Goal: Task Accomplishment & Management: Use online tool/utility

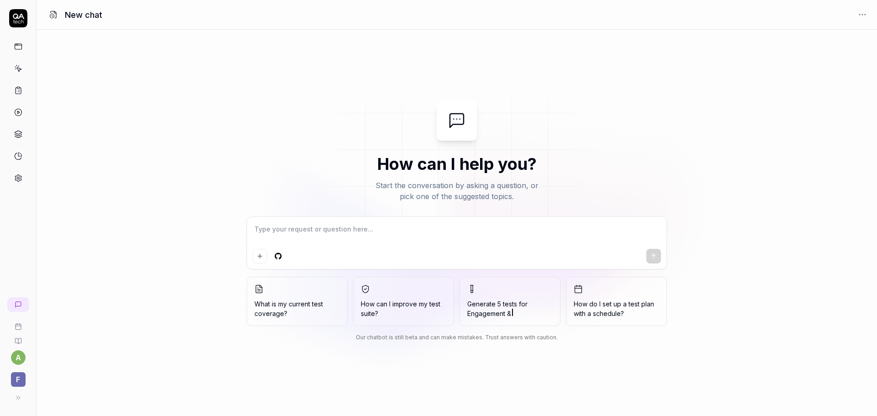
click at [381, 226] on textarea at bounding box center [456, 233] width 408 height 23
type textarea "*"
type textarea "W"
type textarea "*"
type textarea "Wh"
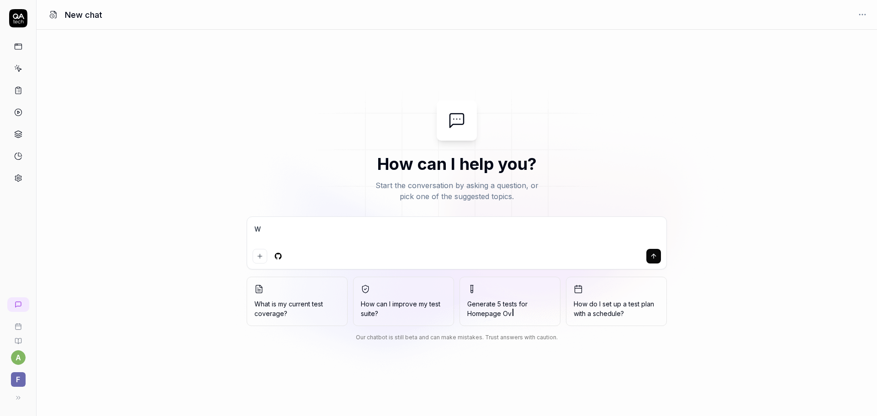
type textarea "*"
type textarea "Wha"
type textarea "*"
type textarea "What"
type textarea "*"
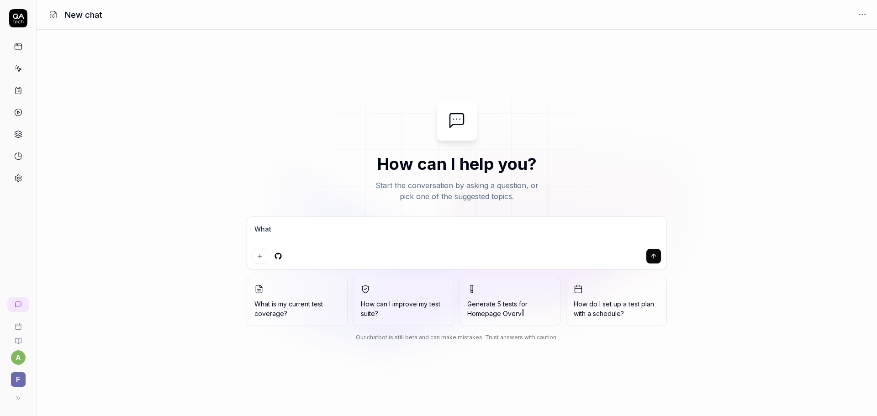
type textarea "What"
type textarea "*"
type textarea "What s"
type textarea "*"
type textarea "What sh"
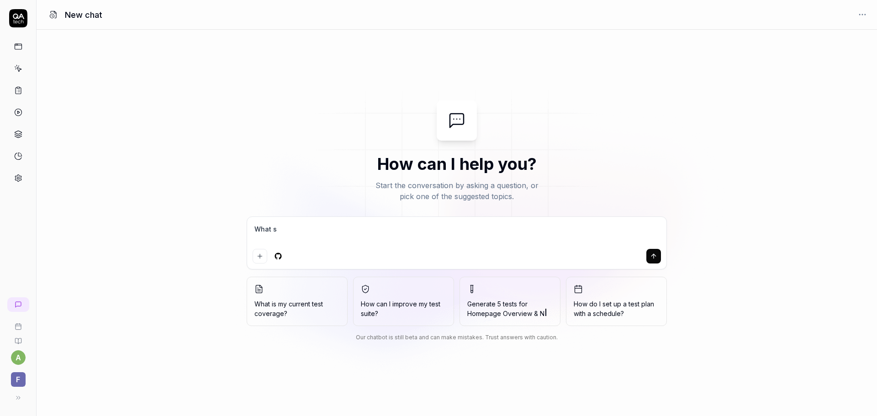
type textarea "*"
type textarea "What sho"
type textarea "*"
type textarea "What shou"
type textarea "*"
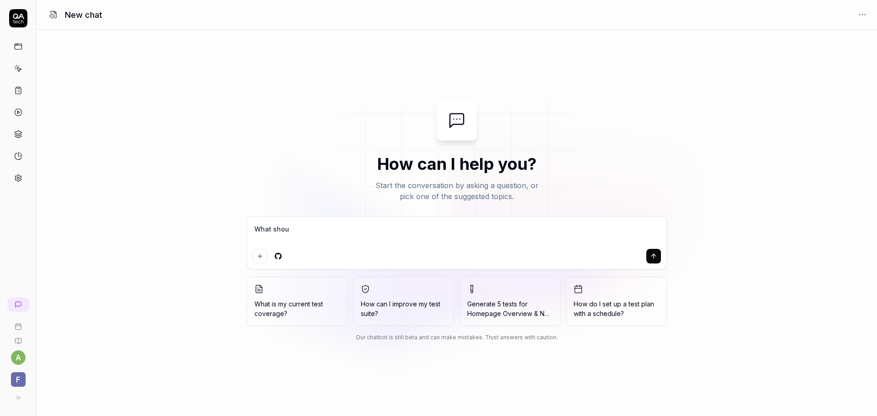
type textarea "What shoul"
type textarea "*"
type textarea "What should"
type textarea "*"
type textarea "What should"
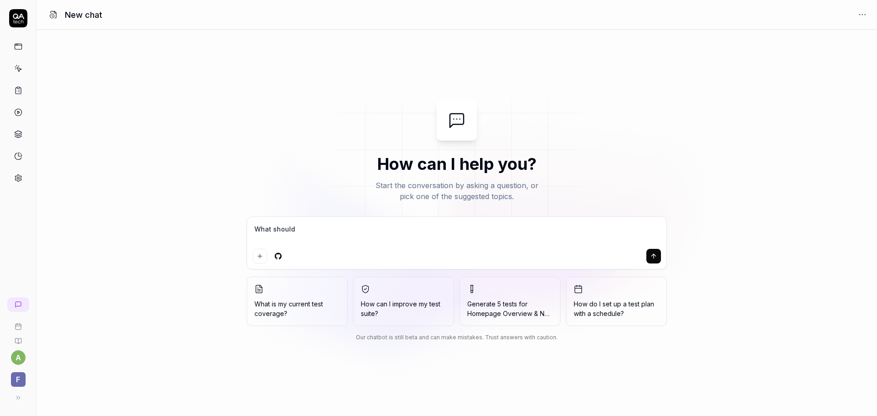
type textarea "*"
type textarea "What should o"
type textarea "*"
type textarea "What should o"
type textarea "*"
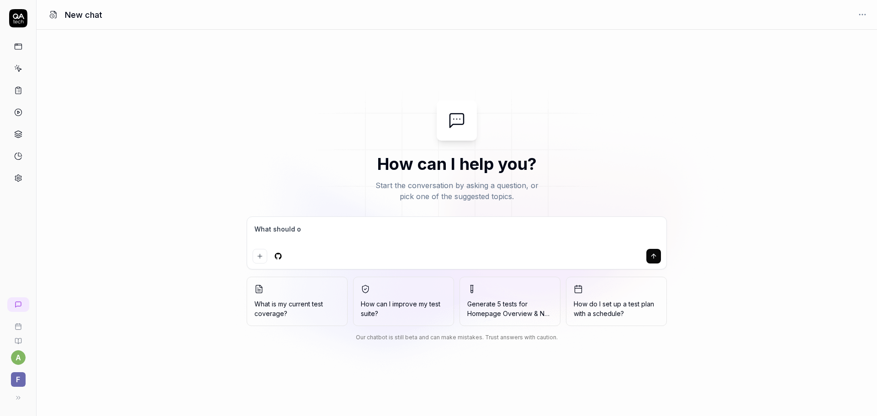
type textarea "What should o"
type textarea "*"
type textarea "What should"
type textarea "*"
type textarea "What should IO"
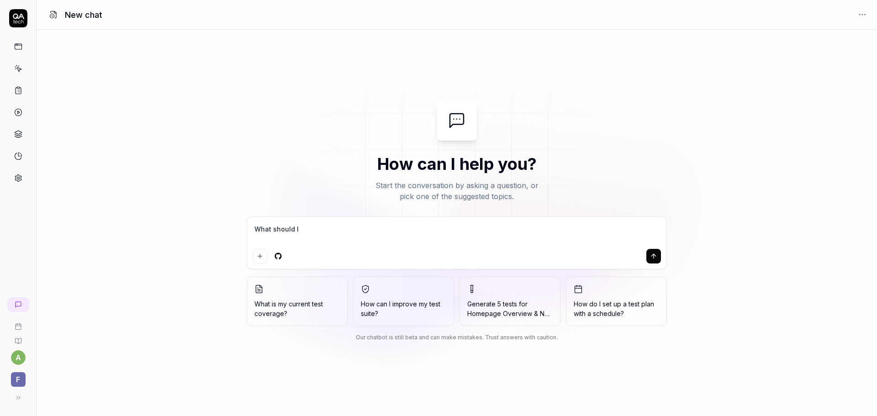
type textarea "*"
type textarea "What should IO"
type textarea "*"
type textarea "What should IO"
type textarea "*"
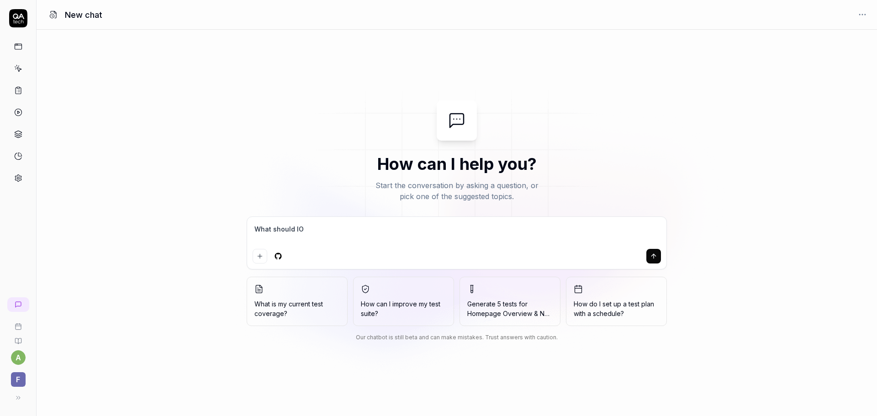
type textarea "What should I"
type textarea "*"
type textarea "What should I"
type textarea "*"
type textarea "What should I t"
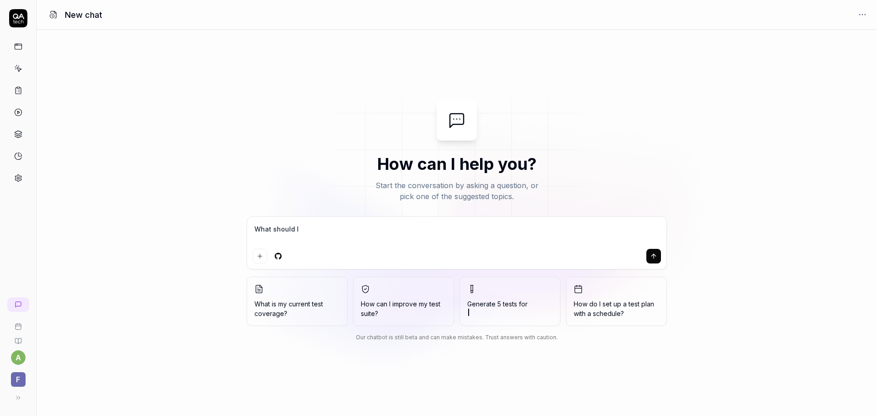
type textarea "*"
type textarea "What should I te"
type textarea "*"
type textarea "What should I tes"
type textarea "*"
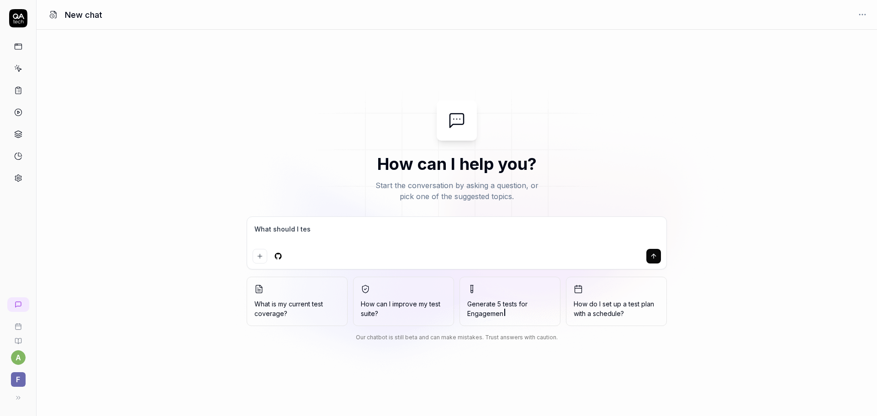
type textarea "What should I test"
type textarea "*"
type textarea "What should I test"
type textarea "*"
type textarea "What should I test o"
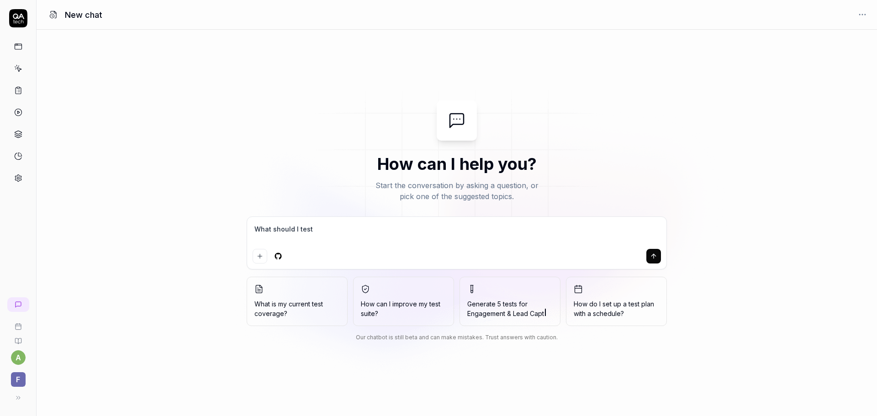
type textarea "*"
type textarea "What should I test on"
type textarea "*"
type textarea "What should I test on"
type textarea "*"
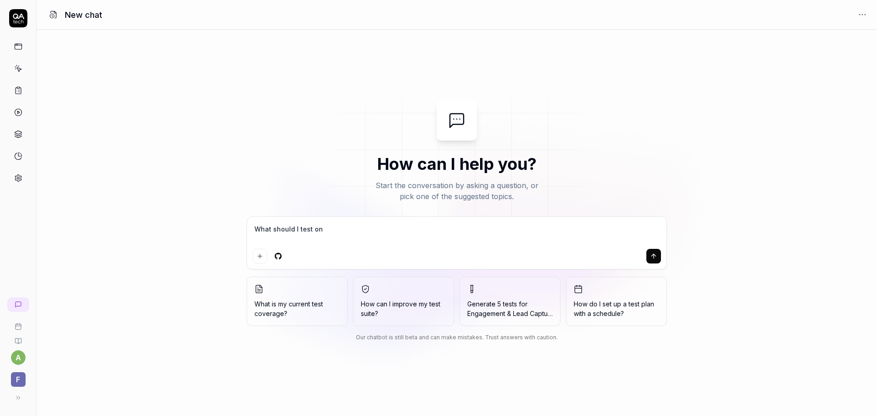
type textarea "What should I test on t"
type textarea "*"
type textarea "What should I test on th"
type textarea "*"
type textarea "What should I test on thi"
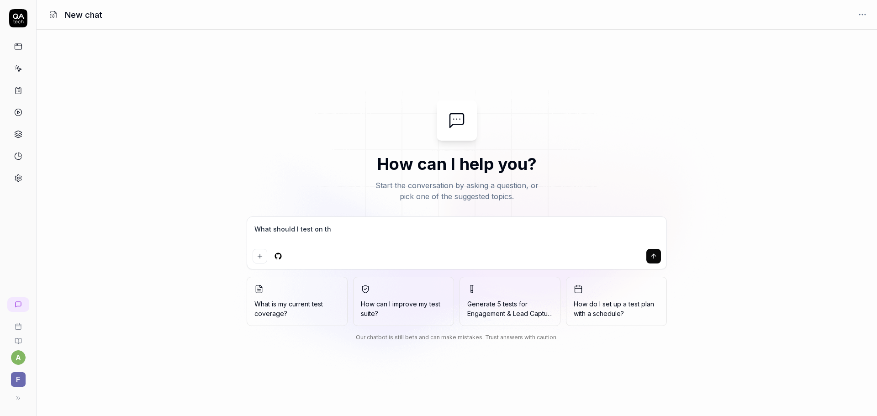
type textarea "*"
type textarea "What should I test on this"
type textarea "*"
type textarea "What should I test on this"
type textarea "*"
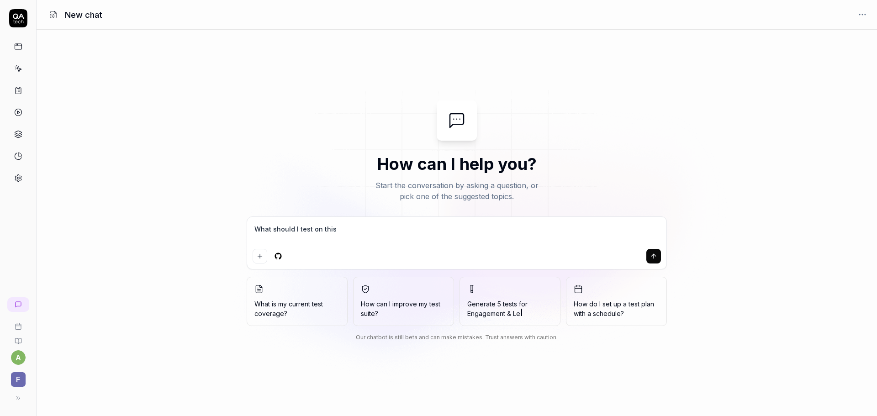
type textarea "What should I test on this w"
type textarea "*"
type textarea "What should I test on this we"
type textarea "*"
type textarea "What should I test on this web"
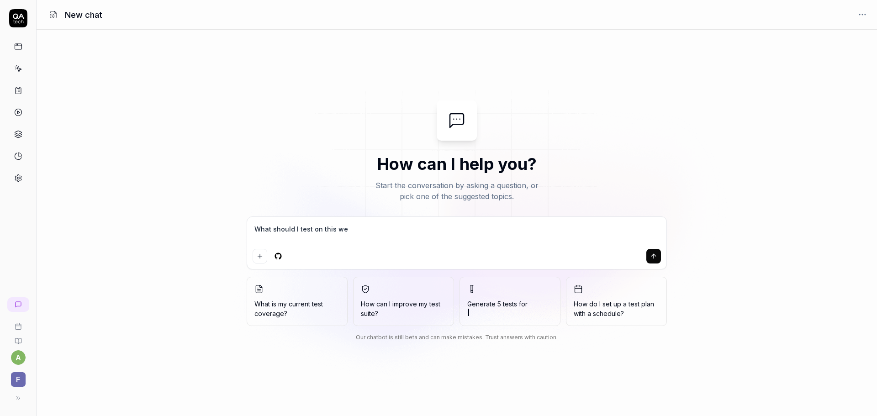
type textarea "*"
type textarea "What should I test on this web"
type textarea "*"
type textarea "What should I test on this web b"
type textarea "*"
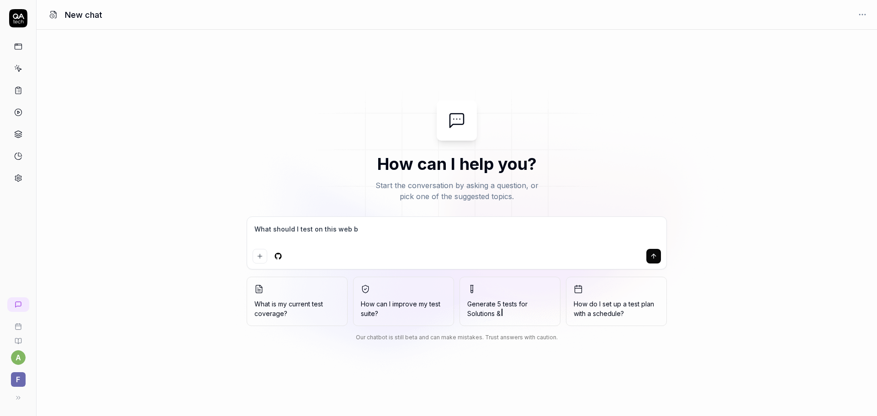
type textarea "What should I test on this web ba"
type textarea "*"
type textarea "What should I test on this web bas"
type textarea "*"
type textarea "What should I test on this web base"
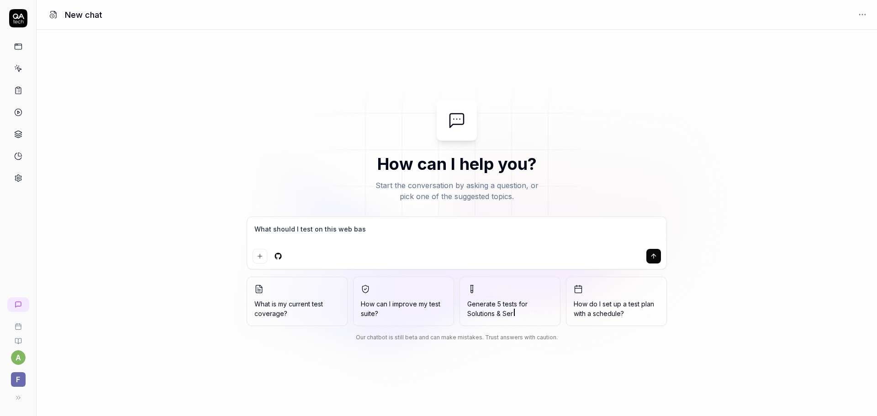
type textarea "*"
type textarea "What should I test on this web based"
type textarea "*"
type textarea "What should I test on this web based"
type textarea "*"
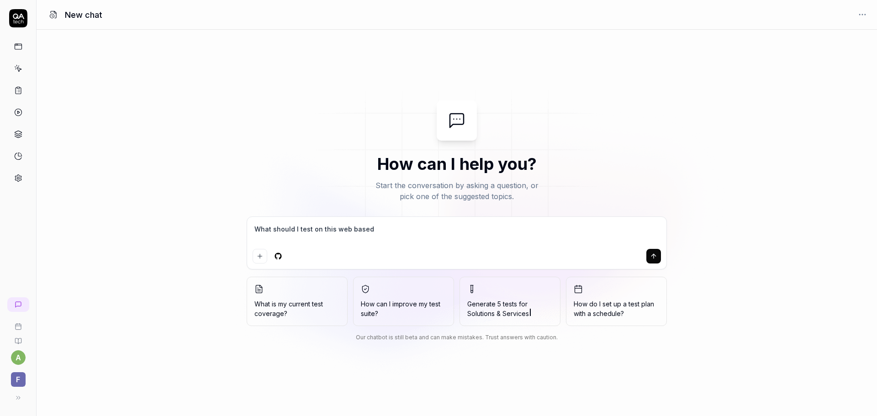
type textarea "What should I test on this web based a"
type textarea "*"
type textarea "What should I test on this web based ap"
type textarea "*"
type textarea "What should I test on this web based app"
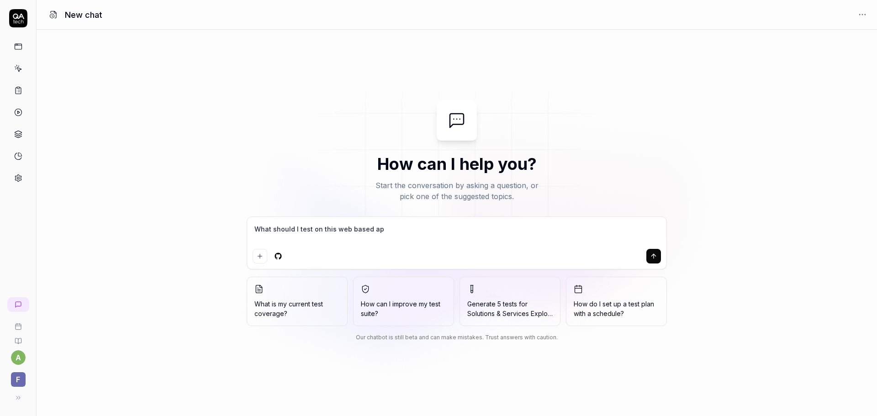
type textarea "*"
type textarea "What should I test on this web based app?"
type textarea "*"
paste textarea "[URL][DOMAIN_NAME]"
type textarea "What should I test on this web based app?https://staging.d6sigfl6p8vvq.amplifya…"
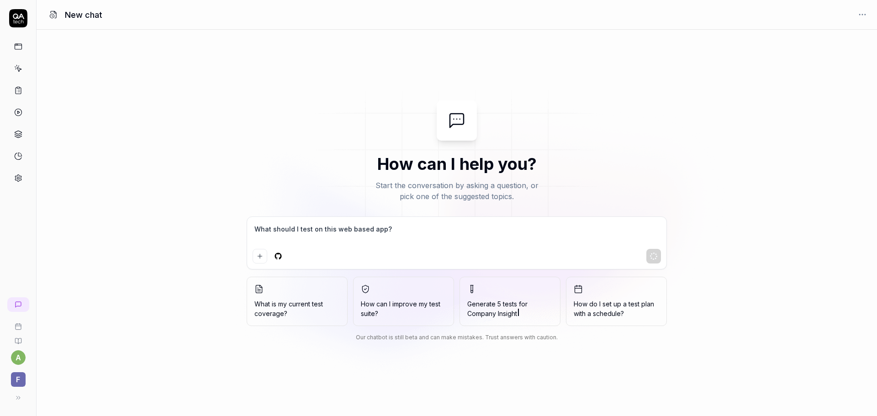
type textarea "*"
type textarea "What should I test on this web based app?https://staging.d6sigfl6p8vvq.amplifya…"
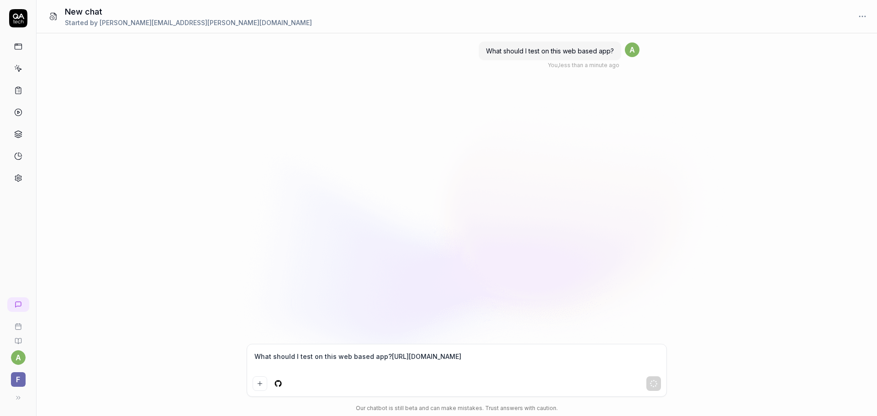
click at [339, 351] on textarea "What should I test on this web based app?https://staging.d6sigfl6p8vvq.amplifya…" at bounding box center [456, 361] width 408 height 23
type textarea "*"
click at [281, 357] on textarea "What should I test on this web based app?https://staging.d6sigfl6p8vvq.amplifya…" at bounding box center [456, 361] width 408 height 23
paste textarea "[URL][DOMAIN_NAME]"
type textarea "[URL][DOMAIN_NAME]"
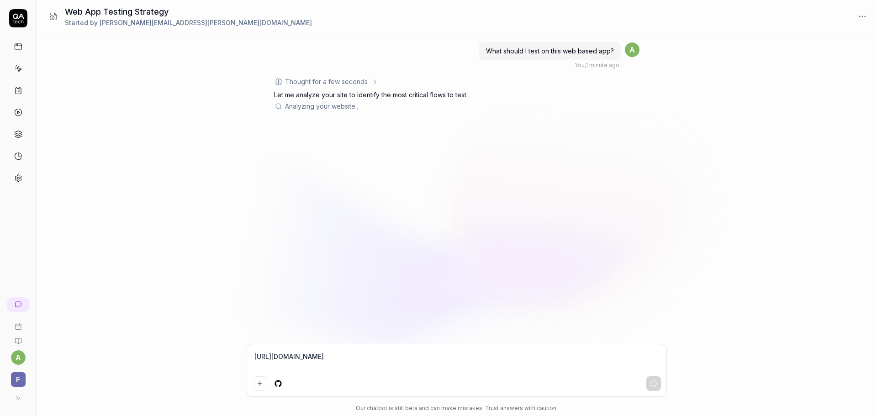
type textarea "*"
drag, startPoint x: 400, startPoint y: 354, endPoint x: 197, endPoint y: 362, distance: 203.3
click at [197, 362] on div "What should I test on this web based app? You , 1 minute ago a Thought for a fe…" at bounding box center [457, 224] width 840 height 383
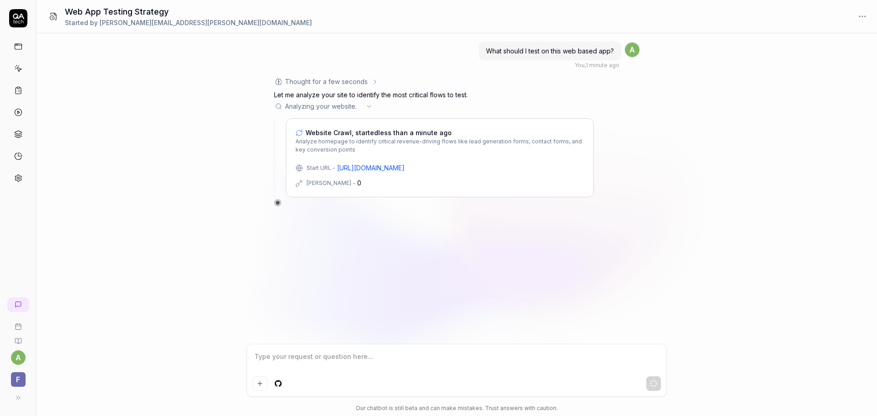
drag, startPoint x: 430, startPoint y: 170, endPoint x: 337, endPoint y: 171, distance: 92.7
click at [337, 171] on div "Start URL - https://www.fundamentalxr.com/" at bounding box center [439, 168] width 289 height 10
click at [479, 169] on div "Start URL - https://www.fundamentalxr.com/" at bounding box center [439, 168] width 289 height 10
click at [278, 384] on html "a F Web App Testing Strategy Started by andrew.sparks@fundamentalxr.com What sh…" at bounding box center [438, 208] width 877 height 416
click at [179, 357] on html "a F Web App Testing Strategy Started by andrew.sparks@fundamentalxr.com What sh…" at bounding box center [438, 208] width 877 height 416
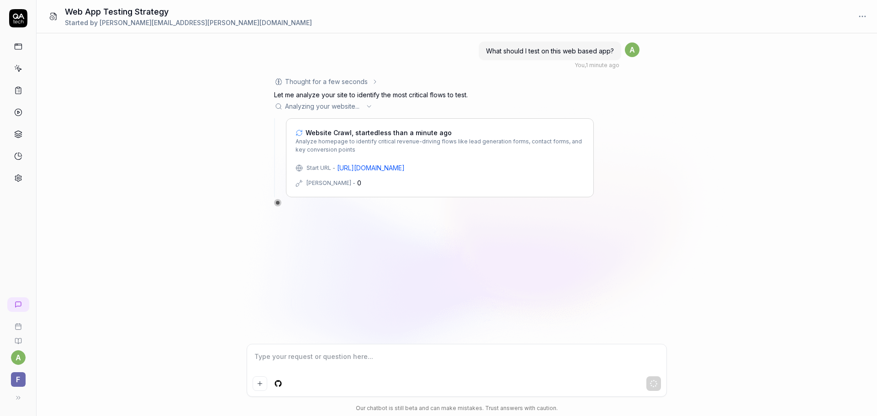
click at [404, 185] on div "Max Depth - 0" at bounding box center [439, 183] width 289 height 10
click at [17, 68] on icon at bounding box center [18, 68] width 8 height 8
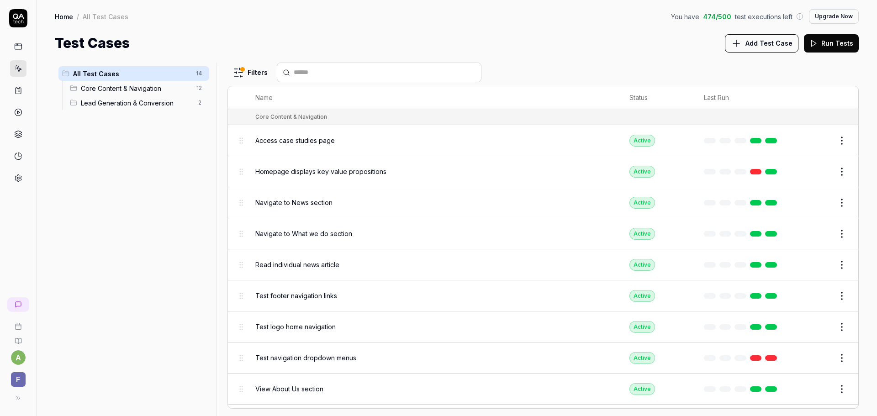
click at [20, 379] on span "F" at bounding box center [18, 379] width 15 height 15
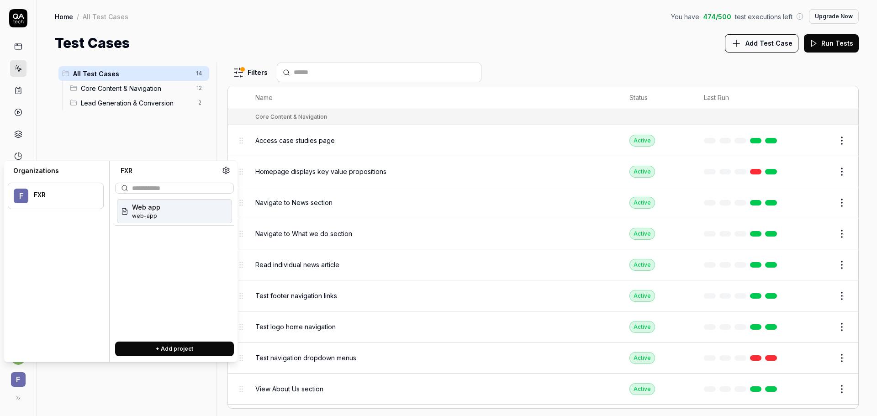
click at [149, 214] on span "web-app" at bounding box center [146, 216] width 28 height 8
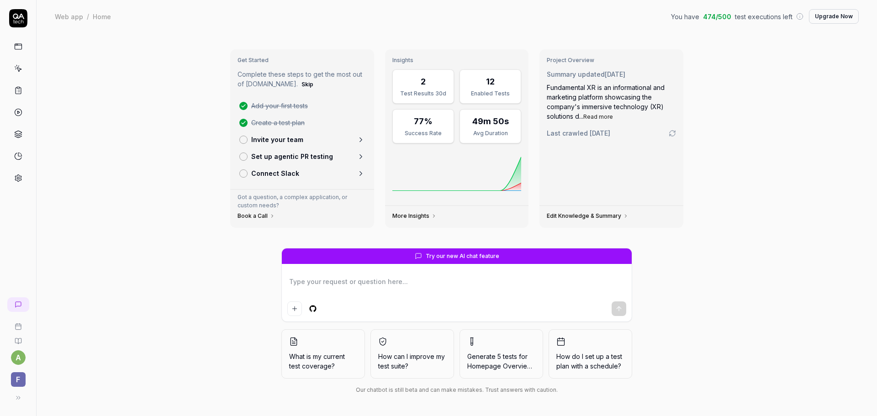
click at [15, 378] on span "F" at bounding box center [18, 379] width 15 height 15
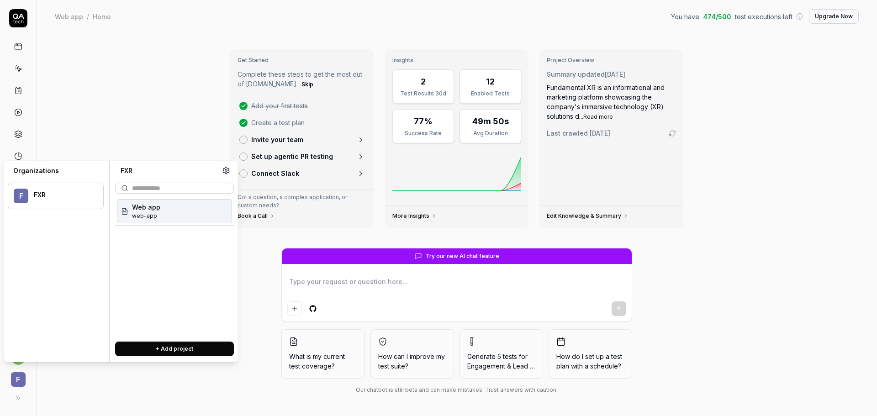
click at [168, 349] on button "+ Add project" at bounding box center [174, 349] width 119 height 15
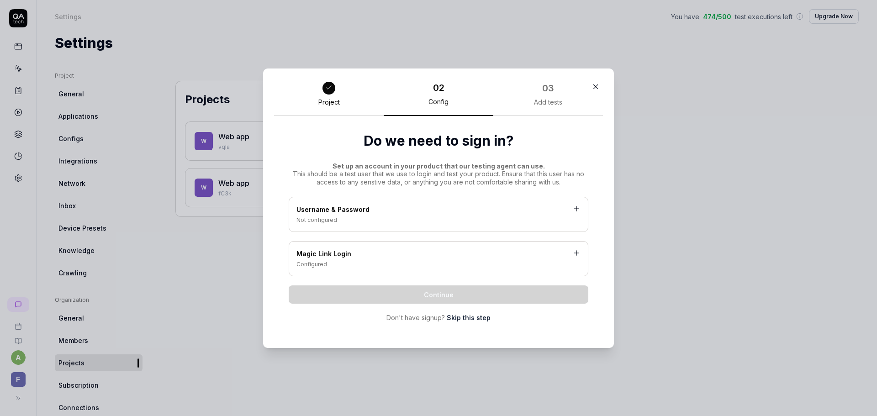
click at [429, 264] on div "Configured" at bounding box center [438, 264] width 284 height 8
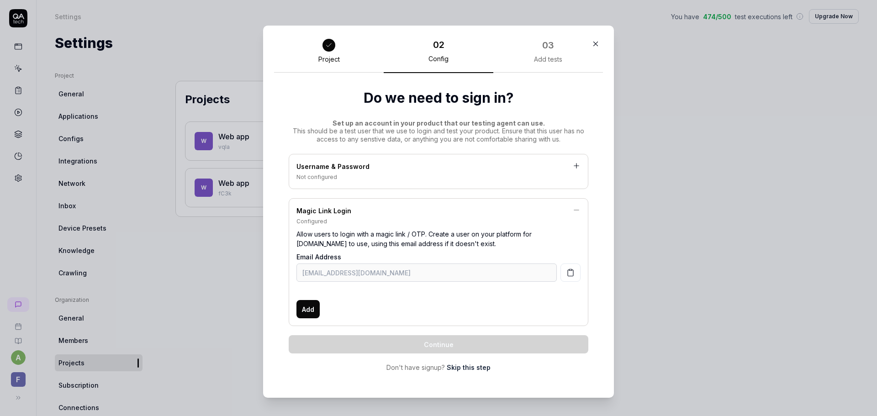
click at [591, 43] on icon "button" at bounding box center [595, 44] width 8 height 8
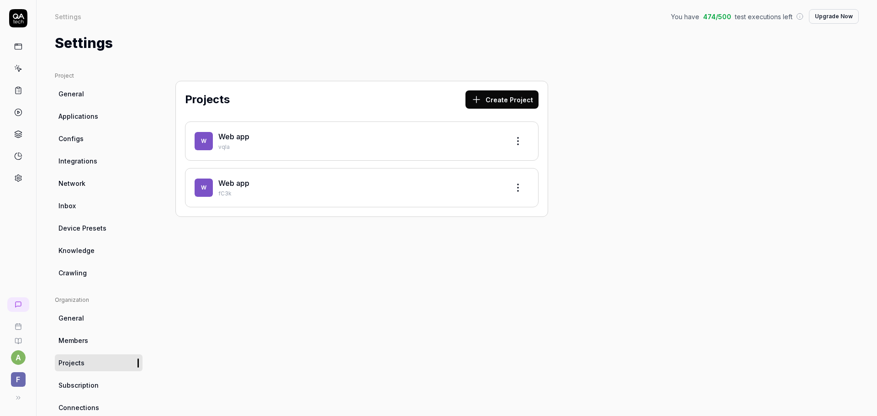
click at [517, 142] on html "a F Settings You have 474 / 500 test executions left Upgrade Now Settings You h…" at bounding box center [438, 208] width 877 height 416
click at [467, 184] on div "Edit" at bounding box center [483, 183] width 87 height 20
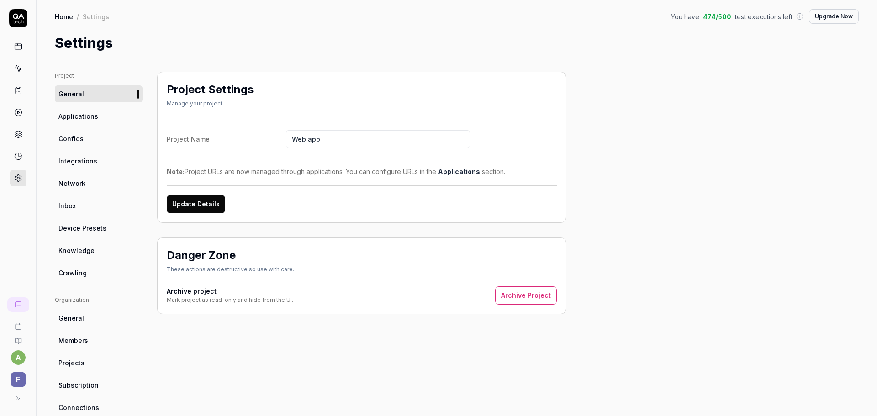
click at [207, 204] on button "Update Details" at bounding box center [196, 204] width 58 height 18
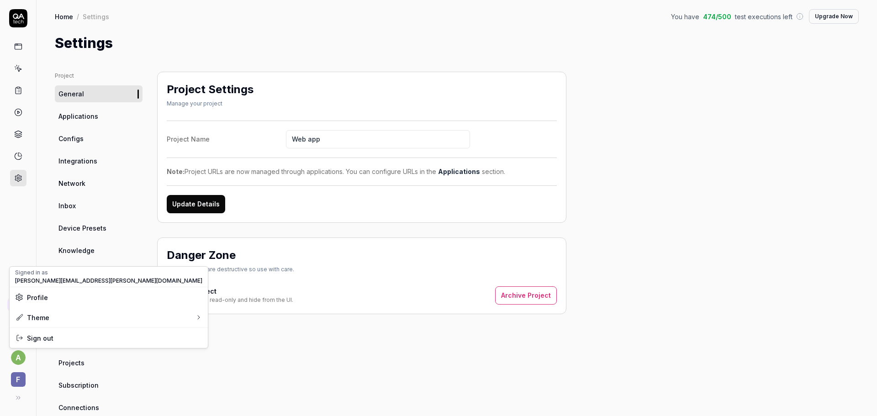
click at [20, 357] on html "a F Home / Settings You have 474 / 500 test executions left Upgrade Now Home / …" at bounding box center [438, 208] width 877 height 416
click at [16, 377] on html "a F Home / Settings You have 474 / 500 test executions left Upgrade Now Home / …" at bounding box center [438, 208] width 877 height 416
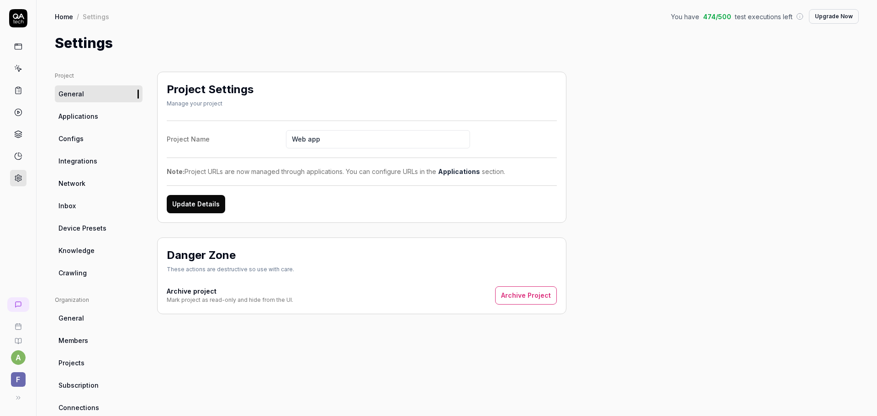
click at [16, 380] on span "F" at bounding box center [18, 379] width 15 height 15
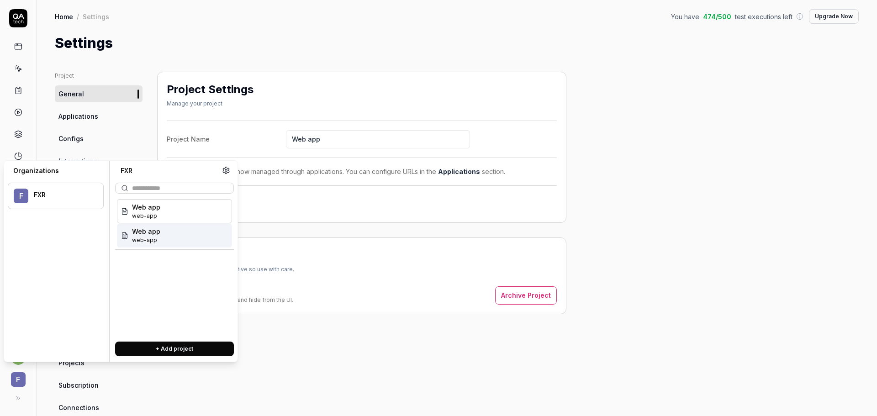
click at [168, 229] on div "Web app web-app" at bounding box center [174, 235] width 115 height 24
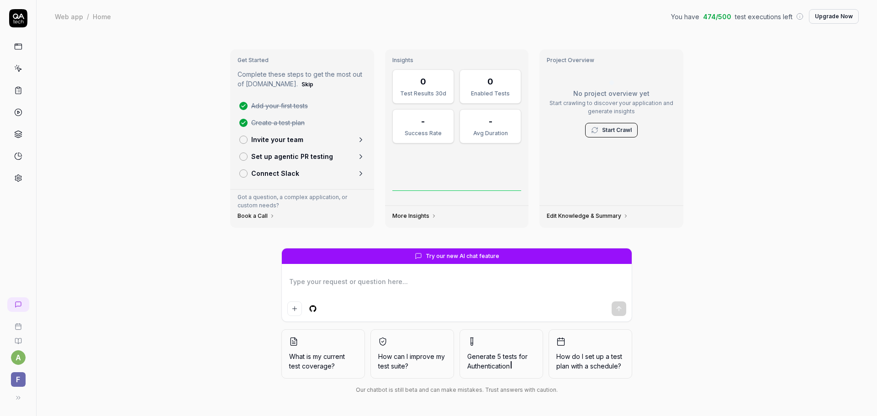
type textarea "*"
type textarea "c"
type textarea "*"
type textarea "ca"
type textarea "*"
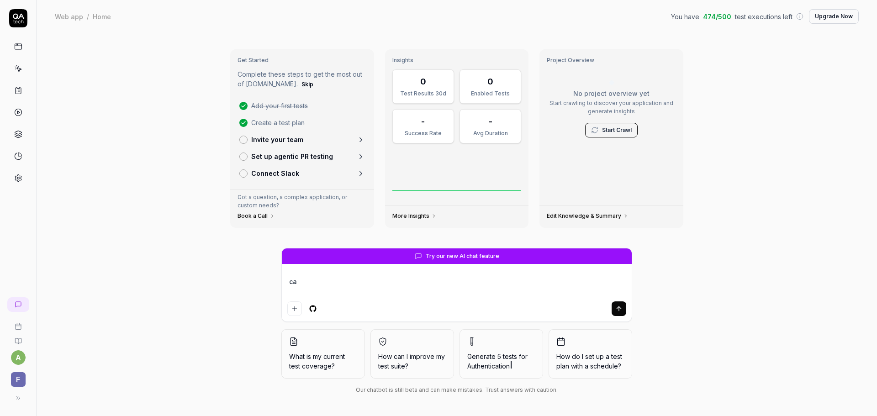
type textarea "car"
type textarea "*"
type textarea "care"
type textarea "*"
type textarea "caret"
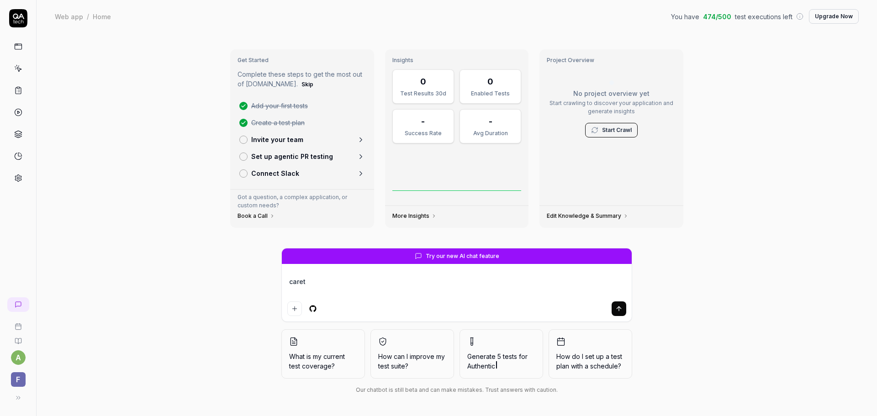
type textarea "*"
type textarea "care"
type textarea "*"
type textarea "car"
type textarea "*"
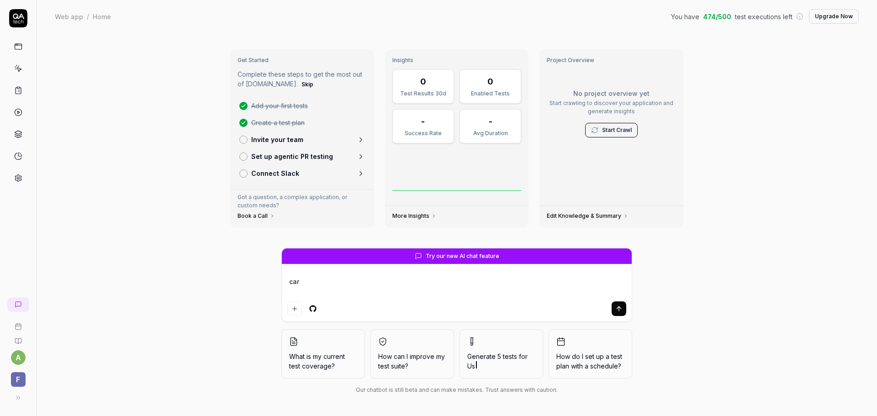
type textarea "ca"
type textarea "*"
type textarea "c"
type textarea "*"
type textarea "cr"
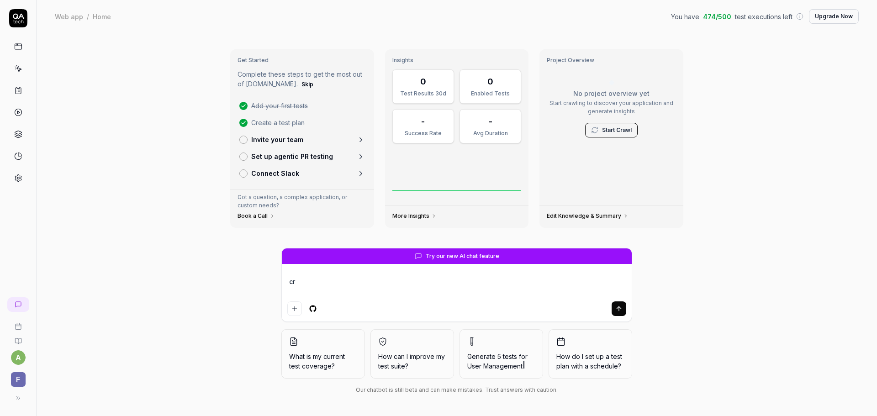
type textarea "*"
type textarea "cre"
type textarea "*"
type textarea "crea"
type textarea "*"
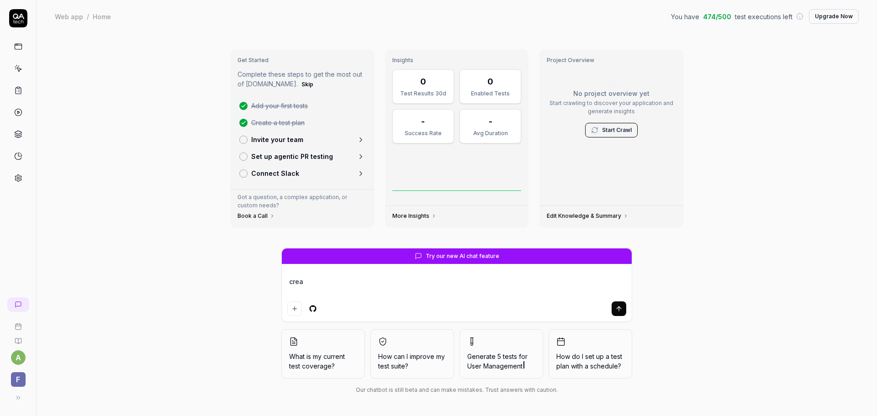
type textarea "creat"
type textarea "*"
type textarea "creat"
type textarea "*"
type textarea "creat"
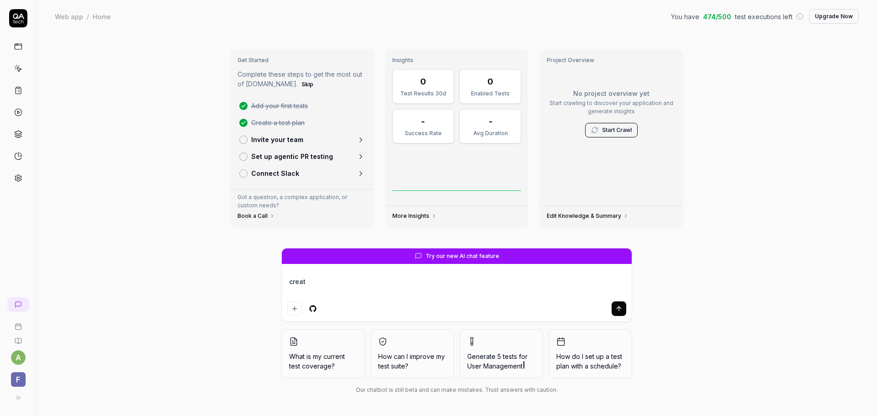
type textarea "*"
type textarea "crea"
type textarea "*"
type textarea "cre"
type textarea "*"
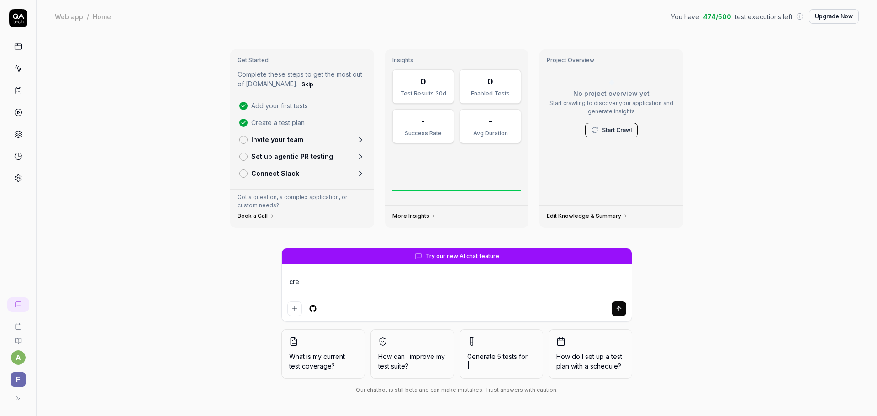
type textarea "crea"
type textarea "*"
type textarea "creat"
type textarea "*"
type textarea "create"
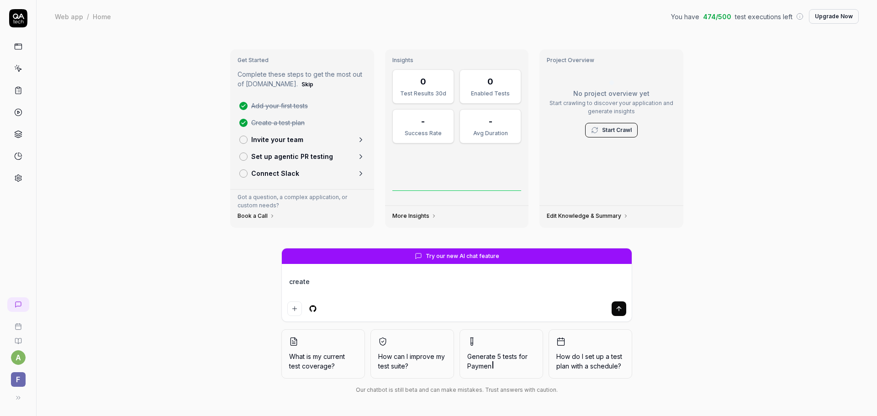
type textarea "*"
type textarea "create"
type textarea "*"
type textarea "create a"
type textarea "*"
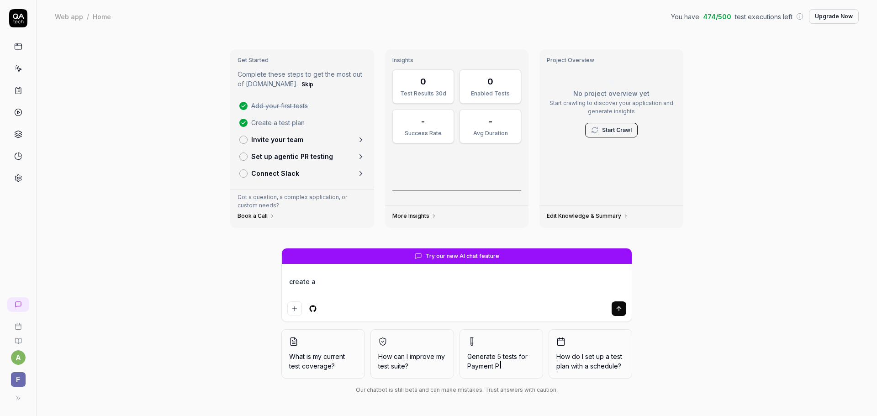
type textarea "create a"
type textarea "*"
type textarea "create a t"
type textarea "*"
type textarea "create a te"
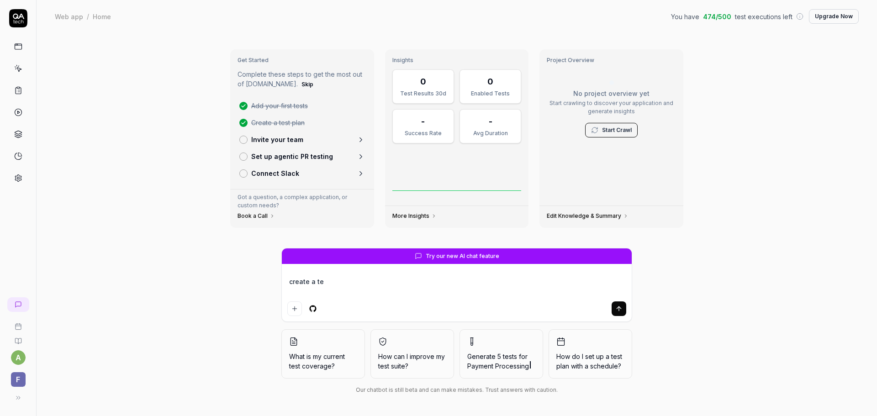
type textarea "*"
type textarea "create a tes"
type textarea "*"
type textarea "create a test"
type textarea "*"
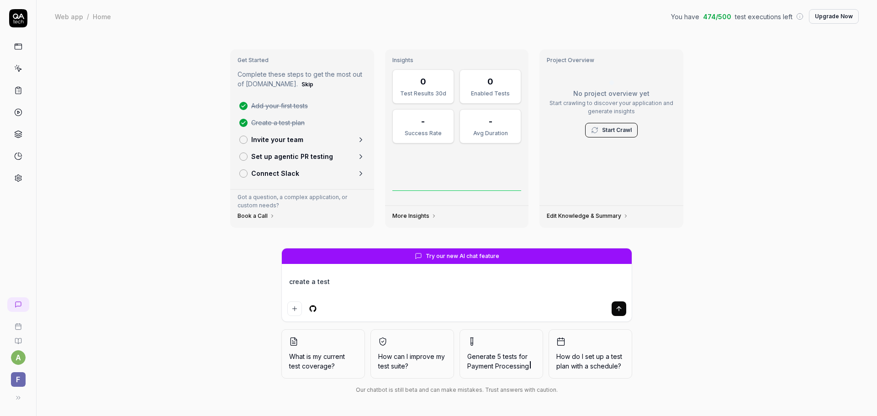
type textarea "create a test"
type textarea "*"
type textarea "create a test p"
type textarea "*"
type textarea "create a test pl"
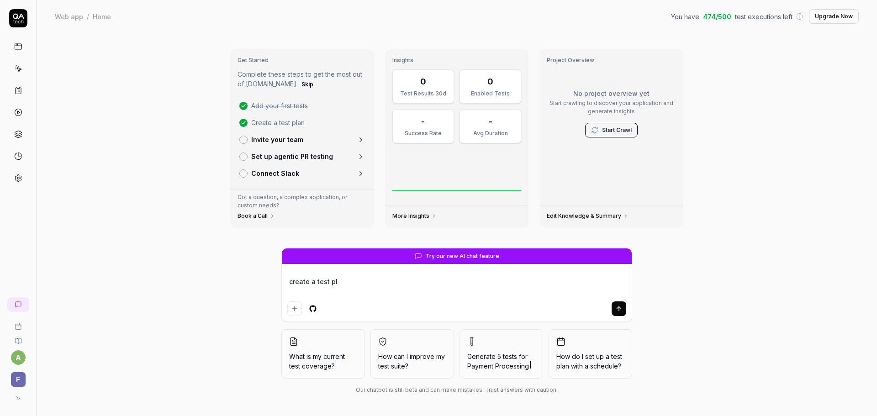
type textarea "*"
type textarea "create a test pla"
type textarea "*"
type textarea "create a test plam"
type textarea "*"
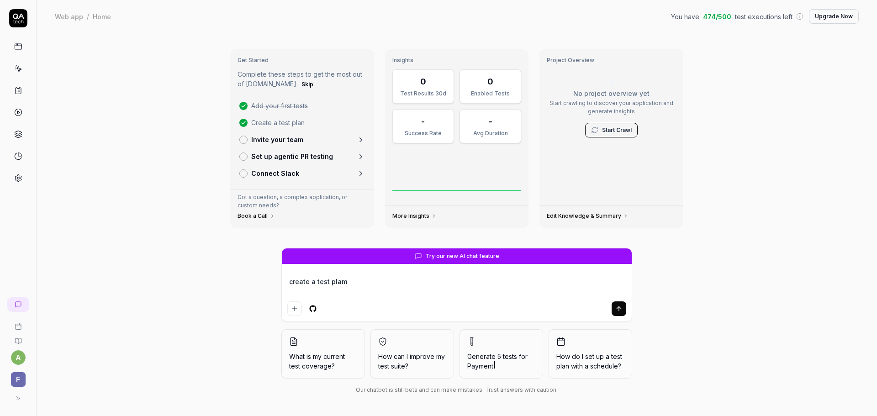
type textarea "create a test plam"
type textarea "*"
type textarea "create a test plam"
type textarea "*"
type textarea "create a test pla"
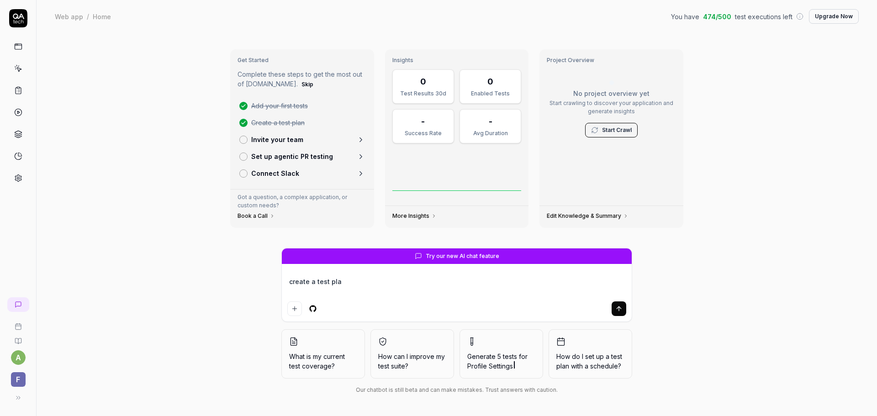
type textarea "*"
type textarea "create a test plan"
type textarea "*"
type textarea "create a test plan"
type textarea "*"
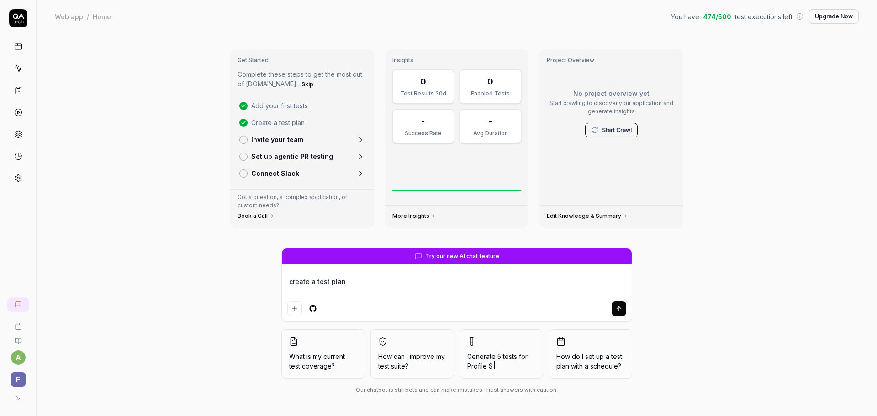
type textarea "create a test plan f"
type textarea "*"
type textarea "create a test plan fo"
type textarea "*"
type textarea "create a test plan for"
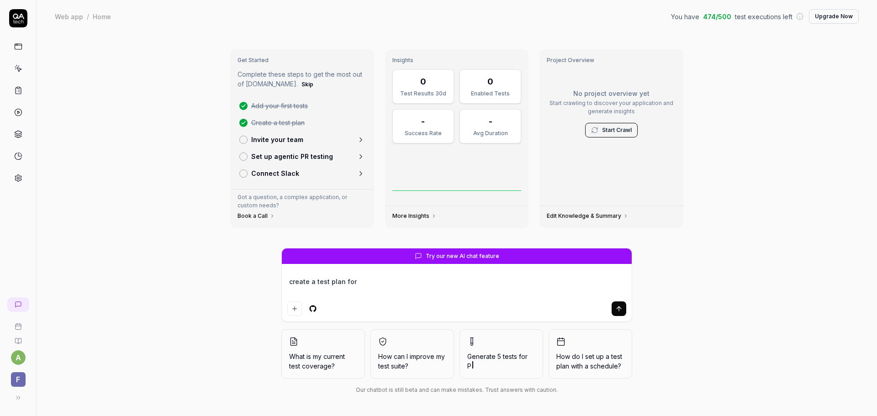
type textarea "*"
type textarea "create a test plan for"
type textarea "*"
type textarea "create a test plan for t"
type textarea "*"
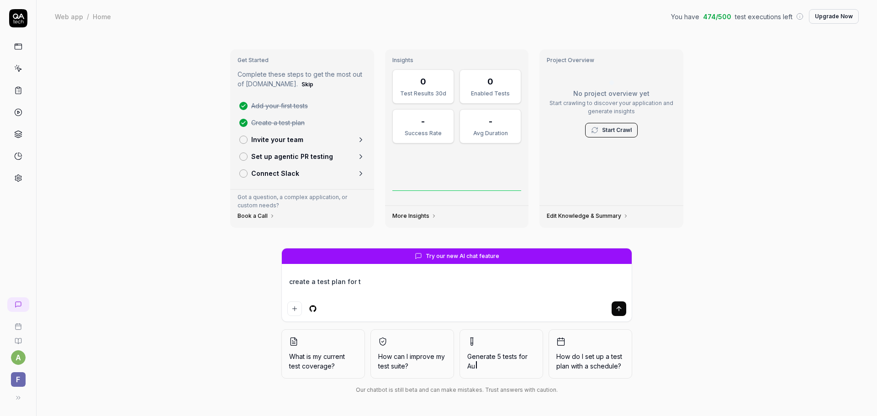
type textarea "create a test plan for th"
type textarea "*"
type textarea "create a test plan for thi"
type textarea "*"
type textarea "create a test plan for this"
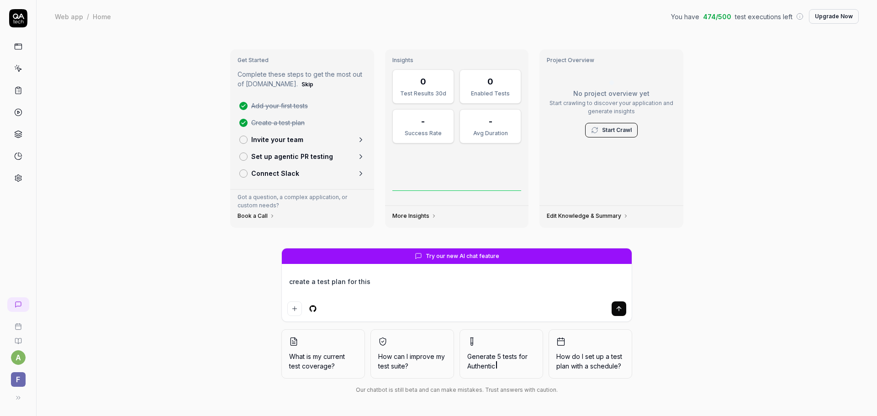
type textarea "*"
type textarea "create a test plan for this"
type textarea "*"
type textarea "create a test plan for this w"
type textarea "*"
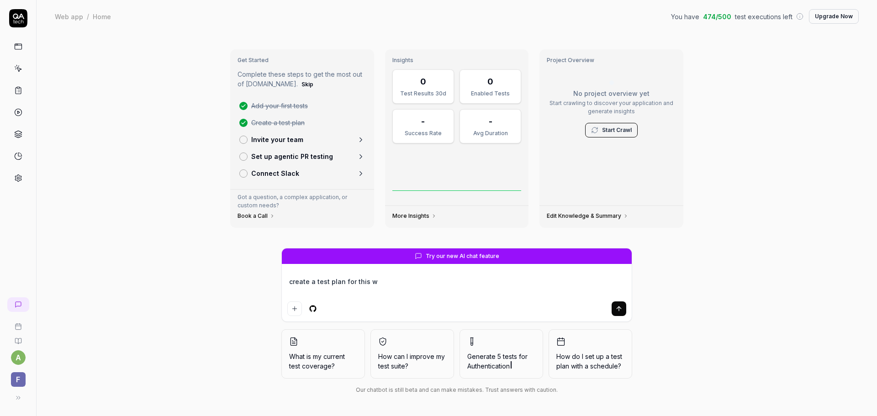
type textarea "create a test plan for this we"
click at [401, 282] on textarea "create a test plan for this web based application" at bounding box center [456, 286] width 339 height 23
click at [503, 286] on textarea "create a test plan for this web based medical training application" at bounding box center [456, 286] width 339 height 23
drag, startPoint x: 589, startPoint y: 285, endPoint x: 542, endPoint y: 285, distance: 47.0
click at [542, 285] on textarea "create a test plan for this web based medical training application for neo-nata…" at bounding box center [456, 286] width 339 height 23
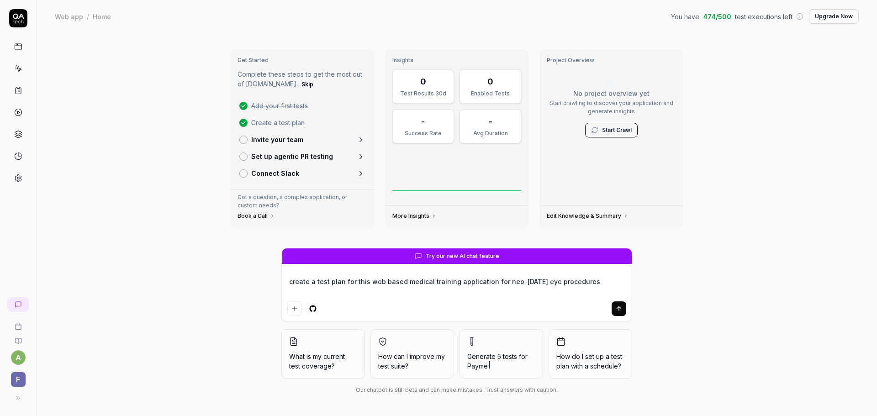
click at [592, 286] on textarea "create a test plan for this web based medical training application for neo-nata…" at bounding box center [456, 286] width 339 height 23
paste textarea "[URL][DOMAIN_NAME]"
click at [620, 309] on icon "submit" at bounding box center [618, 307] width 4 height 2
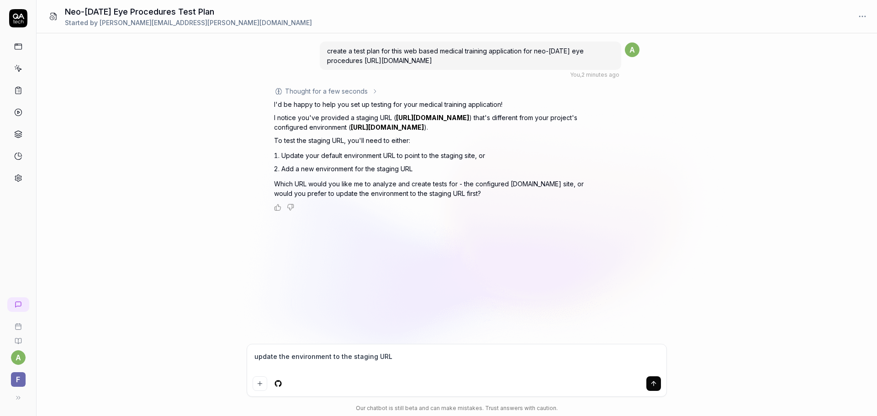
click at [493, 351] on textarea "update the environment to the staging URL" at bounding box center [456, 361] width 408 height 23
click at [652, 383] on icon "submit" at bounding box center [653, 382] width 4 height 2
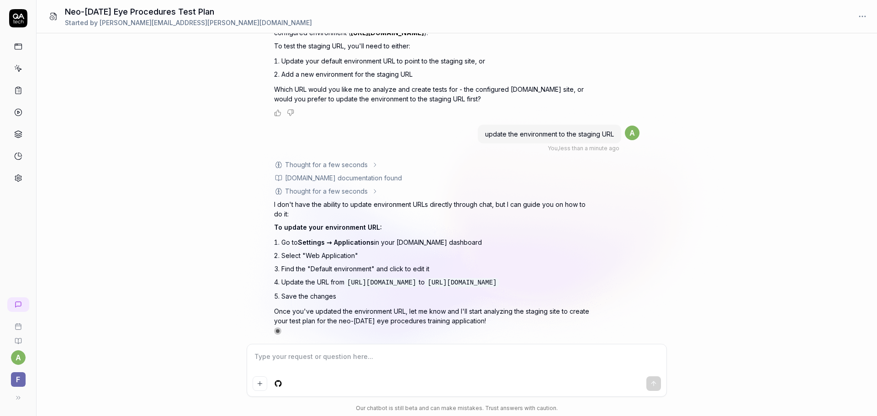
scroll to position [108, 0]
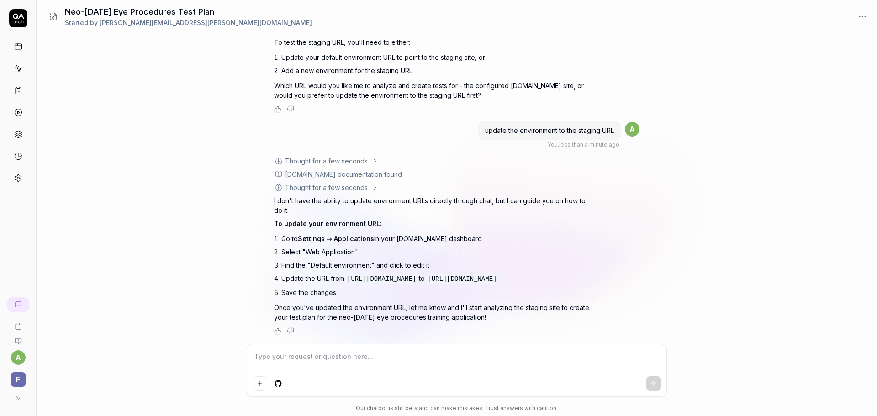
click at [859, 20] on html "a F Neo-Natal Eye Procedures Test Plan Started by andrew.sparks@fundamentalxr.c…" at bounding box center [438, 208] width 877 height 416
click at [18, 178] on html "a F Neo-Natal Eye Procedures Test Plan Started by andrew.sparks@fundamentalxr.c…" at bounding box center [438, 208] width 877 height 416
click at [42, 179] on div "Settings" at bounding box center [49, 178] width 24 height 10
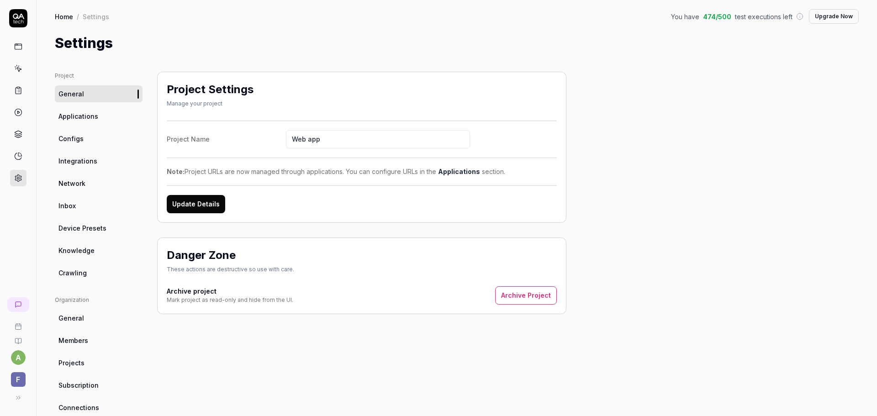
click at [104, 114] on link "Applications" at bounding box center [99, 116] width 88 height 17
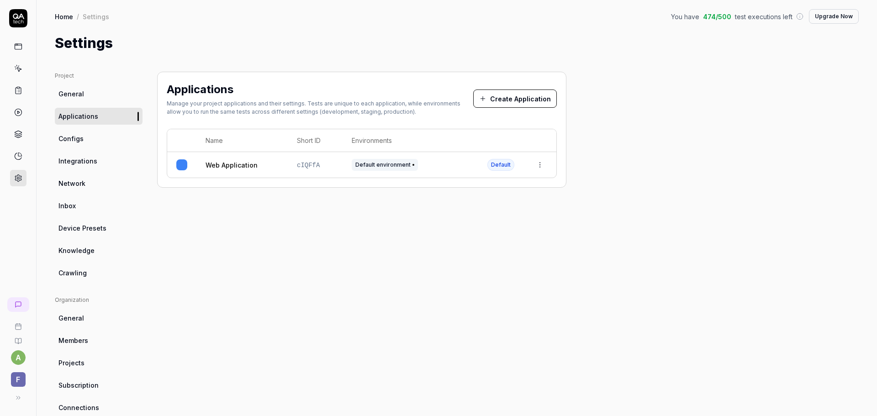
click at [542, 168] on html "a F Home / Settings You have 474 / 500 test executions left Upgrade Now Home / …" at bounding box center [438, 208] width 877 height 416
click at [463, 226] on span "Edit" at bounding box center [466, 226] width 12 height 10
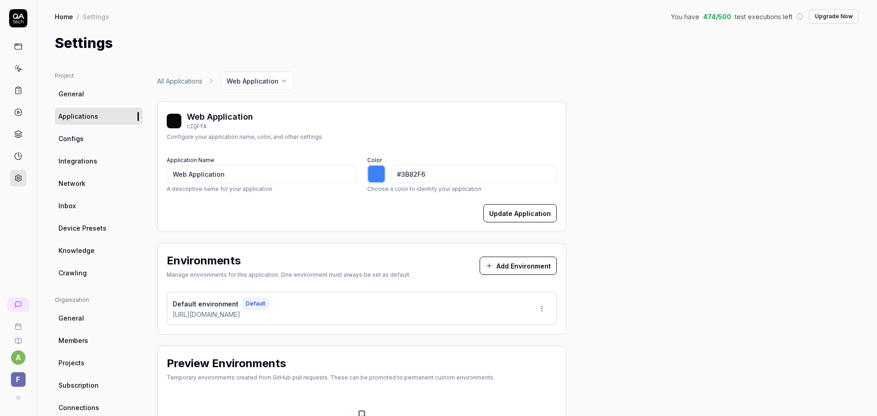
type input "*******"
drag, startPoint x: 263, startPoint y: 319, endPoint x: 163, endPoint y: 317, distance: 99.1
click at [163, 317] on div "Environments Manage environments for this application. One environment must alw…" at bounding box center [361, 289] width 409 height 92
click at [304, 315] on div "Default environment Default https://www.fundamentalxr.com/" at bounding box center [362, 308] width 390 height 33
drag, startPoint x: 248, startPoint y: 316, endPoint x: 151, endPoint y: 313, distance: 97.3
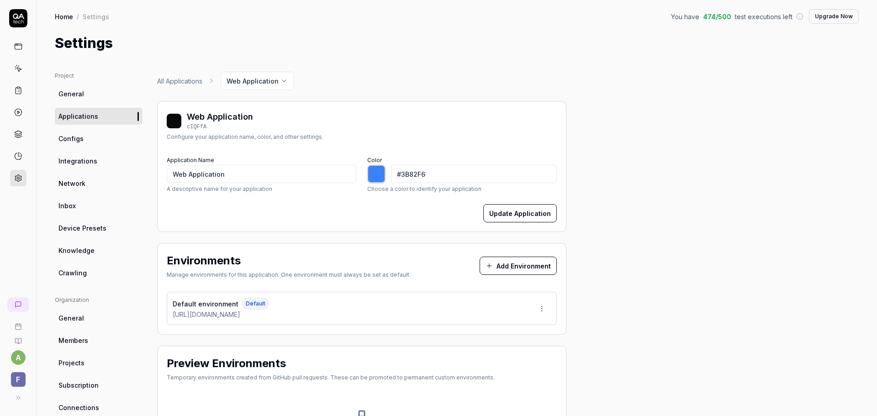
click at [151, 313] on div "Project General Applications Configs Integrations Network Inbox Device Presets …" at bounding box center [457, 300] width 804 height 457
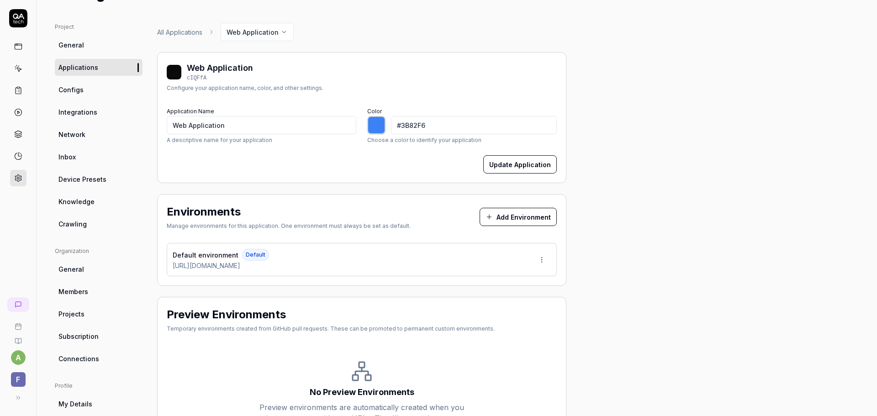
scroll to position [46, 0]
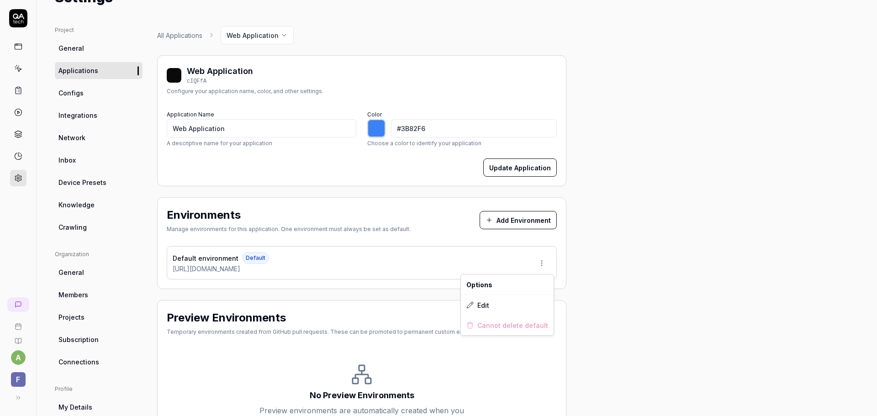
click at [543, 266] on html "a F Home / Settings You have 474 / 500 test executions left Upgrade Now Home / …" at bounding box center [438, 208] width 877 height 416
click at [486, 305] on span "Edit" at bounding box center [483, 305] width 12 height 10
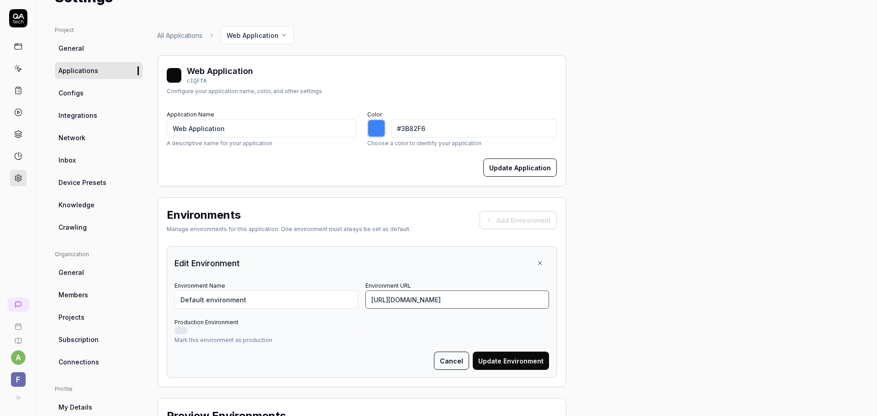
drag, startPoint x: 496, startPoint y: 300, endPoint x: 303, endPoint y: 297, distance: 193.6
click at [307, 297] on div "Environment Name Default environment Environment URL https://www.fundamentalxr.…" at bounding box center [361, 293] width 374 height 29
paste input "staging.d6sigfl6p8vvq.amplifyapp"
type input "[URL][DOMAIN_NAME]"
click at [513, 362] on button "Update Environment" at bounding box center [511, 361] width 76 height 18
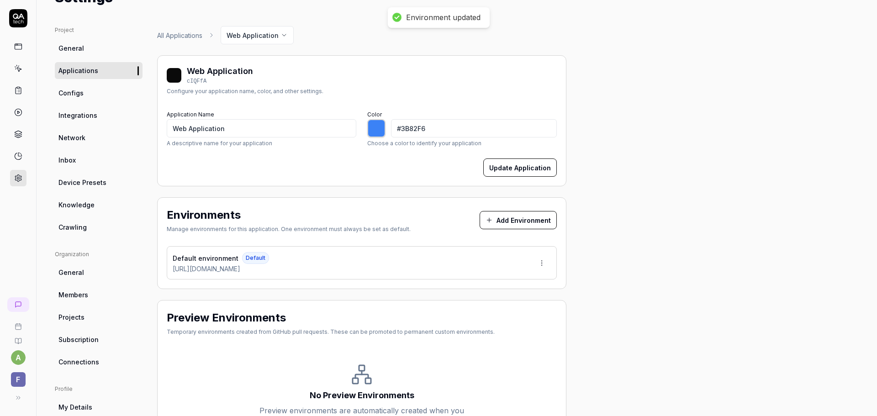
type input "*******"
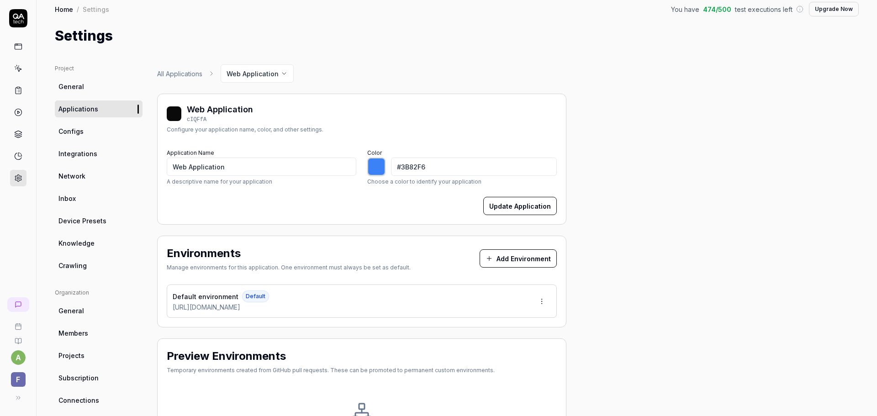
scroll to position [0, 0]
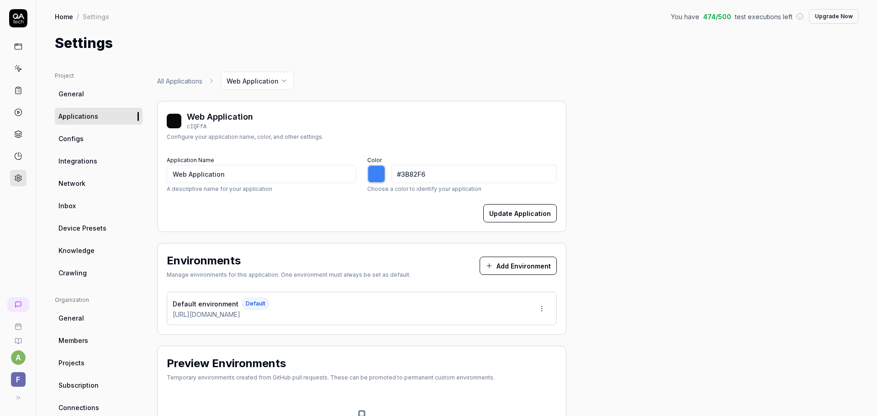
click at [21, 358] on html "a F Home / Settings You have 474 / 500 test executions left Upgrade Now Home / …" at bounding box center [438, 208] width 877 height 416
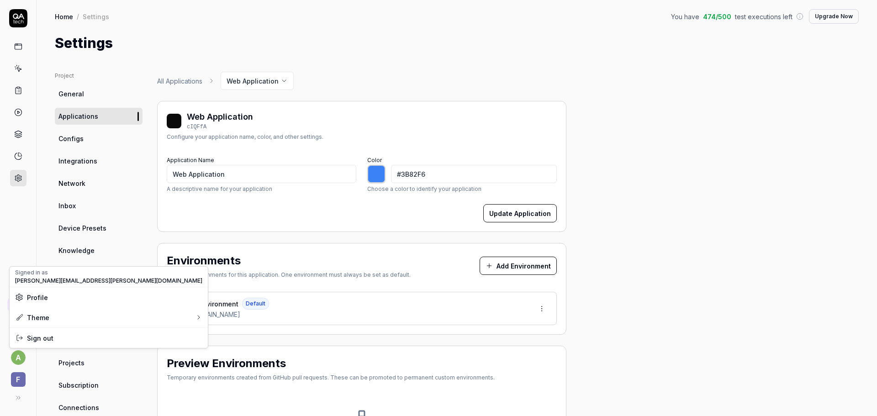
click at [21, 377] on html "a F Home / Settings You have 474 / 500 test executions left Upgrade Now Home / …" at bounding box center [438, 208] width 877 height 416
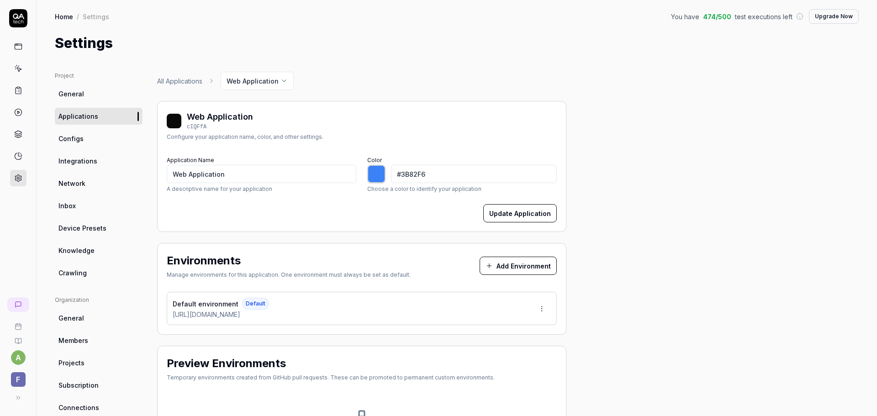
click at [21, 378] on span "F" at bounding box center [18, 379] width 15 height 15
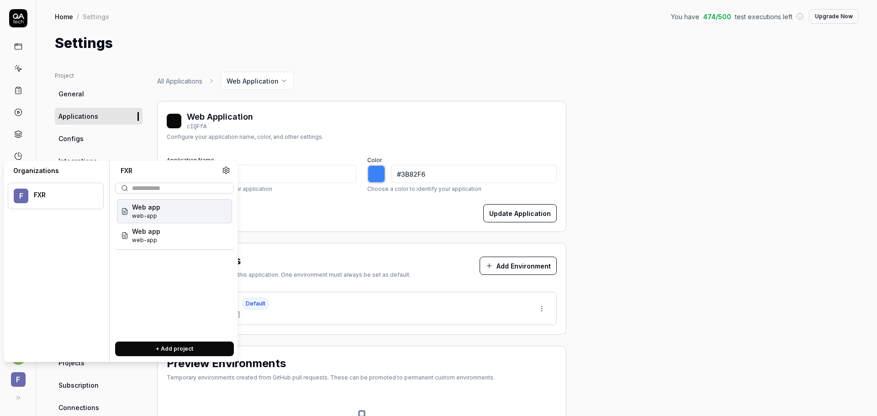
click at [177, 213] on div "Web app web-app" at bounding box center [174, 211] width 115 height 24
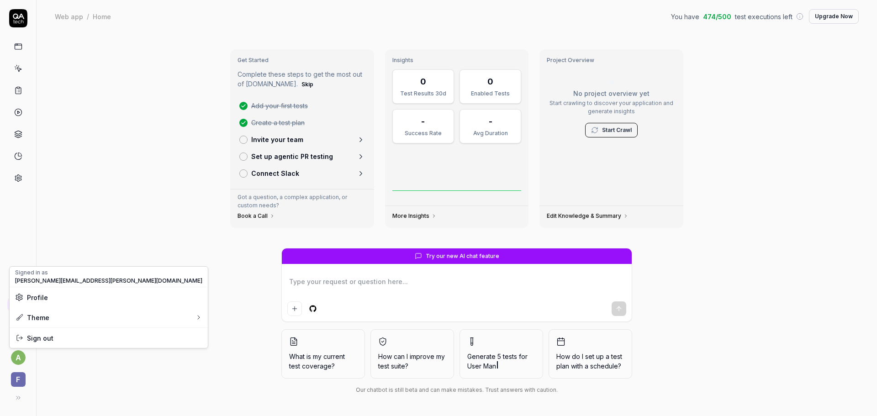
click at [20, 357] on html "a F Web app / Home You have 474 / 500 test executions left Upgrade Now Web app …" at bounding box center [438, 208] width 877 height 416
click at [20, 386] on html "a F Web app / Home You have 474 / 500 test executions left Upgrade Now Web app …" at bounding box center [438, 208] width 877 height 416
click at [20, 383] on span "F" at bounding box center [18, 379] width 15 height 15
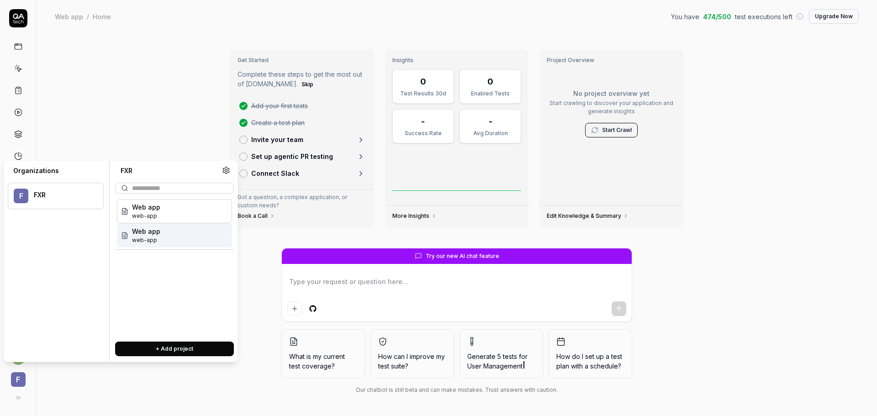
click at [185, 242] on div "Web app web-app" at bounding box center [174, 235] width 115 height 24
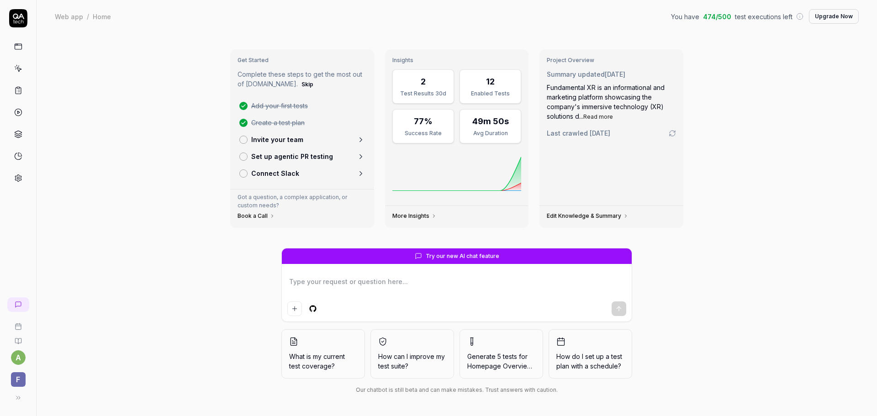
click at [18, 378] on span "F" at bounding box center [18, 379] width 15 height 15
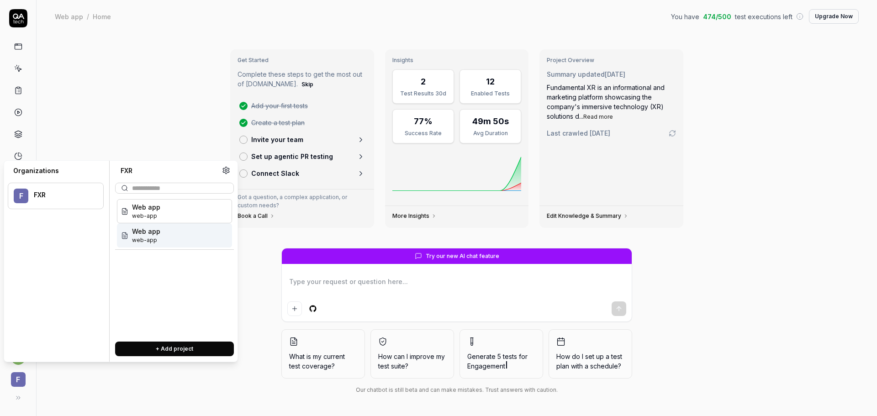
click at [183, 240] on div "Web app web-app" at bounding box center [174, 235] width 115 height 24
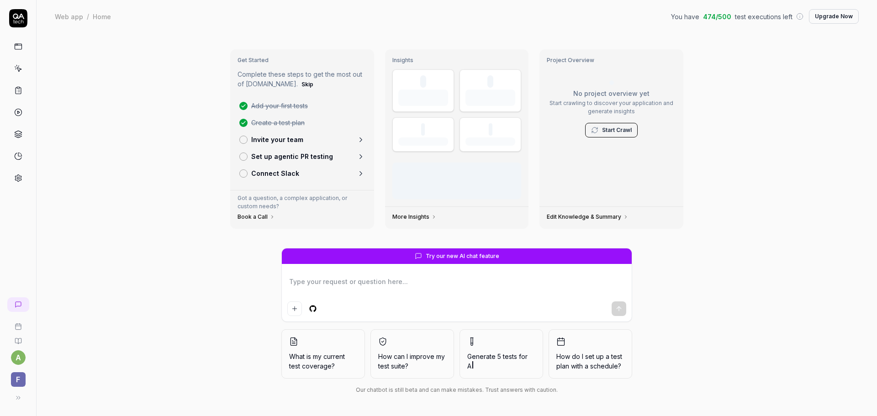
click at [16, 379] on span "F" at bounding box center [18, 379] width 15 height 15
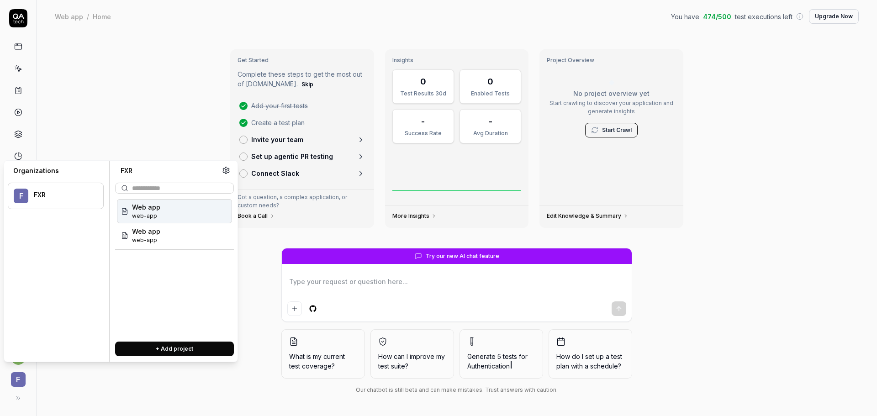
click at [181, 218] on div "Web app web-app" at bounding box center [174, 211] width 115 height 24
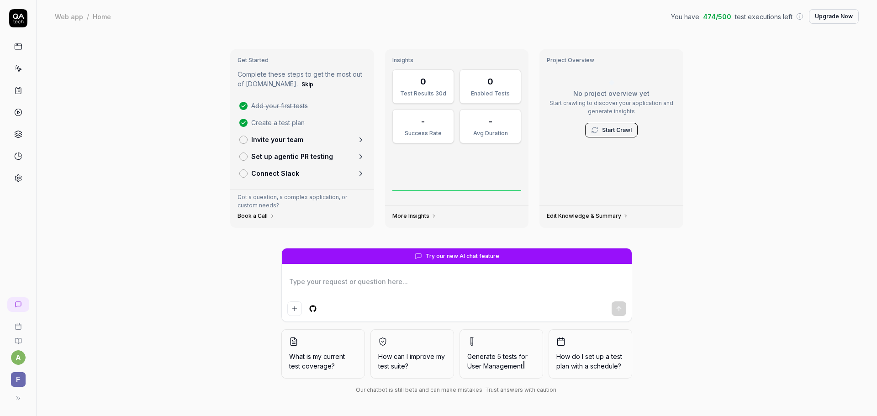
click at [394, 283] on textarea at bounding box center [456, 286] width 339 height 23
click at [375, 282] on textarea at bounding box center [456, 286] width 339 height 23
type textarea "*"
type textarea "C"
type textarea "*"
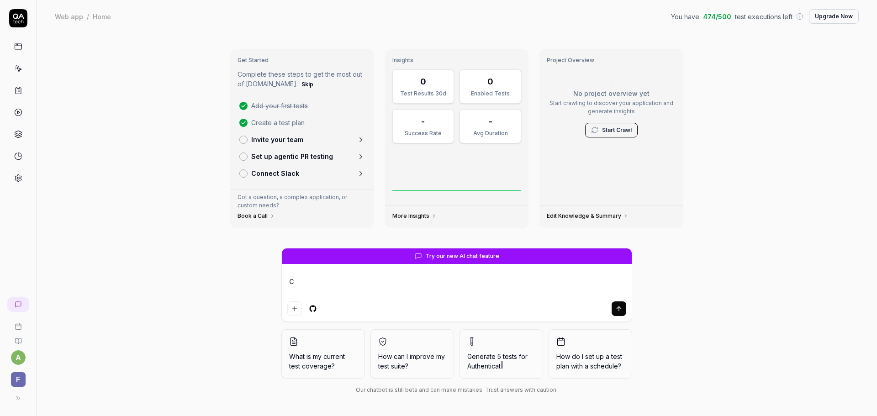
type textarea "Ce"
type textarea "*"
type textarea "Cet"
type textarea "*"
type textarea "Ceta"
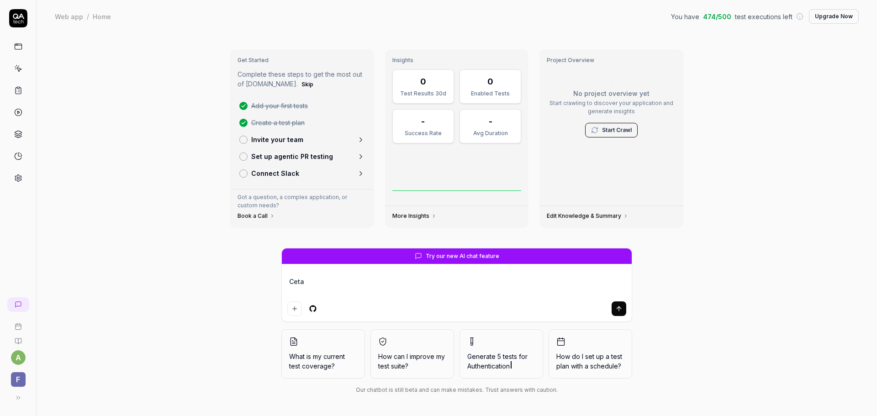
type textarea "*"
type textarea "Cetae"
type textarea "*"
type textarea "Cetae"
type textarea "*"
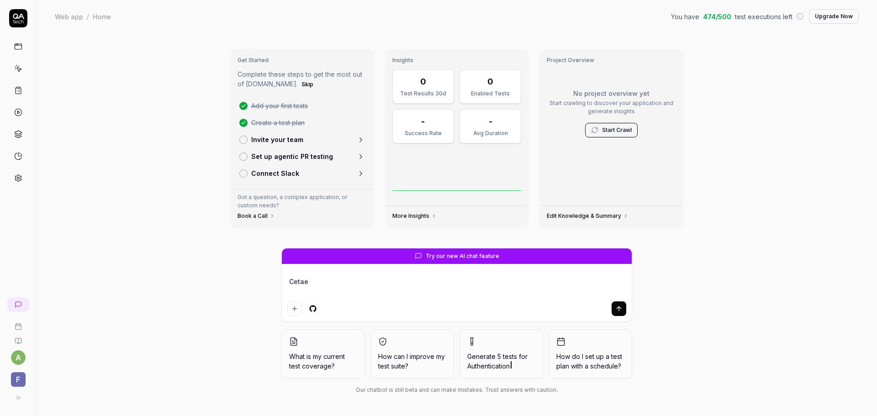
type textarea "Cetae"
type textarea "*"
type textarea "Ceta"
type textarea "*"
type textarea "Cet"
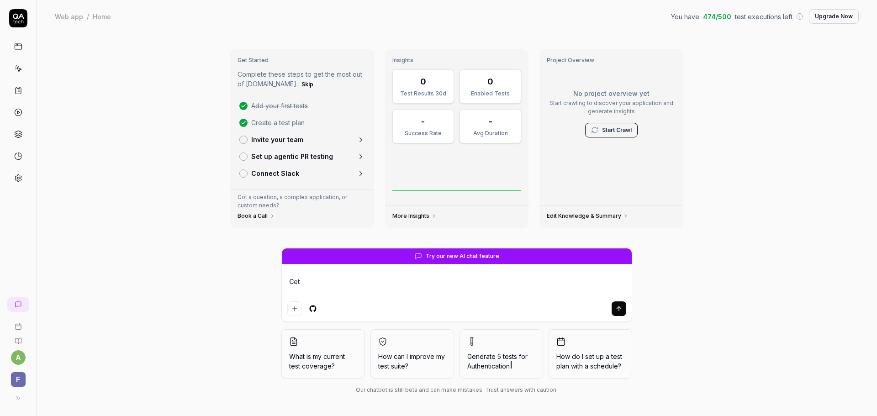
type textarea "*"
type textarea "Ce"
type textarea "*"
type textarea "C"
type textarea "*"
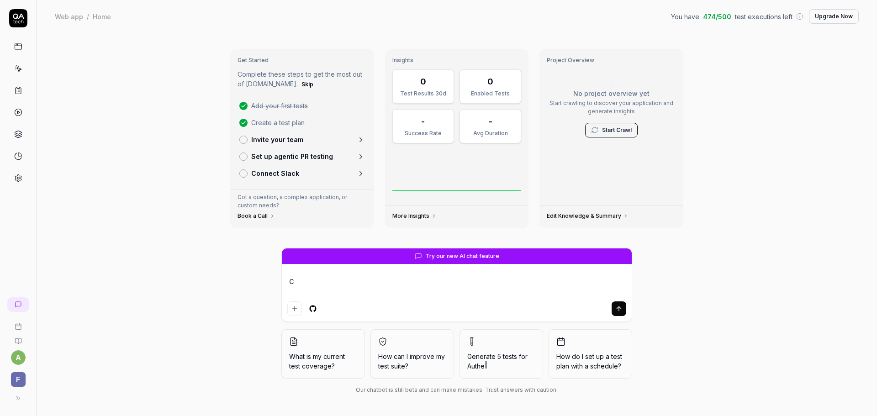
type textarea "Cr"
type textarea "*"
type textarea "Crea"
type textarea "*"
type textarea "Creat"
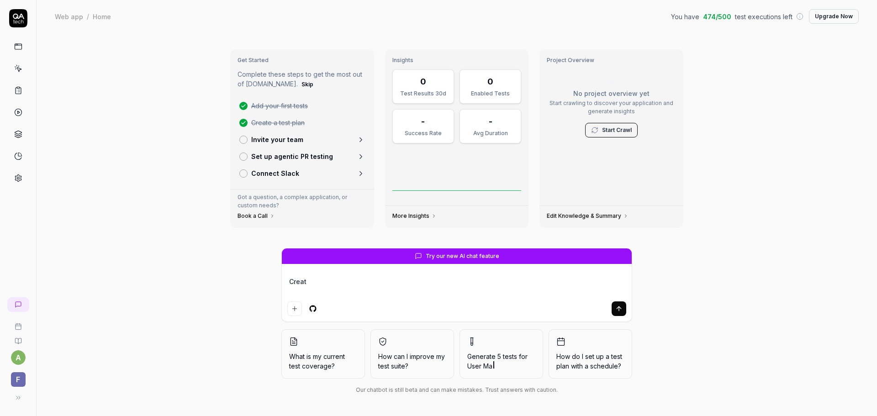
type textarea "*"
type textarea "Creat"
type textarea "*"
type textarea "Creat"
type textarea "*"
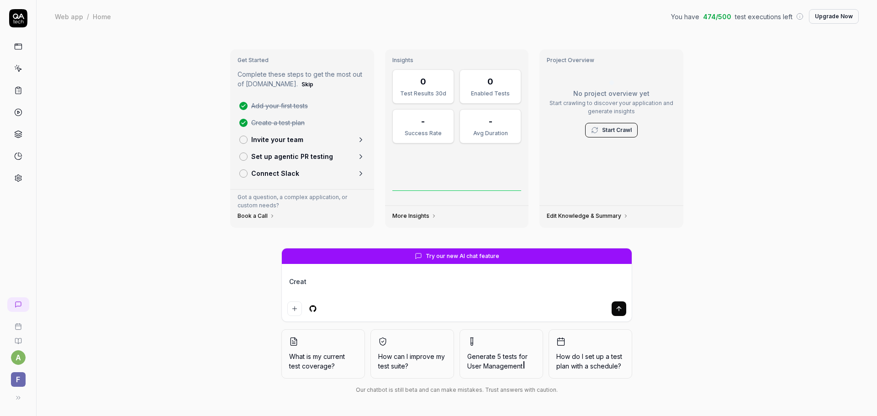
type textarea "Creata"
type textarea "*"
type textarea "Creat"
type textarea "*"
type textarea "Create"
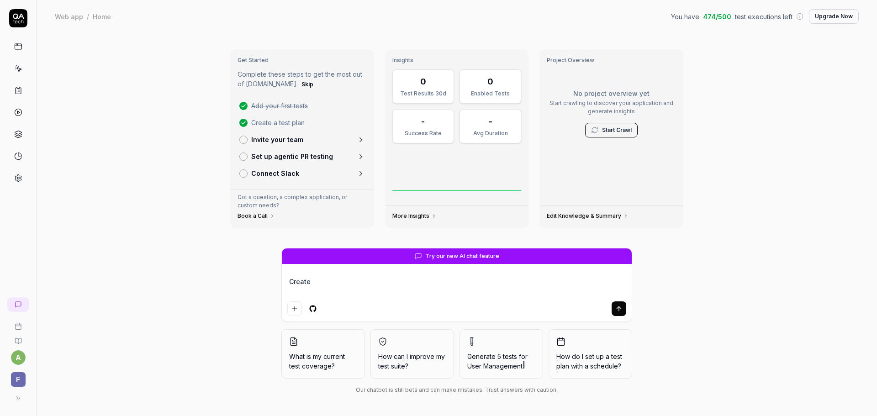
type textarea "*"
type textarea "Create"
type textarea "*"
type textarea "Create a"
type textarea "*"
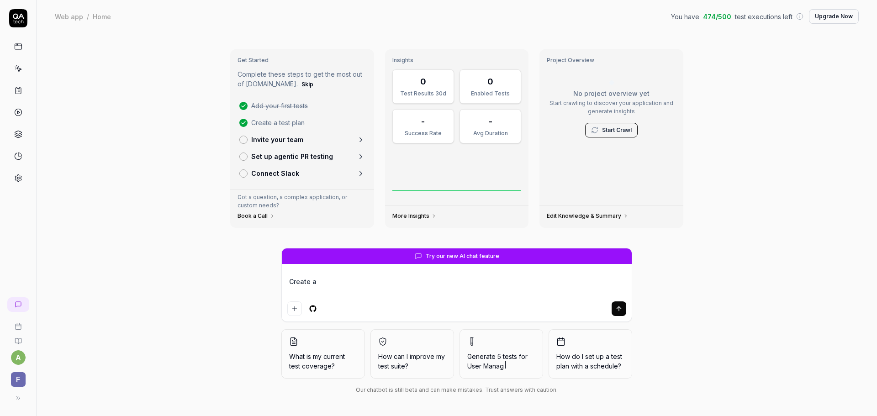
type textarea "Create a"
type textarea "*"
type textarea "Create a te"
type textarea "*"
type textarea "Create a tes"
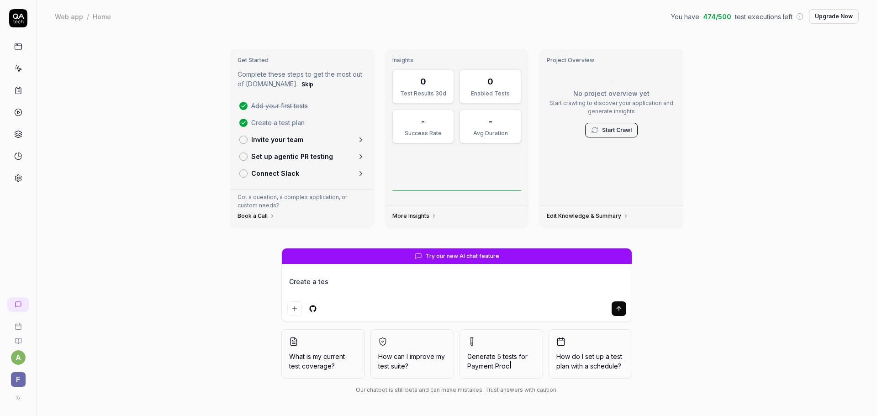
type textarea "*"
type textarea "Create a test"
type textarea "*"
type textarea "Create a test"
type textarea "*"
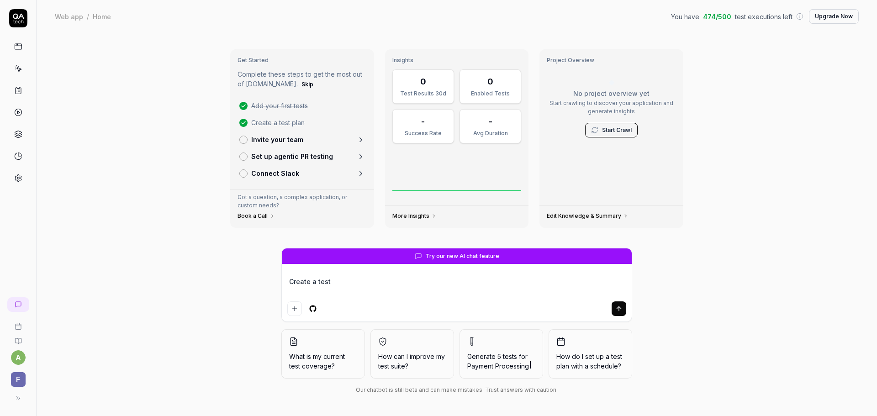
type textarea "Create a test p"
type textarea "*"
type textarea "Create a test pl"
type textarea "*"
type textarea "Create a test pla"
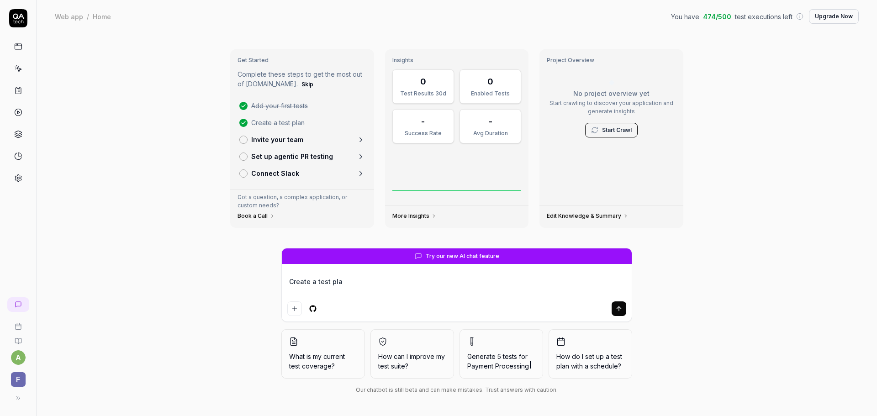
type textarea "*"
type textarea "Create a test plan"
type textarea "*"
type textarea "Create a test plan"
type textarea "*"
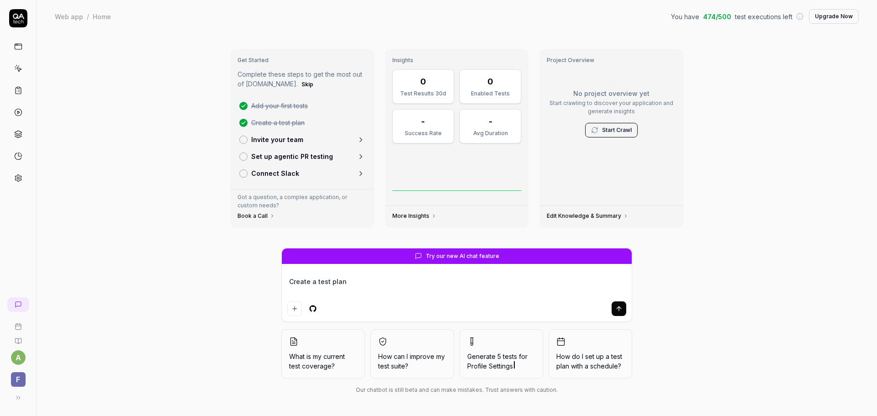
type textarea "Create a test plan f"
type textarea "*"
type textarea "Create a test plan fo"
type textarea "*"
type textarea "Create a test plan for"
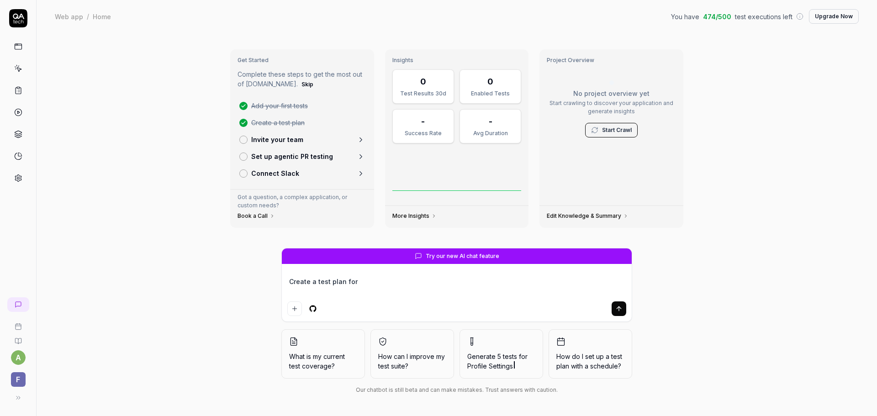
type textarea "*"
type textarea "Create a test plan for"
type textarea "*"
type textarea "Create a test plan for t"
type textarea "*"
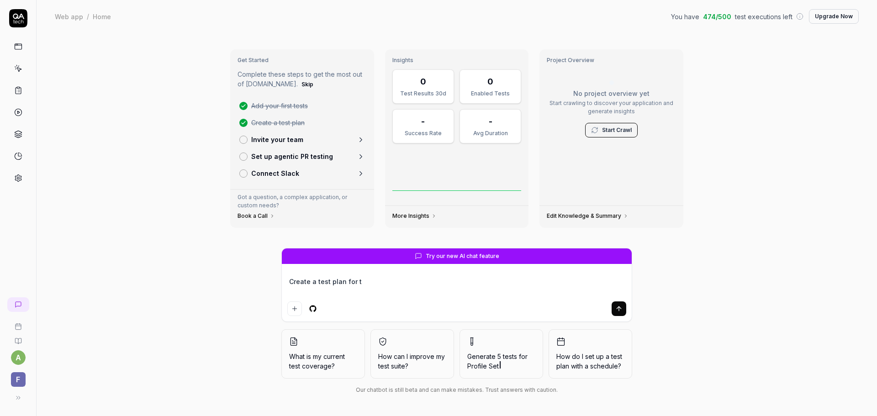
type textarea "Create a test plan for th"
type textarea "*"
type textarea "Create a test plan for thi"
type textarea "*"
type textarea "Create a test plan for this"
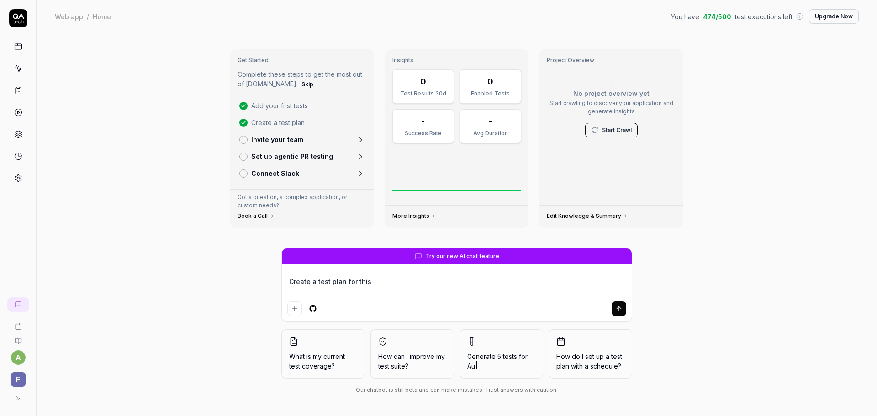
type textarea "*"
type textarea "Create a test plan for this"
type textarea "*"
type textarea "Create a test plan for this w"
type textarea "*"
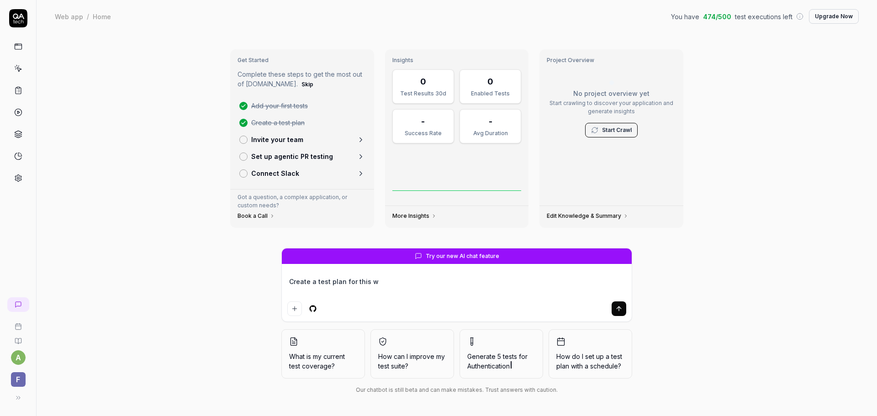
type textarea "Create a test plan for this we"
type textarea "*"
type textarea "Create a test plan for this web"
type textarea "*"
type textarea "Create a test plan for this web"
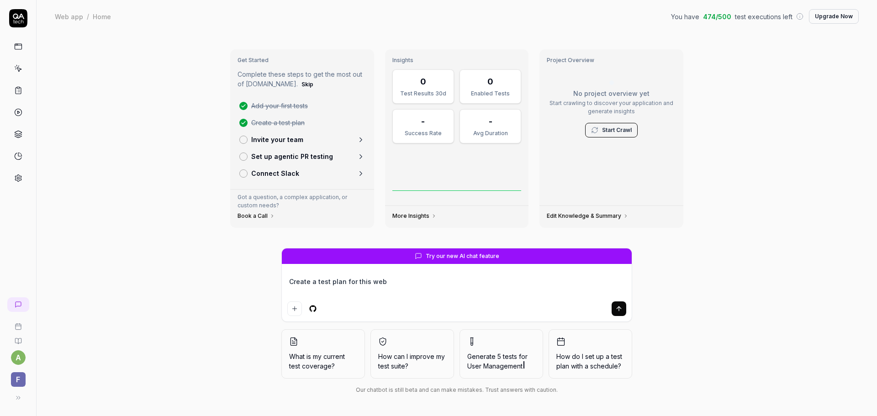
type textarea "*"
type textarea "Create a test plan for this web b"
type textarea "*"
type textarea "Create a test plan for this web bas"
type textarea "*"
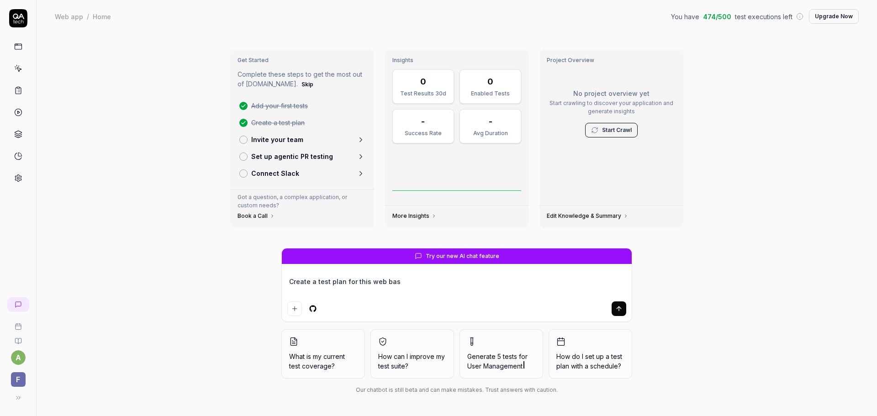
type textarea "Create a test plan for this web basw"
type textarea "*"
type textarea "Create a test plan for this web baswe"
type textarea "*"
type textarea "Create a test plan for this web basw"
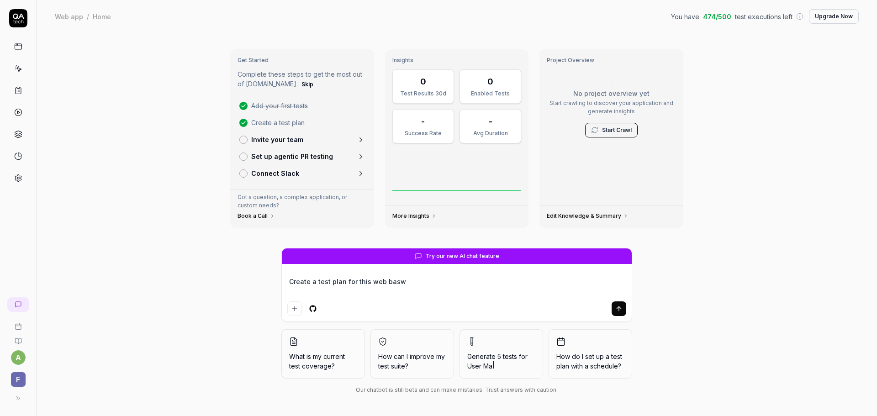
type textarea "*"
type textarea "Create a test plan for this web bas"
type textarea "*"
type textarea "Create a test plan for this web base"
type textarea "*"
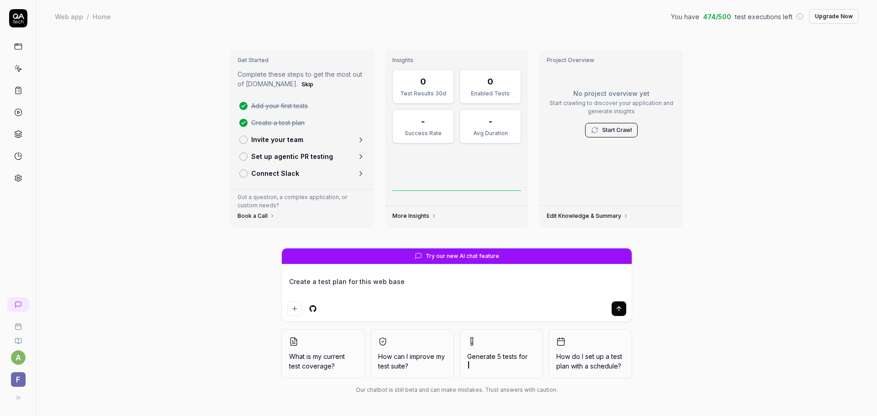
type textarea "Create a test plan for this web based"
type textarea "*"
type textarea "Create a test plan for this web based"
type textarea "*"
type textarea "Create a test plan for this web based n"
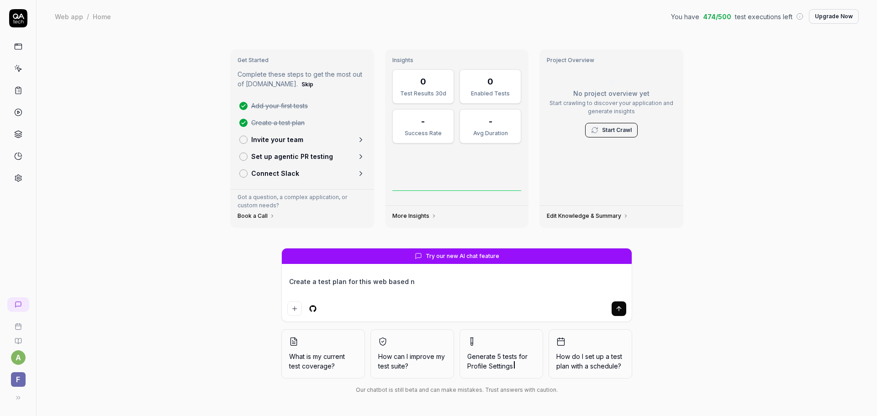
type textarea "*"
type textarea "Create a test plan for this web based ne"
type textarea "*"
type textarea "Create a test plan for this web based neo"
type textarea "*"
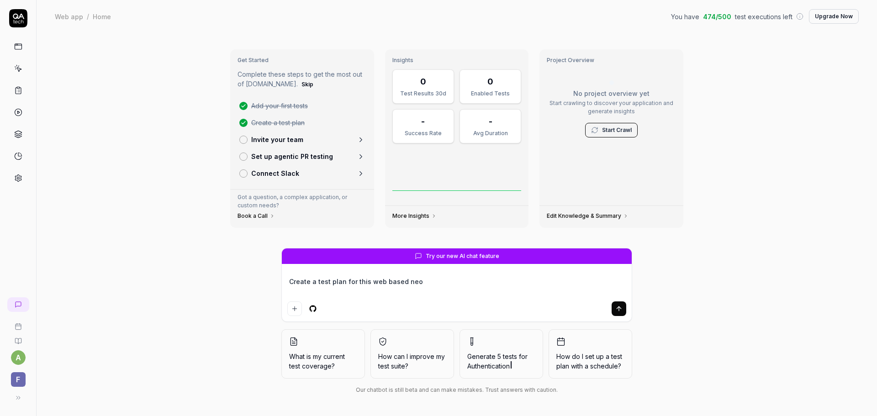
type textarea "Create a test plan for this web based neo-"
type textarea "*"
type textarea "Create a test plan for this web based neo-n"
type textarea "*"
type textarea "Create a test plan for this web based neo-na"
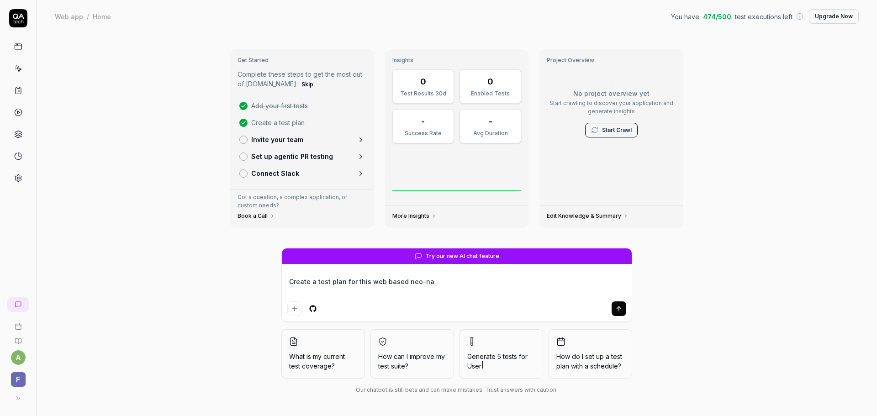
type textarea "*"
type textarea "Create a test plan for this web based neo-nat"
type textarea "*"
type textarea "Create a test plan for this web based neo-natl"
type textarea "*"
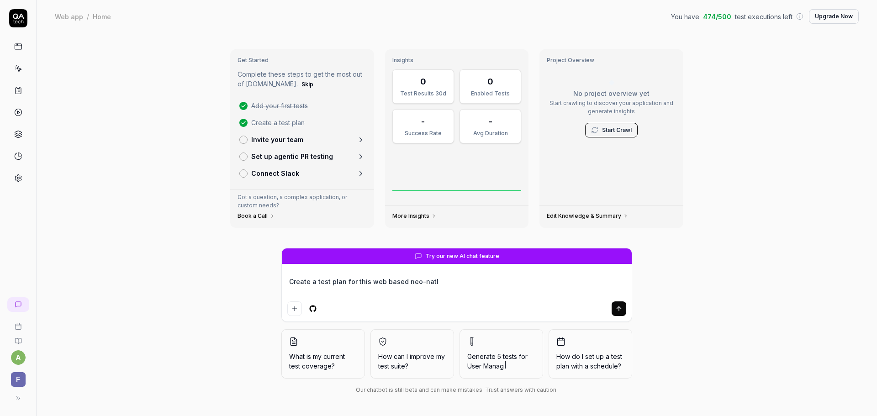
type textarea "Create a test plan for this web based neo-natle"
type textarea "*"
type textarea "Create a test plan for this web based neo-natle"
type textarea "*"
type textarea "Create a test plan for this web based neo-natle"
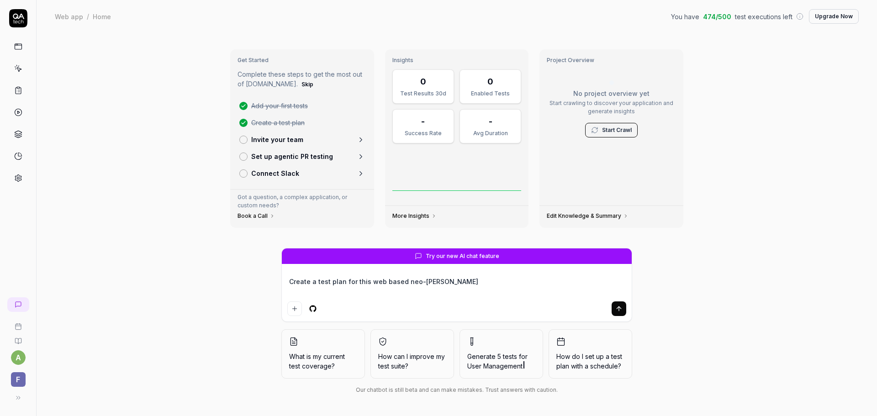
type textarea "*"
type textarea "Create a test plan for this web based neo-natl"
type textarea "*"
type textarea "Create a test plan for this web based neo-nat"
type textarea "*"
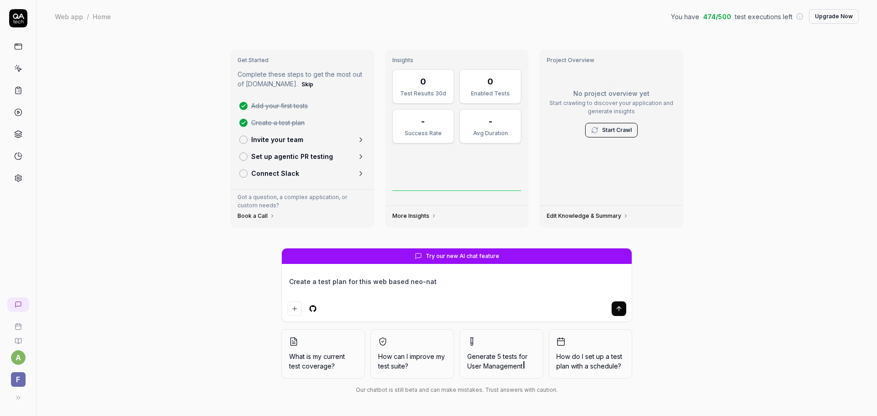
type textarea "Create a test plan for this web based neo-nata"
type textarea "*"
type textarea "Create a test plan for this web based neo-natal"
type textarea "*"
type textarea "Create a test plan for this web based neo-natal"
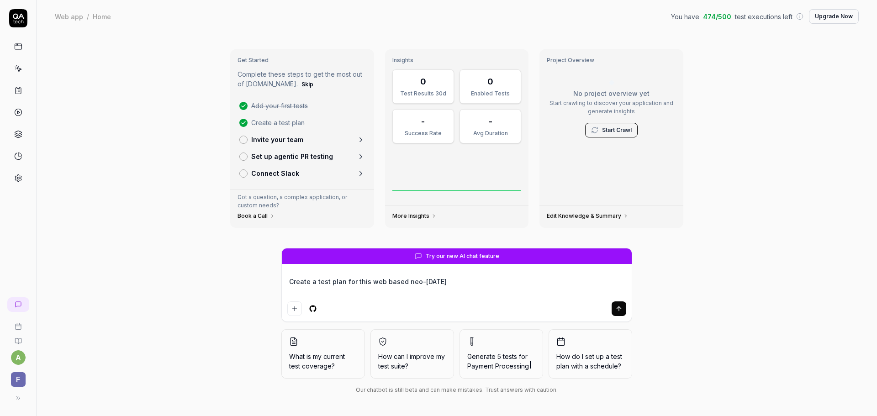
type textarea "*"
type textarea "Create a test plan for this web based neo-natal p"
type textarea "*"
type textarea "Create a test plan for this web based neo-natal pr"
type textarea "*"
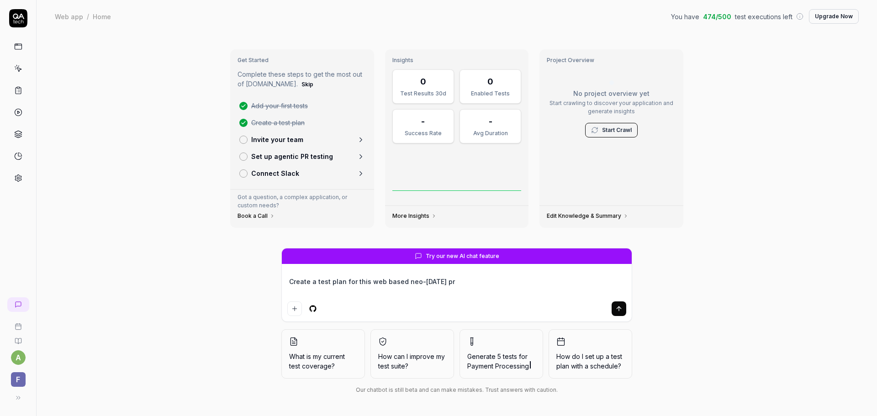
type textarea "Create a test plan for this web based neo-natal pro"
type textarea "*"
type textarea "Create a test plan for this web based neo-natal proc"
type textarea "*"
type textarea "Create a test plan for this web based neo-natal proce"
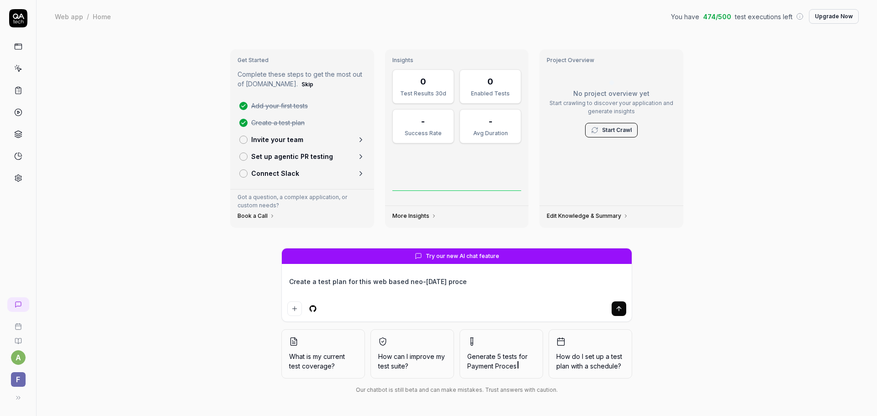
type textarea "*"
type textarea "Create a test plan for this web based neo-natal proced"
type textarea "*"
type textarea "Create a test plan for this web based neo-natal procedu"
type textarea "*"
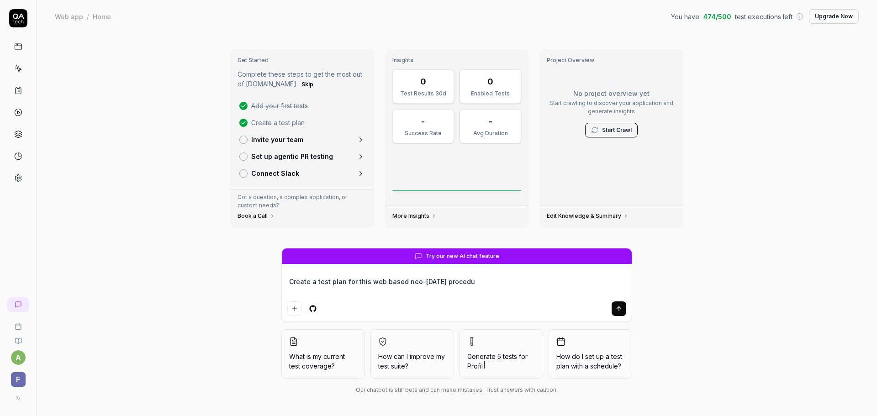
type textarea "Create a test plan for this web based neo-natal procedur"
type textarea "*"
type textarea "Create a test plan for this web based neo-natal procedure"
type textarea "*"
type textarea "Create a test plan for this web based neo-natal procedure"
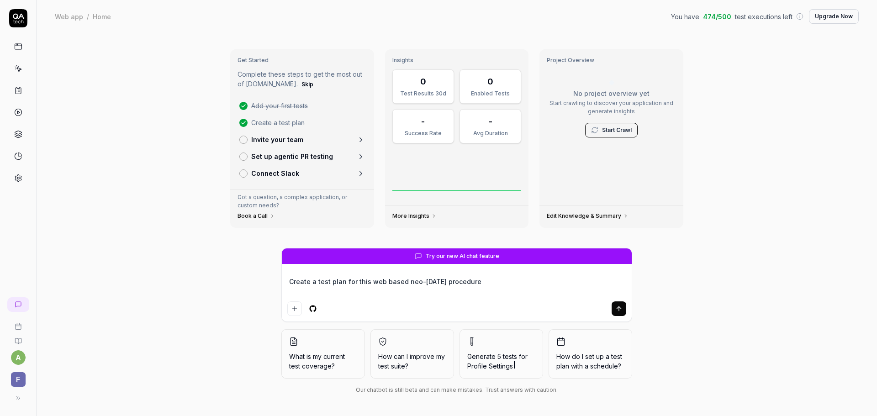
type textarea "*"
type textarea "Create a test plan for this web based neo-natal procedure t"
type textarea "*"
type textarea "Create a test plan for this web based neo-natal procedure tr"
type textarea "*"
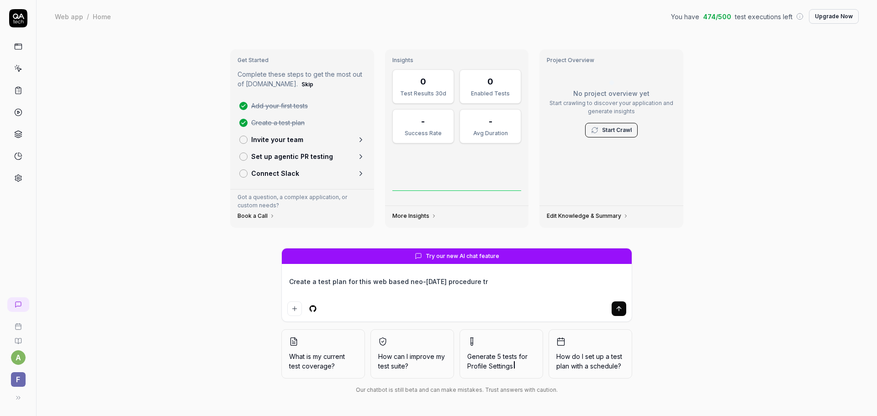
type textarea "Create a test plan for this web based neo-natal procedure tra"
type textarea "*"
type textarea "Create a test plan for this web based neo-natal procedure trai"
type textarea "*"
type textarea "Create a test plan for this web based neo-natal procedure train"
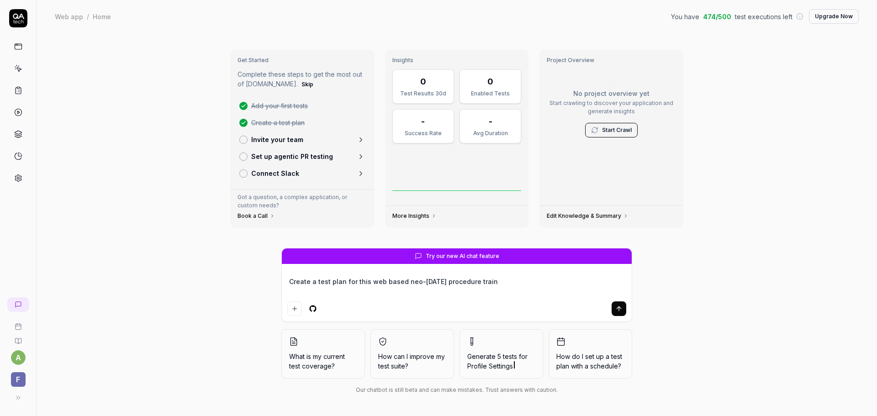
type textarea "*"
type textarea "Create a test plan for this web based neo-natal procedure traini"
type textarea "*"
type textarea "Create a test plan for this web based neo-natal procedure trainin"
type textarea "*"
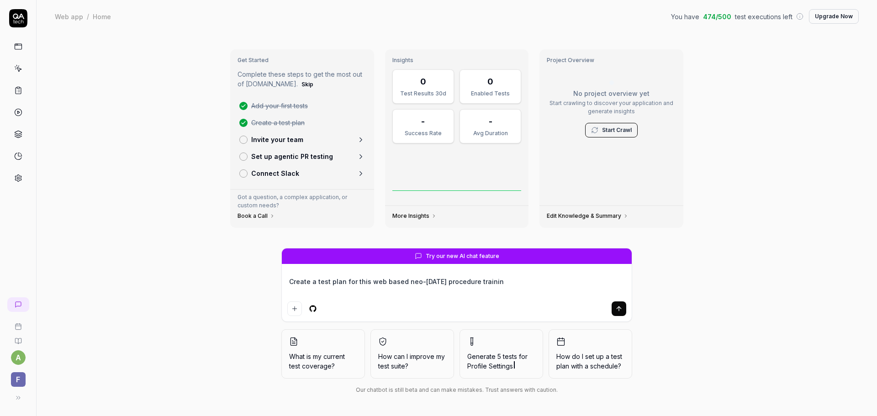
type textarea "Create a test plan for this web based neo-natal procedure training"
type textarea "*"
type textarea "Create a test plan for this web based neo-natal procedure training"
type textarea "*"
type textarea "Create a test plan for this web based neo-natal procedure training a"
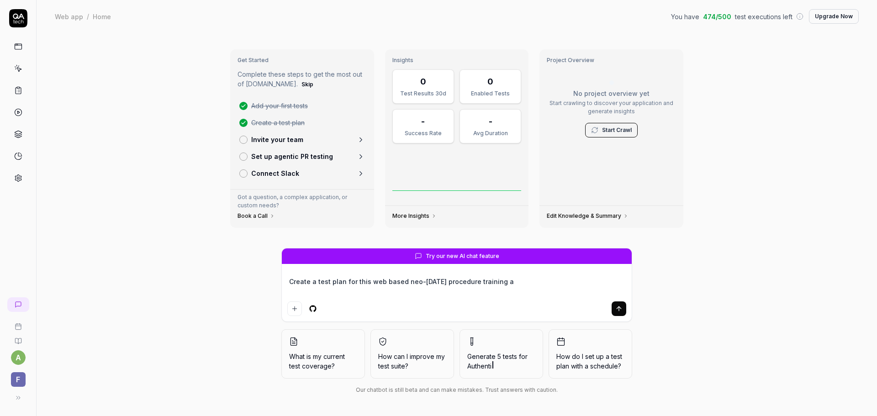
type textarea "*"
type textarea "Create a test plan for this web based neo-natal procedure training ap"
type textarea "*"
type textarea "Create a test plan for this web based neo-natal procedure training app"
type textarea "*"
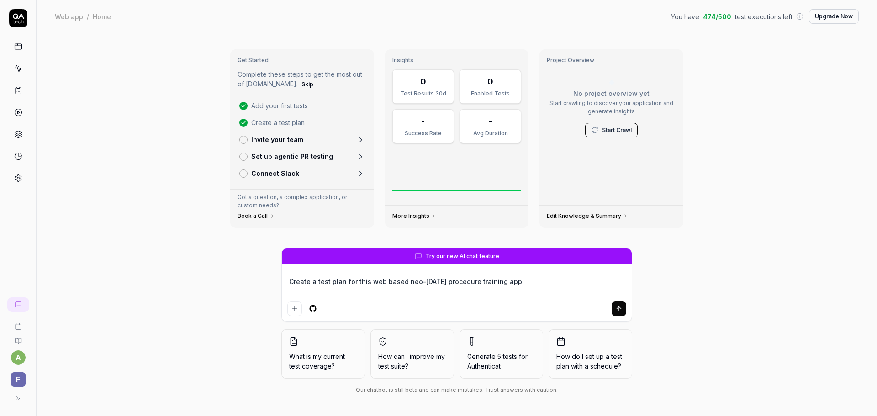
type textarea "Create a test plan for this web based neo-natal procedure training appl"
type textarea "*"
type textarea "Create a test plan for this web based neo-natal procedure training appli"
type textarea "*"
type textarea "Create a test plan for this web based neo-natal procedure training appliv"
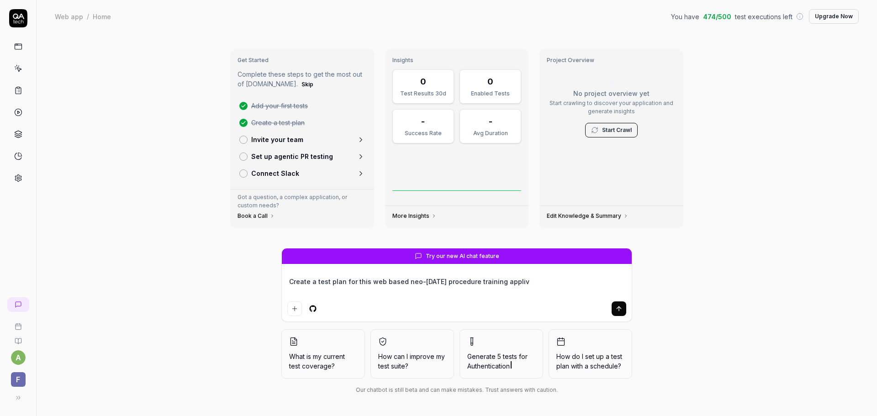
type textarea "*"
type textarea "Create a test plan for this web based neo-natal procedure training appliva"
type textarea "*"
type textarea "Create a test plan for this web based neo-natal procedure training applivat"
type textarea "*"
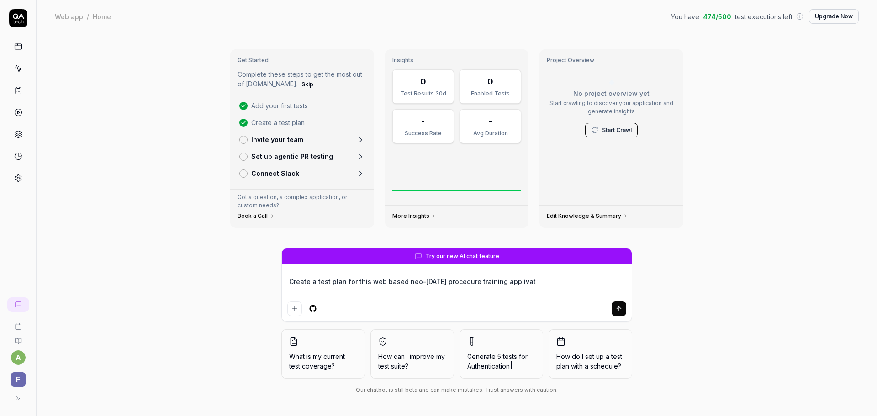
type textarea "Create a test plan for this web based neo-natal procedure training applivati"
type textarea "*"
type textarea "Create a test plan for this web based neo-natal procedure training applivatio"
type textarea "*"
paste textarea "[URL][DOMAIN_NAME]"
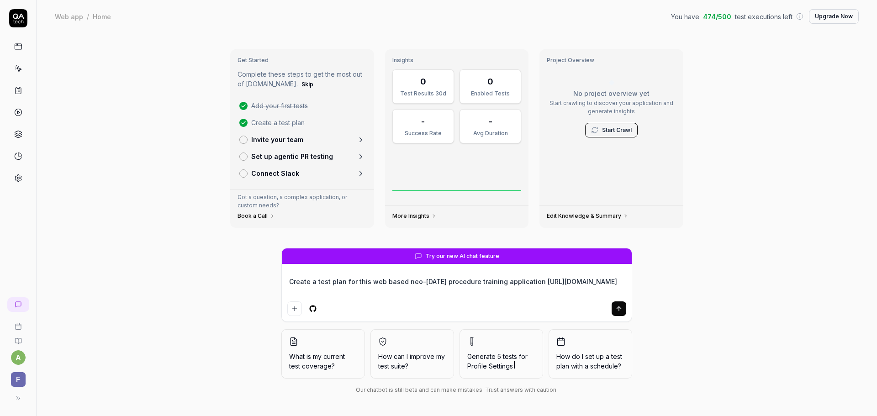
click at [617, 310] on icon "submit" at bounding box center [618, 308] width 7 height 7
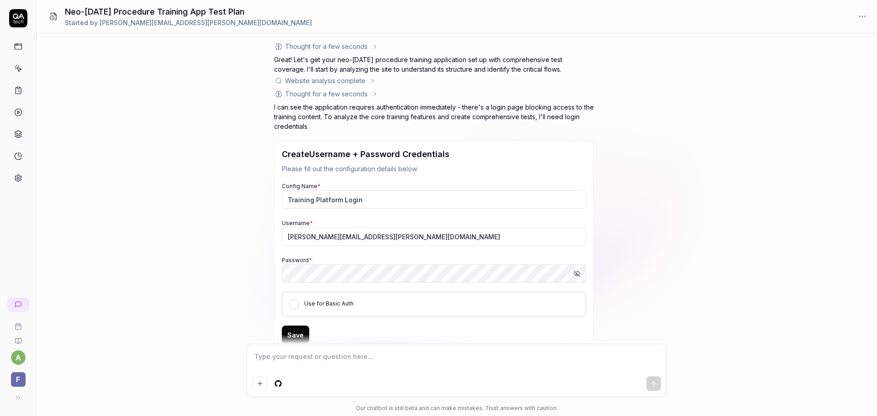
scroll to position [74, 0]
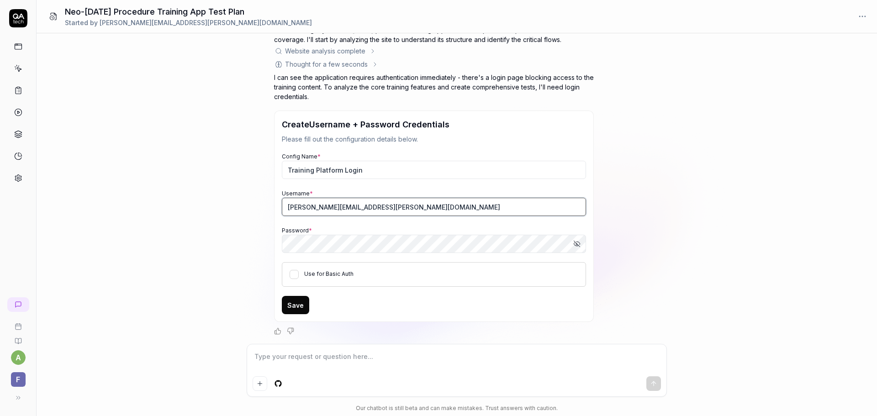
drag, startPoint x: 431, startPoint y: 210, endPoint x: 209, endPoint y: 197, distance: 222.7
click at [218, 200] on div "Create a test plan for this web based neo-natal procedure training application …" at bounding box center [457, 188] width 840 height 310
paste input "FundamentalXR"
click at [210, 241] on div "Create a test plan for this web based neo-natal procedure training application …" at bounding box center [457, 188] width 840 height 310
click at [491, 300] on div "Save" at bounding box center [434, 305] width 304 height 18
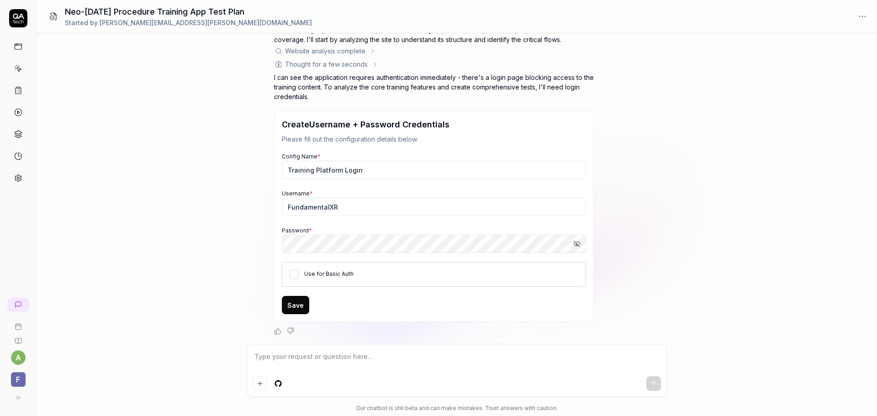
click at [297, 307] on button "Save" at bounding box center [295, 305] width 27 height 18
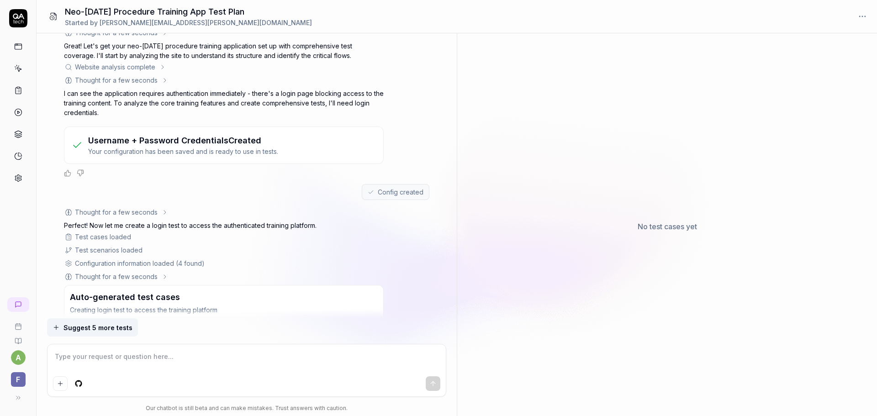
scroll to position [133, 0]
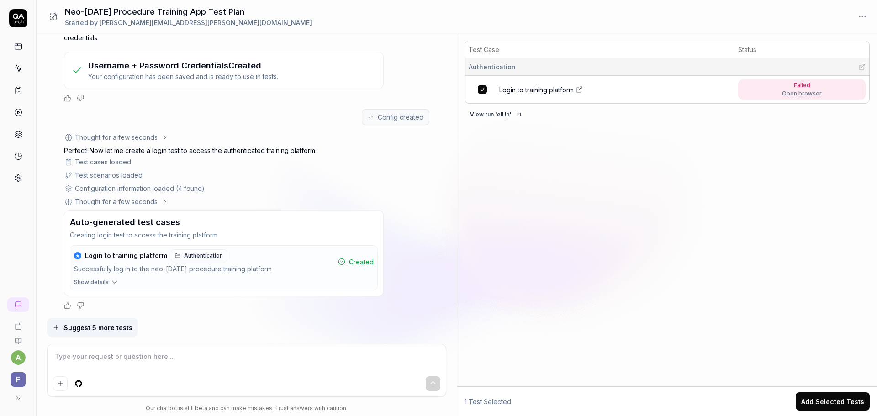
click at [795, 92] on div "Open browser" at bounding box center [802, 93] width 40 height 8
click at [567, 89] on span "Login to training platform" at bounding box center [536, 90] width 74 height 10
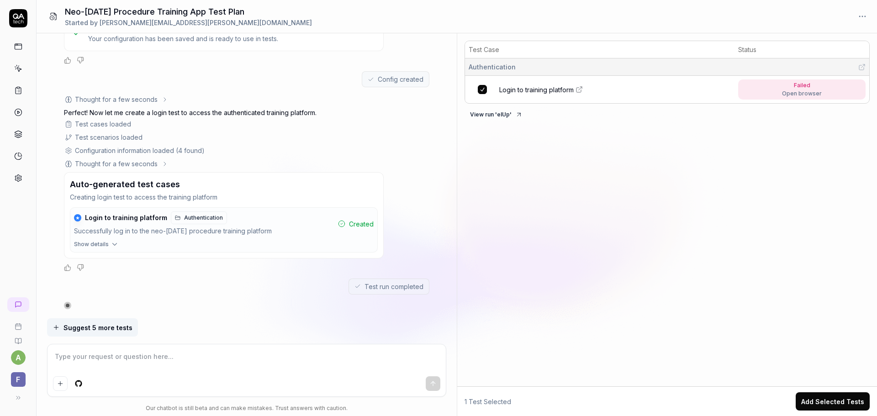
click at [80, 357] on textarea at bounding box center [246, 361] width 387 height 23
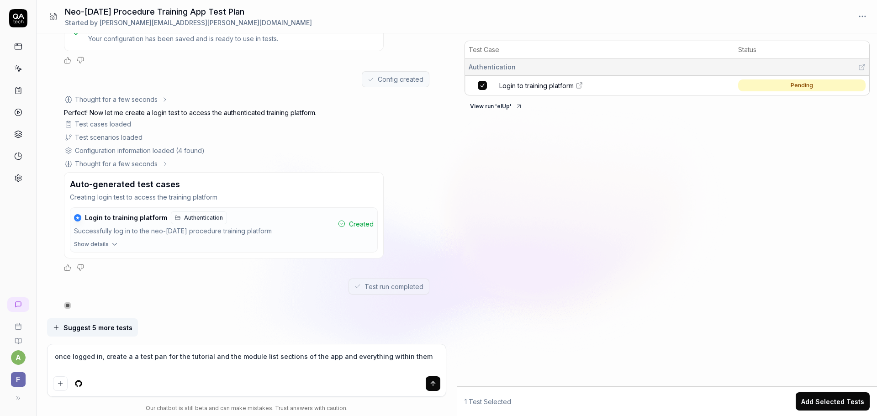
click at [433, 380] on icon "submit" at bounding box center [432, 383] width 7 height 7
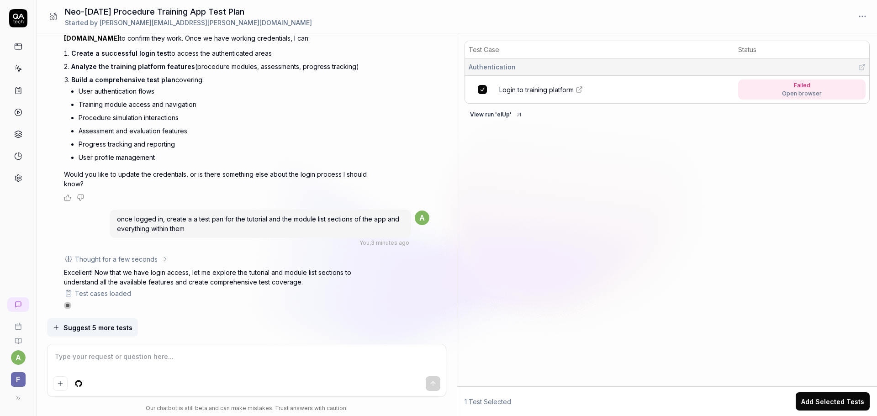
scroll to position [752, 0]
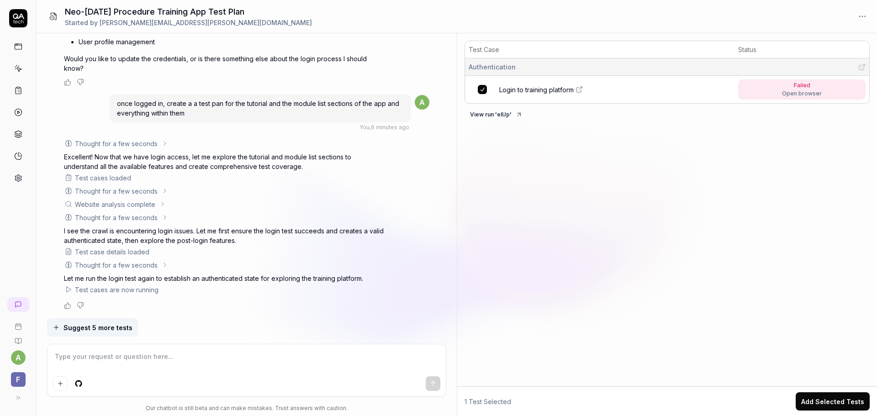
click at [643, 90] on link "Login to training platform" at bounding box center [615, 90] width 233 height 10
click at [798, 92] on div "Open browser" at bounding box center [802, 93] width 40 height 8
click at [68, 291] on icon at bounding box center [68, 289] width 7 height 7
click at [69, 289] on icon at bounding box center [68, 289] width 7 height 7
click at [114, 289] on div "Test cases are now running" at bounding box center [117, 290] width 84 height 10
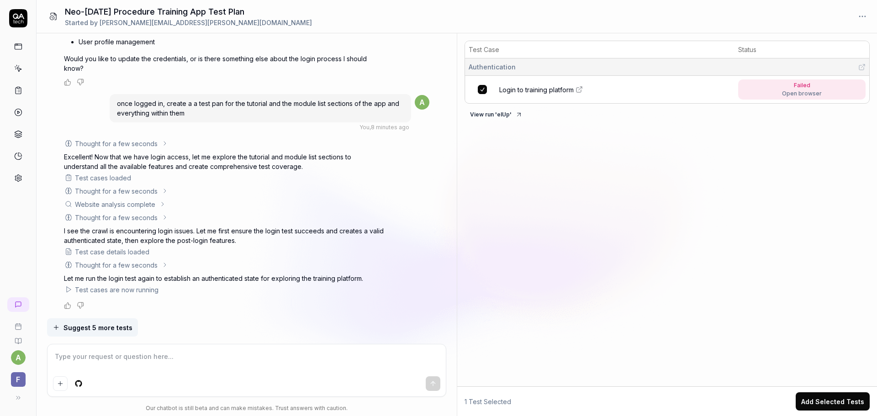
click at [160, 290] on div "Test cases are now running" at bounding box center [224, 290] width 320 height 10
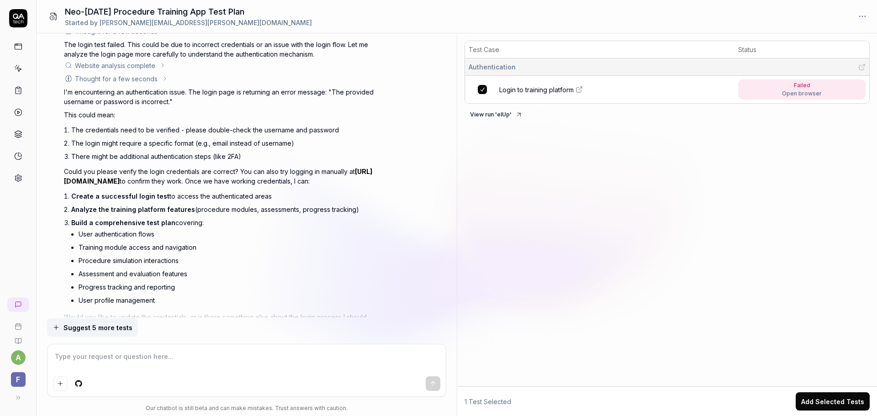
scroll to position [342, 0]
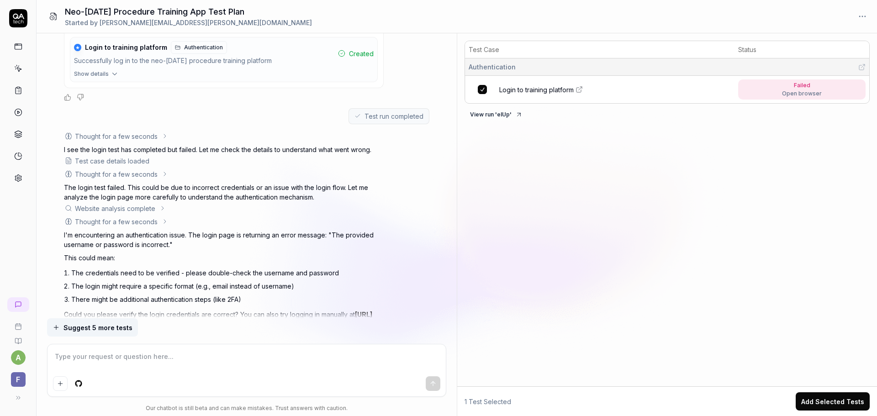
click at [203, 49] on span "Authentication" at bounding box center [203, 47] width 39 height 8
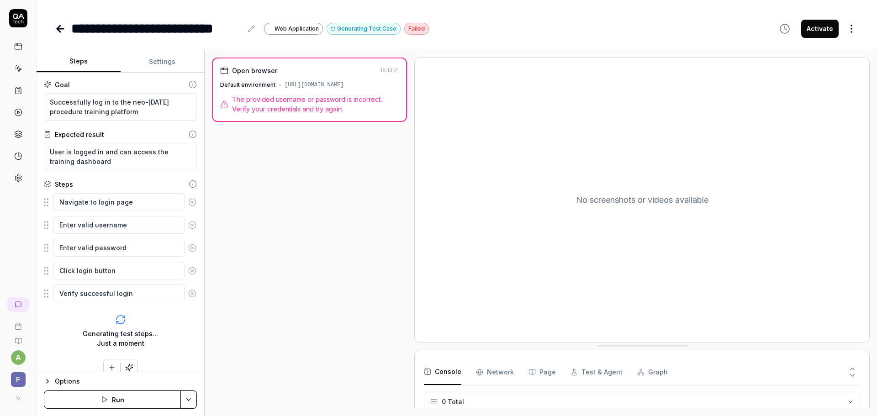
click at [142, 394] on button "Run" at bounding box center [112, 399] width 137 height 18
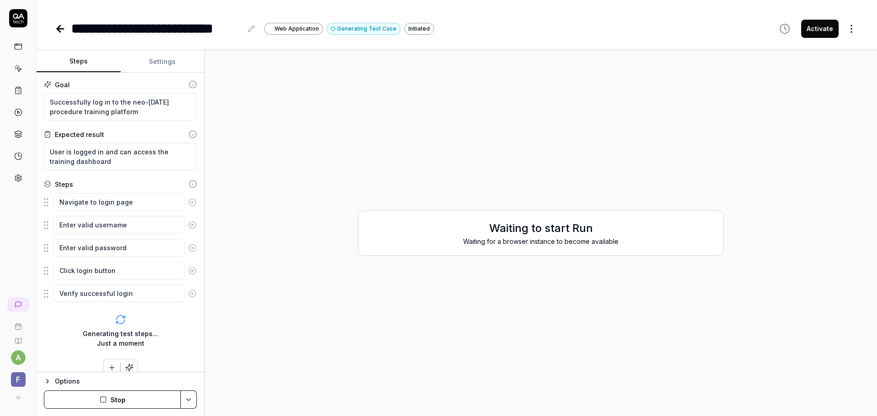
click at [61, 29] on icon at bounding box center [60, 29] width 6 height 0
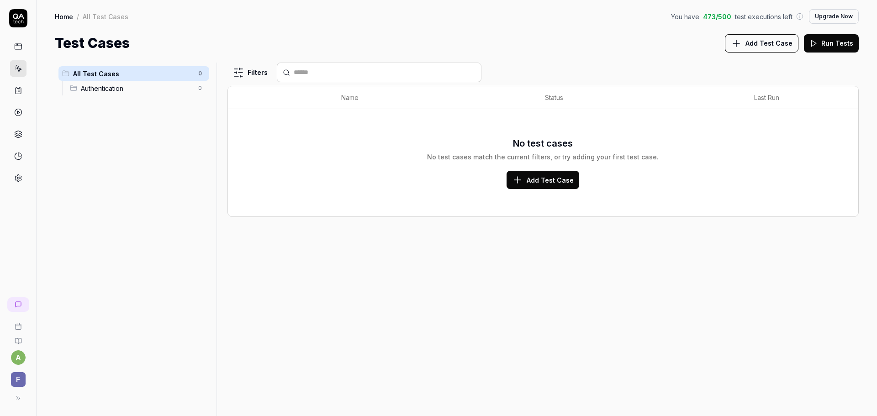
click at [21, 377] on span "F" at bounding box center [18, 379] width 15 height 15
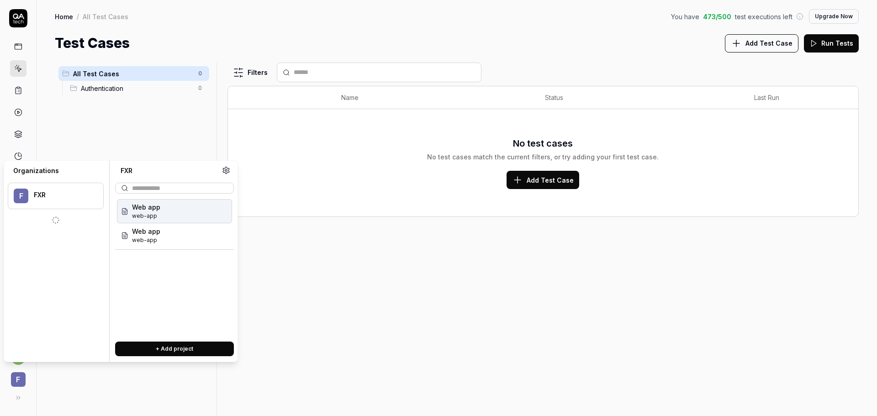
click at [164, 216] on div "Web app web-app" at bounding box center [174, 211] width 115 height 24
click at [166, 215] on div "Web app web-app" at bounding box center [174, 211] width 115 height 24
click at [165, 237] on div "Web app web-app" at bounding box center [174, 235] width 115 height 24
click at [170, 215] on div "Web app web-app" at bounding box center [174, 211] width 115 height 24
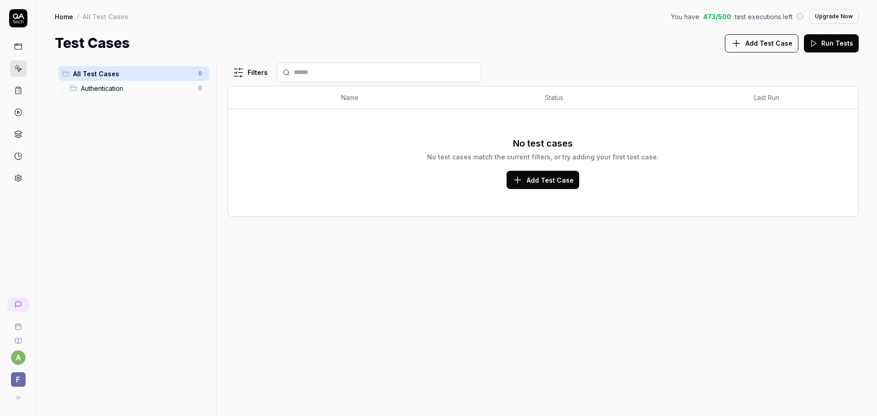
type textarea "*"
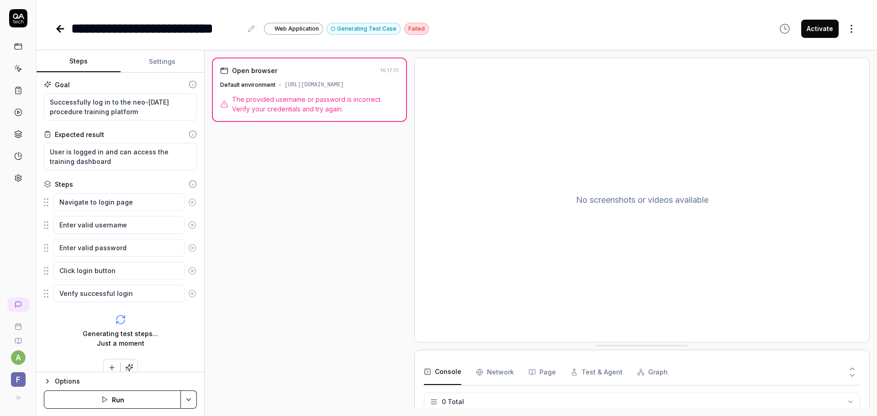
click at [324, 114] on span "The provided username or password is incorrect. Verify your credentials and try…" at bounding box center [315, 104] width 167 height 19
drag, startPoint x: 342, startPoint y: 119, endPoint x: 224, endPoint y: 113, distance: 117.9
click at [224, 113] on div "The provided username or password is incorrect. Verify your credentials and try…" at bounding box center [309, 104] width 179 height 19
click at [262, 112] on span "The provided username or password is incorrect. Verify your credentials and try…" at bounding box center [315, 104] width 167 height 19
click at [289, 114] on span "The provided username or password is incorrect. Verify your credentials and try…" at bounding box center [315, 104] width 167 height 19
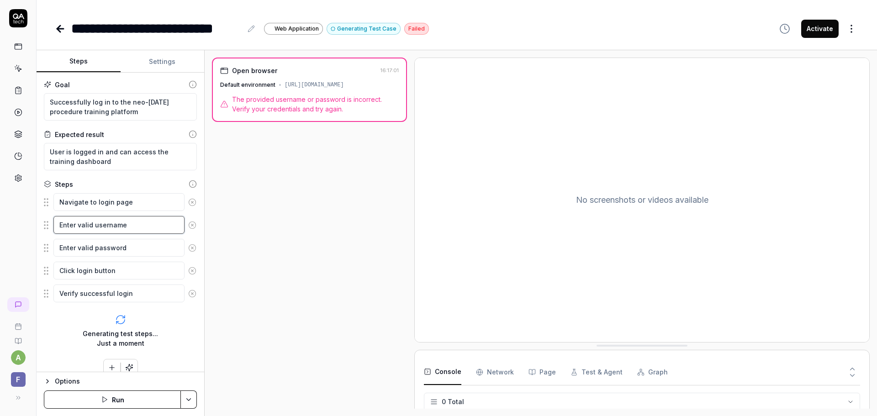
click at [164, 226] on textarea "Enter valid username" at bounding box center [118, 225] width 131 height 18
click at [47, 227] on fieldset "Navigate to login page Enter valid username Enter valid password Click login bu…" at bounding box center [120, 248] width 153 height 110
click at [146, 228] on textarea "Enter valid username" at bounding box center [118, 225] width 131 height 18
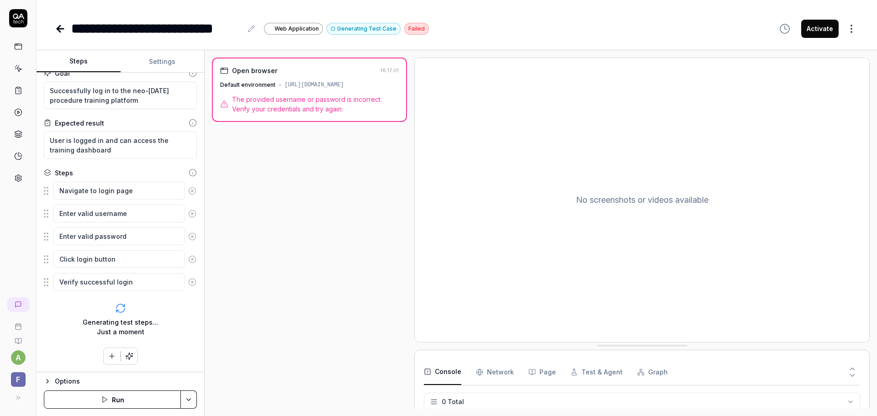
type textarea "*"
click at [225, 71] on icon at bounding box center [224, 71] width 8 height 8
click at [233, 89] on div "Default environment" at bounding box center [247, 85] width 55 height 8
click at [224, 105] on icon at bounding box center [224, 103] width 0 height 1
click at [260, 114] on span "The provided username or password is incorrect. Verify your credentials and try…" at bounding box center [315, 104] width 167 height 19
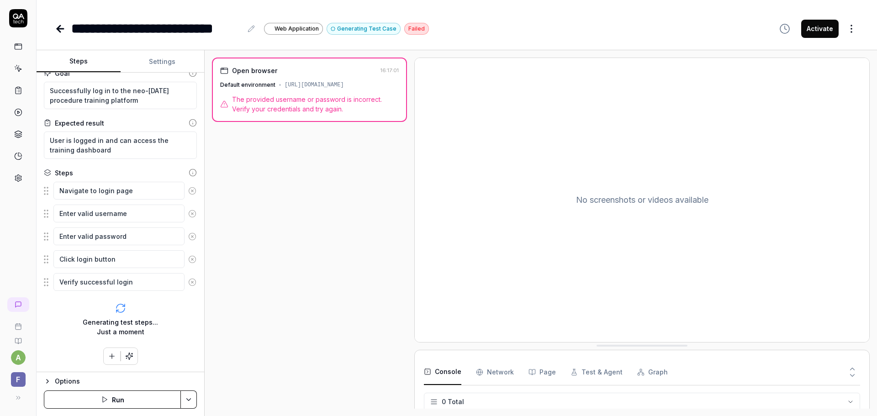
click at [312, 114] on span "The provided username or password is incorrect. Verify your credentials and try…" at bounding box center [315, 104] width 167 height 19
click at [332, 89] on div "[URL][DOMAIN_NAME]" at bounding box center [313, 85] width 59 height 8
drag, startPoint x: 278, startPoint y: 89, endPoint x: 425, endPoint y: 93, distance: 147.1
click at [425, 93] on div "Open browser 16:17:01 Default environment https://staging.d6sigfl6p8vvq.amplify…" at bounding box center [540, 233] width 657 height 351
click at [363, 114] on span "The provided username or password is incorrect. Verify your credentials and try…" at bounding box center [315, 104] width 167 height 19
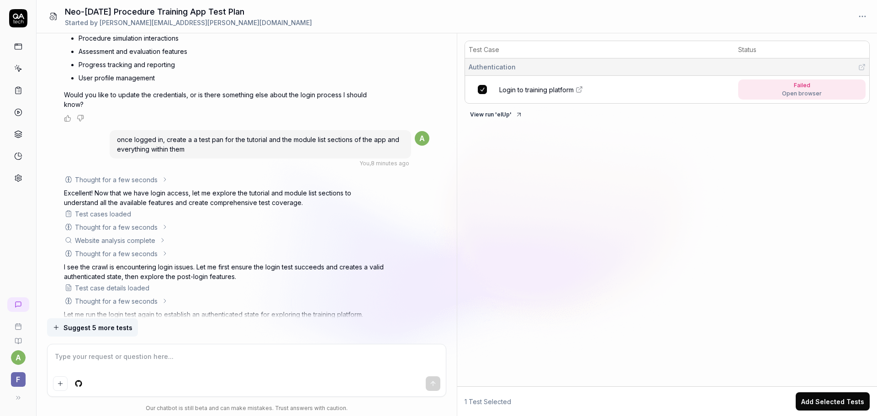
scroll to position [752, 0]
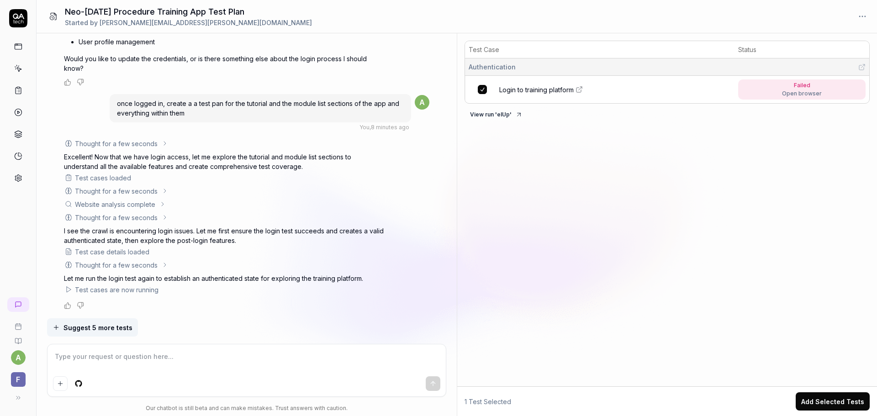
click at [792, 93] on div "Open browser" at bounding box center [802, 93] width 40 height 8
click at [803, 87] on div "Failed" at bounding box center [802, 85] width 40 height 8
click at [504, 116] on button "View run ' eIUp '" at bounding box center [495, 114] width 63 height 15
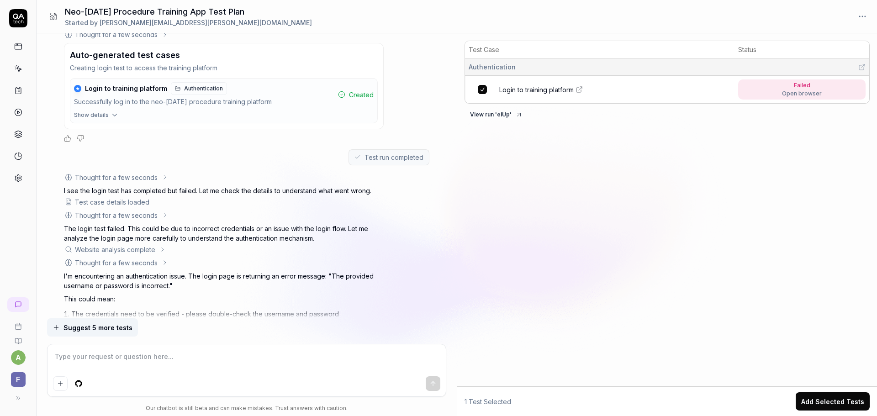
scroll to position [296, 0]
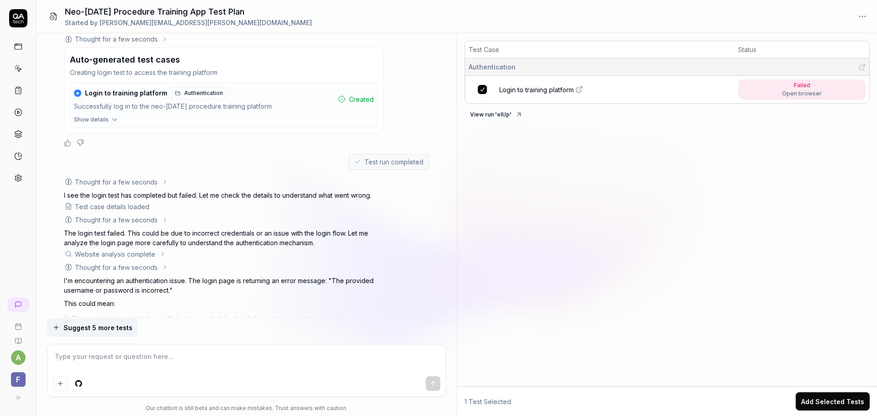
click at [113, 119] on icon "button" at bounding box center [114, 120] width 8 height 8
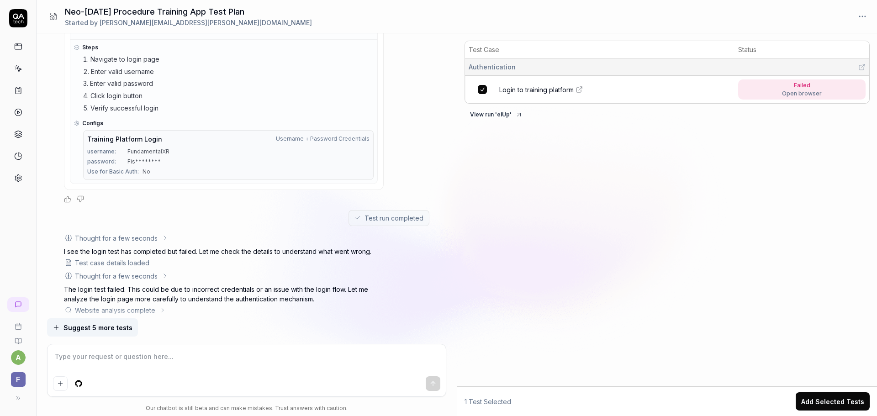
scroll to position [387, 0]
type textarea "*"
click at [77, 121] on icon at bounding box center [76, 121] width 5 height 5
click at [133, 161] on span "Fis********" at bounding box center [143, 160] width 33 height 8
click at [146, 171] on span "No" at bounding box center [146, 170] width 8 height 8
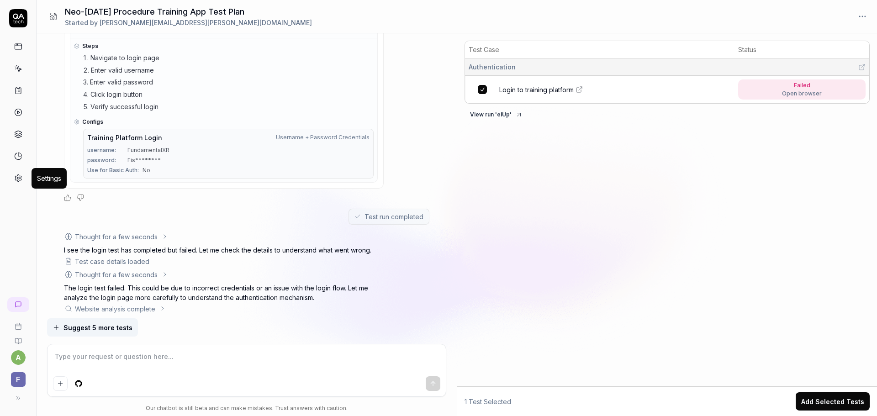
click at [21, 178] on icon at bounding box center [18, 178] width 6 height 7
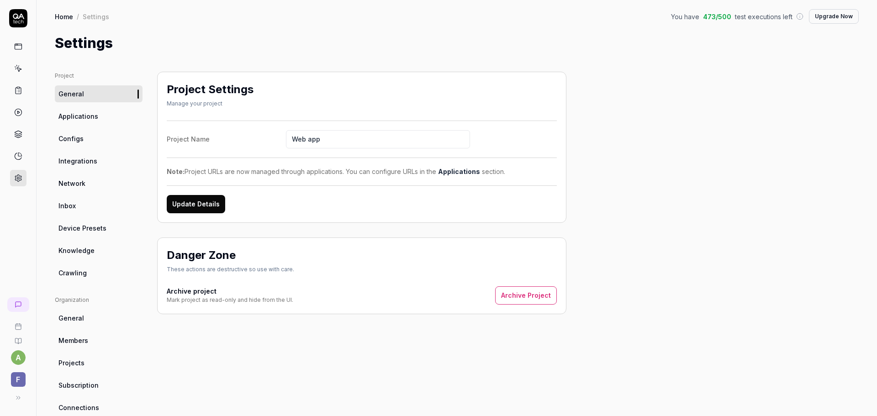
click at [218, 205] on button "Update Details" at bounding box center [196, 204] width 58 height 18
click at [95, 143] on link "Configs" at bounding box center [99, 138] width 88 height 17
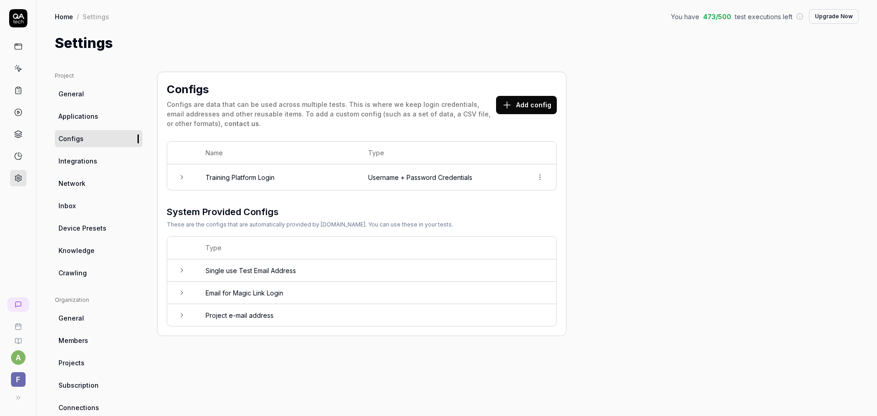
click at [183, 179] on icon at bounding box center [181, 176] width 7 height 7
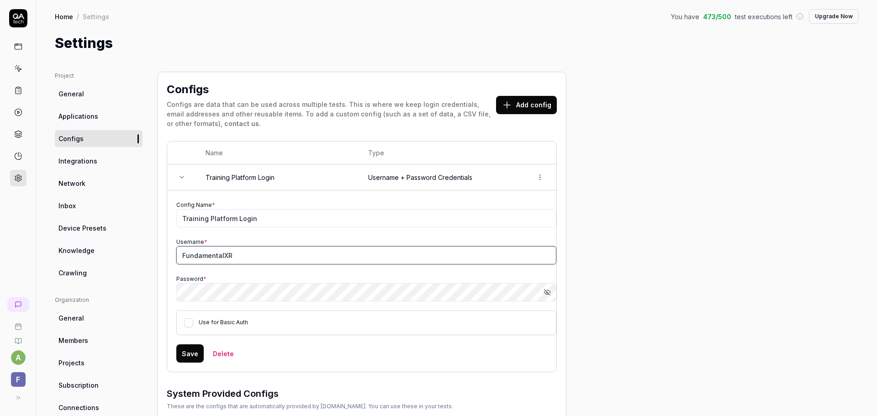
click at [308, 254] on input "FundamentalXR" at bounding box center [366, 255] width 380 height 18
click at [181, 255] on input "FundamentalXR" at bounding box center [366, 255] width 380 height 18
click at [279, 256] on input "FundamentalXR" at bounding box center [366, 255] width 380 height 18
click at [361, 279] on div "Password * Show password" at bounding box center [366, 287] width 380 height 28
click at [548, 292] on icon "button" at bounding box center [546, 292] width 7 height 7
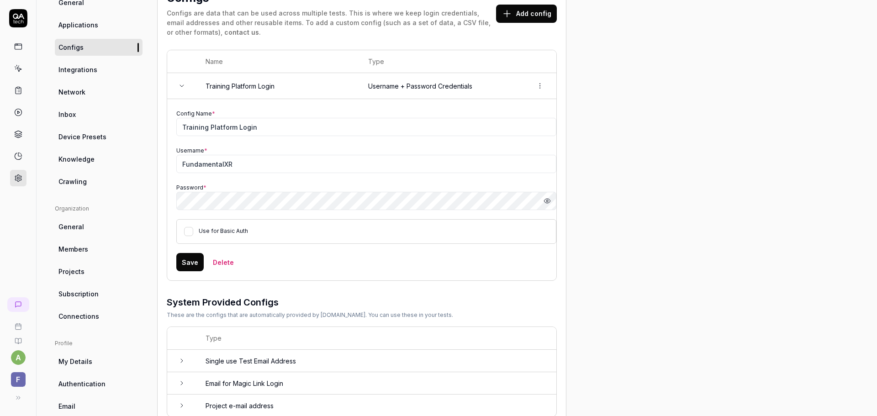
scroll to position [131, 0]
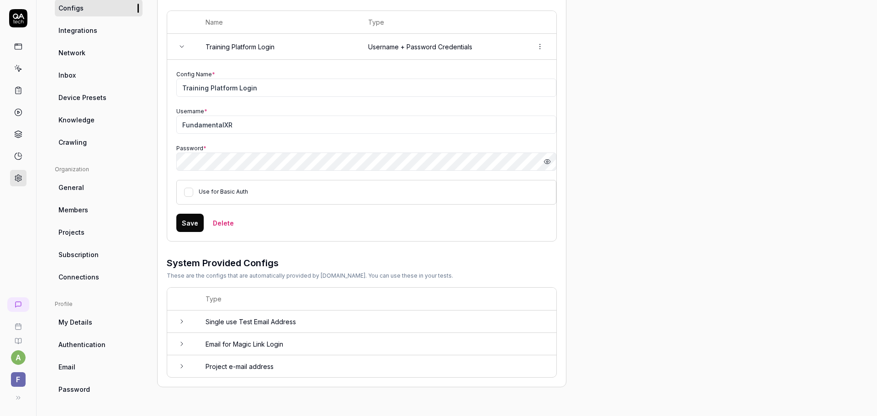
click at [306, 323] on td "Single use Test Email Address" at bounding box center [376, 321] width 360 height 22
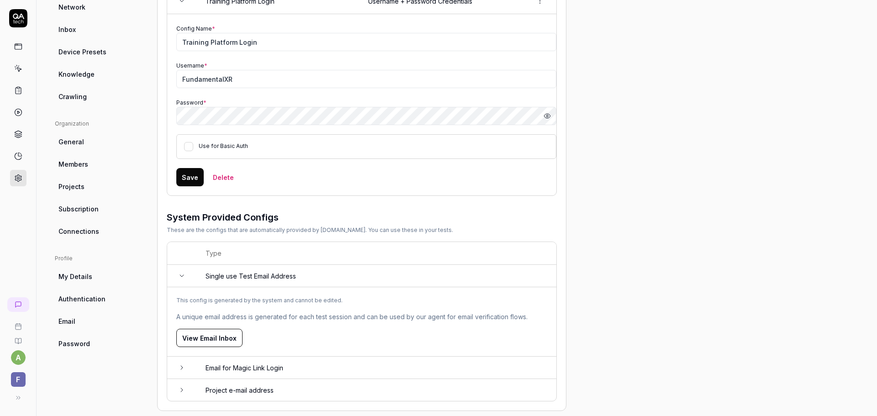
scroll to position [189, 0]
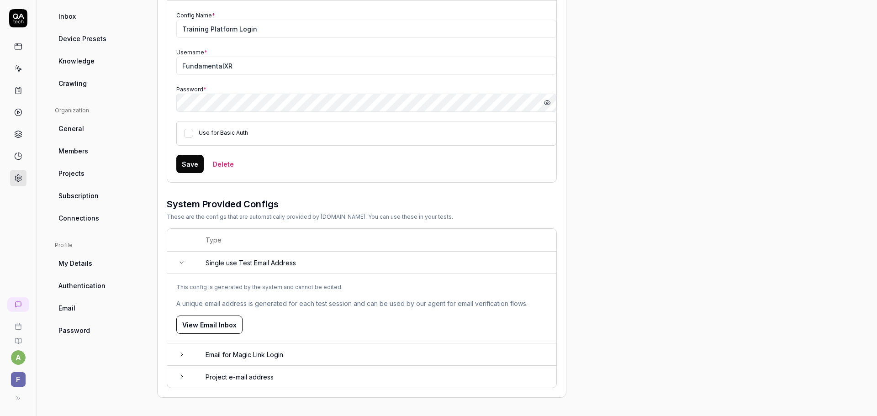
click at [184, 356] on icon at bounding box center [181, 354] width 7 height 7
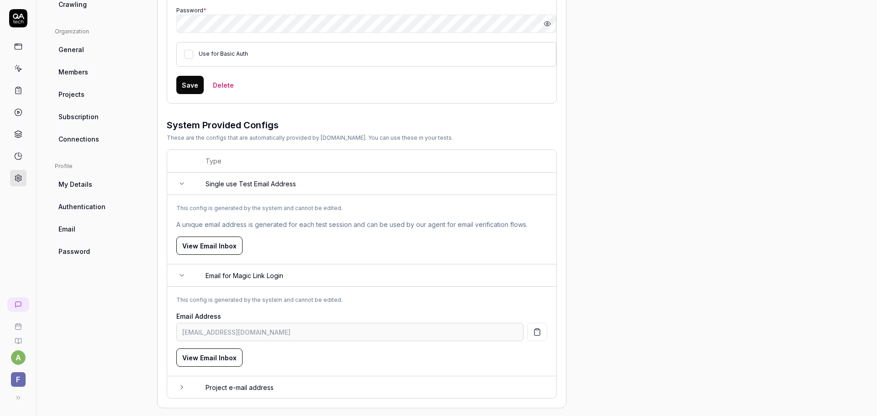
scroll to position [279, 0]
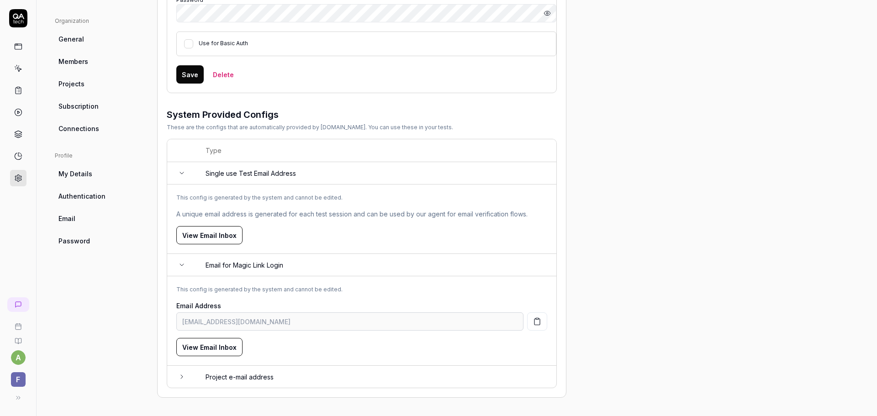
click at [179, 379] on icon at bounding box center [181, 376] width 7 height 7
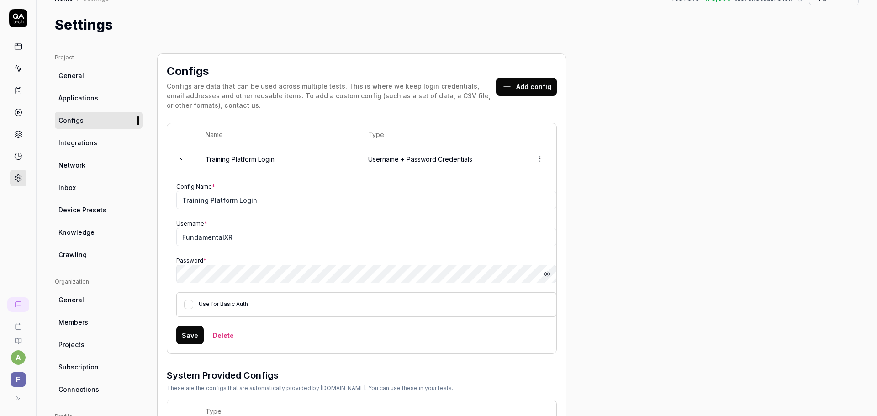
scroll to position [0, 0]
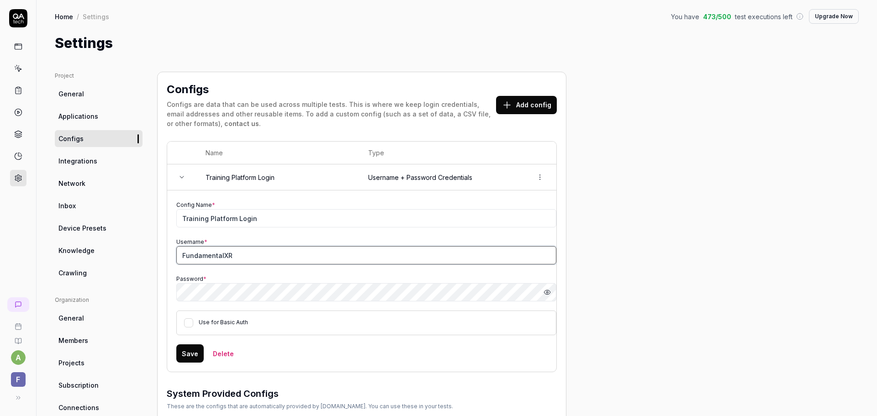
drag, startPoint x: 315, startPoint y: 257, endPoint x: 134, endPoint y: 249, distance: 180.5
click at [138, 250] on div "Project General Applications Configs Integrations Network Inbox Device Presets …" at bounding box center [457, 419] width 804 height 694
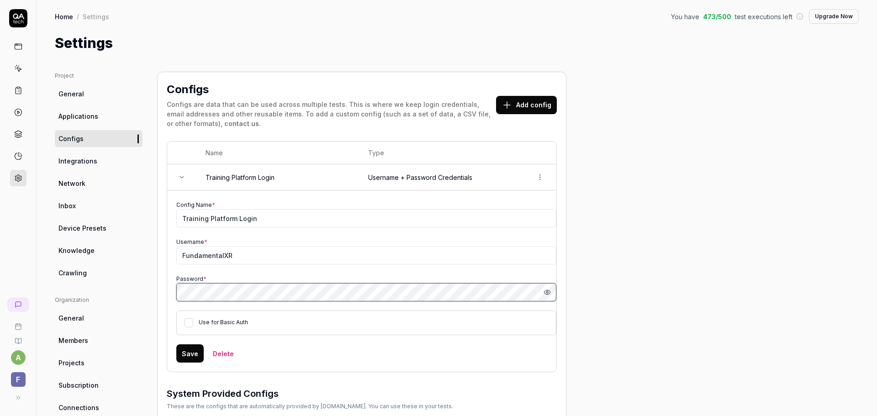
click at [137, 292] on div "Project General Applications Configs Integrations Network Inbox Device Presets …" at bounding box center [457, 419] width 804 height 694
click at [188, 352] on button "Save" at bounding box center [189, 353] width 27 height 18
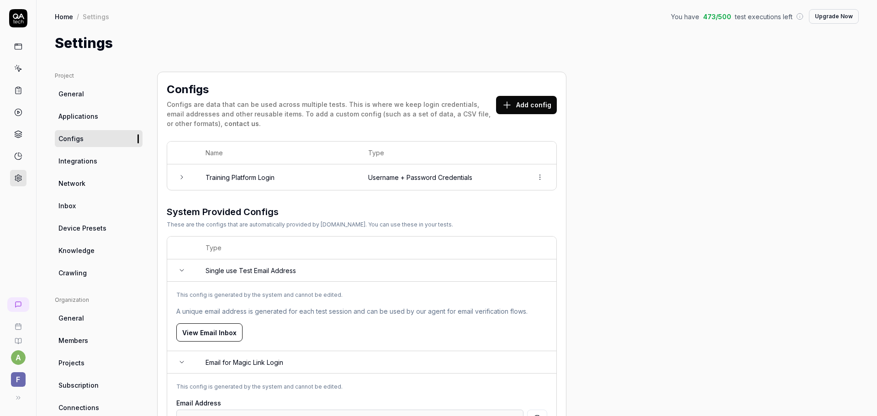
click at [187, 177] on td at bounding box center [181, 177] width 29 height 26
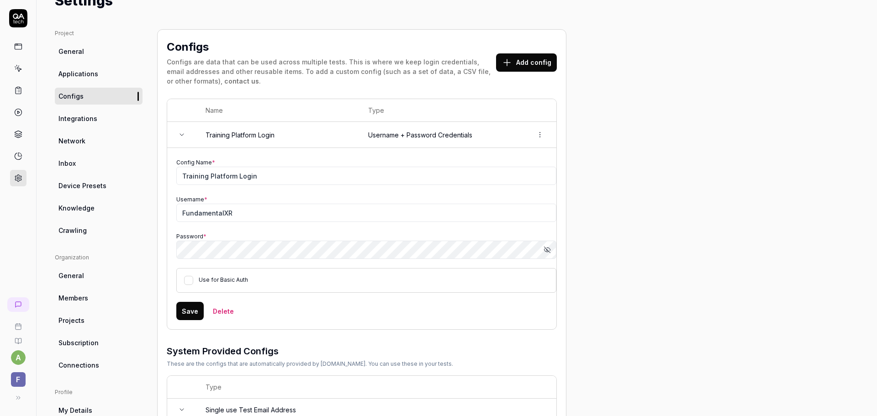
scroll to position [46, 0]
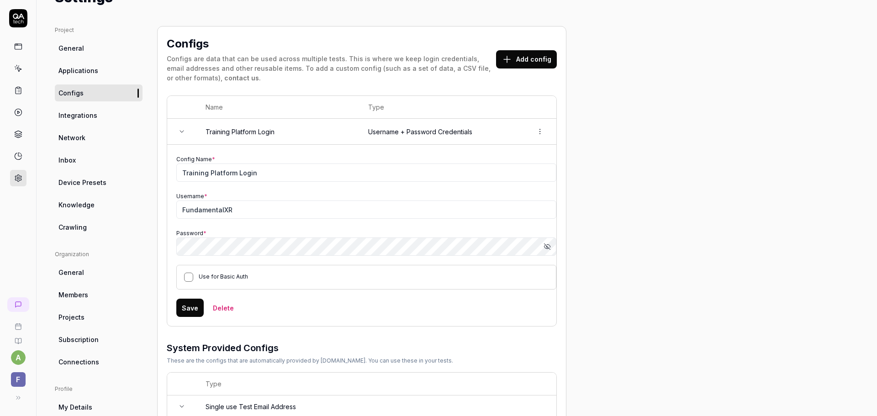
click at [189, 279] on button "Use for Basic Auth" at bounding box center [188, 277] width 9 height 9
click at [190, 311] on button "Save" at bounding box center [189, 308] width 27 height 18
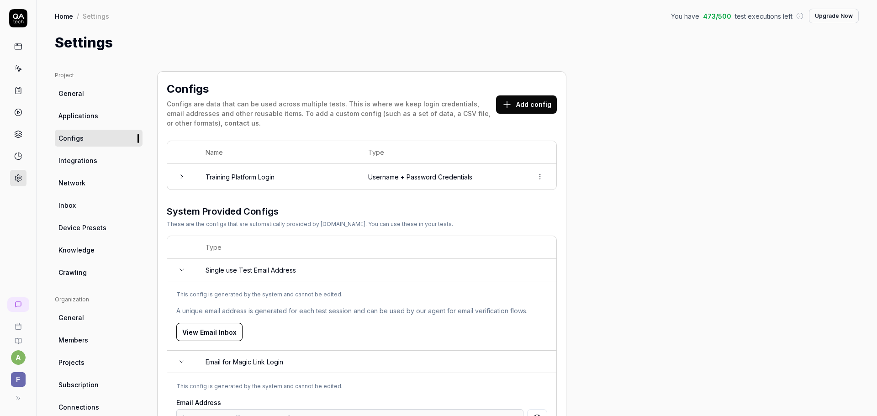
scroll to position [0, 0]
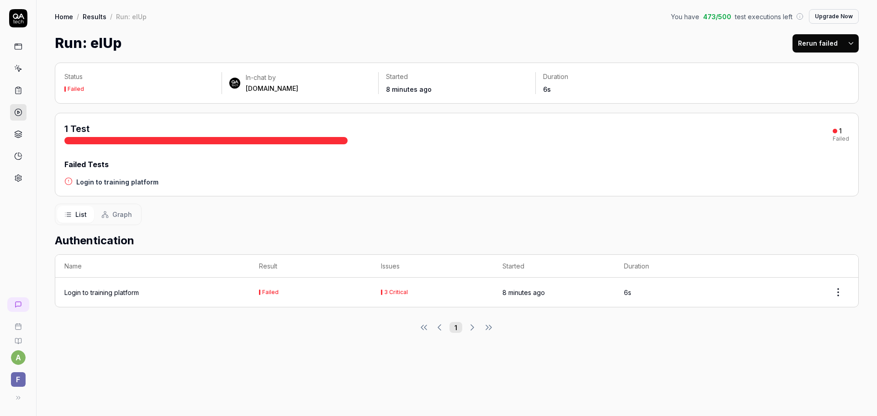
click at [403, 294] on div "3 Critical" at bounding box center [396, 291] width 24 height 5
click at [125, 292] on div "Login to training platform" at bounding box center [101, 293] width 74 height 10
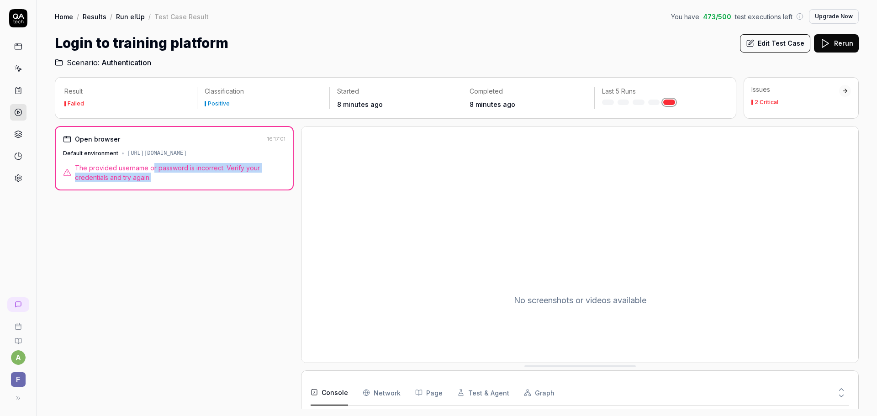
drag, startPoint x: 153, startPoint y: 169, endPoint x: 231, endPoint y: 174, distance: 78.7
click at [231, 174] on span "The provided username or password is incorrect. Verify your credentials and try…" at bounding box center [180, 172] width 210 height 19
click at [165, 161] on div "Open browser 16:17:01 Default environment [URL][DOMAIN_NAME] The provided usern…" at bounding box center [174, 158] width 239 height 64
click at [114, 154] on div "Default environment" at bounding box center [90, 153] width 55 height 8
click at [148, 155] on div "[URL][DOMAIN_NAME]" at bounding box center [156, 153] width 59 height 8
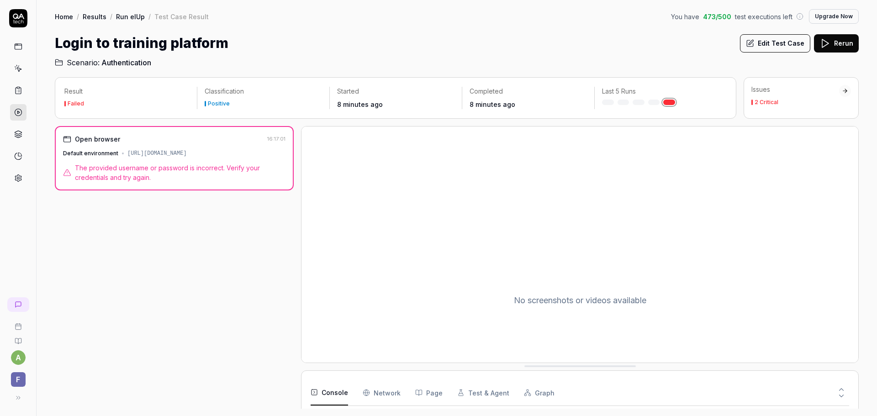
click at [844, 91] on div at bounding box center [844, 91] width 6 height 6
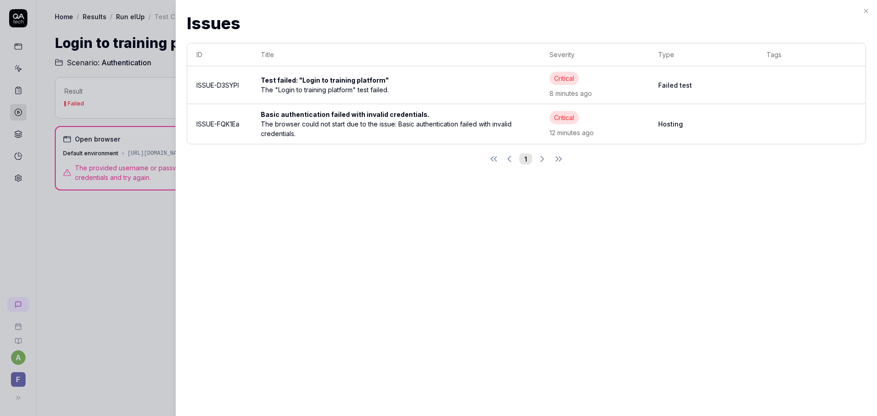
click at [405, 127] on div "The browser could not start due to the issue: Basic authentication failed with …" at bounding box center [394, 128] width 267 height 19
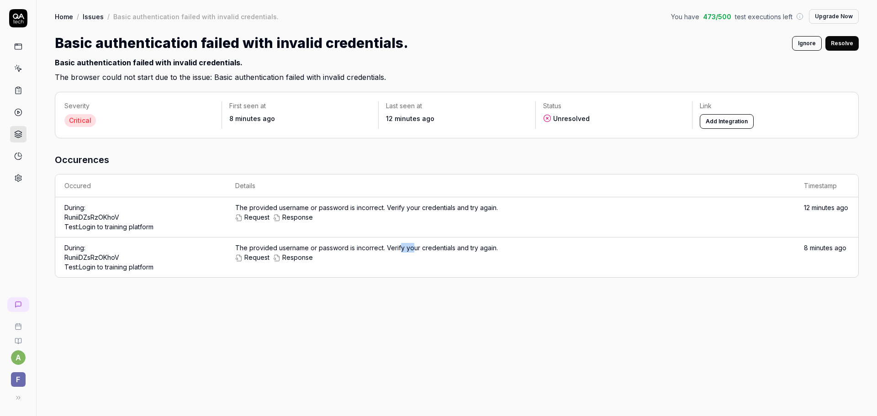
drag, startPoint x: 405, startPoint y: 247, endPoint x: 389, endPoint y: 248, distance: 15.1
click at [398, 248] on div "The provided username or password is incorrect. Verify your credentials and try…" at bounding box center [510, 252] width 550 height 19
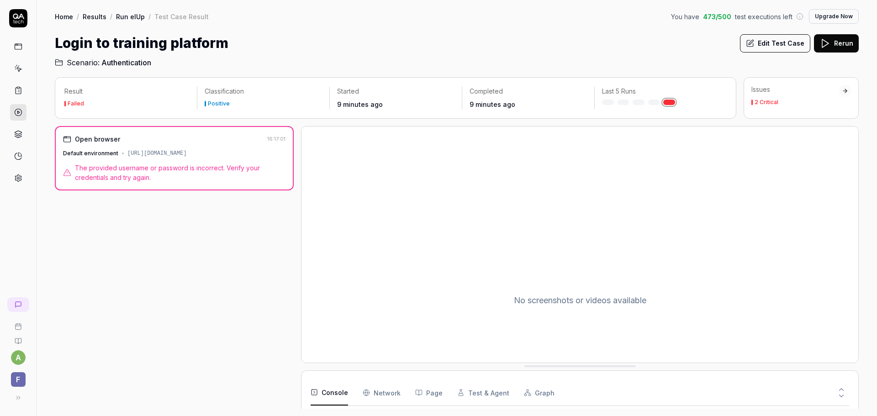
click at [130, 63] on span "Authentication" at bounding box center [126, 62] width 50 height 11
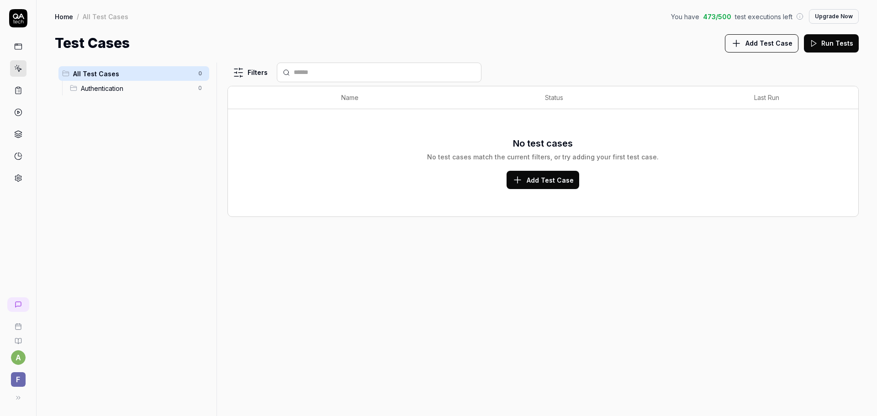
click at [117, 89] on span "Authentication" at bounding box center [137, 89] width 112 height 10
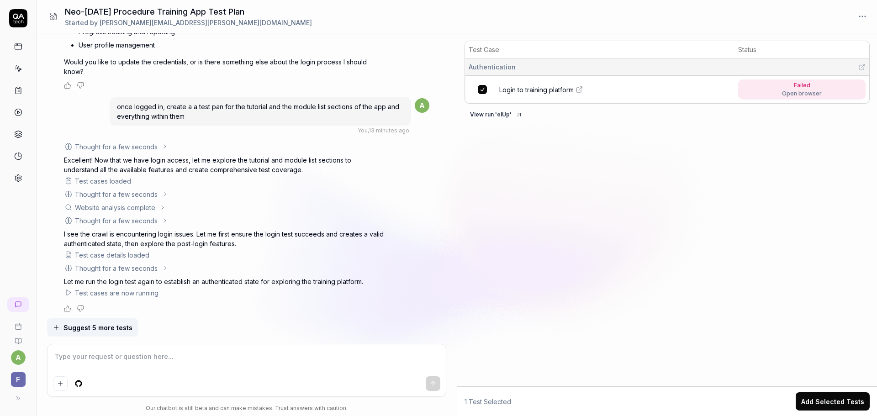
scroll to position [752, 0]
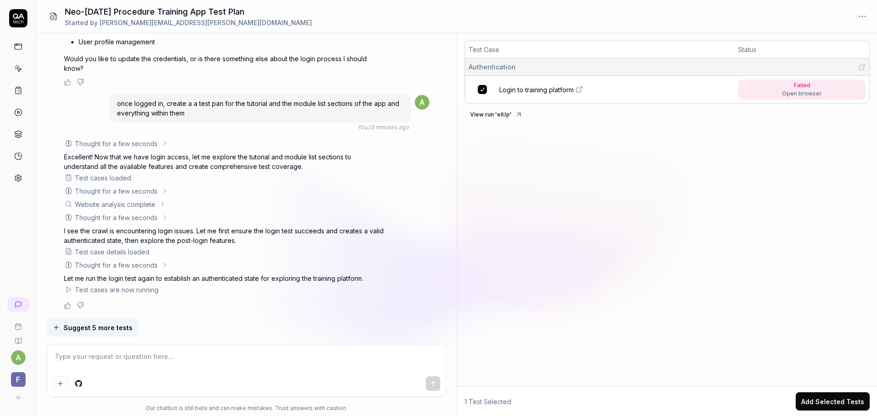
click at [78, 283] on p "Let me run the login test again to establish an authenticated state for explori…" at bounding box center [224, 278] width 320 height 10
click at [551, 91] on span "Login to training platform" at bounding box center [536, 90] width 74 height 10
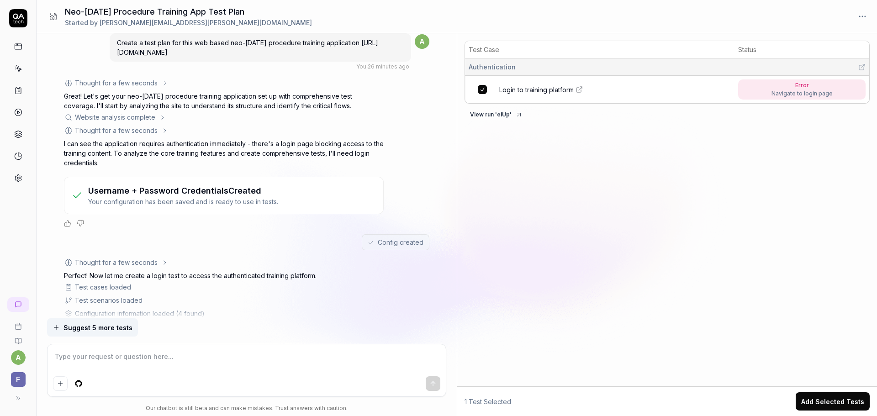
scroll to position [0, 0]
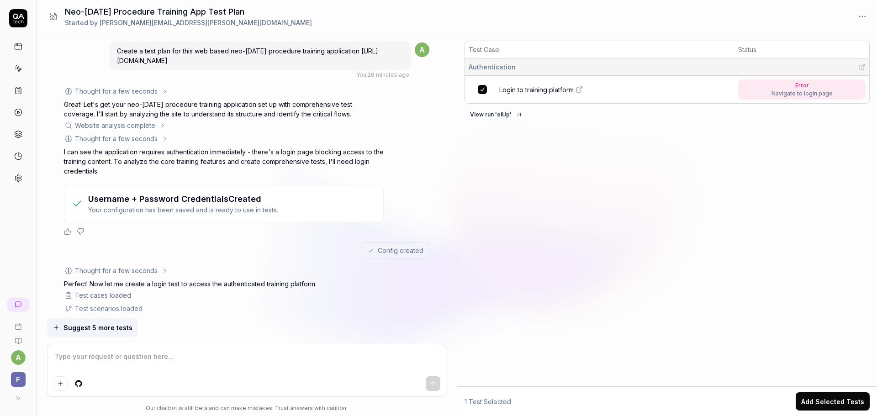
drag, startPoint x: 150, startPoint y: 54, endPoint x: 272, endPoint y: 70, distance: 123.3
click at [272, 70] on div "Create a test plan for this web based neo-natal procedure training application …" at bounding box center [260, 60] width 301 height 38
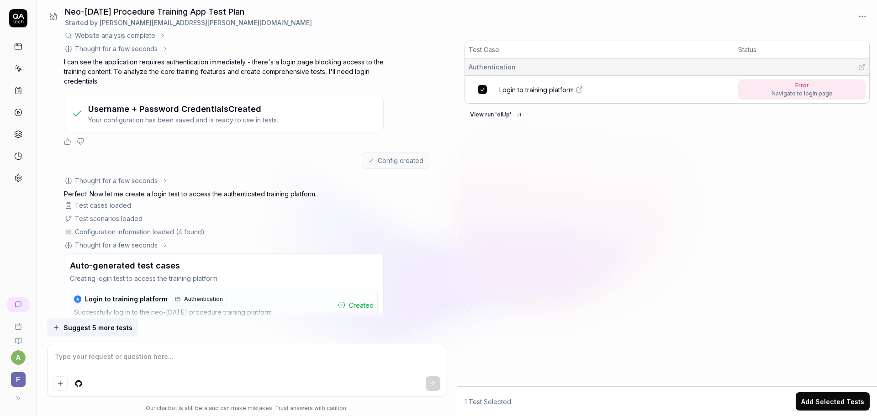
scroll to position [91, 0]
drag, startPoint x: 133, startPoint y: 111, endPoint x: 260, endPoint y: 117, distance: 127.1
click at [260, 117] on div "Username + Password Credentials Created Your configuration has been saved and i…" at bounding box center [183, 112] width 190 height 22
click at [182, 152] on div "Config created" at bounding box center [246, 159] width 365 height 16
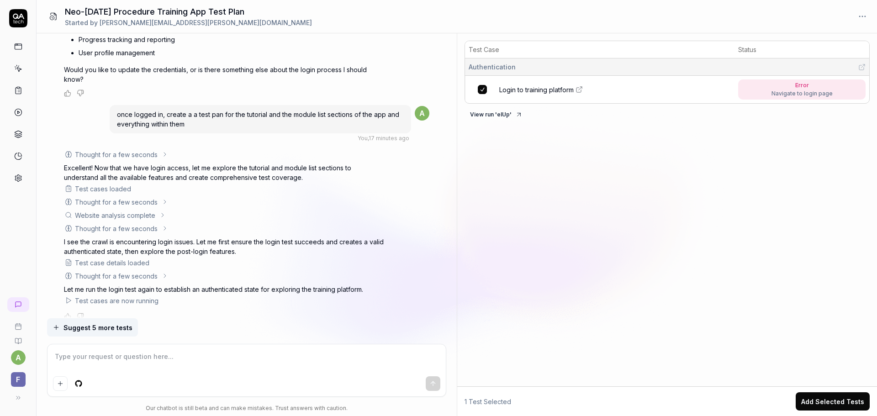
scroll to position [752, 0]
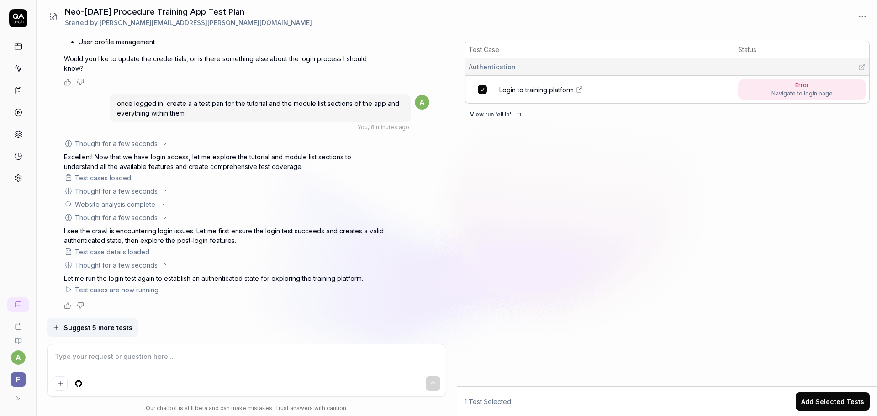
type textarea "*"
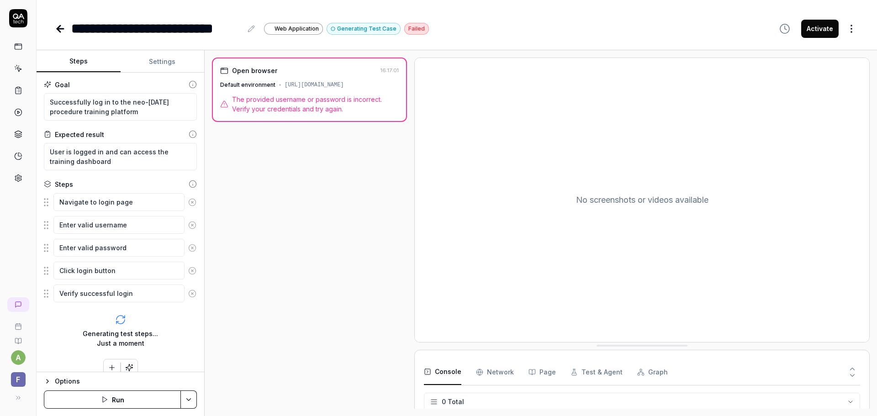
click at [126, 400] on button "Run" at bounding box center [112, 399] width 137 height 18
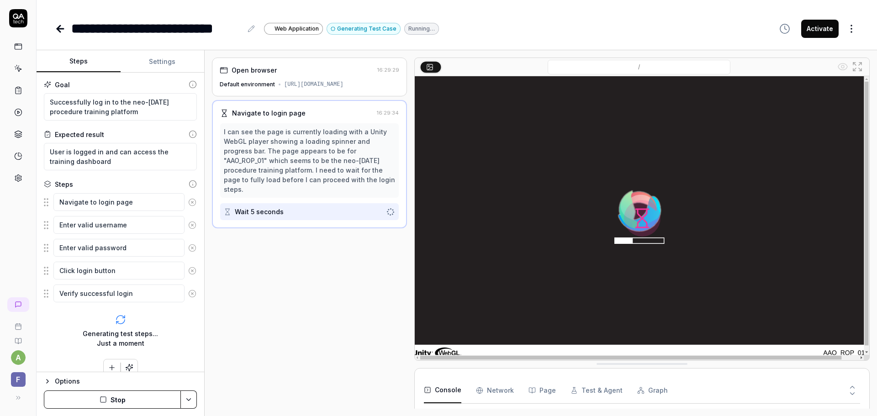
scroll to position [41, 0]
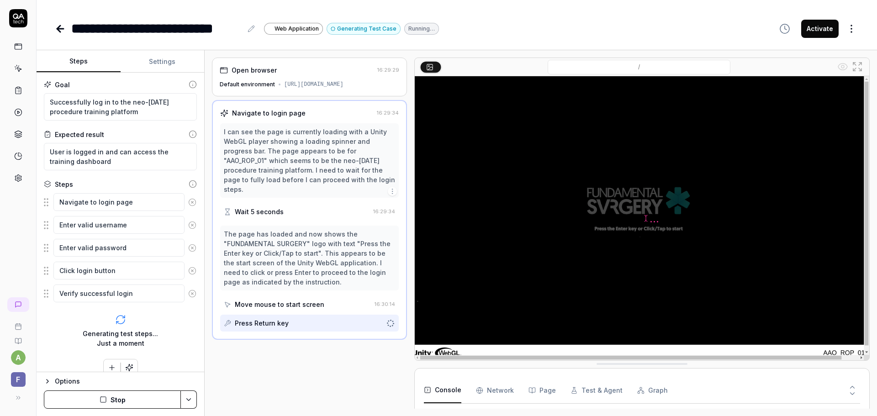
click at [293, 325] on div "Press Return key" at bounding box center [303, 323] width 158 height 17
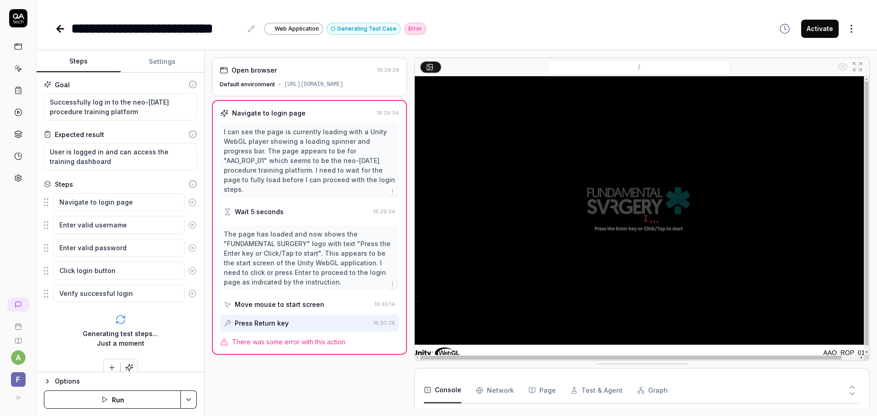
click at [341, 343] on span "There was some error with this action" at bounding box center [288, 342] width 113 height 10
click at [222, 342] on icon at bounding box center [224, 342] width 8 height 8
click at [412, 31] on div "Error" at bounding box center [415, 29] width 22 height 12
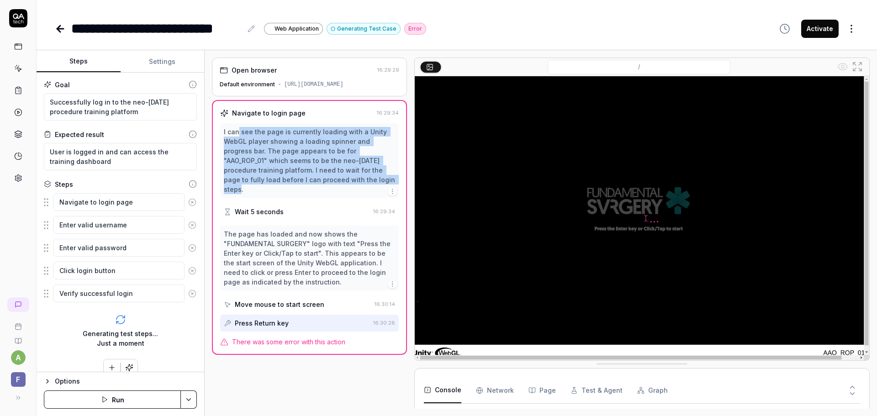
drag, startPoint x: 245, startPoint y: 139, endPoint x: 346, endPoint y: 185, distance: 111.1
click at [346, 185] on div "I can see the page is currently loading with a Unity WebGL player showing a loa…" at bounding box center [309, 160] width 171 height 67
click at [296, 150] on div "I can see the page is currently loading with a Unity WebGL player showing a loa…" at bounding box center [309, 160] width 171 height 67
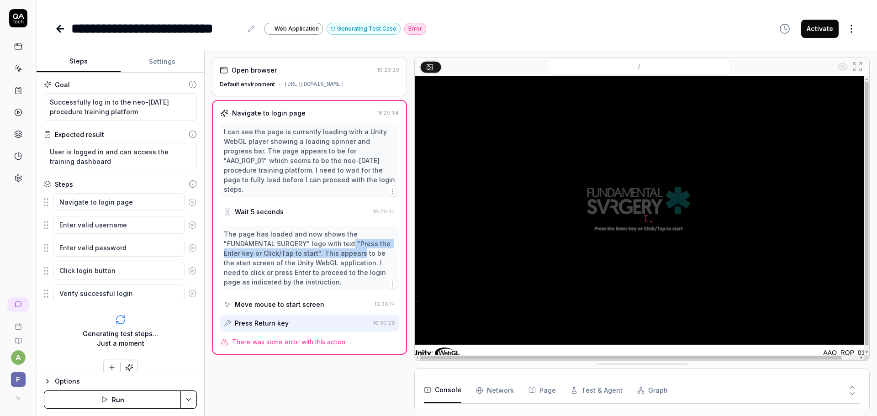
drag, startPoint x: 357, startPoint y: 247, endPoint x: 360, endPoint y: 254, distance: 7.2
click at [360, 254] on div "The page has loaded and now shows the "FUNDAMENTAL SURGERY" logo with text "Pre…" at bounding box center [309, 258] width 171 height 58
click at [314, 300] on div "Move mouse to start screen" at bounding box center [279, 305] width 89 height 10
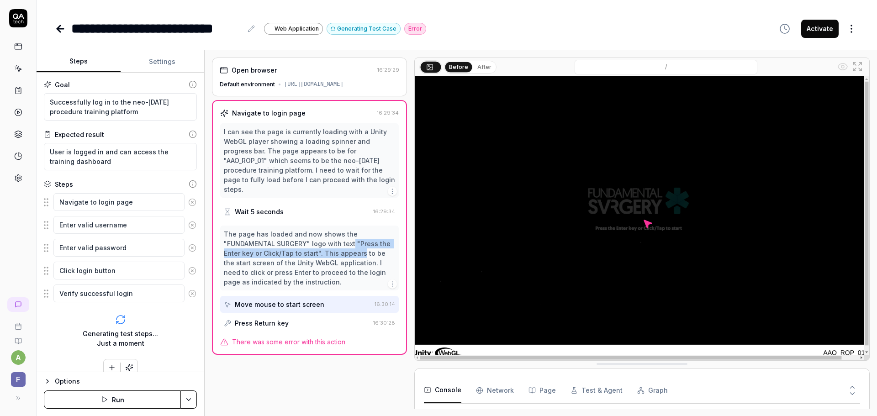
click at [310, 322] on div "Press Return key" at bounding box center [297, 323] width 146 height 17
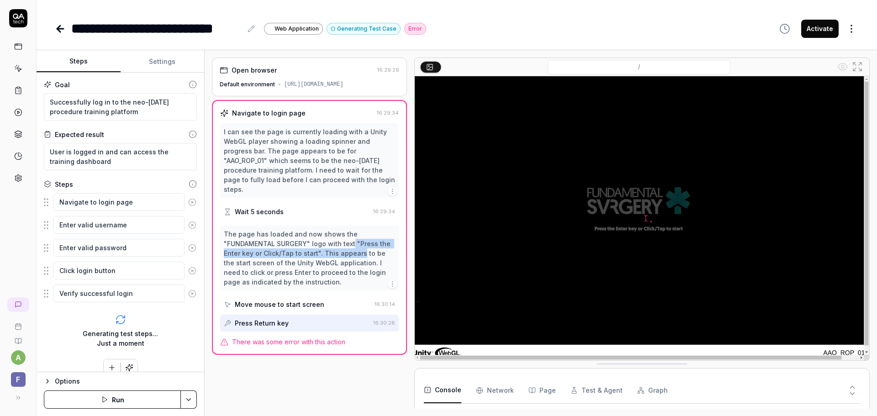
click at [312, 301] on div "Move mouse to start screen" at bounding box center [279, 305] width 89 height 10
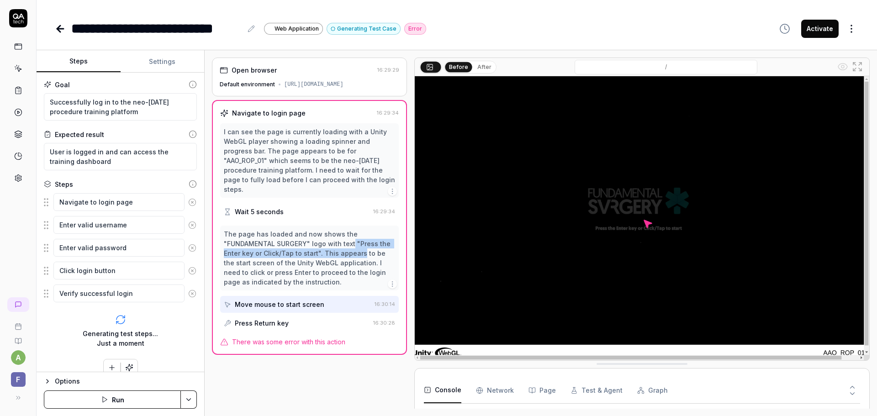
click at [282, 325] on div "Press Return key" at bounding box center [262, 323] width 54 height 10
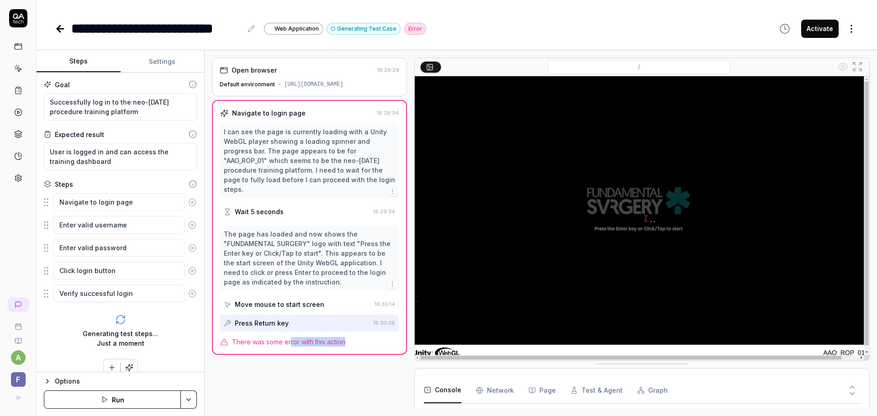
drag, startPoint x: 291, startPoint y: 344, endPoint x: 352, endPoint y: 344, distance: 60.7
click at [352, 344] on div "There was some error with this action" at bounding box center [309, 342] width 179 height 10
click at [496, 389] on Requests "Network" at bounding box center [495, 391] width 38 height 26
click at [547, 393] on button "Page" at bounding box center [541, 391] width 27 height 26
click at [580, 391] on button "Test & Agent" at bounding box center [596, 391] width 52 height 26
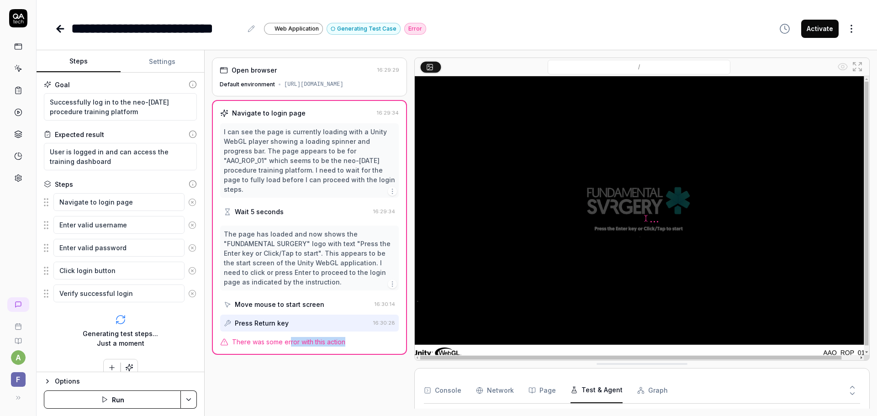
click at [641, 393] on button "Graph" at bounding box center [652, 391] width 31 height 26
click at [446, 394] on button "Console" at bounding box center [442, 391] width 37 height 26
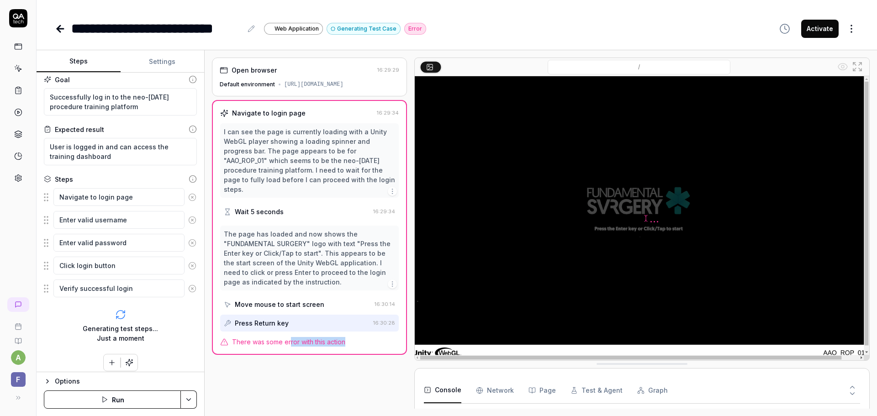
scroll to position [11, 0]
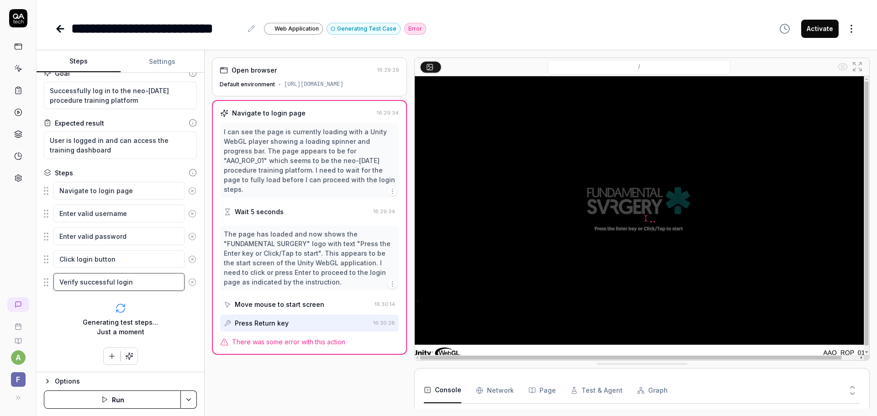
click at [126, 282] on textarea "Verify successful login" at bounding box center [118, 282] width 131 height 18
click at [128, 305] on div "Generating test steps... Just a moment" at bounding box center [120, 319] width 153 height 48
click at [411, 30] on div "Error" at bounding box center [415, 29] width 22 height 12
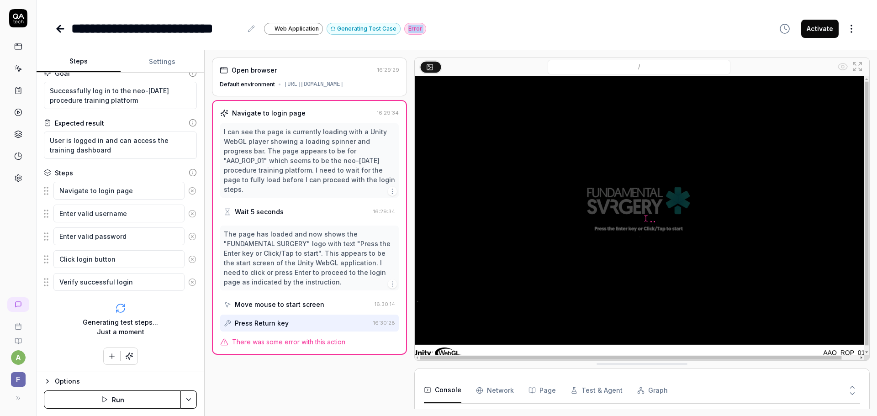
click at [411, 30] on div "Error" at bounding box center [415, 29] width 22 height 12
click at [411, 32] on div "Error" at bounding box center [415, 29] width 22 height 12
type textarea "*"
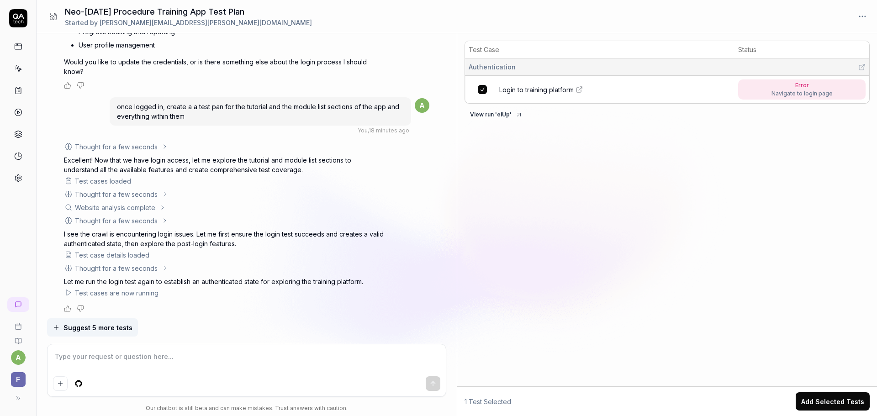
scroll to position [752, 0]
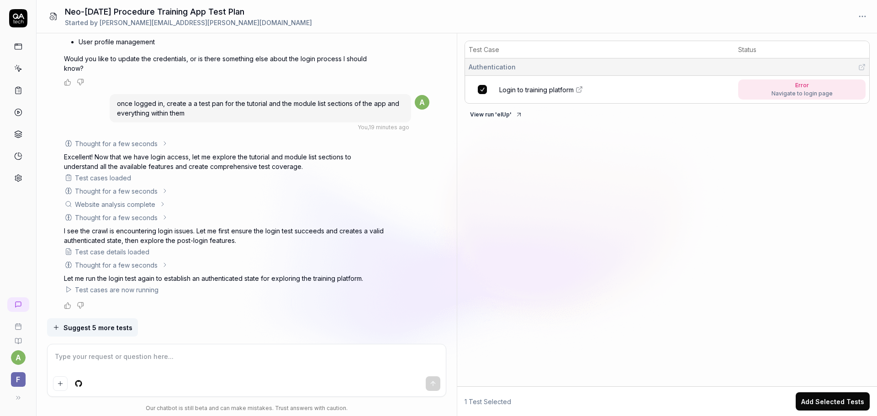
click at [548, 89] on span "Login to training platform" at bounding box center [536, 90] width 74 height 10
click at [68, 290] on icon at bounding box center [68, 289] width 7 height 7
click at [95, 328] on span "Suggest 5 more tests" at bounding box center [97, 328] width 69 height 10
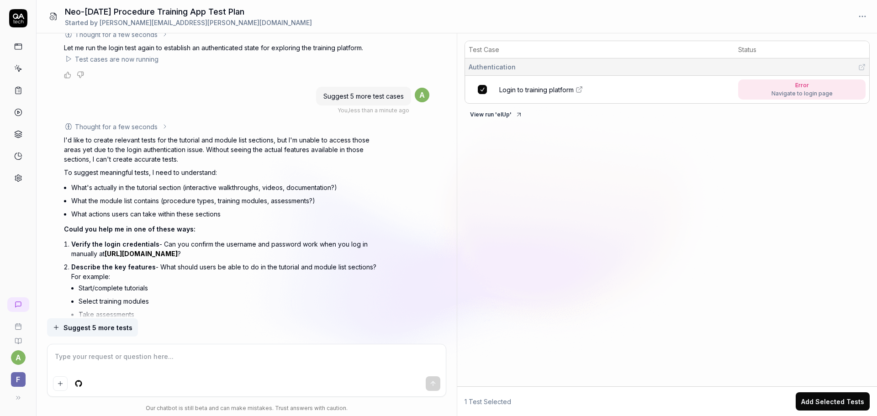
scroll to position [977, 0]
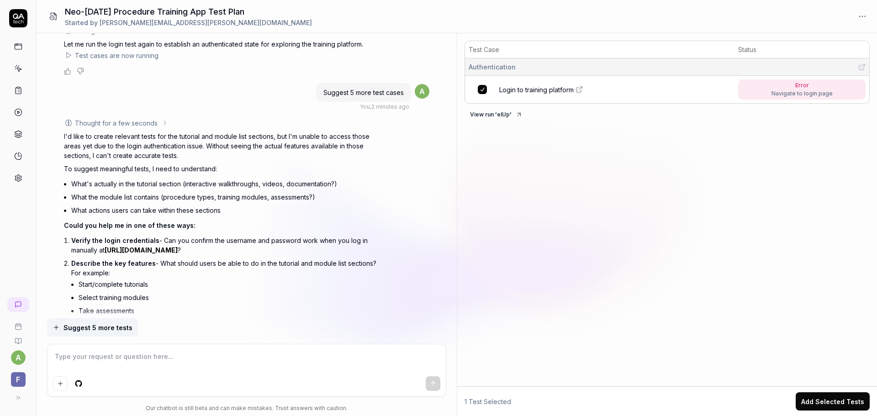
type textarea "*"
click at [16, 181] on icon at bounding box center [18, 178] width 8 height 8
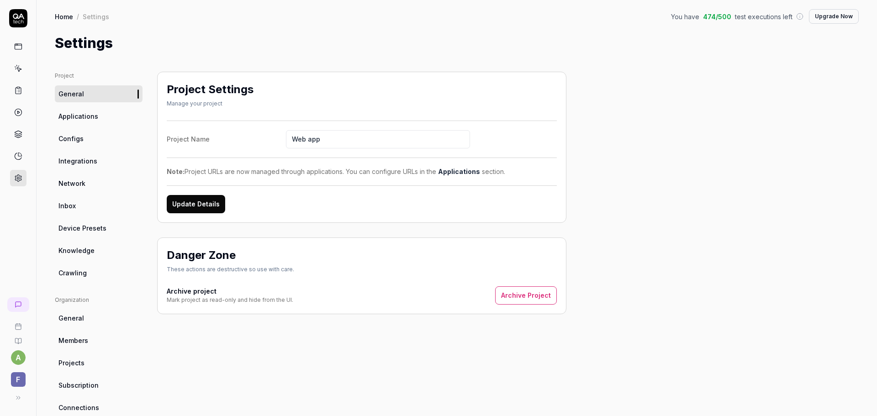
click at [78, 141] on span "Configs" at bounding box center [70, 139] width 25 height 10
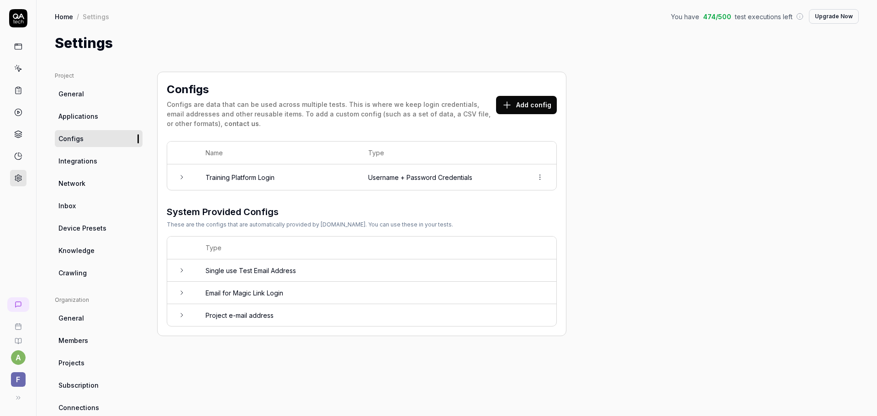
click at [183, 178] on icon at bounding box center [181, 176] width 7 height 7
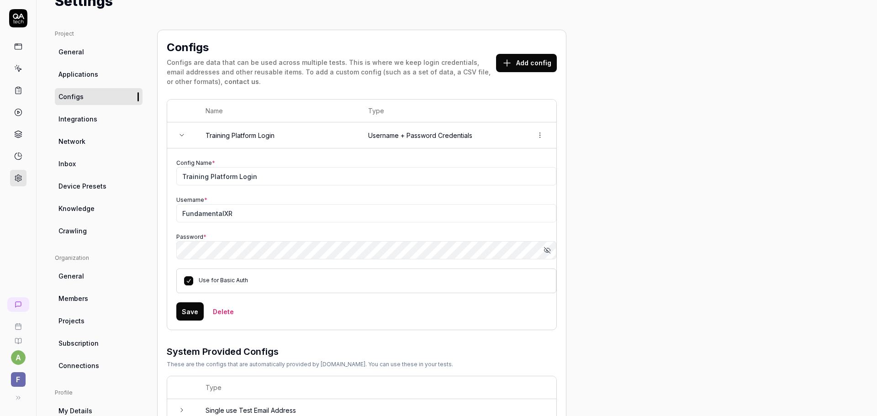
scroll to position [46, 0]
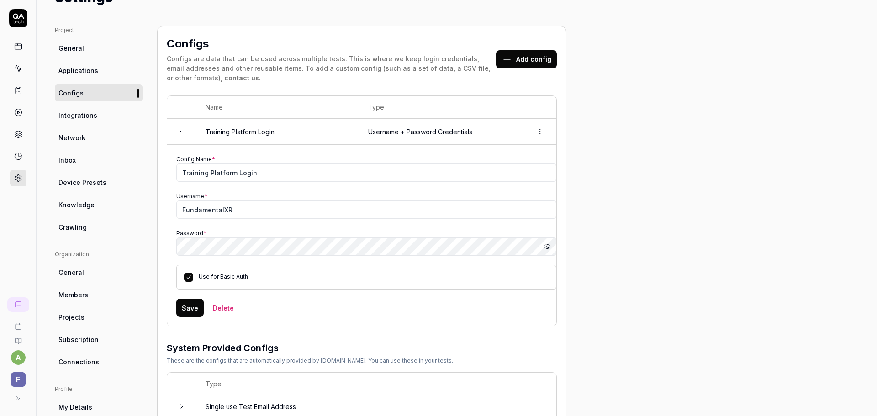
click at [548, 248] on icon "button" at bounding box center [546, 247] width 5 height 4
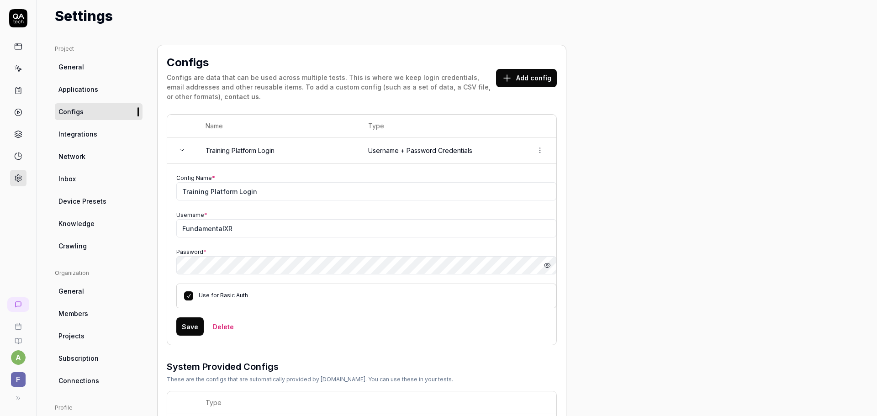
scroll to position [0, 0]
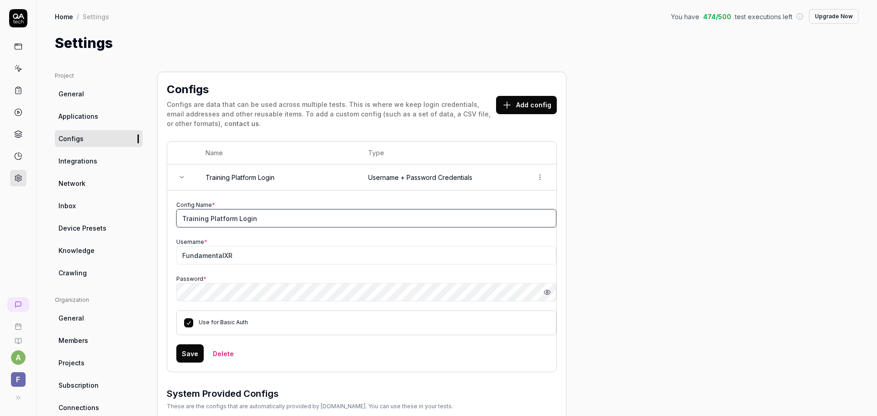
drag, startPoint x: 272, startPoint y: 215, endPoint x: 135, endPoint y: 216, distance: 137.0
click at [135, 216] on div "Project General Applications Configs Integrations Network Inbox Device Presets …" at bounding box center [457, 300] width 804 height 457
paste input "[URL][DOMAIN_NAME]"
type input "[URL][DOMAIN_NAME]"
click at [190, 356] on button "Save" at bounding box center [189, 353] width 27 height 18
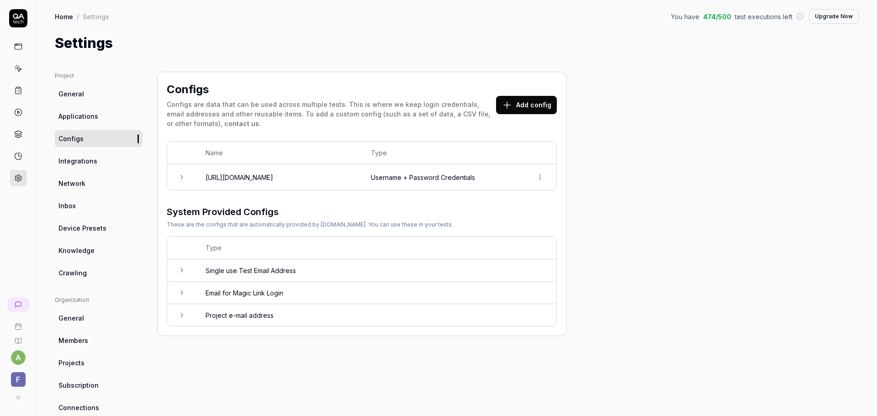
click at [21, 384] on span "F" at bounding box center [18, 379] width 15 height 15
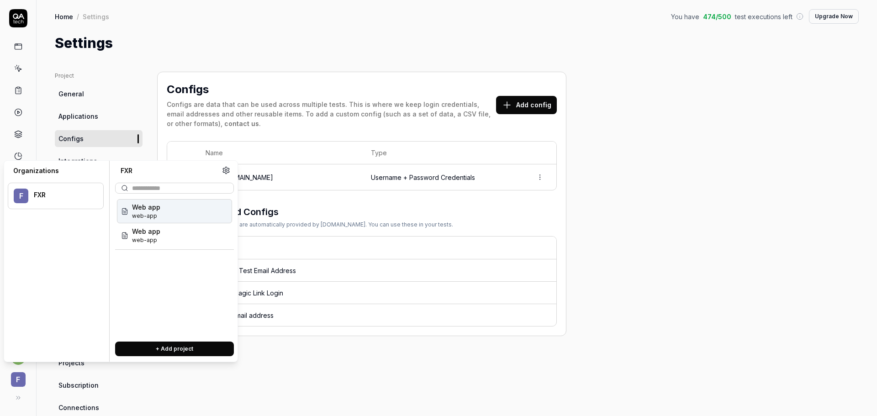
click at [164, 206] on div "Web app web-app" at bounding box center [174, 211] width 115 height 24
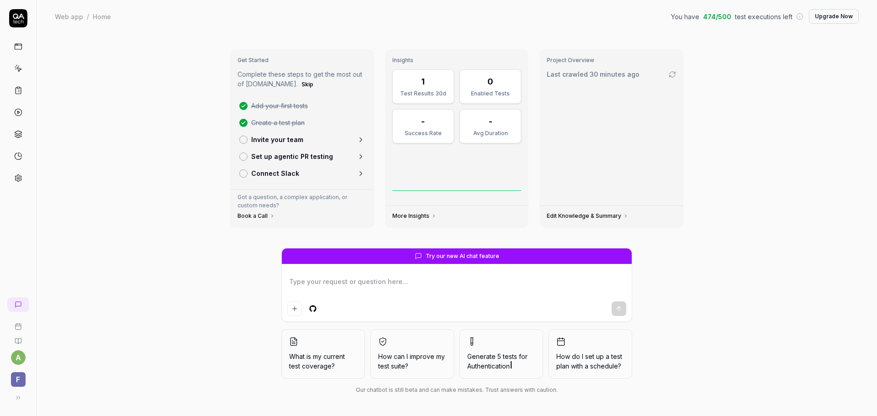
click at [420, 214] on link "More Insights" at bounding box center [414, 215] width 44 height 7
click at [585, 76] on span "Last crawled 31 minutes ago" at bounding box center [592, 74] width 91 height 10
click at [604, 217] on link "Edit Knowledge & Summary" at bounding box center [588, 215] width 82 height 7
type textarea "*"
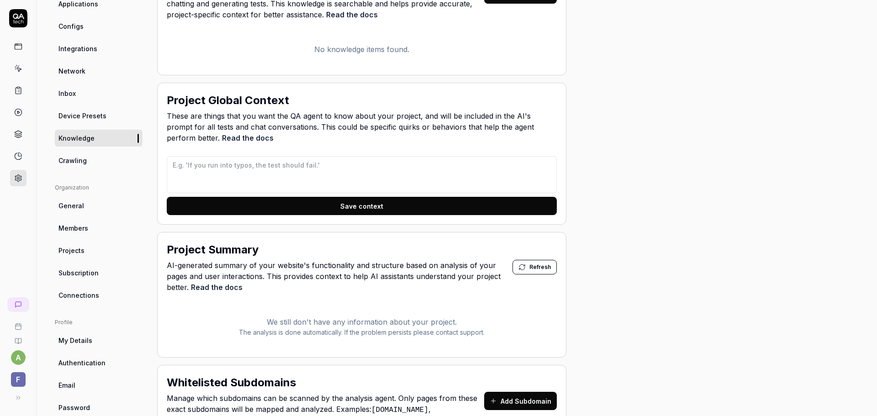
scroll to position [109, 0]
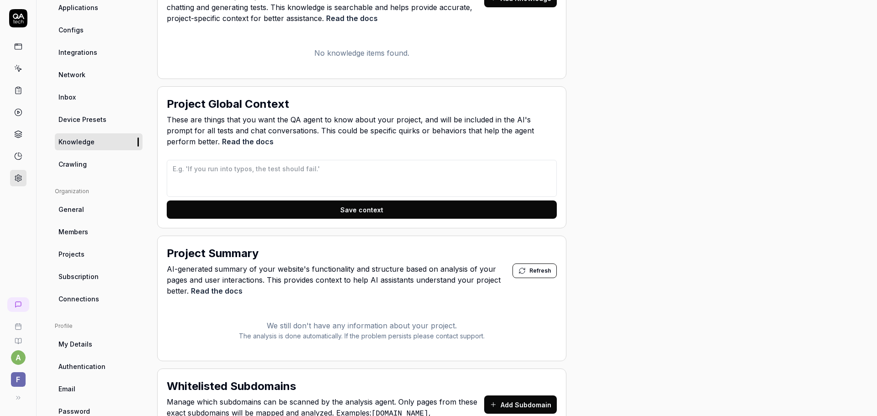
click at [85, 367] on span "Authentication" at bounding box center [81, 367] width 47 height 10
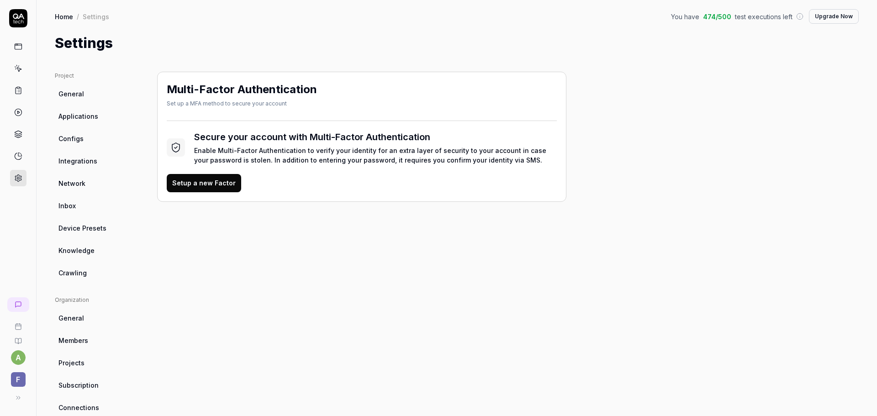
click at [74, 100] on link "General" at bounding box center [99, 93] width 88 height 17
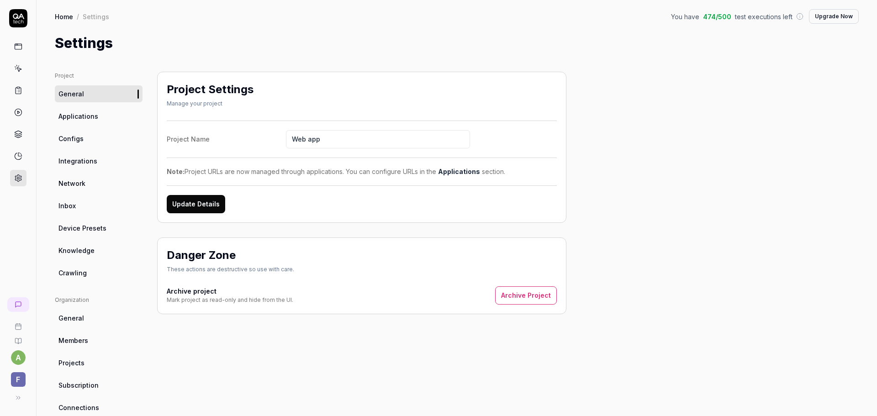
click at [293, 140] on input "Web app" at bounding box center [378, 139] width 184 height 18
type input "Eye Web app"
click at [205, 203] on button "Update Details" at bounding box center [196, 204] width 58 height 18
click at [64, 119] on span "Applications" at bounding box center [78, 116] width 40 height 10
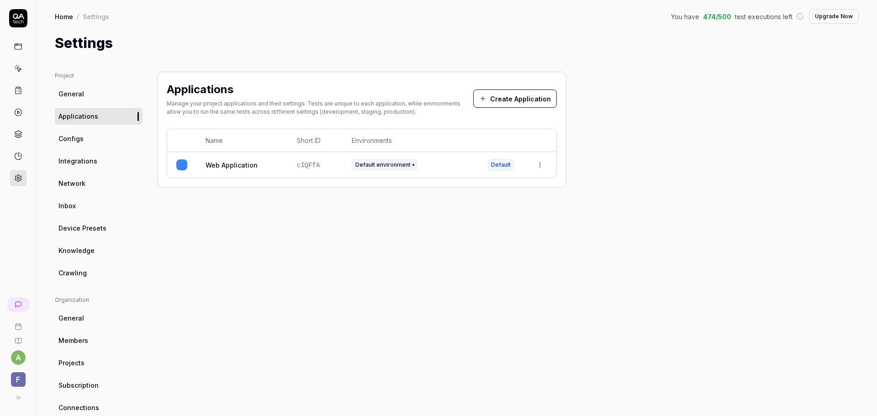
click at [263, 169] on div "Web Application" at bounding box center [241, 165] width 73 height 10
click at [215, 167] on link "Web Application" at bounding box center [231, 165] width 52 height 10
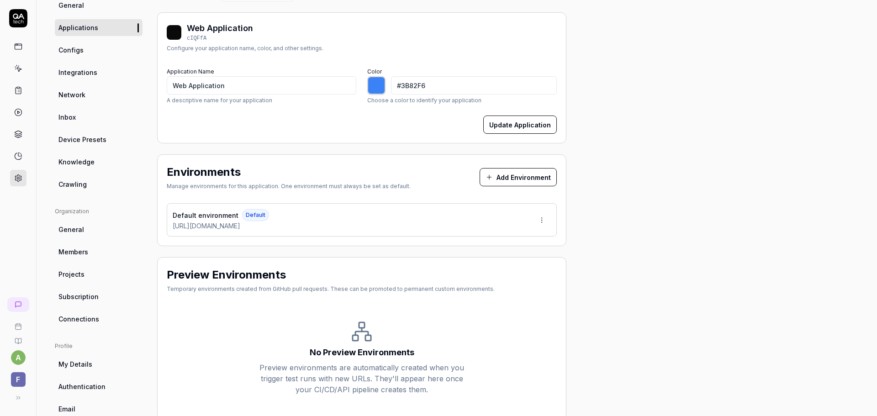
scroll to position [85, 0]
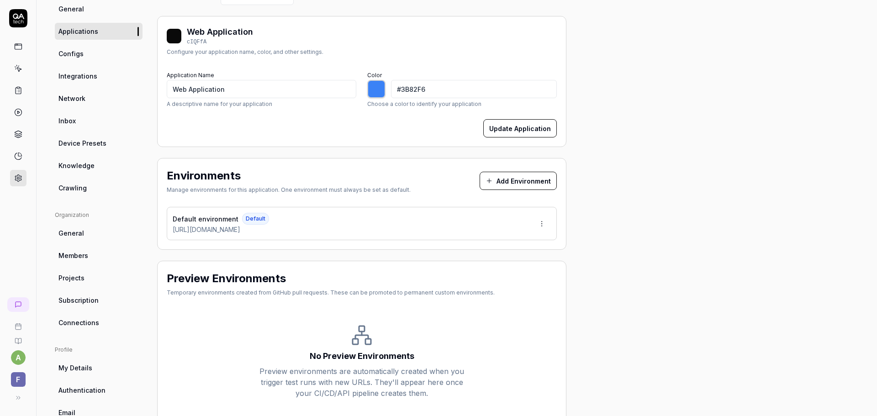
click at [72, 60] on link "Configs" at bounding box center [99, 53] width 88 height 17
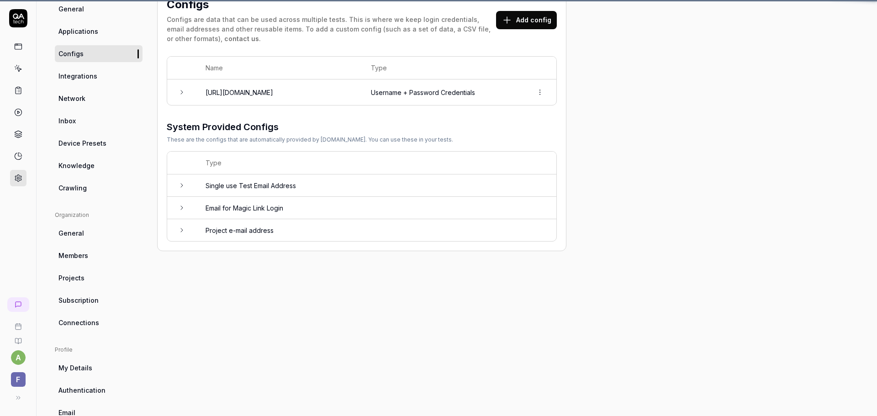
scroll to position [72, 0]
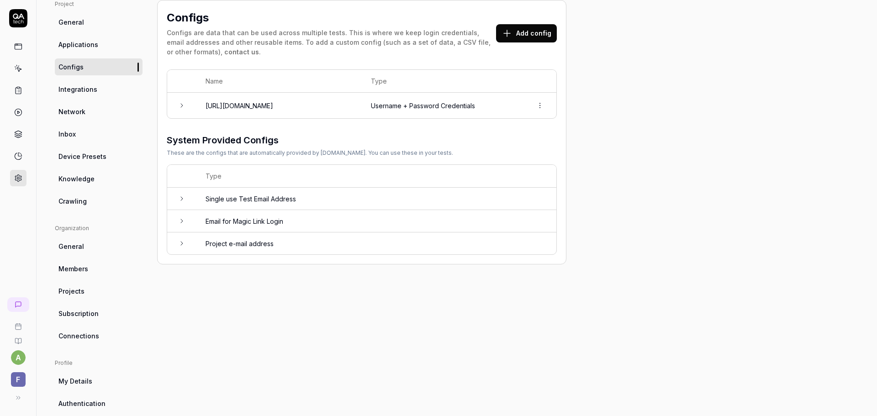
click at [76, 92] on span "Integrations" at bounding box center [77, 89] width 39 height 10
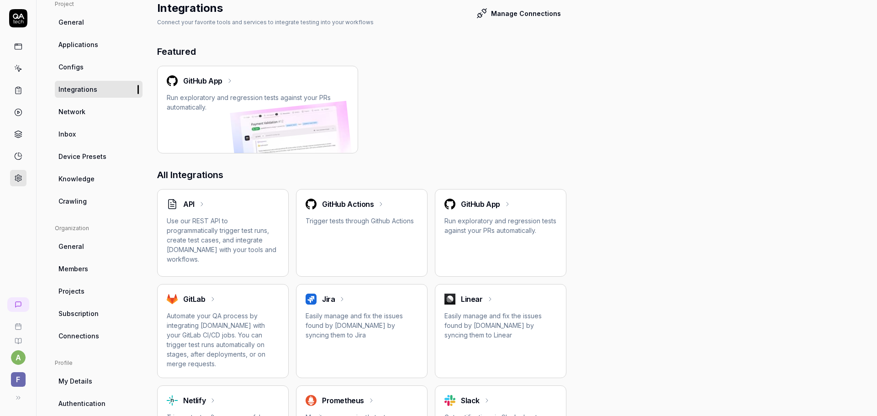
click at [70, 114] on span "Network" at bounding box center [71, 112] width 27 height 10
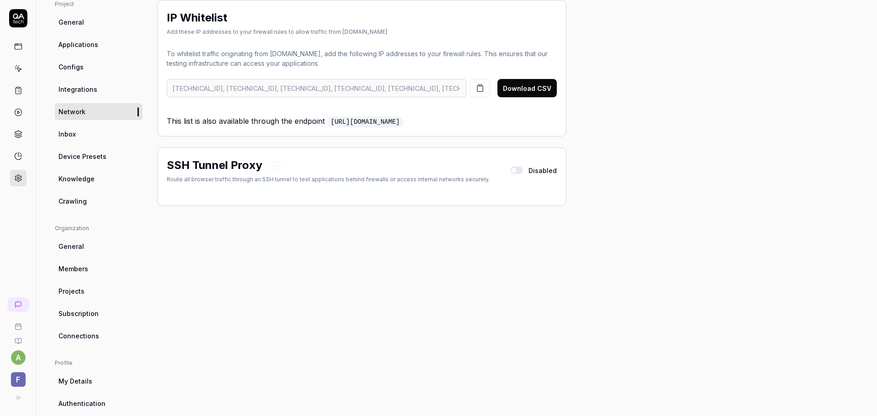
click at [72, 138] on span "Inbox" at bounding box center [66, 134] width 17 height 10
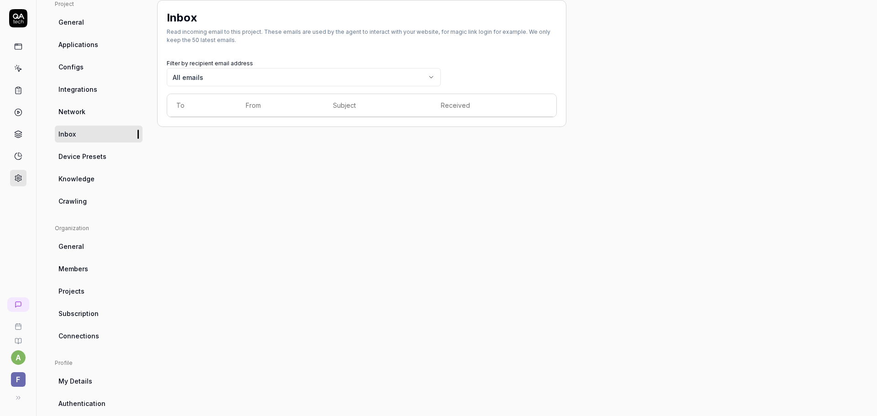
click at [74, 159] on span "Device Presets" at bounding box center [82, 157] width 48 height 10
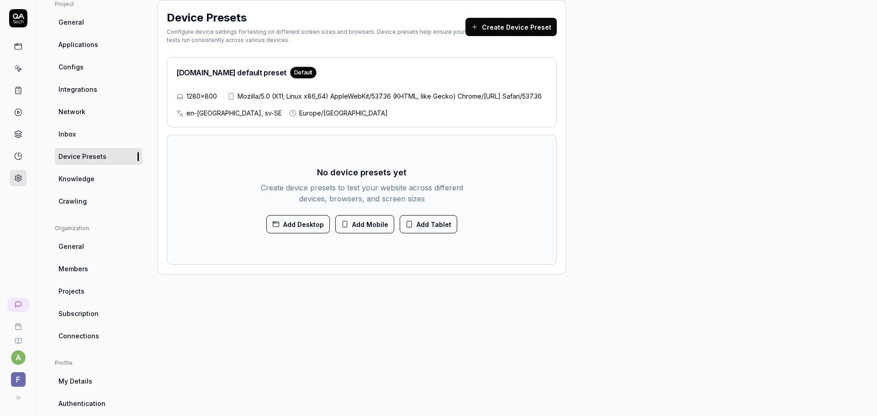
click at [336, 101] on span "Mozilla/5.0 (X11; Linux x86_64) AppleWebKit/537.36 (KHTML, like Gecko) Chrome/1…" at bounding box center [389, 96] width 304 height 10
click at [79, 180] on span "Knowledge" at bounding box center [76, 179] width 36 height 10
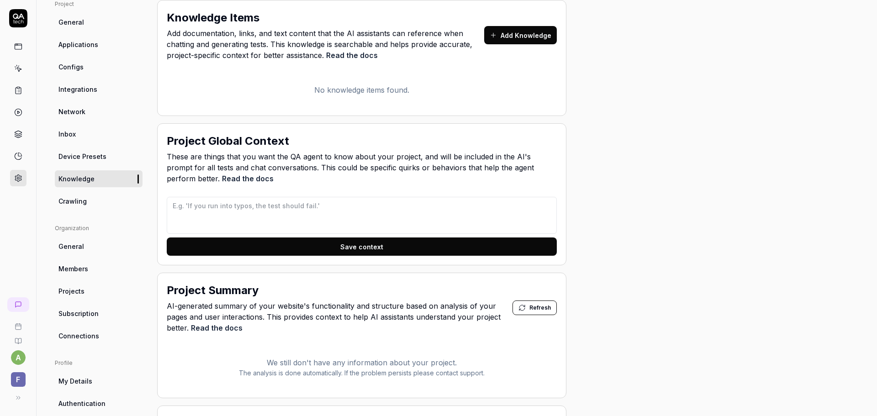
click at [73, 207] on link "Crawling" at bounding box center [99, 201] width 88 height 17
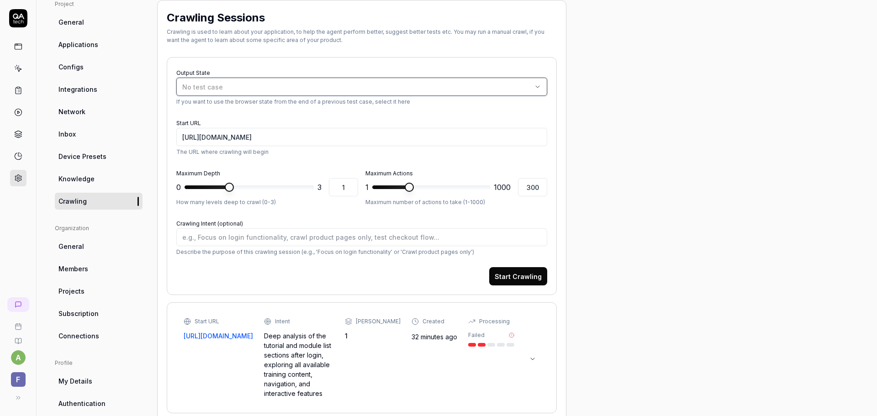
click at [531, 84] on div "No test case" at bounding box center [357, 87] width 350 height 10
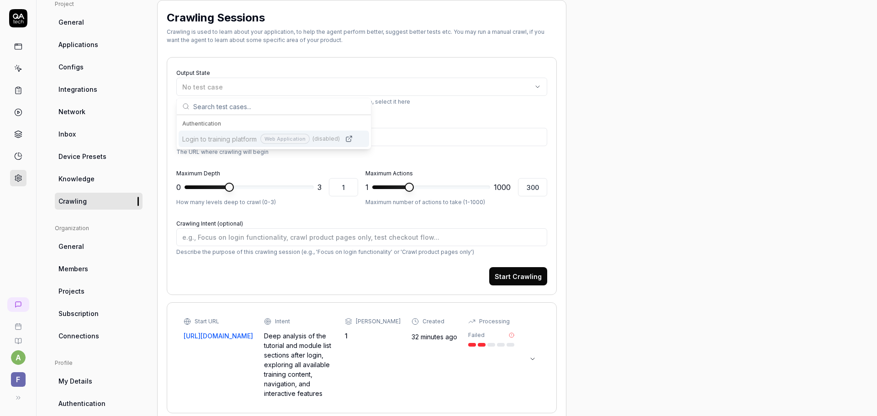
click at [341, 122] on div "Authentication" at bounding box center [273, 124] width 183 height 8
click at [216, 124] on div "Authentication" at bounding box center [273, 124] width 183 height 8
click at [407, 58] on div "Output State No test case If you want to use the browser state from the end of …" at bounding box center [362, 176] width 390 height 238
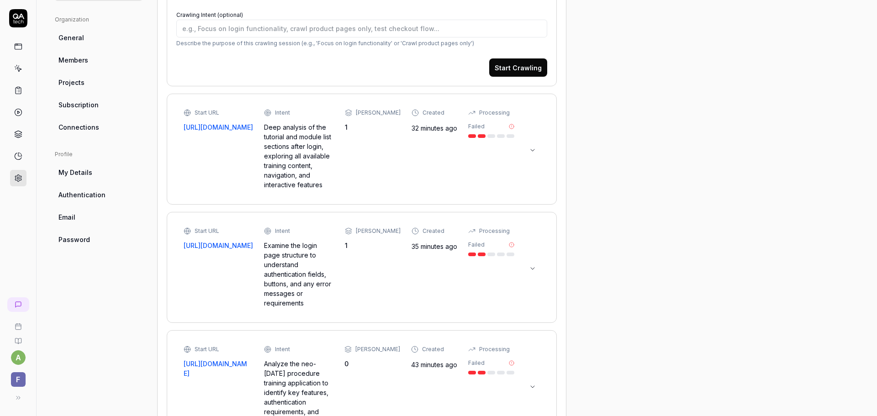
scroll to position [257, 0]
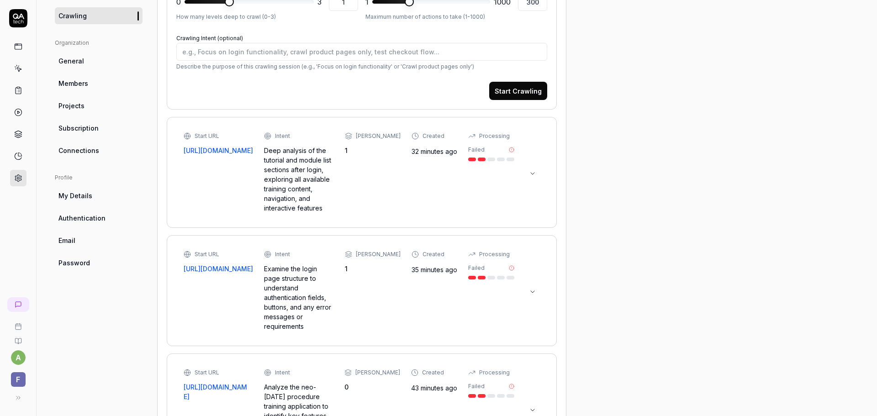
click at [245, 155] on link "[URL][DOMAIN_NAME]" at bounding box center [218, 151] width 69 height 10
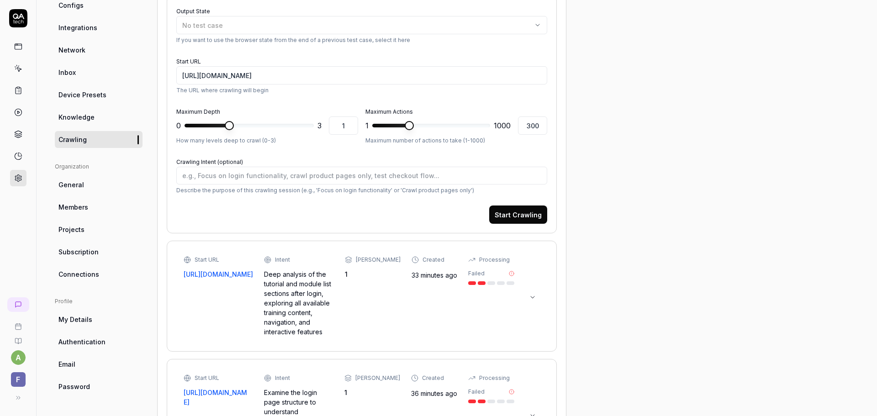
scroll to position [137, 0]
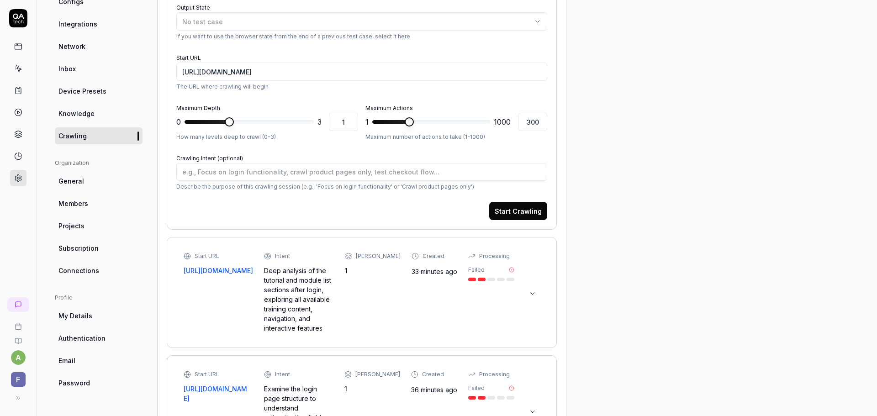
click at [80, 180] on span "General" at bounding box center [71, 181] width 26 height 10
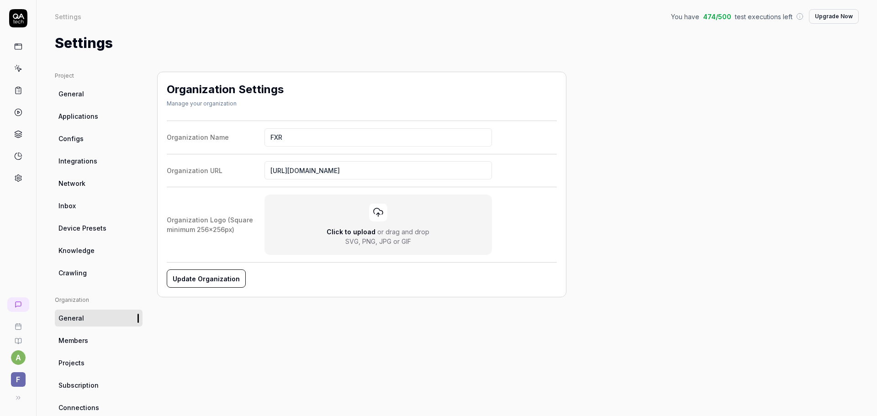
click at [84, 207] on link "Inbox" at bounding box center [99, 205] width 88 height 17
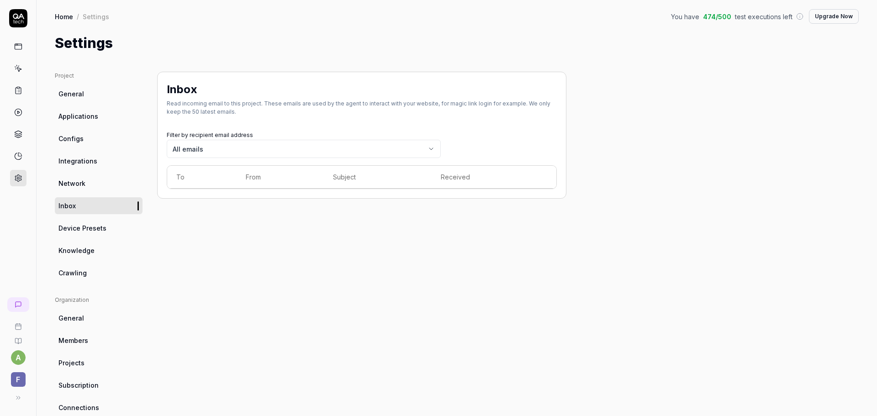
click at [99, 228] on span "Device Presets" at bounding box center [82, 228] width 48 height 10
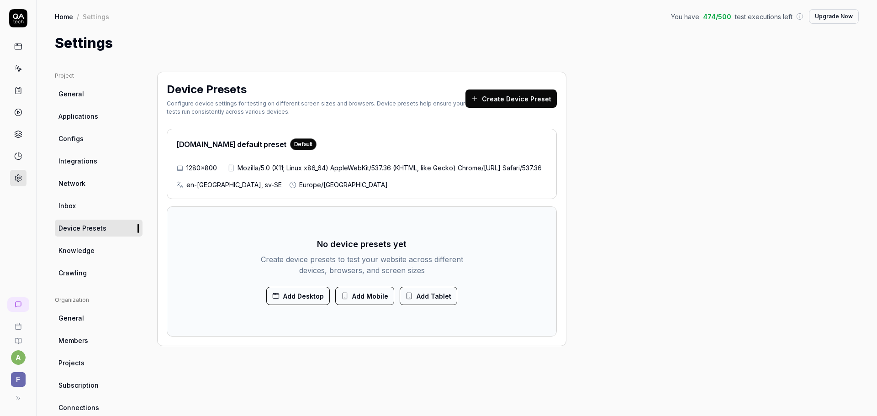
click at [91, 252] on span "Knowledge" at bounding box center [76, 251] width 36 height 10
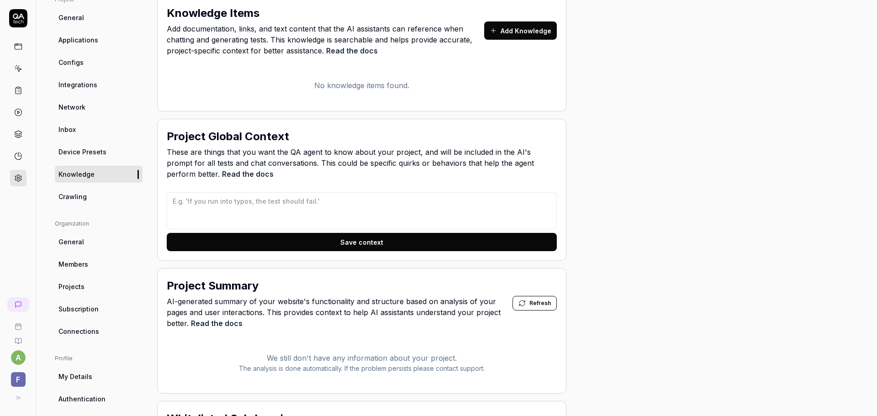
scroll to position [137, 0]
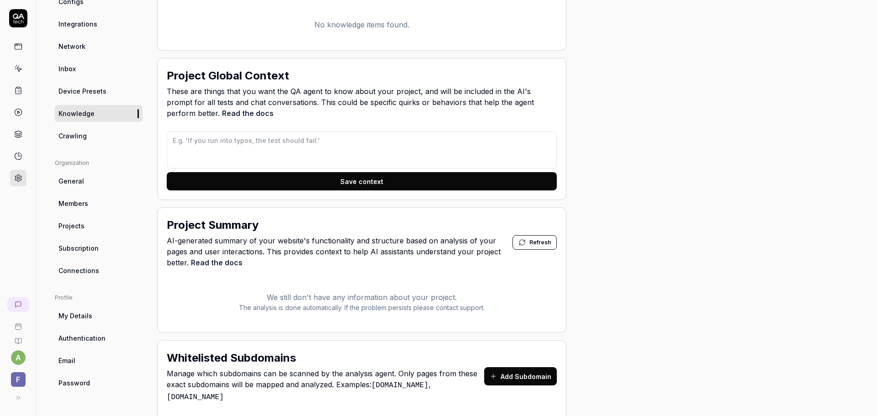
click at [86, 231] on link "Projects" at bounding box center [99, 225] width 88 height 17
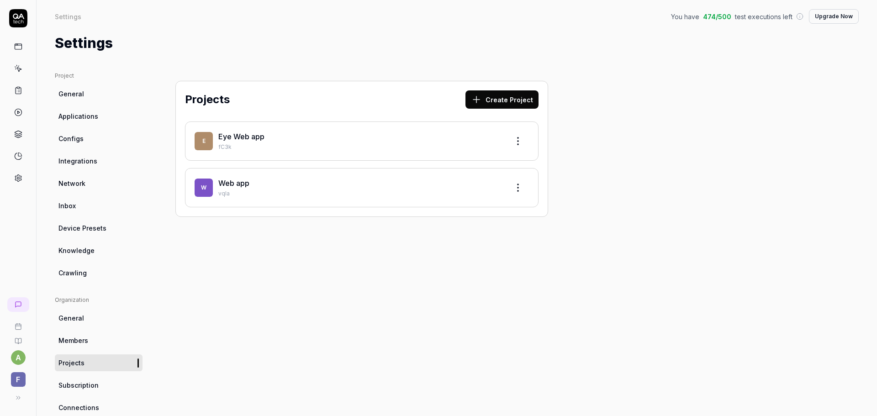
click at [79, 211] on link "Inbox" at bounding box center [99, 205] width 88 height 17
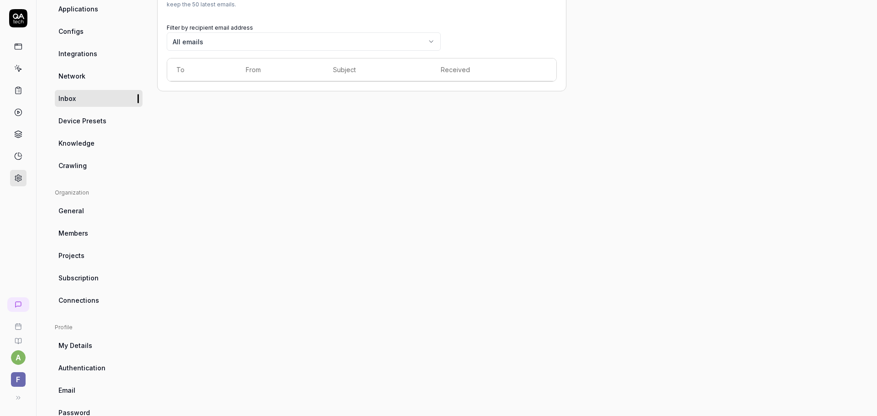
scroll to position [131, 0]
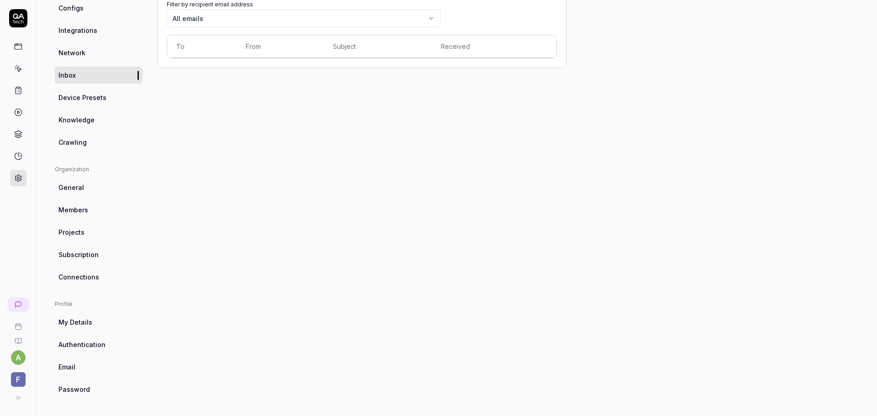
click at [91, 213] on link "Members" at bounding box center [99, 209] width 88 height 17
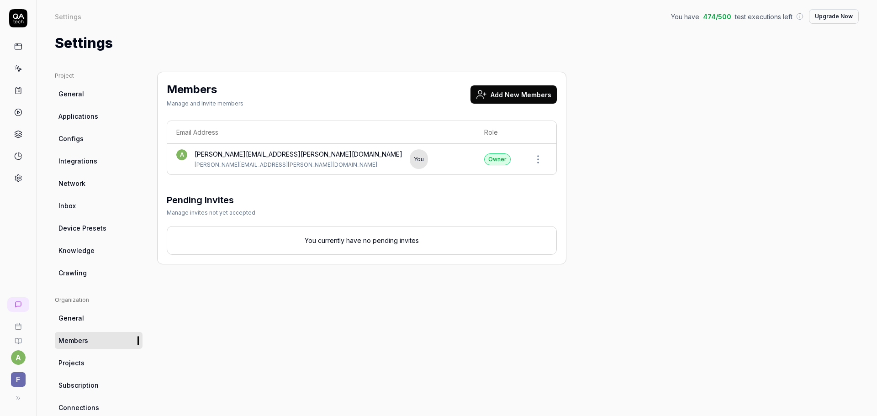
click at [84, 247] on span "Knowledge" at bounding box center [76, 251] width 36 height 10
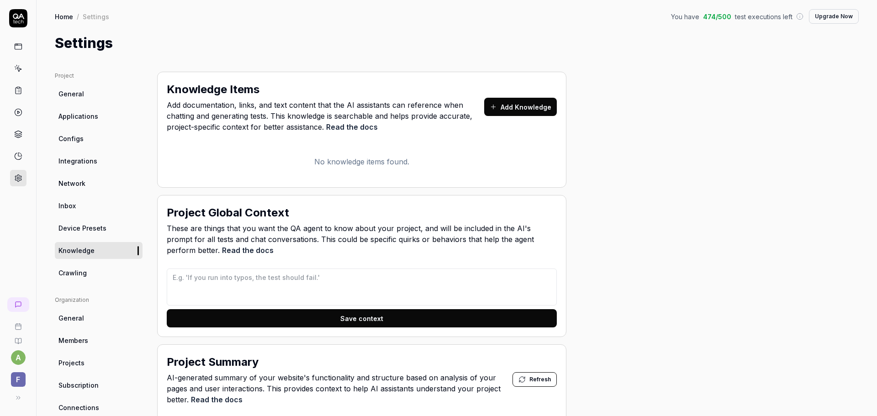
scroll to position [228, 0]
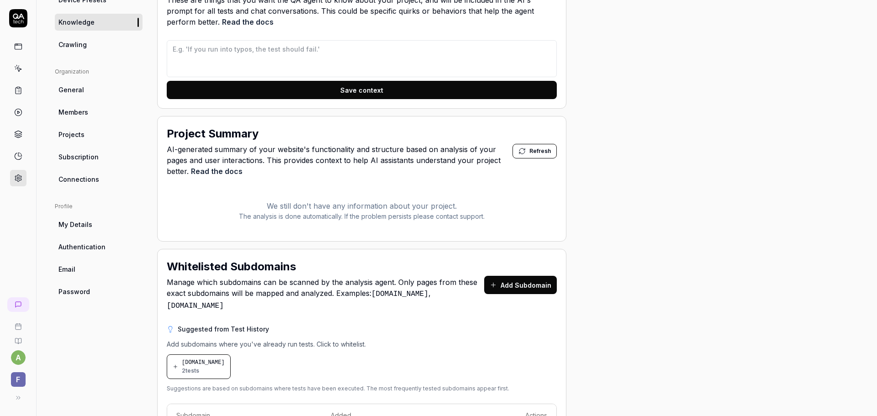
click at [88, 135] on link "Projects" at bounding box center [99, 134] width 88 height 17
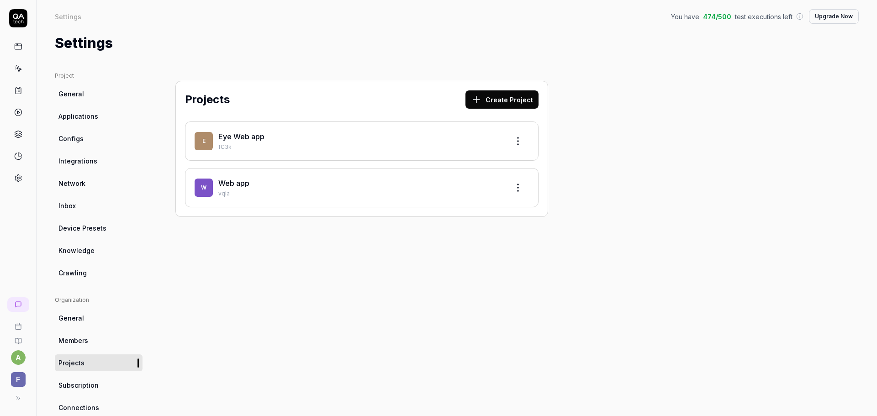
click at [280, 144] on p "fC3k" at bounding box center [359, 147] width 283 height 8
click at [259, 139] on link "Eye Web app" at bounding box center [241, 136] width 46 height 9
click at [521, 142] on html "a F Settings You have 474 / 500 test executions left Upgrade Now Settings You h…" at bounding box center [438, 208] width 877 height 416
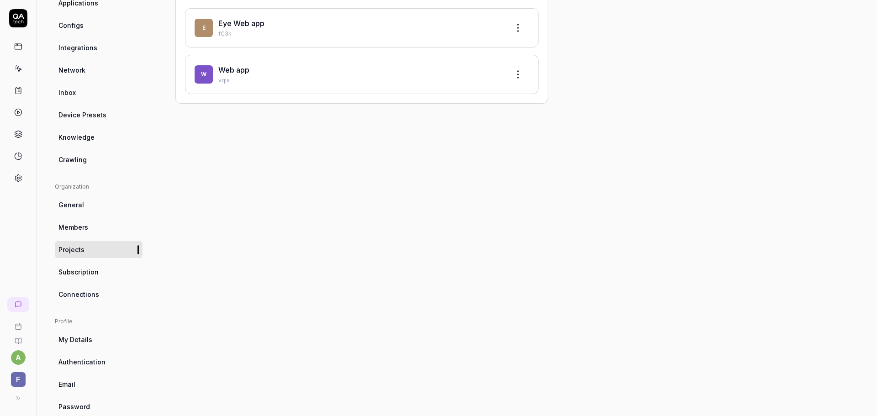
scroll to position [131, 0]
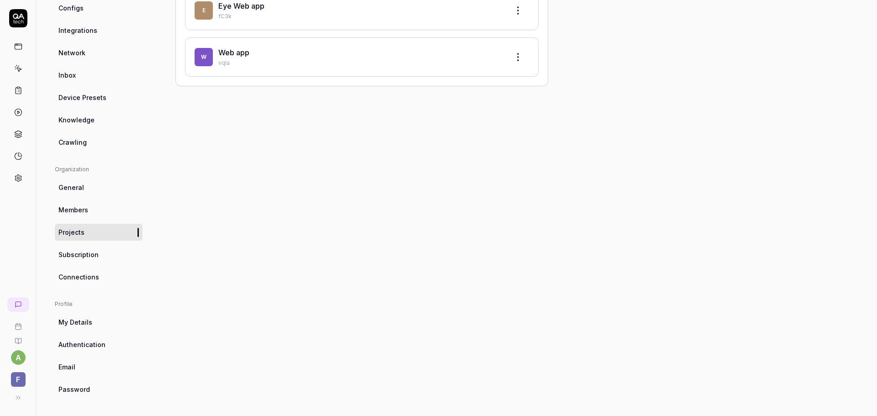
click at [93, 277] on span "Connections" at bounding box center [78, 277] width 41 height 10
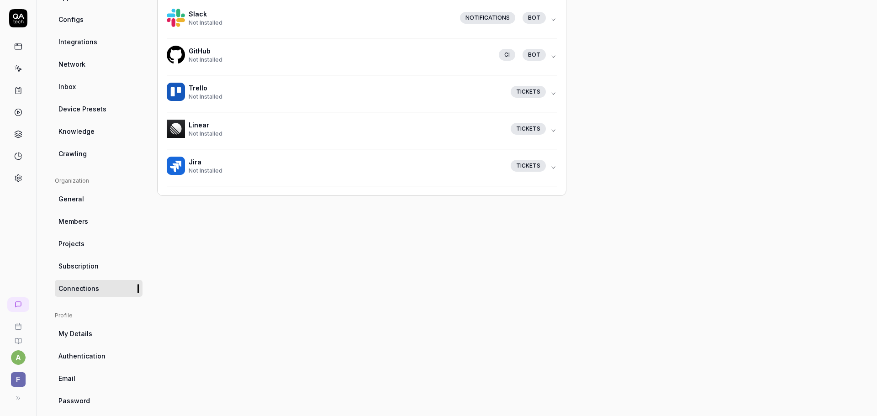
scroll to position [131, 0]
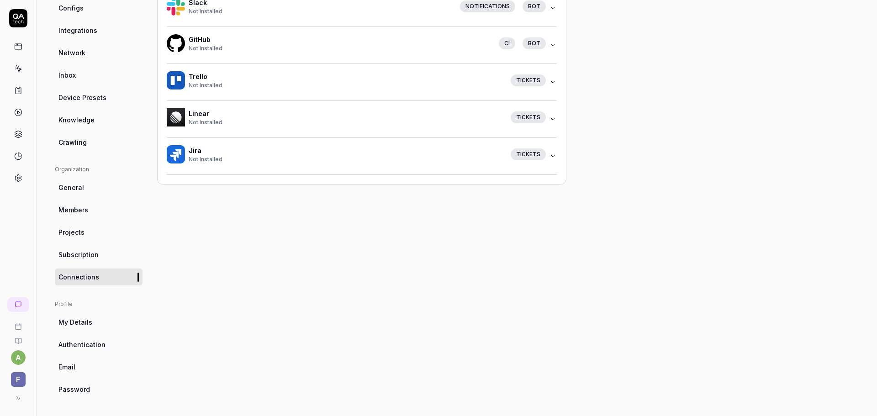
click at [90, 343] on span "Authentication" at bounding box center [81, 345] width 47 height 10
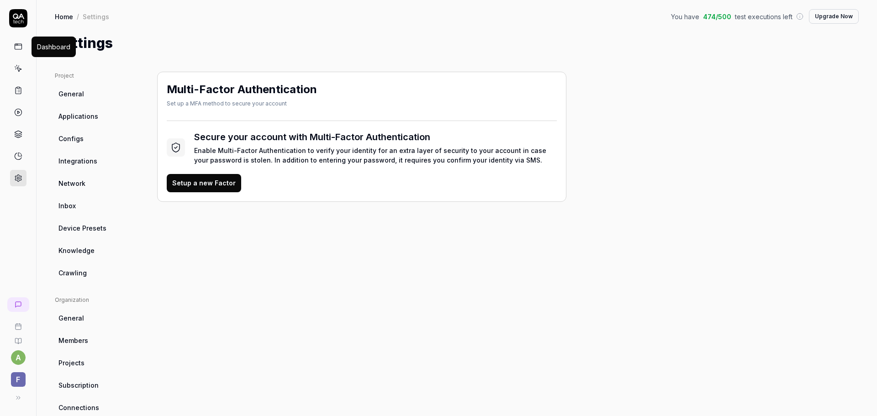
click at [20, 50] on icon at bounding box center [18, 46] width 8 height 8
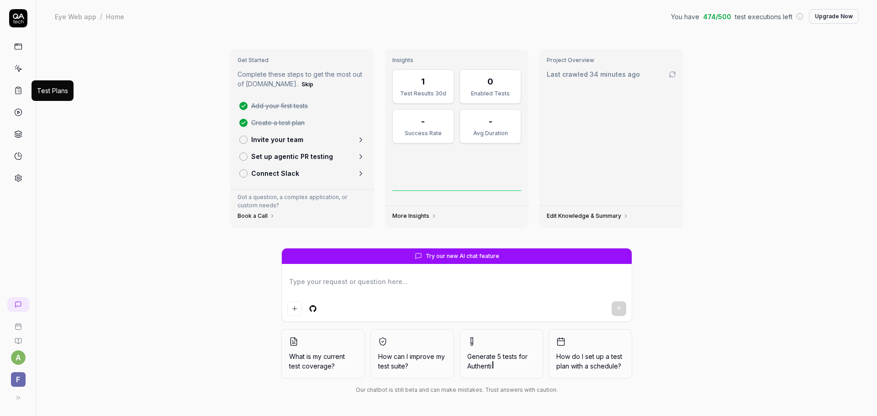
click at [17, 90] on icon at bounding box center [18, 90] width 8 height 8
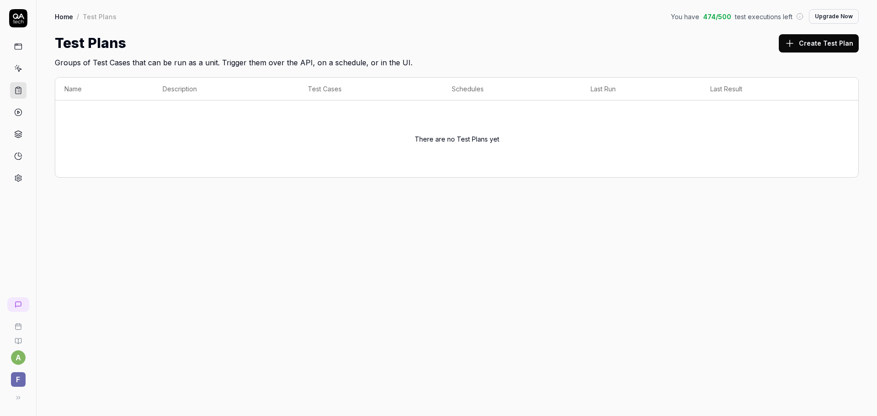
click at [18, 70] on icon at bounding box center [19, 70] width 4 height 4
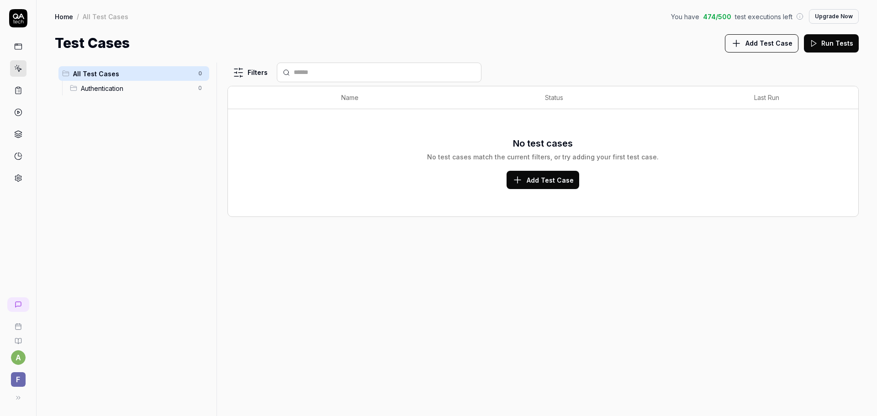
click at [18, 380] on span "F" at bounding box center [18, 379] width 15 height 15
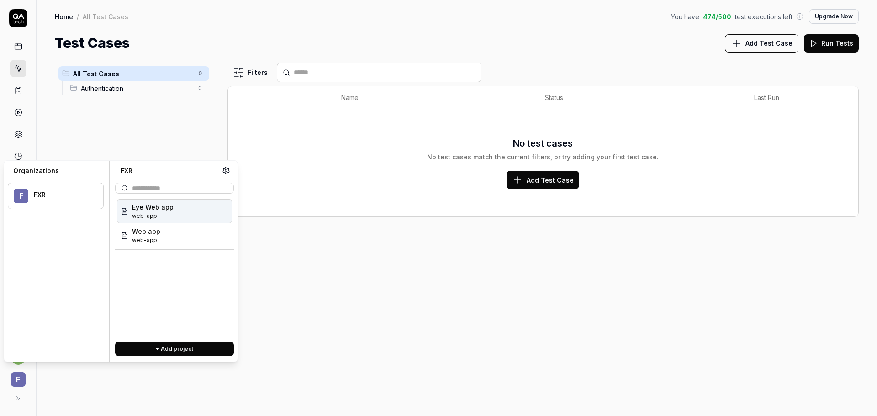
click at [173, 214] on div "Eye Web app web-app" at bounding box center [174, 211] width 115 height 24
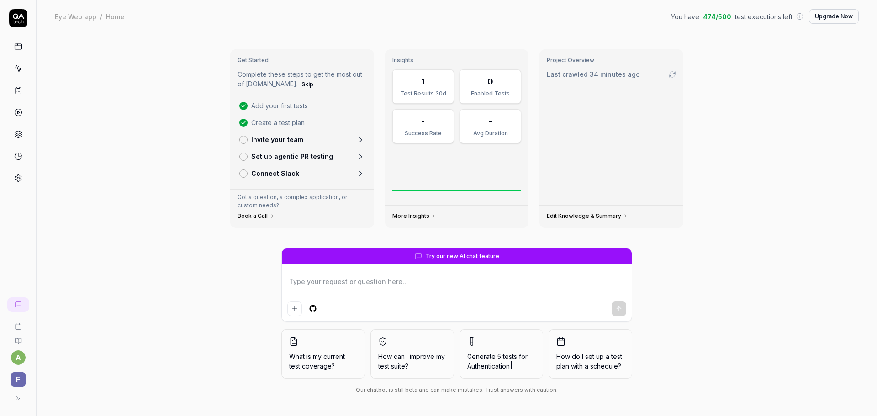
click at [428, 87] on div "1" at bounding box center [423, 81] width 50 height 12
click at [300, 87] on button "Skip" at bounding box center [308, 84] width 16 height 11
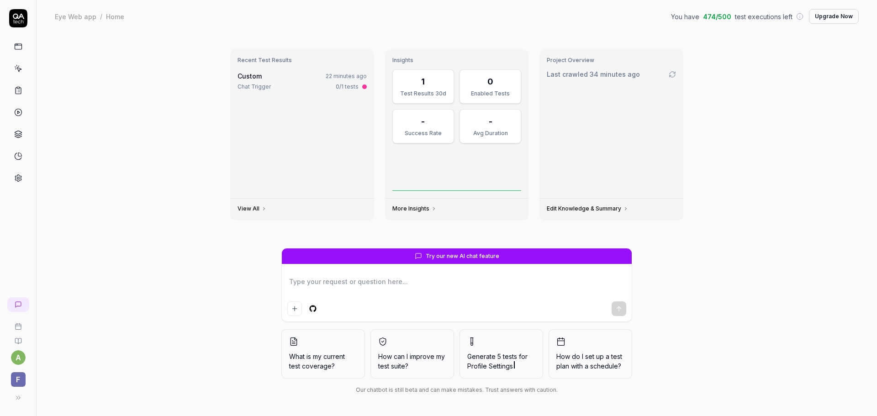
click at [267, 85] on div "Chat Trigger" at bounding box center [253, 87] width 33 height 8
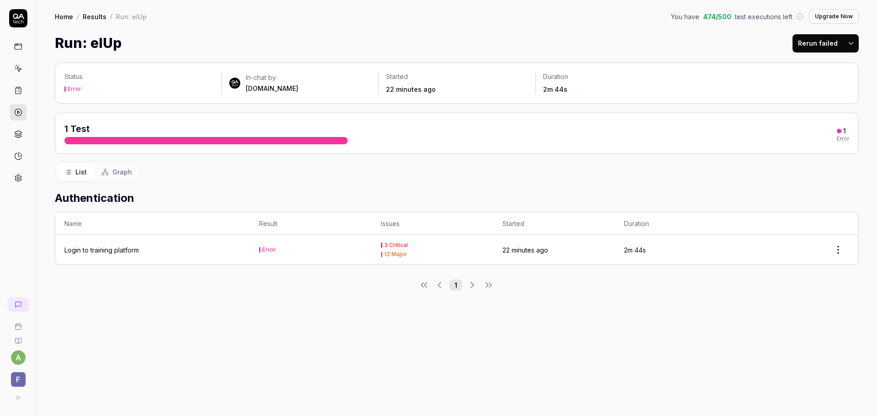
click at [390, 256] on div "12 Major" at bounding box center [395, 254] width 23 height 5
click at [134, 255] on td "Login to training platform" at bounding box center [152, 249] width 194 height 29
click at [134, 252] on div "Login to training platform" at bounding box center [101, 250] width 74 height 10
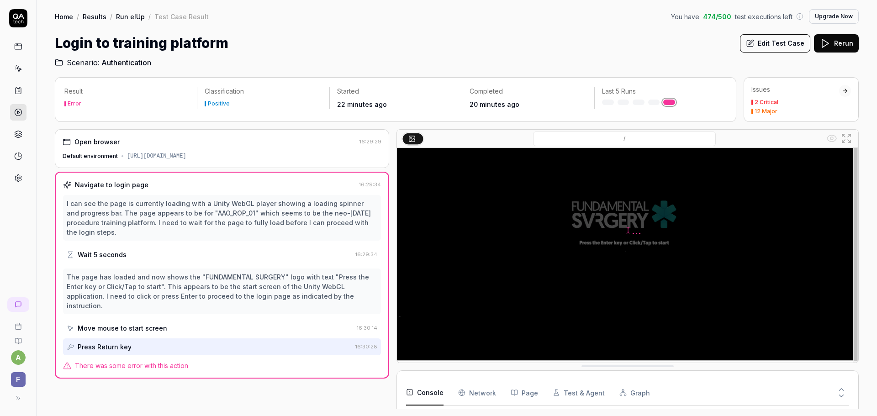
scroll to position [69, 0]
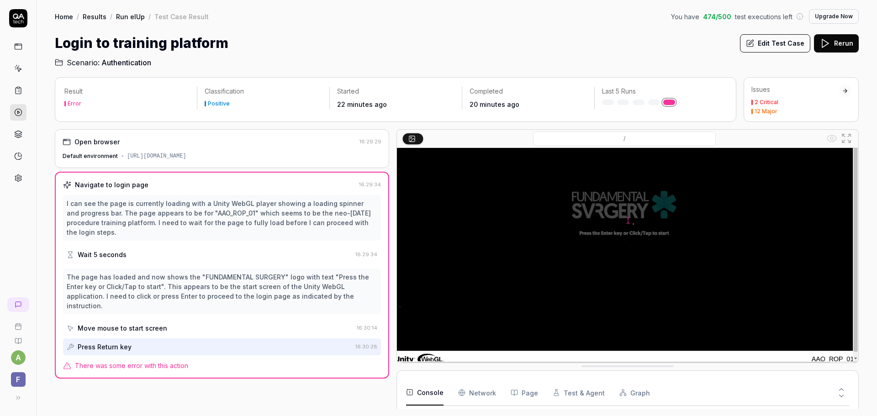
click at [175, 338] on div "Press Return key" at bounding box center [209, 346] width 285 height 17
click at [114, 342] on div "Press Return key" at bounding box center [105, 347] width 54 height 10
click at [72, 338] on div "Press Return key" at bounding box center [209, 346] width 285 height 17
click at [93, 361] on span "There was some error with this action" at bounding box center [131, 366] width 113 height 10
drag, startPoint x: 82, startPoint y: 349, endPoint x: 223, endPoint y: 352, distance: 141.6
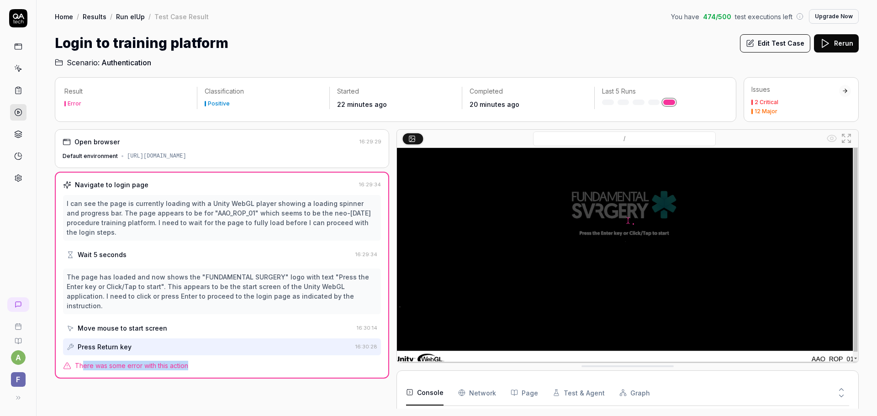
click at [223, 352] on div "Navigate to login page 16:29:34 I can see the page is currently loading with a …" at bounding box center [222, 275] width 334 height 207
click at [221, 361] on div "There was some error with this action" at bounding box center [222, 366] width 318 height 10
click at [207, 340] on div "Navigate to login page 16:29:34 I can see the page is currently loading with a …" at bounding box center [222, 275] width 334 height 207
click at [201, 338] on div "Press Return key" at bounding box center [209, 346] width 285 height 17
click at [671, 101] on link at bounding box center [669, 102] width 12 height 5
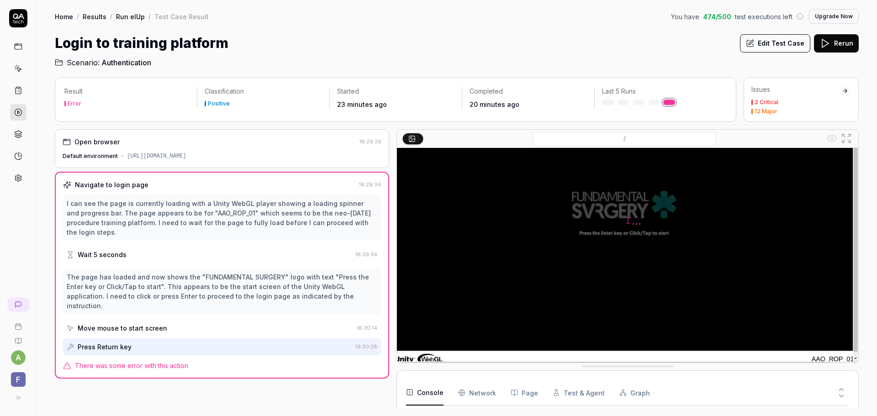
click at [669, 101] on link at bounding box center [669, 102] width 12 height 5
click at [766, 109] on div "12 Major" at bounding box center [765, 111] width 23 height 5
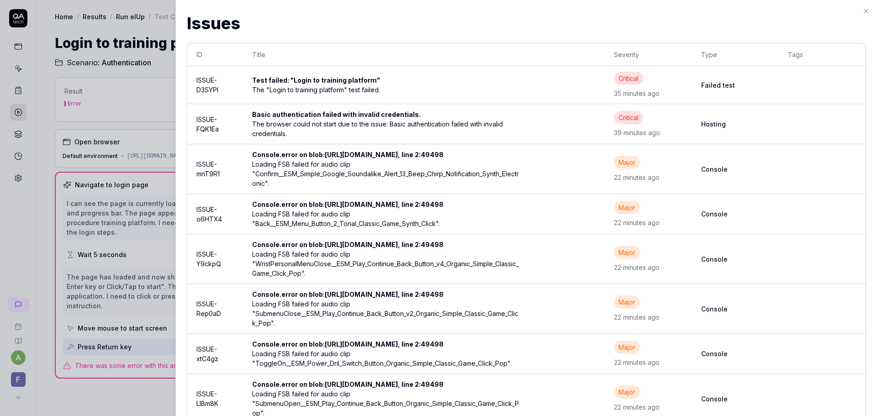
click at [383, 349] on div "Console.error on blob:https://staging.d6sigfl6p8vvq.amplifyapp.com/99b2cd9a-a75…" at bounding box center [351, 344] width 199 height 10
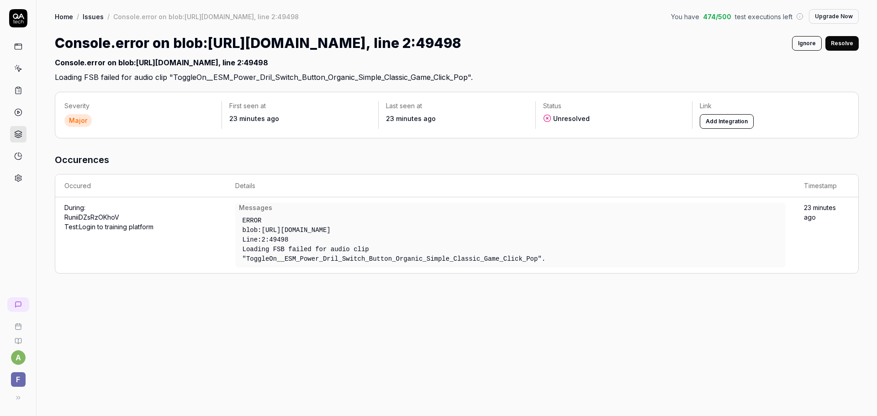
click at [723, 129] on button "Add Integration" at bounding box center [726, 121] width 54 height 15
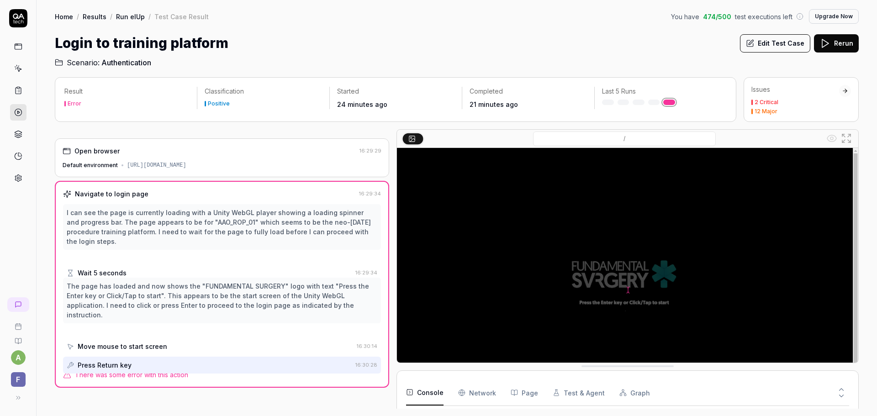
scroll to position [2193, 0]
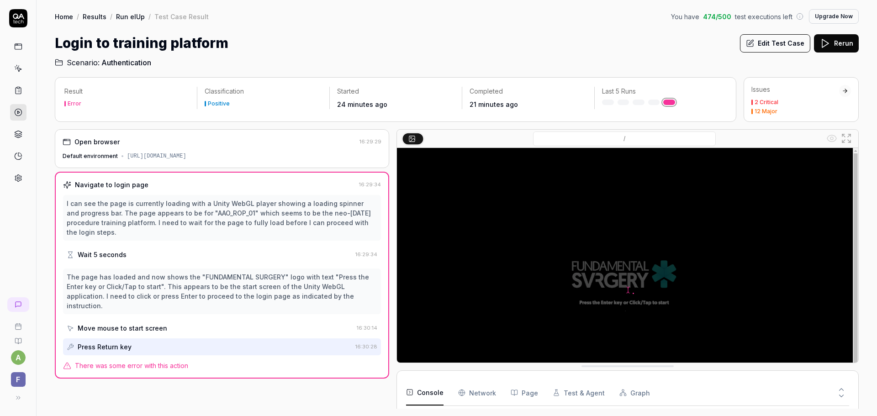
click at [137, 157] on div "[URL][DOMAIN_NAME]" at bounding box center [156, 156] width 59 height 8
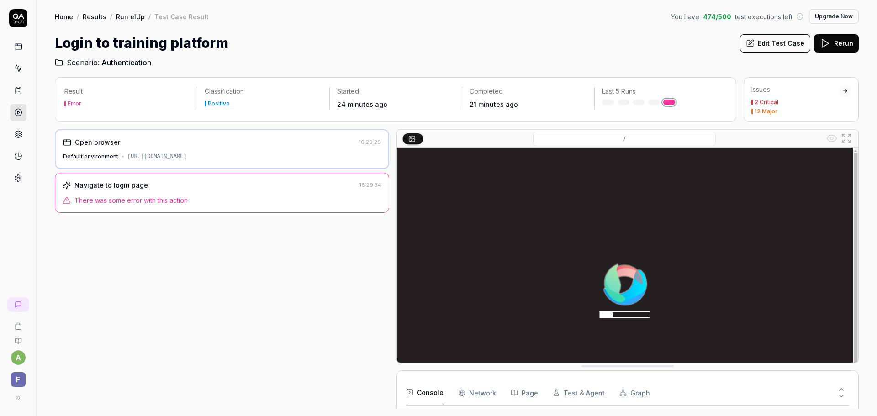
click at [155, 202] on span "There was some error with this action" at bounding box center [130, 200] width 113 height 10
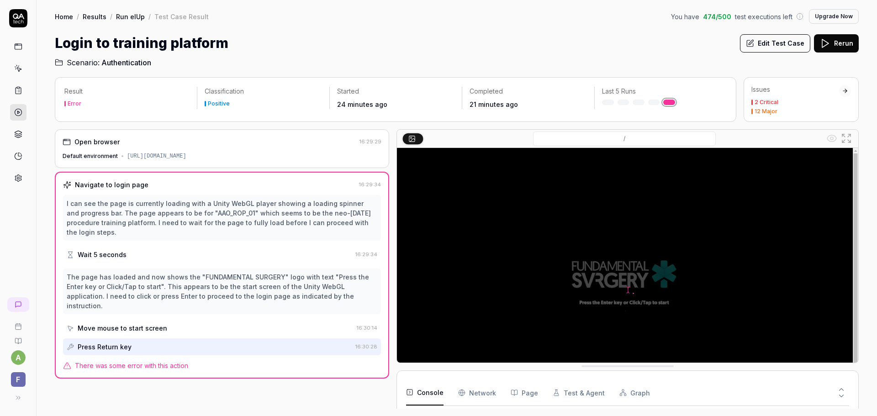
click at [239, 268] on div "The page has loaded and now shows the "FUNDAMENTAL SURGERY" logo with text "Pre…" at bounding box center [222, 291] width 318 height 46
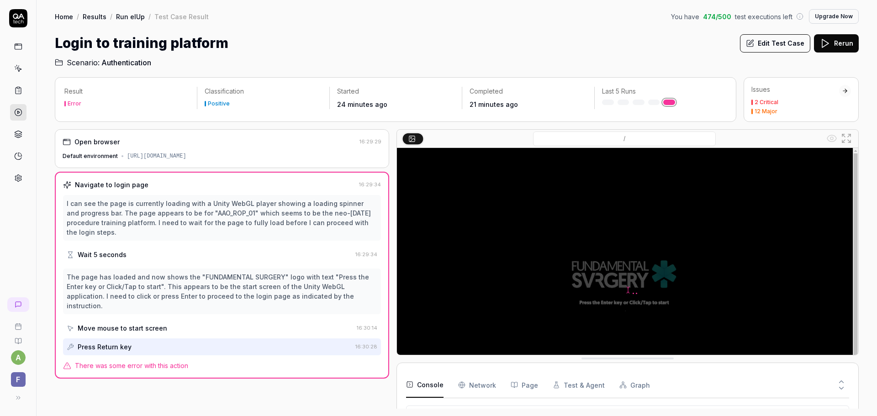
drag, startPoint x: 401, startPoint y: 362, endPoint x: 399, endPoint y: 354, distance: 8.0
click at [200, 338] on div "Press Return key" at bounding box center [209, 346] width 285 height 17
click at [17, 83] on link at bounding box center [18, 90] width 16 height 16
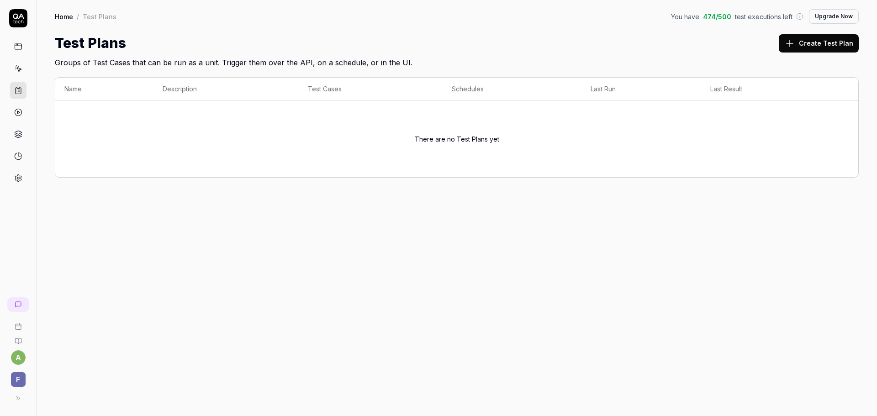
click at [15, 119] on link at bounding box center [18, 112] width 16 height 16
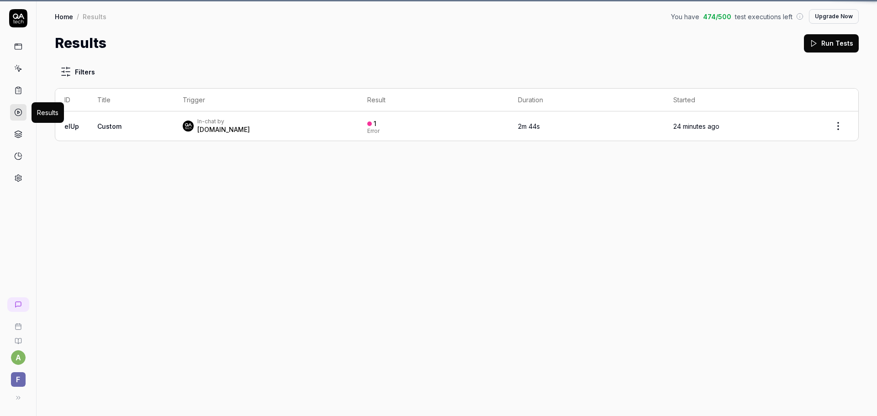
click at [14, 112] on icon at bounding box center [18, 112] width 8 height 8
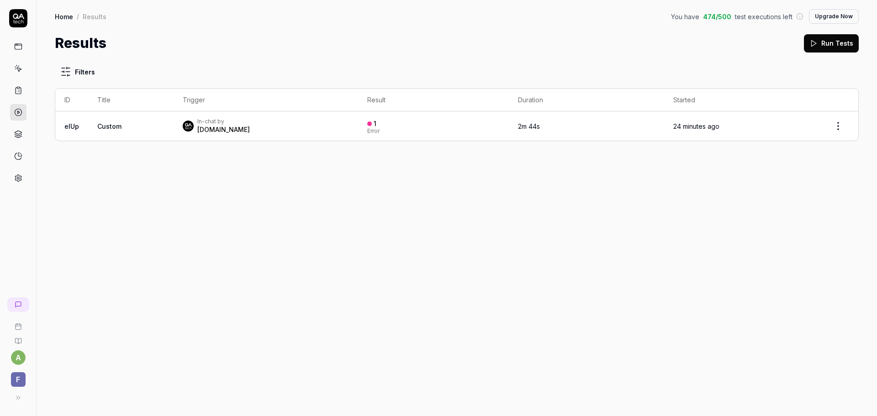
click at [17, 135] on icon at bounding box center [18, 134] width 8 height 8
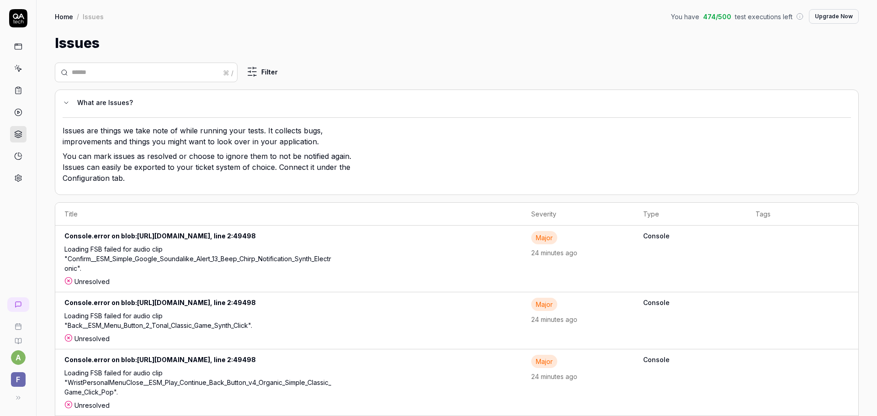
click at [132, 265] on div "Loading FSB failed for audio clip "Confirm__ESM_Simple_Google_Soundalike_Alert_…" at bounding box center [197, 260] width 267 height 32
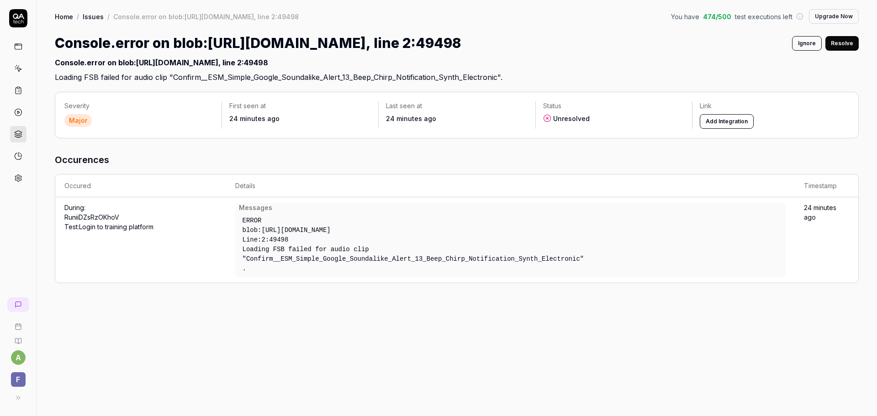
click at [107, 231] on link "Run iiDZsRzOKhoV Test: Login to training platform" at bounding box center [108, 221] width 89 height 17
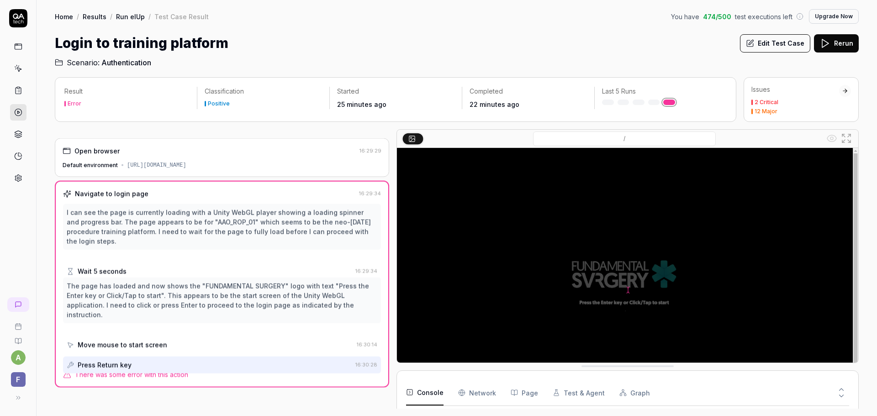
scroll to position [2193, 0]
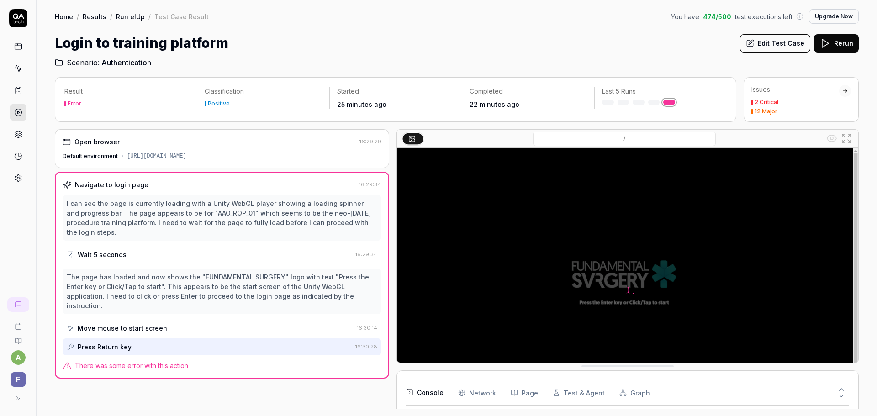
click at [152, 323] on div "Move mouse to start screen" at bounding box center [122, 328] width 89 height 10
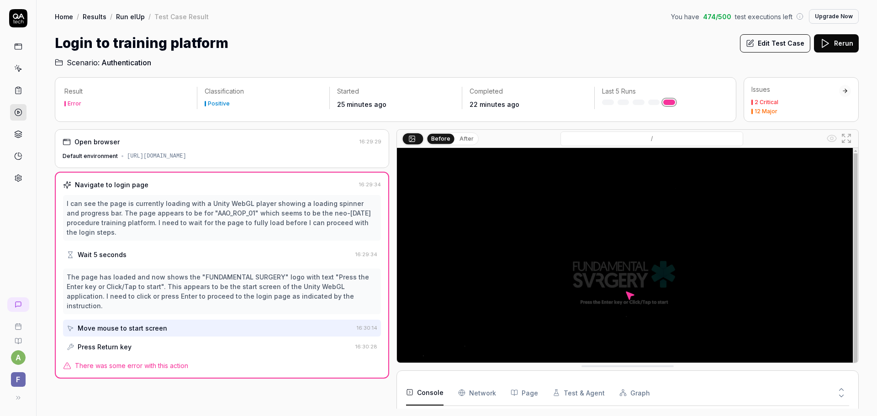
click at [174, 286] on div "The page has loaded and now shows the "FUNDAMENTAL SURGERY" logo with text "Pre…" at bounding box center [222, 291] width 310 height 38
click at [164, 341] on div "Navigate to login page 16:29:34 I can see the page is currently loading with a …" at bounding box center [222, 275] width 334 height 207
click at [160, 361] on span "There was some error with this action" at bounding box center [131, 366] width 113 height 10
click at [155, 338] on div "Press Return key" at bounding box center [209, 346] width 285 height 17
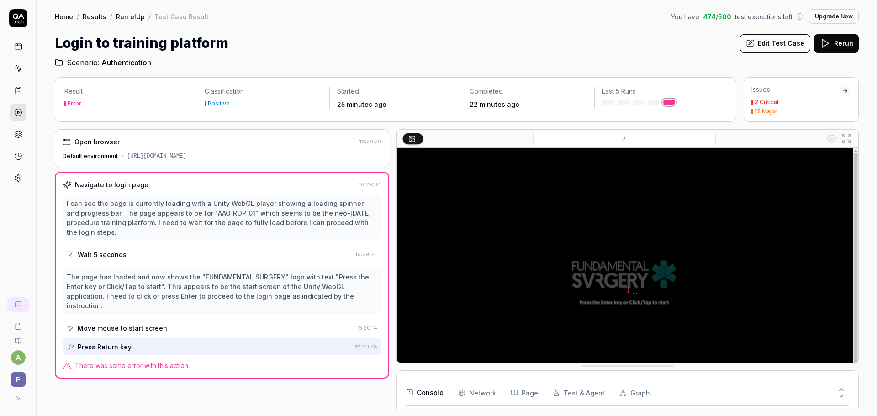
click at [150, 361] on span "There was some error with this action" at bounding box center [131, 366] width 113 height 10
click at [517, 278] on img at bounding box center [627, 292] width 461 height 288
click at [16, 136] on icon at bounding box center [18, 134] width 8 height 8
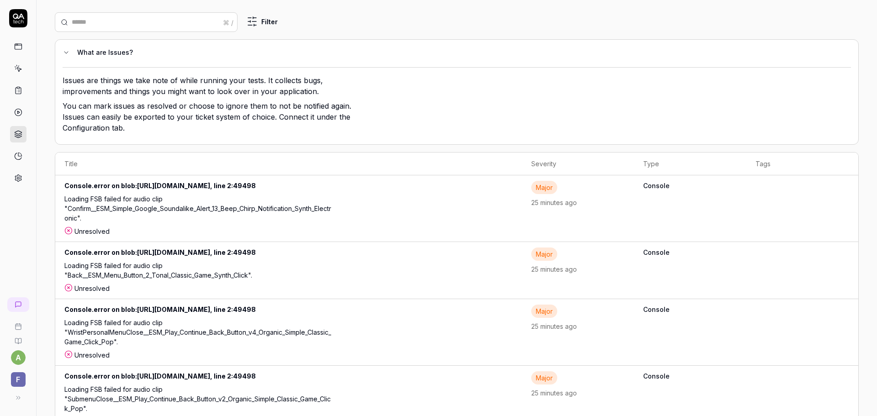
scroll to position [46, 0]
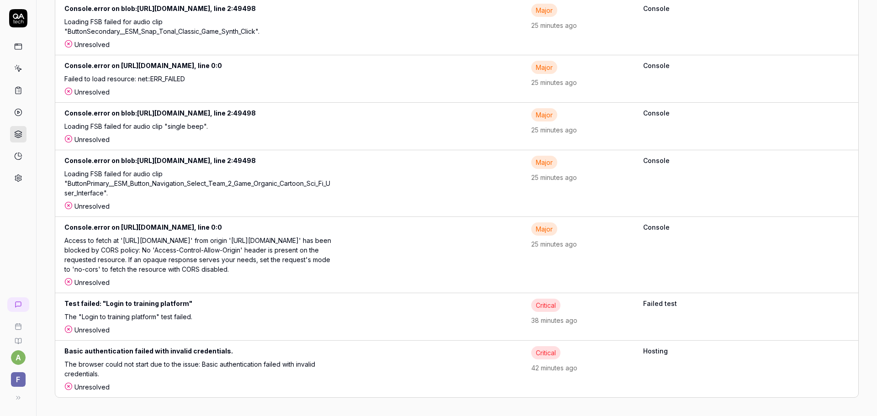
drag, startPoint x: 157, startPoint y: 182, endPoint x: 117, endPoint y: 177, distance: 40.5
click at [19, 158] on icon at bounding box center [18, 156] width 8 height 8
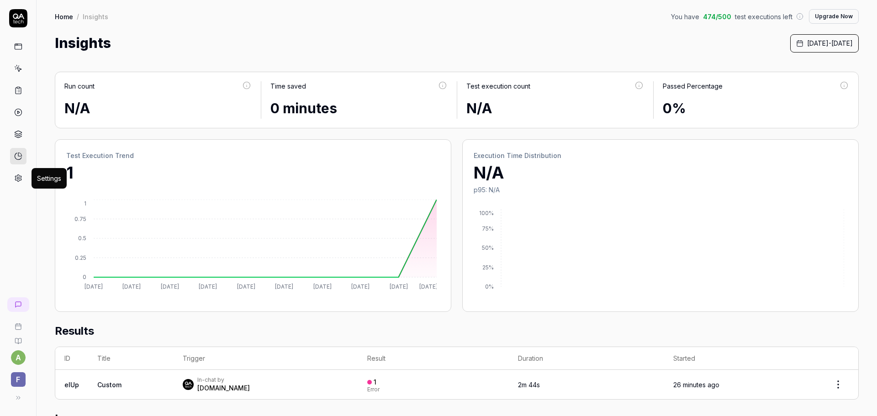
click at [20, 174] on icon at bounding box center [18, 178] width 8 height 8
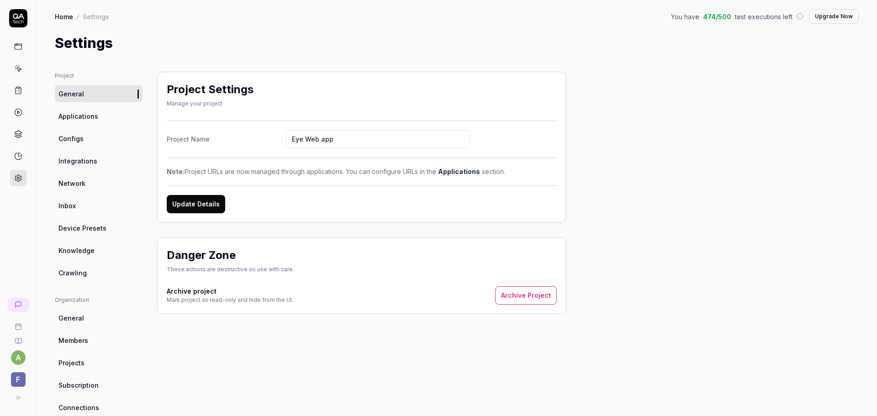
click at [16, 68] on icon at bounding box center [16, 68] width 0 height 1
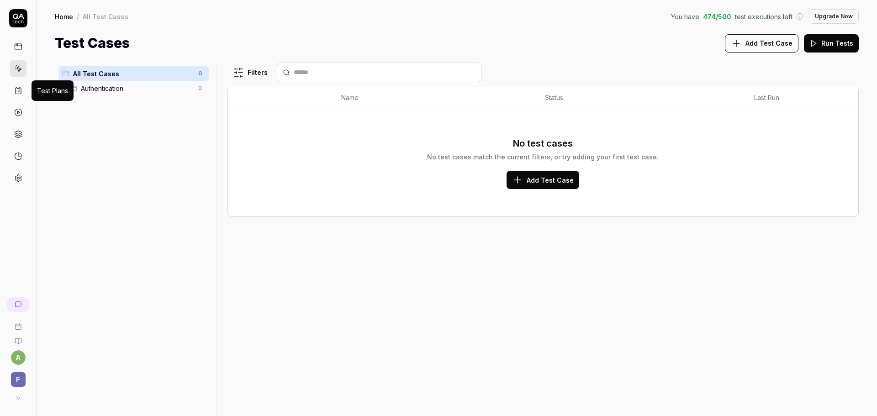
click at [17, 91] on icon at bounding box center [18, 90] width 8 height 8
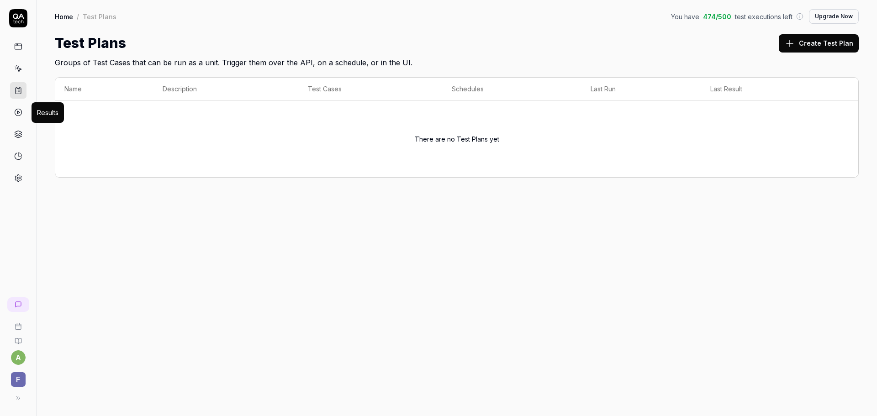
click at [23, 111] on link at bounding box center [18, 112] width 16 height 16
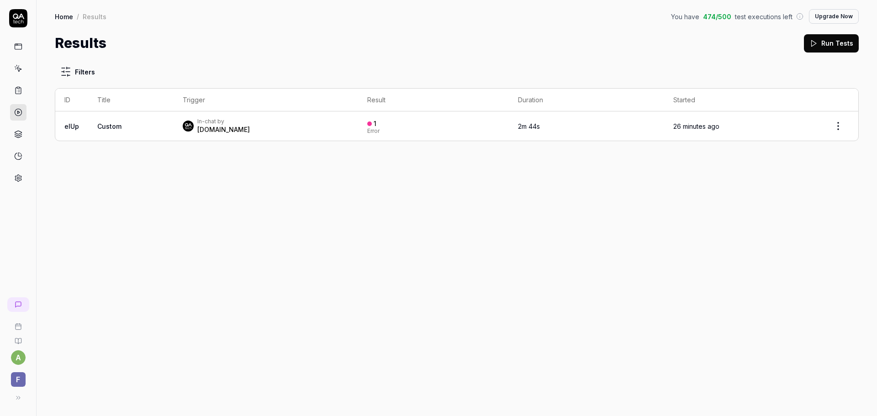
click at [18, 381] on span "F" at bounding box center [18, 379] width 15 height 15
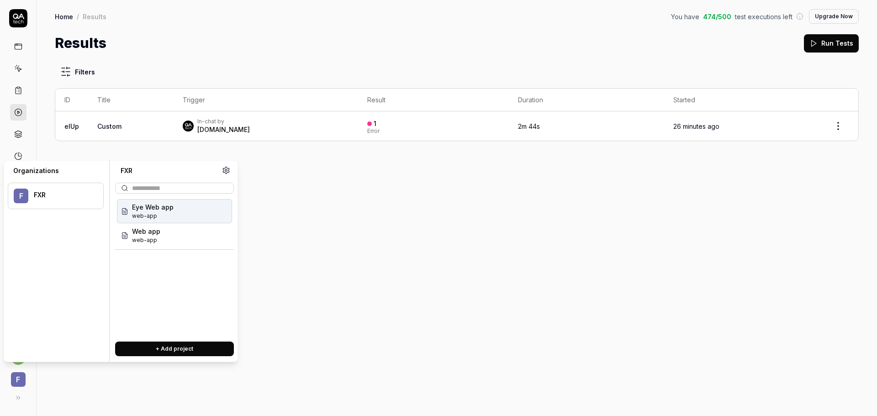
click at [61, 194] on div "FXR" at bounding box center [63, 195] width 58 height 8
click at [159, 221] on div "Eye Web app web-app" at bounding box center [174, 211] width 115 height 24
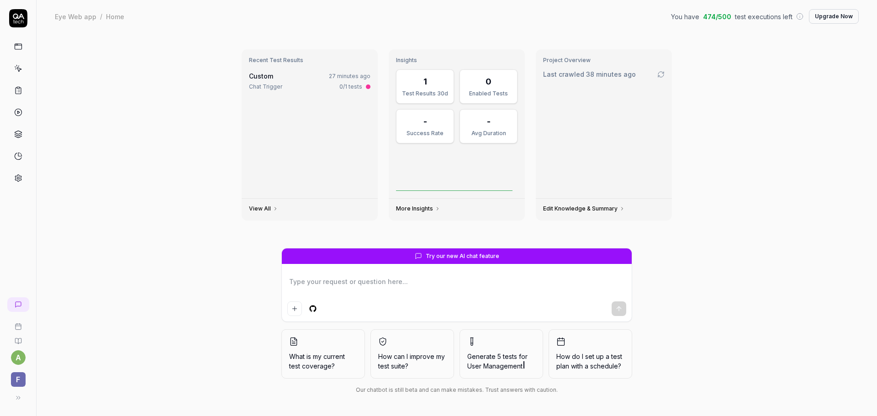
click at [266, 210] on link "View All" at bounding box center [263, 208] width 29 height 7
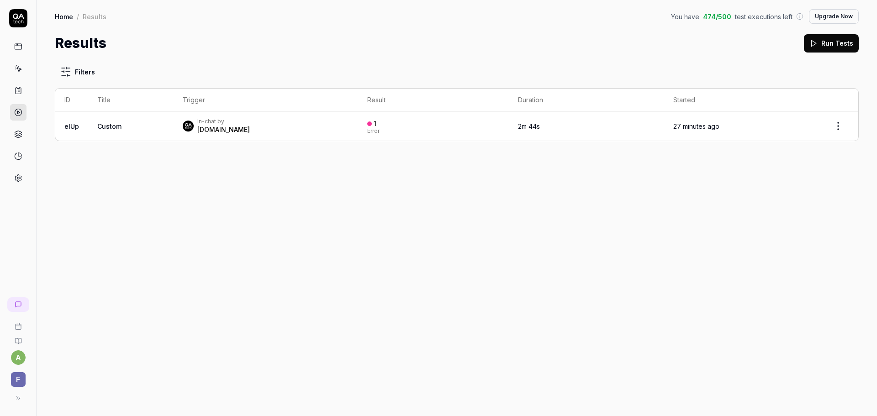
drag, startPoint x: 271, startPoint y: 146, endPoint x: 272, endPoint y: 141, distance: 5.0
click at [271, 145] on div "Filters ID Title Trigger Result Duration Started eIUp Custom In-chat by QA.tech…" at bounding box center [457, 234] width 840 height 363
click at [272, 138] on td "In-chat by QA.tech" at bounding box center [265, 125] width 184 height 29
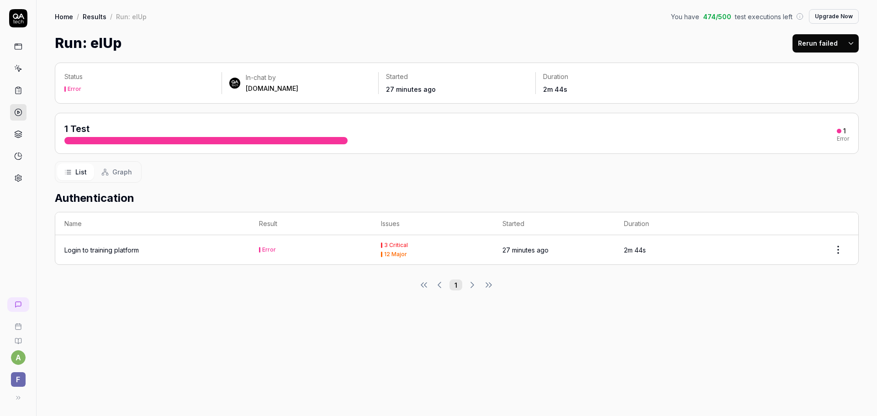
click at [820, 42] on button "Rerun failed" at bounding box center [817, 43] width 51 height 18
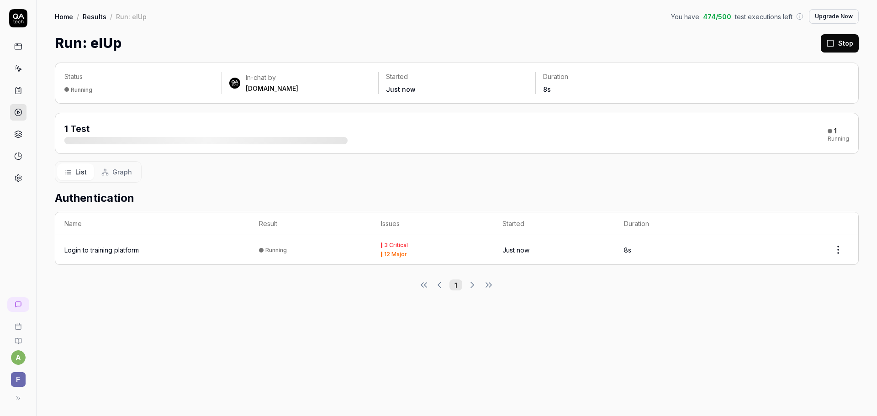
click at [170, 83] on div "Status Running" at bounding box center [142, 83] width 157 height 22
click at [84, 89] on div "Running" at bounding box center [81, 89] width 21 height 7
click at [79, 141] on div at bounding box center [205, 140] width 283 height 7
click at [81, 130] on span "1 Test" at bounding box center [76, 128] width 25 height 11
click at [99, 250] on div "Login to training platform" at bounding box center [101, 250] width 74 height 10
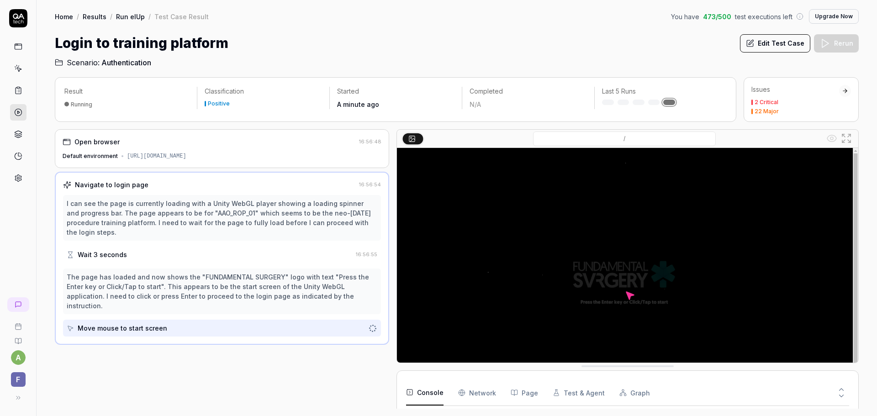
click at [635, 299] on img at bounding box center [627, 292] width 461 height 288
click at [625, 294] on img at bounding box center [627, 292] width 461 height 288
click at [629, 294] on img at bounding box center [627, 292] width 461 height 288
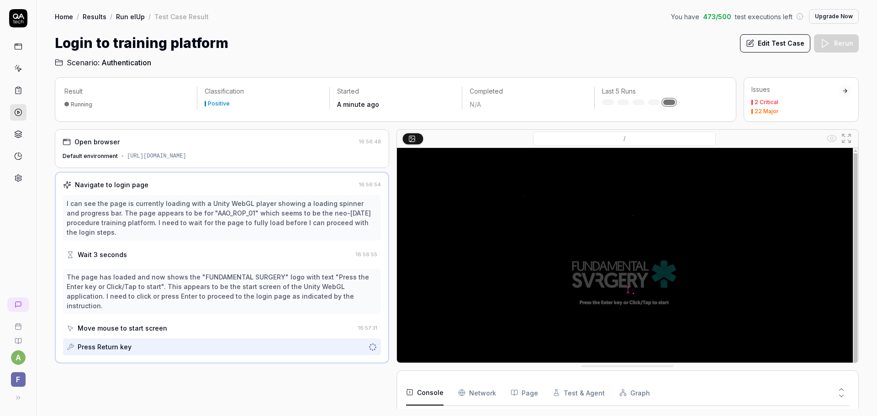
click at [780, 46] on button "Edit Test Case" at bounding box center [775, 43] width 70 height 18
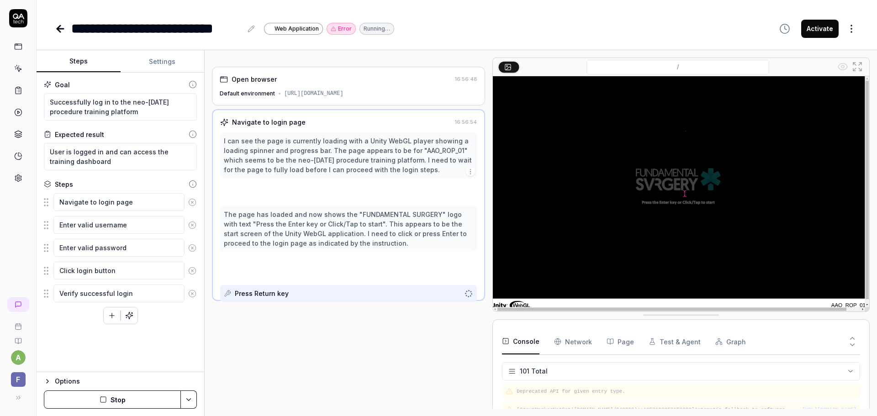
scroll to position [2231, 0]
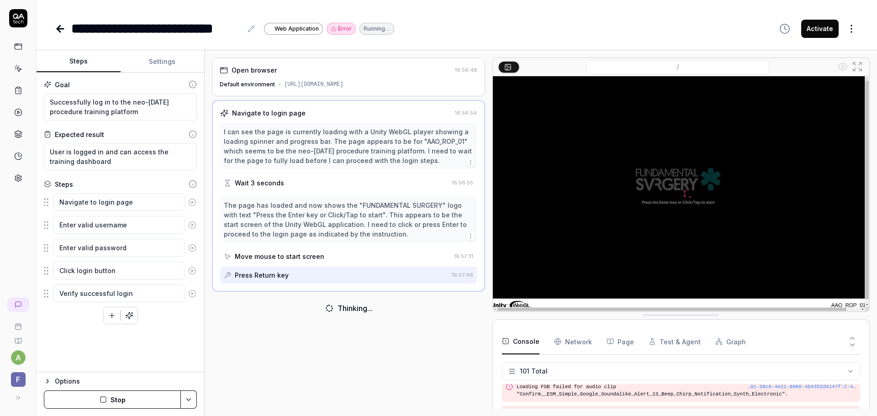
click at [47, 381] on icon "button" at bounding box center [47, 381] width 7 height 7
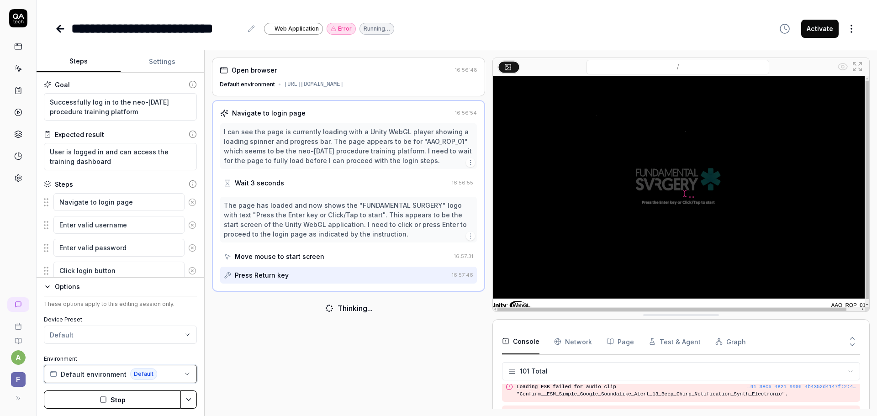
click at [88, 375] on span "Default environment" at bounding box center [94, 374] width 66 height 10
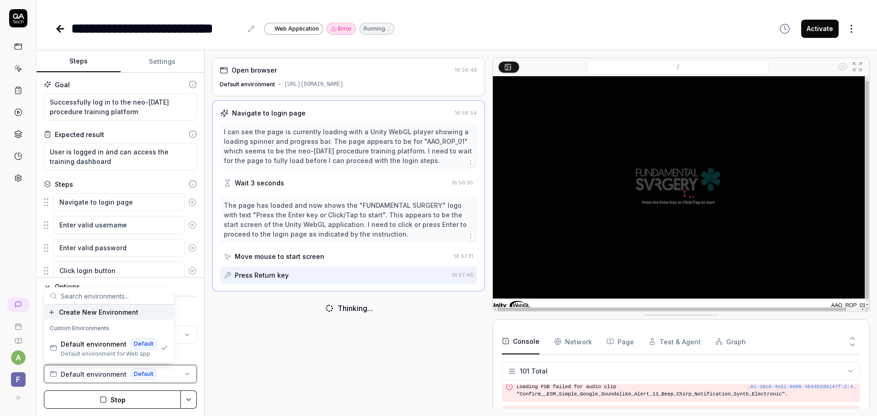
click at [161, 378] on button "Default environment Default" at bounding box center [120, 374] width 153 height 18
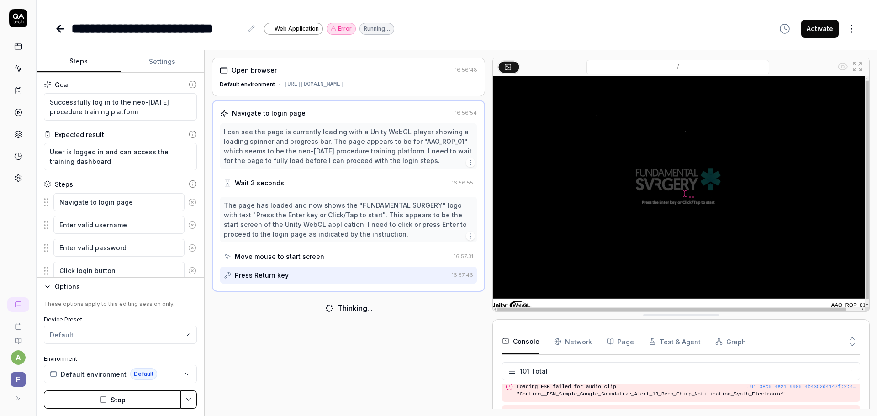
click at [114, 294] on div "Options These options apply to this editing session only. Device Preset Default…" at bounding box center [120, 332] width 153 height 102
click at [51, 289] on button "Options" at bounding box center [120, 286] width 153 height 11
click at [48, 380] on icon "button" at bounding box center [47, 381] width 7 height 7
click at [185, 335] on html "**********" at bounding box center [438, 208] width 877 height 416
click at [180, 350] on html "**********" at bounding box center [438, 208] width 877 height 416
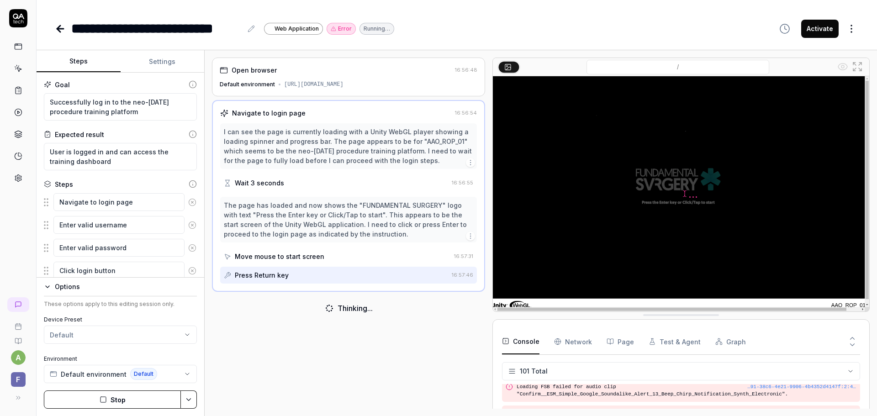
click at [319, 259] on div "Move mouse to start screen" at bounding box center [279, 257] width 89 height 10
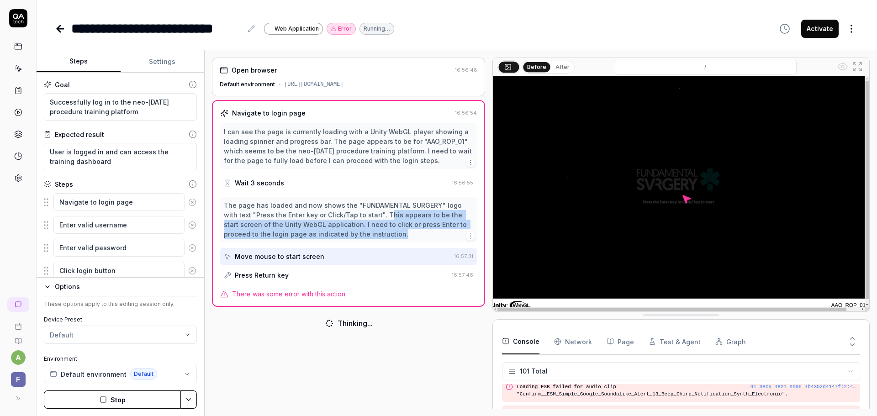
drag, startPoint x: 372, startPoint y: 214, endPoint x: 407, endPoint y: 234, distance: 40.7
click at [407, 234] on div "The page has loaded and now shows the "FUNDAMENTAL SURGERY" logo with text "Pre…" at bounding box center [348, 219] width 249 height 38
click at [360, 229] on div "The page has loaded and now shows the "FUNDAMENTAL SURGERY" logo with text "Pre…" at bounding box center [348, 219] width 249 height 38
drag, startPoint x: 354, startPoint y: 225, endPoint x: 435, endPoint y: 237, distance: 82.3
click at [435, 237] on div "The page has loaded and now shows the "FUNDAMENTAL SURGERY" logo with text "Pre…" at bounding box center [348, 219] width 249 height 38
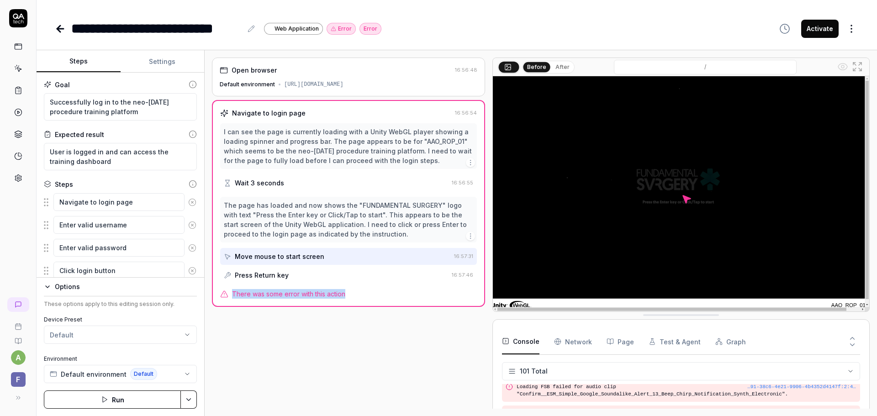
drag, startPoint x: 232, startPoint y: 294, endPoint x: 406, endPoint y: 298, distance: 174.0
click at [406, 298] on div "There was some error with this action" at bounding box center [348, 294] width 257 height 10
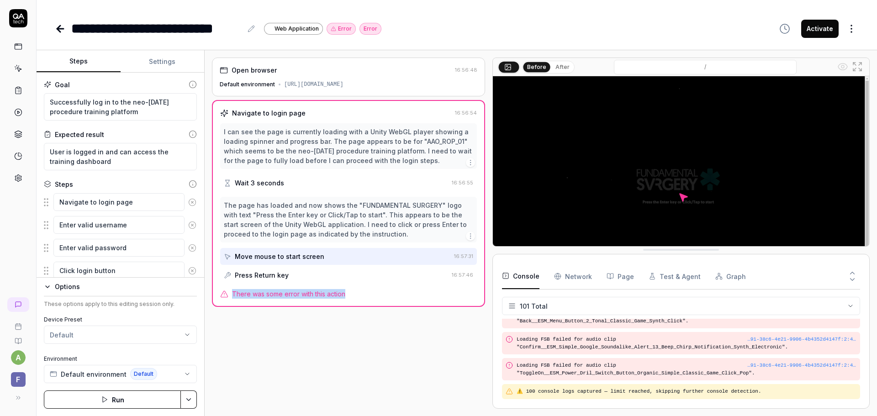
scroll to position [2213, 0]
drag, startPoint x: 498, startPoint y: 312, endPoint x: 498, endPoint y: 247, distance: 65.3
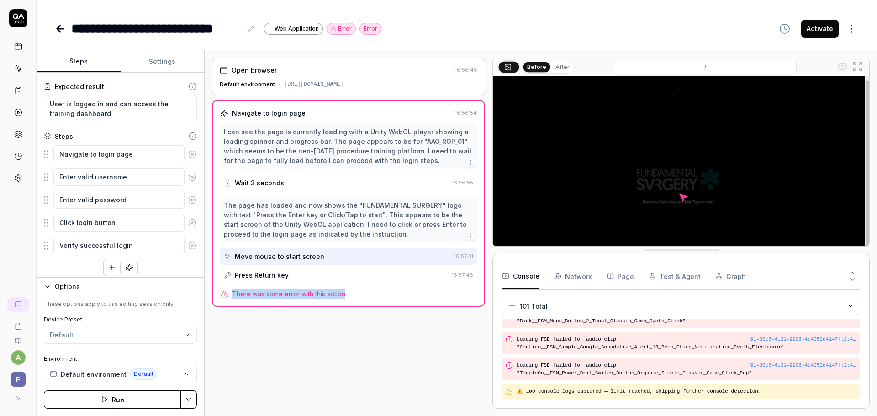
scroll to position [54, 0]
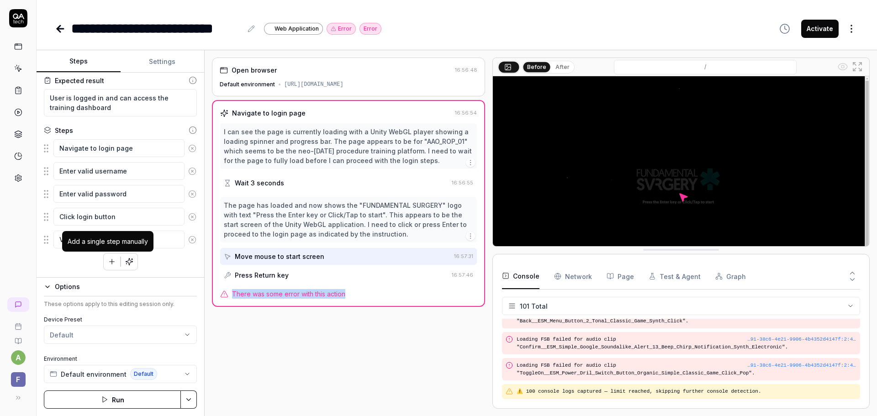
click at [109, 262] on icon "button" at bounding box center [111, 262] width 5 height 0
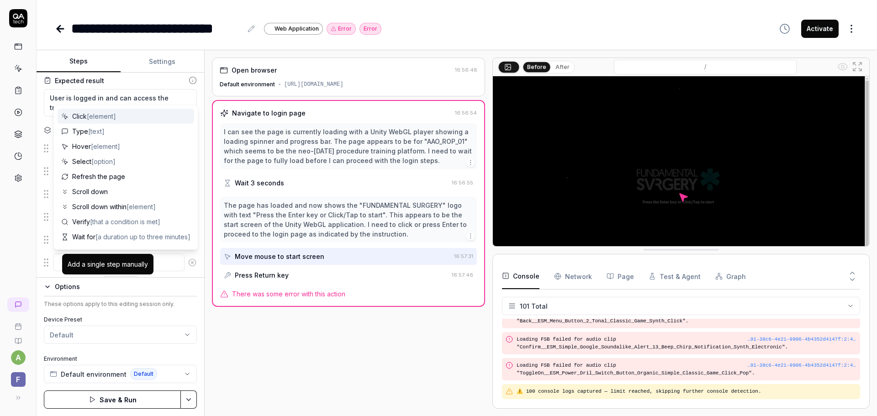
type textarea "*"
type textarea "c"
type textarea "*"
type textarea "cl"
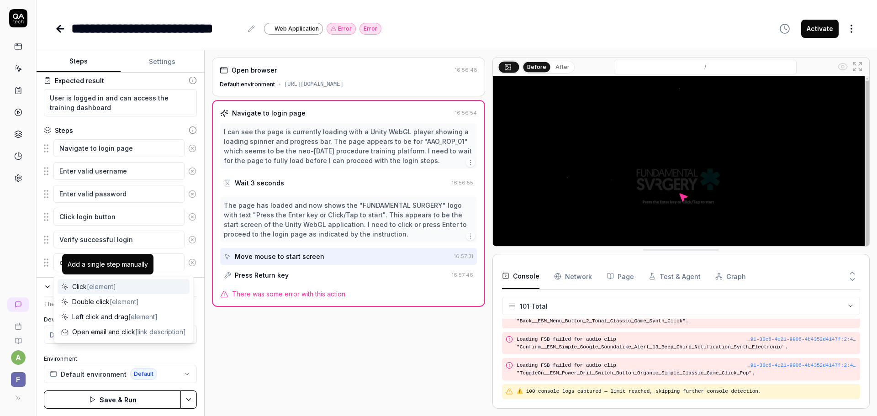
type textarea "*"
type textarea "cli"
type textarea "*"
type textarea "clic"
type textarea "*"
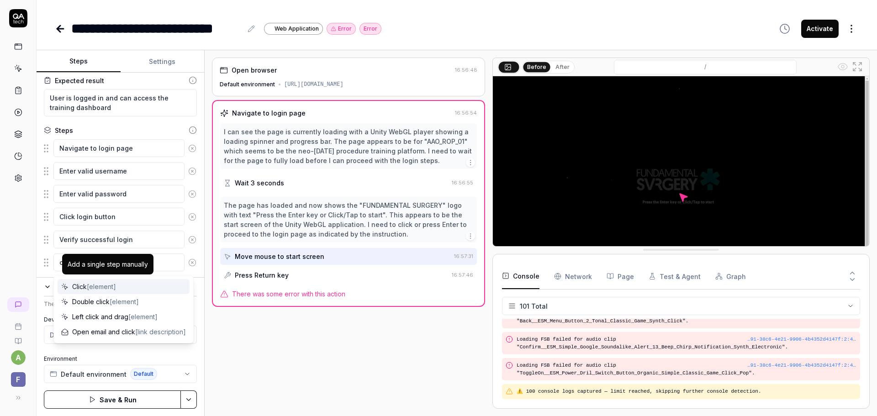
type textarea "click"
type textarea "*"
type textarea "click"
type textarea "*"
type textarea "click t"
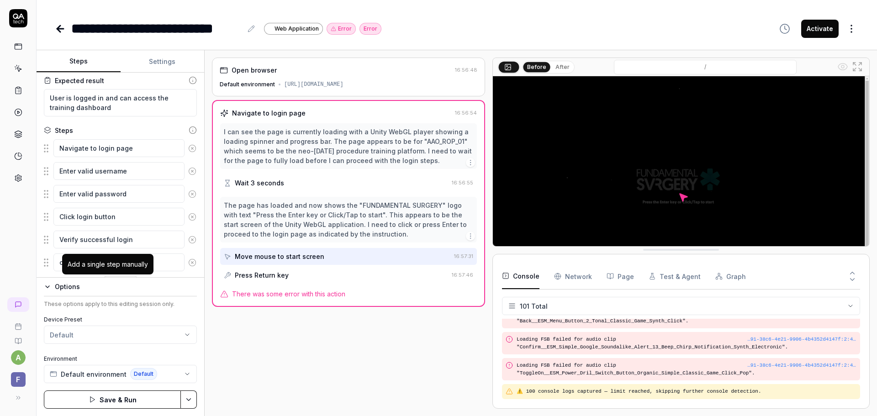
type textarea "*"
type textarea "click th"
type textarea "*"
type textarea "click the"
type textarea "*"
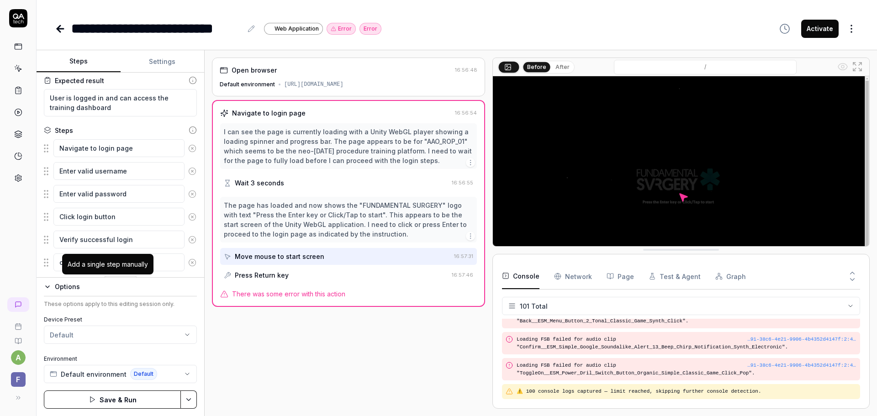
type textarea "click the"
type textarea "*"
type textarea "click the l"
type textarea "*"
type textarea "click the"
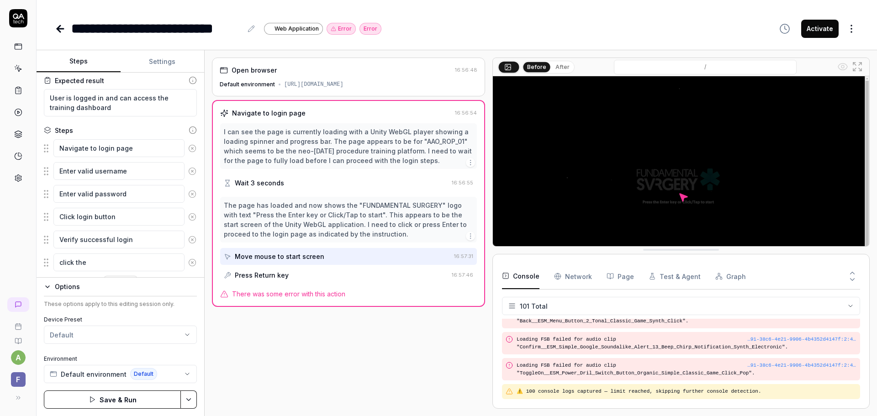
type textarea "*"
type textarea "click the l"
type textarea "*"
type textarea "click the le"
type textarea "*"
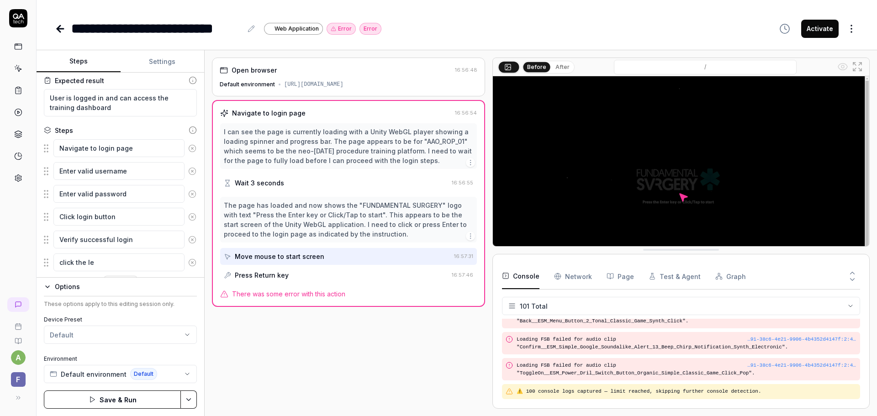
type textarea "click the lef"
type textarea "*"
type textarea "click the left"
type textarea "*"
type textarea "click the left"
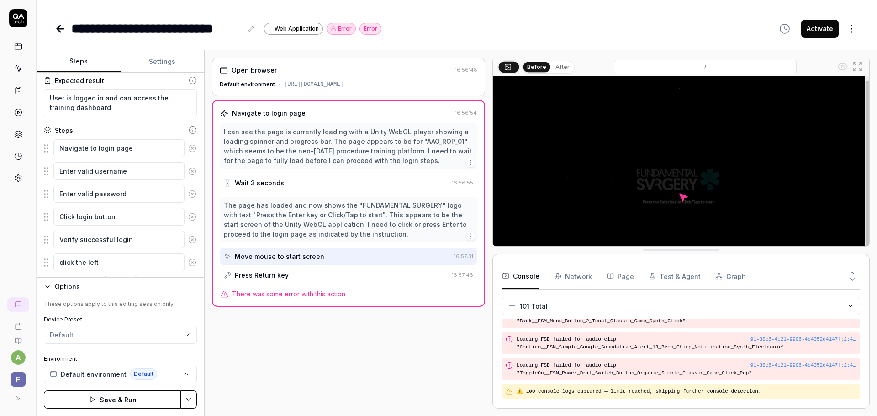
type textarea "*"
type textarea "click the left c"
type textarea "*"
type textarea "click the left"
type textarea "*"
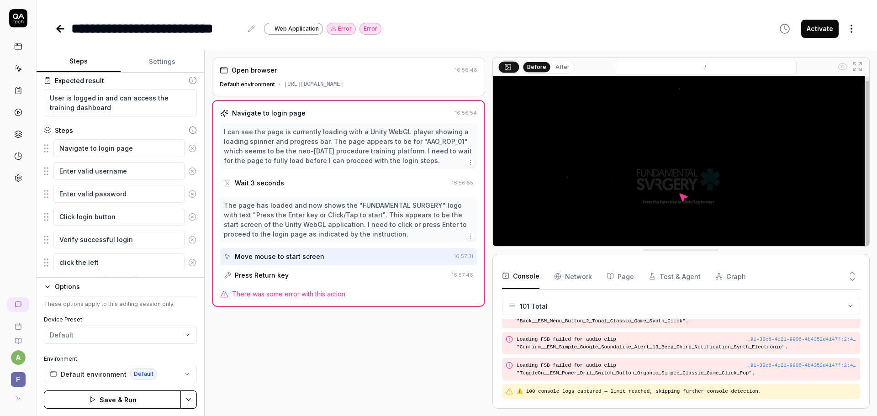
type textarea "click the left m"
type textarea "*"
type textarea "click the left mo"
type textarea "*"
type textarea "click the left mou"
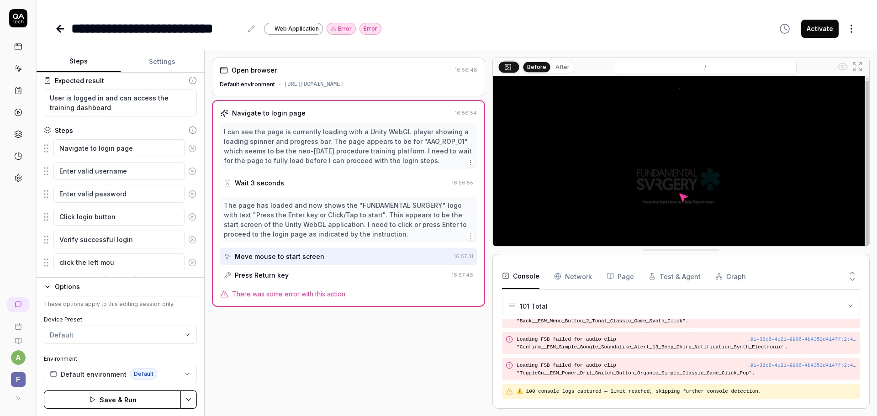
type textarea "*"
type textarea "click the left mouse"
type textarea "*"
type textarea "click the left moused"
type textarea "*"
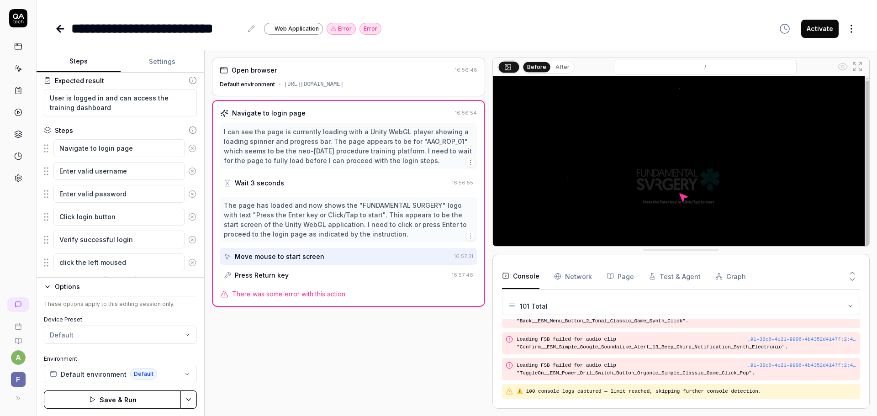
type textarea "click the left moused"
type textarea "*"
type textarea "click the left moused b"
type textarea "*"
type textarea "click the left moused bi"
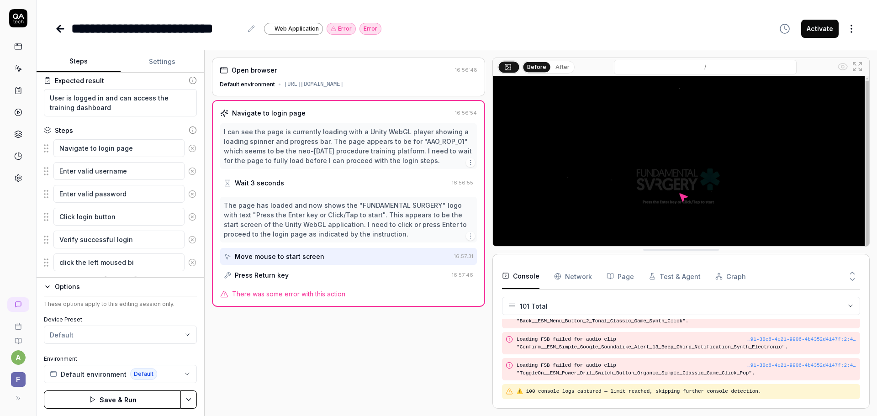
type textarea "*"
type textarea "click the left moused b"
type textarea "*"
type textarea "click the left moused bu"
type textarea "*"
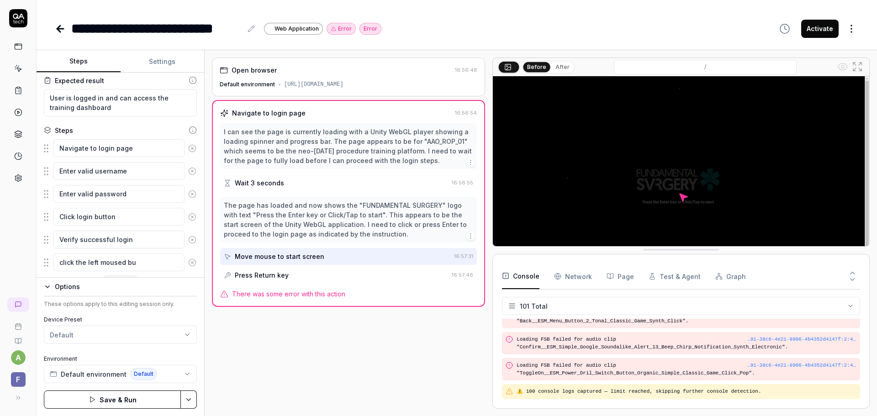
type textarea "click the left moused but"
type textarea "*"
type textarea "click the left moused butt"
type textarea "*"
type textarea "click the left moused butto"
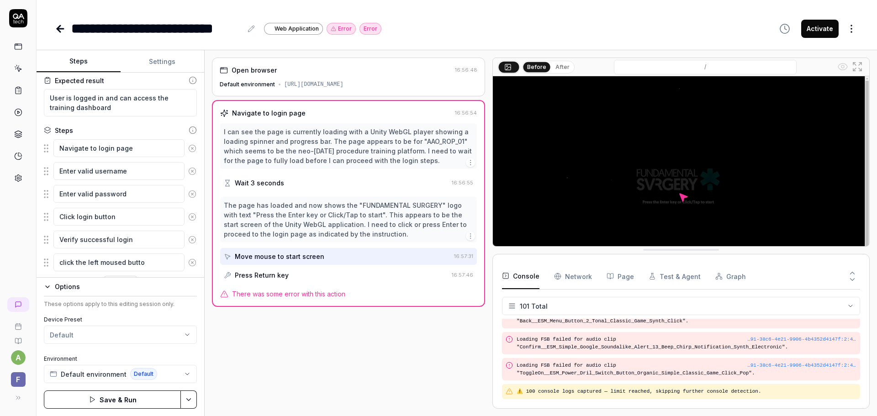
type textarea "*"
type textarea "click the left moused button"
type textarea "*"
type textarea "click the left moused button"
click at [123, 262] on textarea "click the left moused button" at bounding box center [118, 262] width 131 height 18
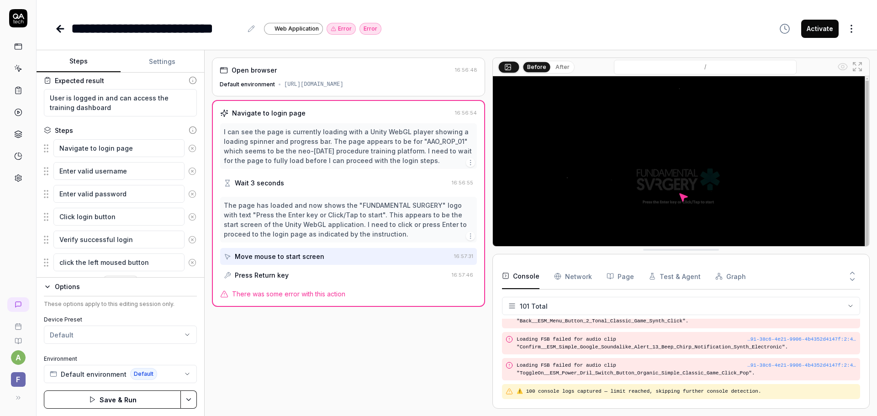
type textarea "*"
type textarea "click the left mouse button"
click at [160, 262] on textarea "click the left mouse button" at bounding box center [118, 262] width 131 height 18
type textarea "*"
type textarea "click the left mouse button o"
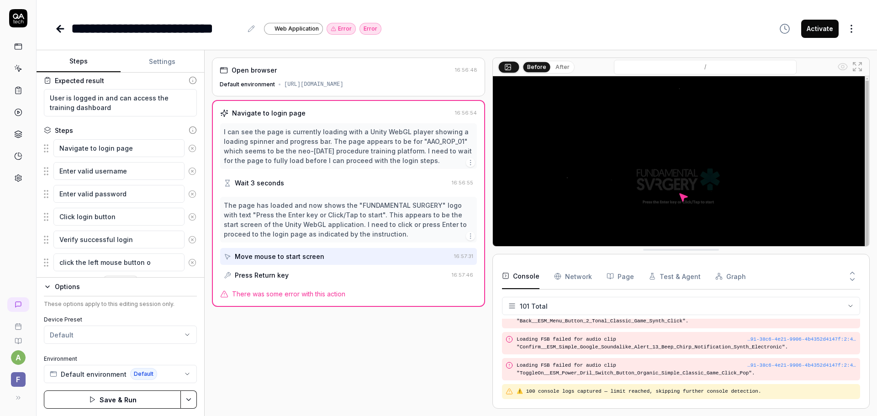
type textarea "*"
type textarea "click the left mouse button on"
type textarea "*"
type textarea "click the left mouse button on"
type textarea "*"
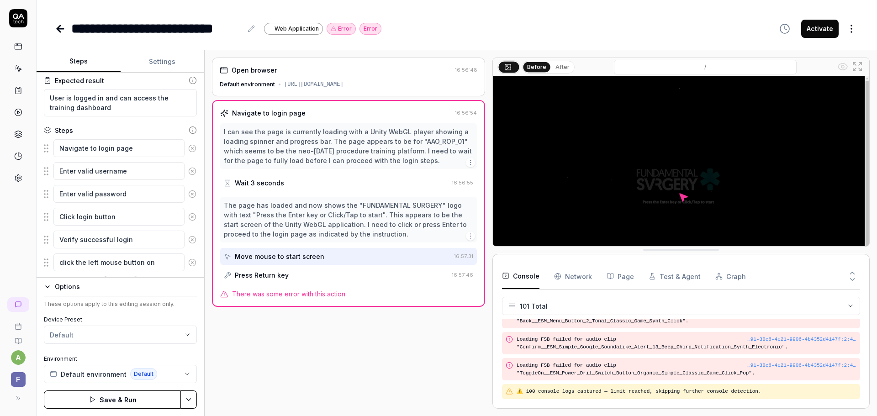
type textarea "click the left mouse button on t"
type textarea "*"
type textarea "click the left mouse button on th"
type textarea "*"
type textarea "click the left mouse button on the"
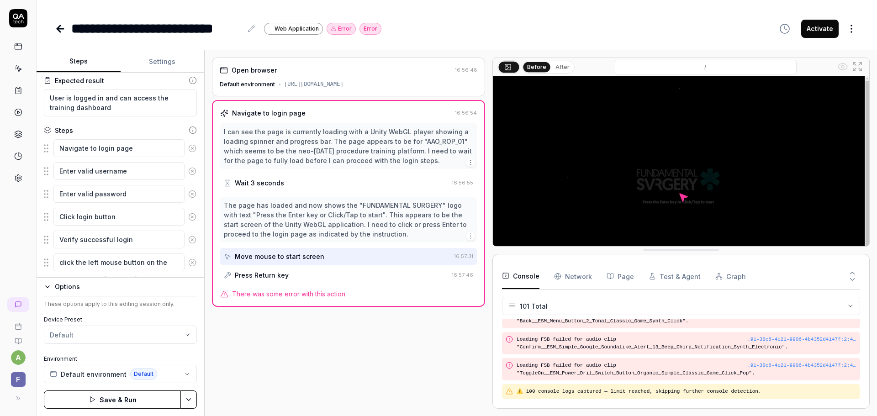
type textarea "*"
type textarea "click the left mouse button on the"
type textarea "*"
type textarea "click the left mouse button on the s"
type textarea "*"
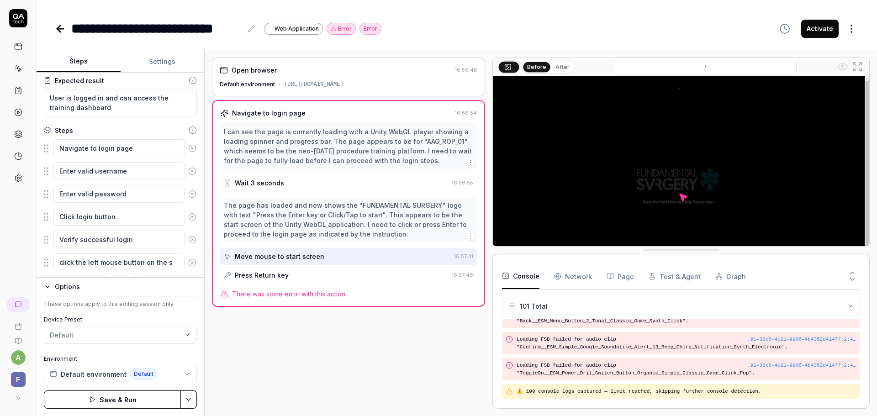
type textarea "click the left mouse button on the sp"
type textarea "*"
type textarea "click the left mouse button on the spl"
type textarea "*"
type textarea "click the left mouse button on the spla"
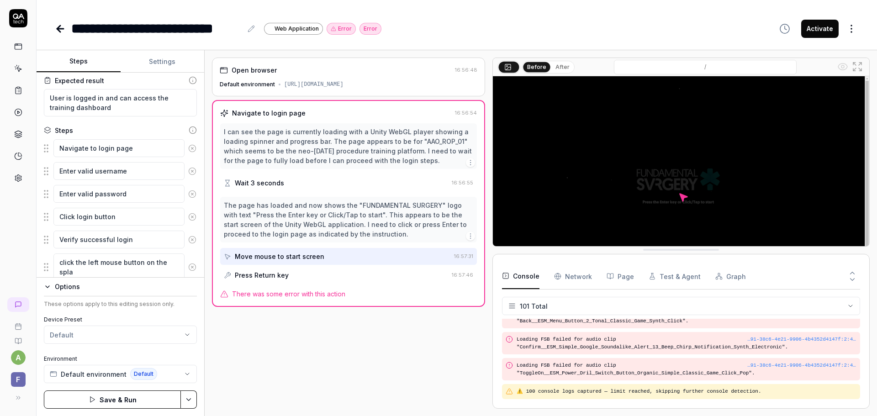
type textarea "*"
type textarea "click the left mouse button on the splas"
type textarea "*"
type textarea "click the left mouse button on the splash"
type textarea "*"
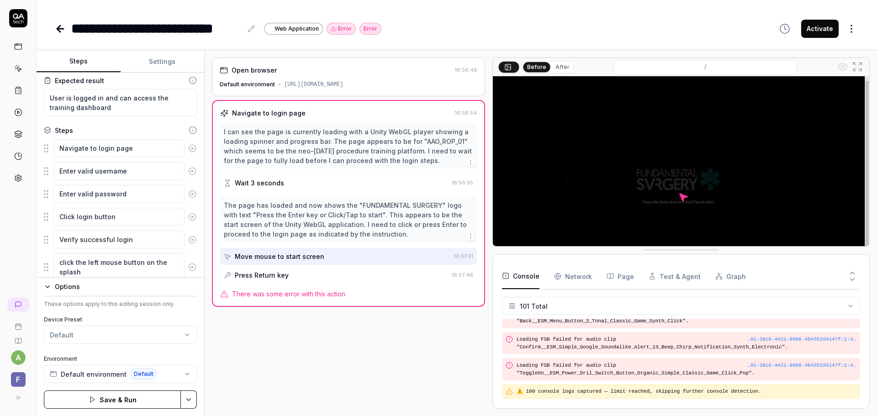
type textarea "click the left mouse button on the splash"
type textarea "*"
type textarea "click the left mouse button on the splash s"
type textarea "*"
type textarea "click the left mouse button on the splash sc"
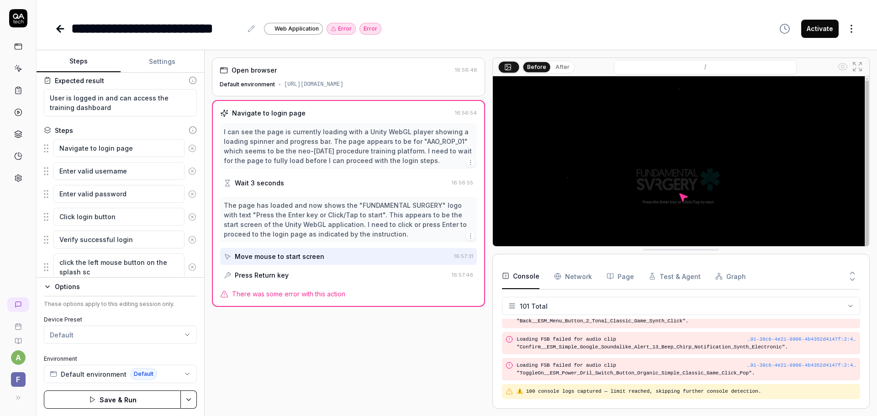
type textarea "*"
type textarea "click the left mouse button on the splash scr"
type textarea "*"
type textarea "click the left mouse button on the splash scre"
type textarea "*"
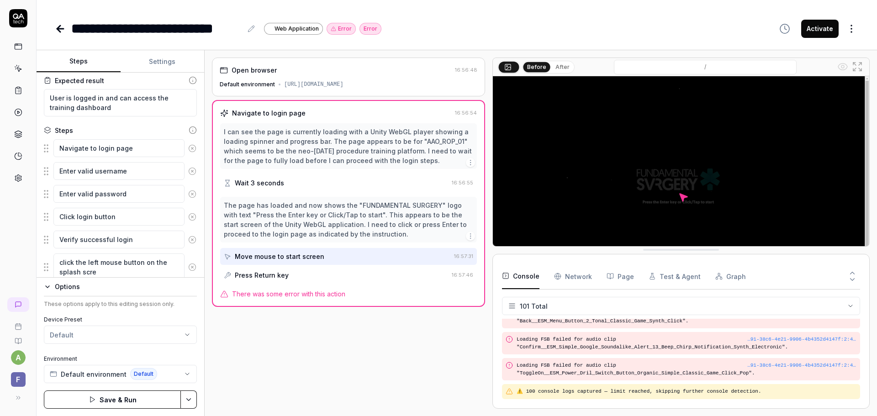
type textarea "click the left mouse button on the splash scree"
type textarea "*"
type textarea "click the left mouse button on the splash screen"
type textarea "*"
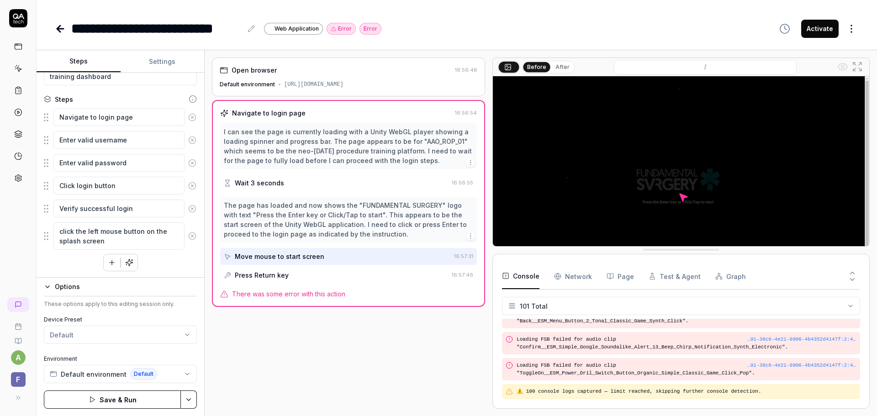
scroll to position [86, 0]
type textarea "click the left mouse button on the splash screen"
click at [73, 263] on div "Navigate to login page Enter valid username Enter valid password Click login bu…" at bounding box center [120, 188] width 153 height 163
click at [123, 242] on textarea "click the left mouse button on the splash screen" at bounding box center [118, 234] width 131 height 27
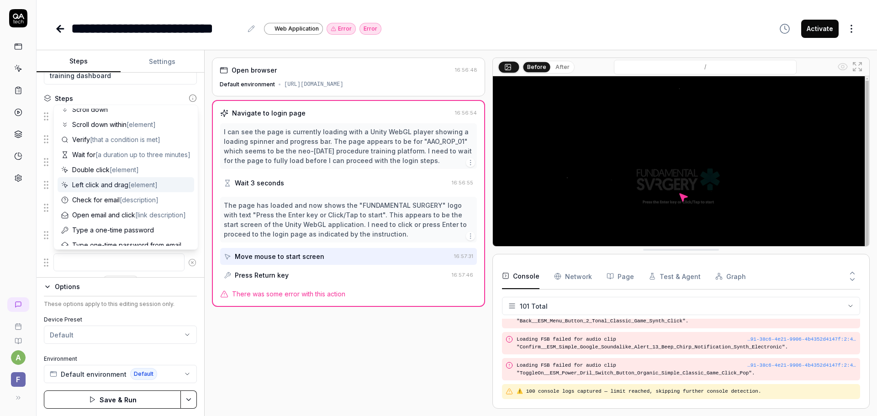
scroll to position [89, 0]
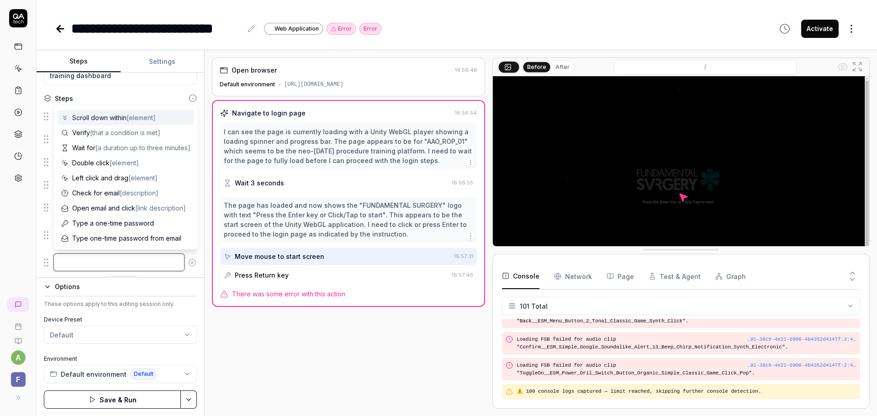
type textarea "*"
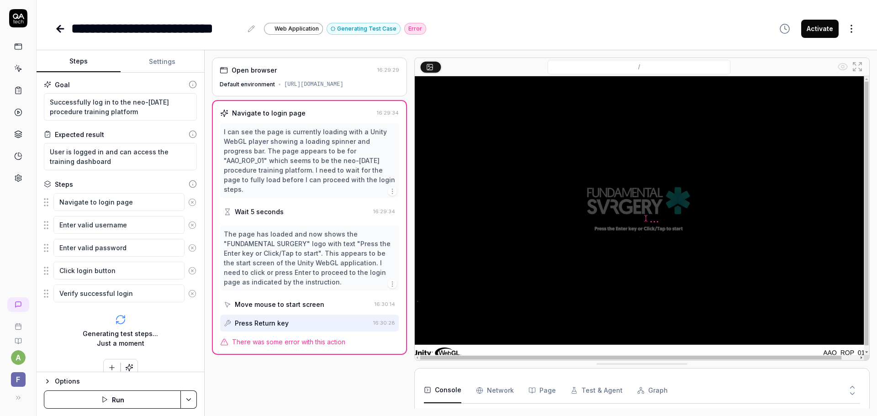
scroll to position [2193, 0]
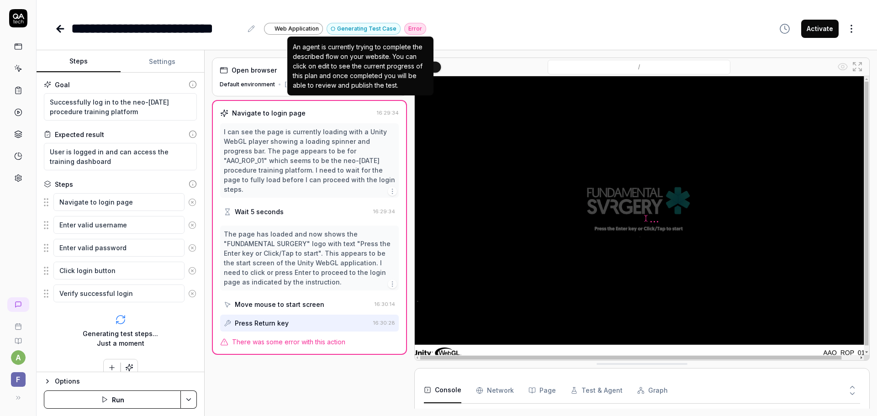
click at [360, 29] on button "Generating Test Case" at bounding box center [363, 29] width 74 height 12
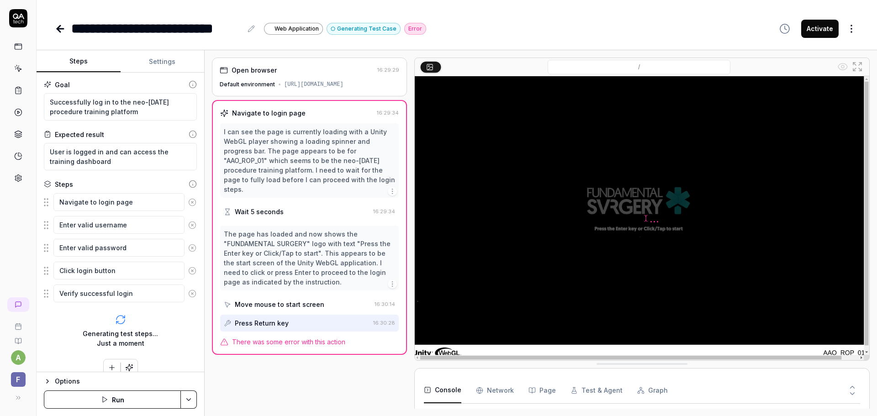
type textarea "*"
click at [413, 30] on div "Error" at bounding box center [415, 29] width 22 height 12
click at [429, 67] on circle at bounding box center [428, 65] width 1 height 1
click at [429, 68] on icon at bounding box center [430, 68] width 5 height 3
click at [301, 321] on div "Press Return key" at bounding box center [297, 323] width 146 height 17
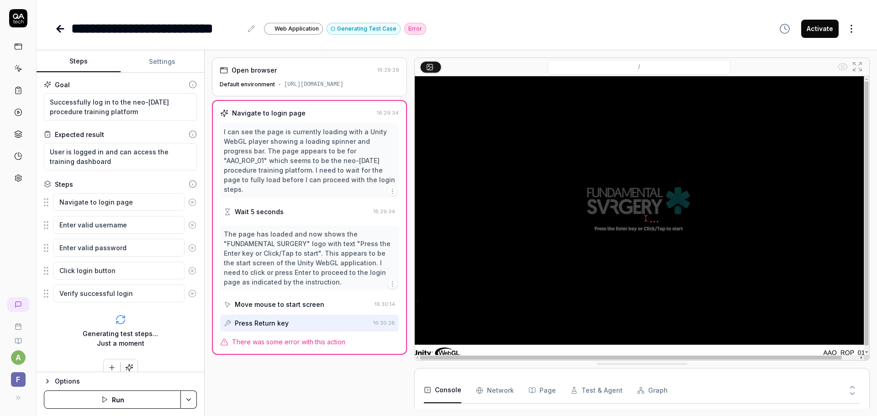
click at [220, 315] on button "Press Return key 16:30:28" at bounding box center [309, 323] width 179 height 17
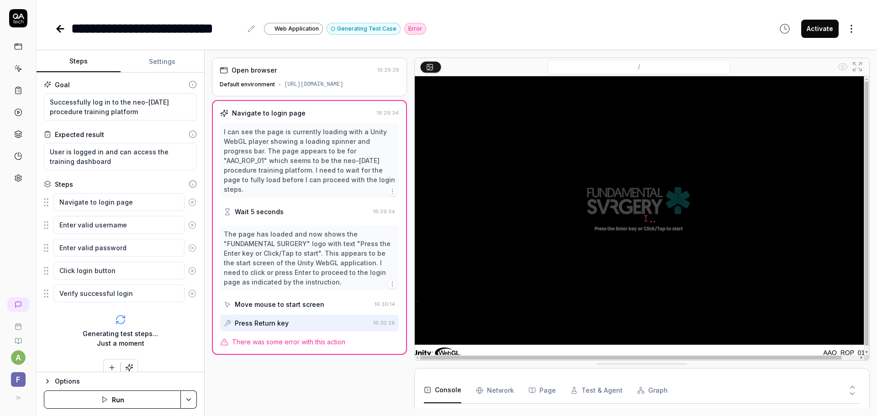
click at [220, 315] on button "Press Return key 16:30:28" at bounding box center [309, 323] width 179 height 17
drag, startPoint x: 307, startPoint y: 312, endPoint x: 312, endPoint y: 323, distance: 12.1
click at [309, 316] on div "The page has loaded and now shows the "FUNDAMENTAL SURGERY" logo with text "Pre…" at bounding box center [309, 279] width 179 height 106
click at [312, 326] on div "Press Return key" at bounding box center [297, 323] width 146 height 17
click at [293, 322] on div "Press Return key" at bounding box center [297, 323] width 146 height 17
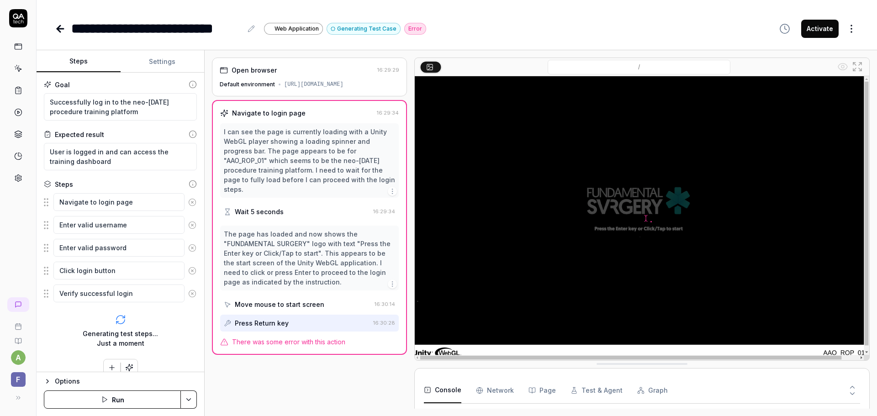
scroll to position [2193, 0]
click at [231, 320] on icon at bounding box center [228, 323] width 6 height 6
click at [248, 323] on div "Press Return key" at bounding box center [262, 323] width 54 height 10
click at [118, 333] on div "Generating test steps... Just a moment" at bounding box center [120, 338] width 75 height 19
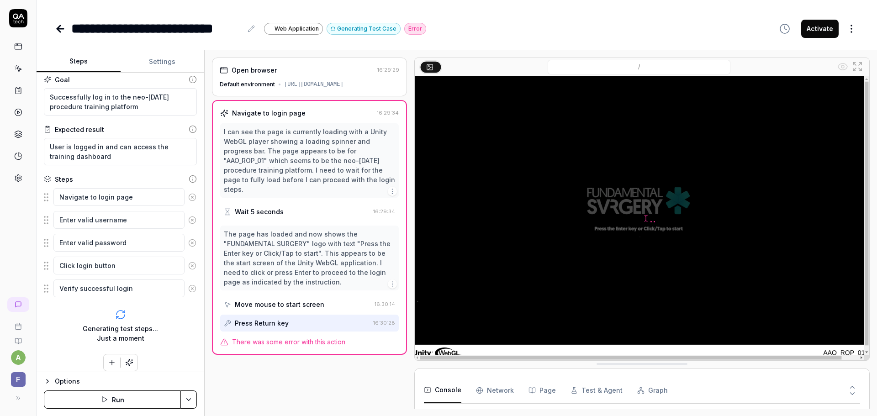
scroll to position [11, 0]
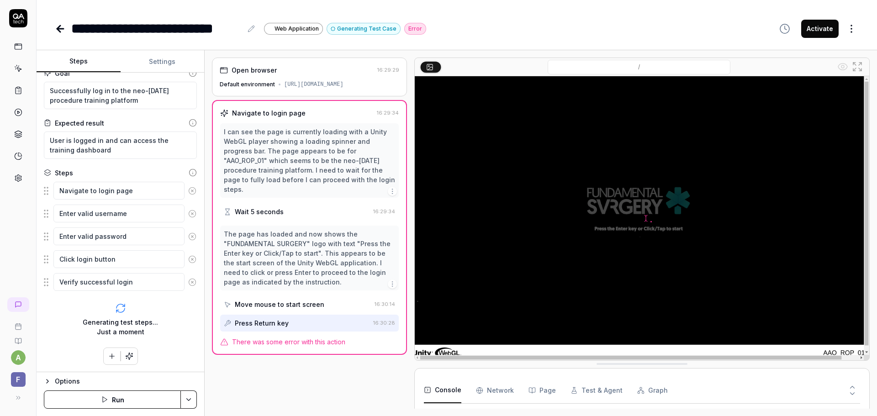
click at [127, 355] on icon "button" at bounding box center [129, 356] width 8 height 8
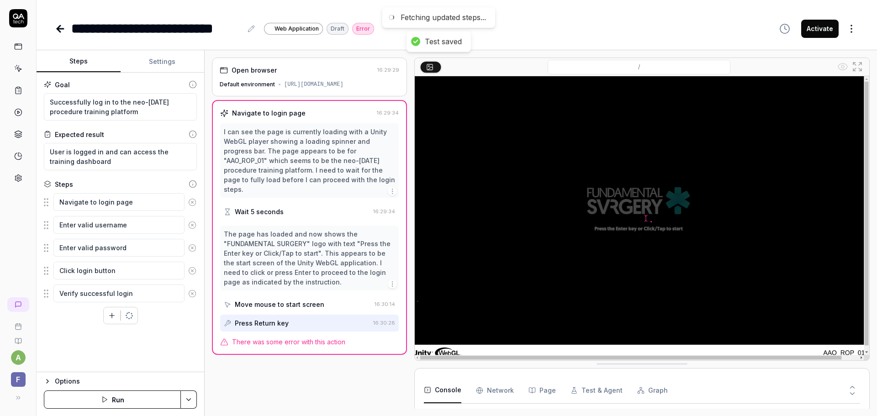
scroll to position [0, 0]
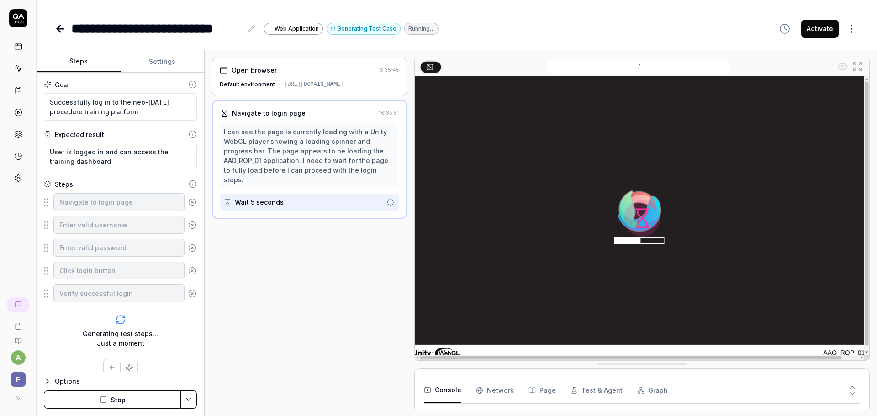
scroll to position [112, 0]
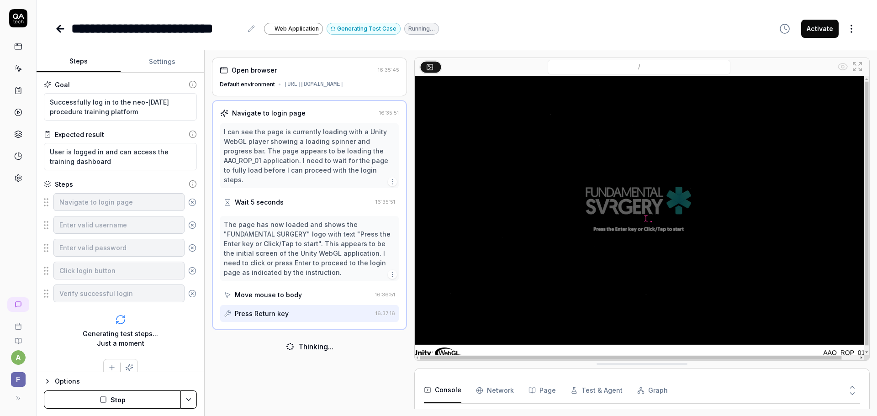
click at [393, 272] on icon "button" at bounding box center [392, 274] width 7 height 7
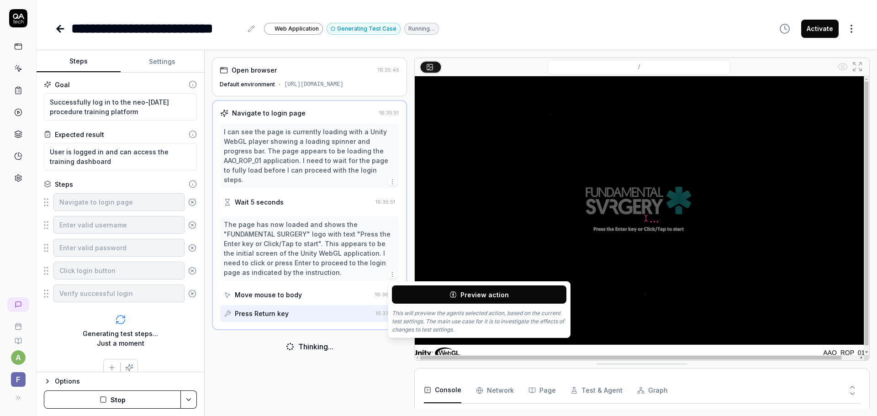
click at [408, 254] on div at bounding box center [410, 233] width 7 height 351
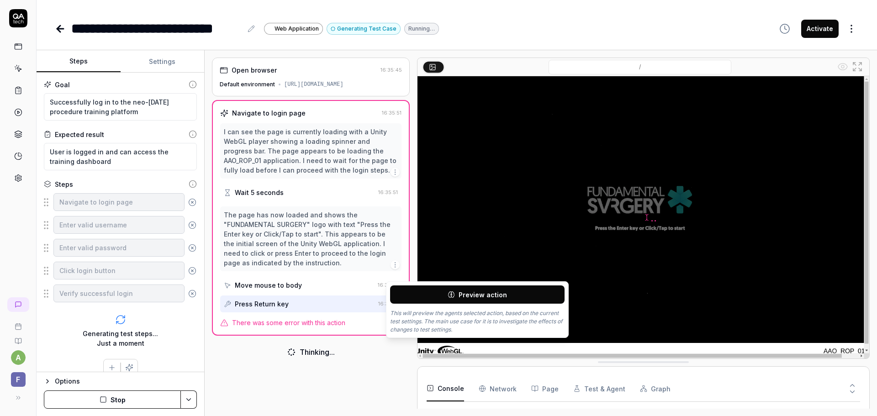
click at [411, 201] on div at bounding box center [413, 233] width 7 height 351
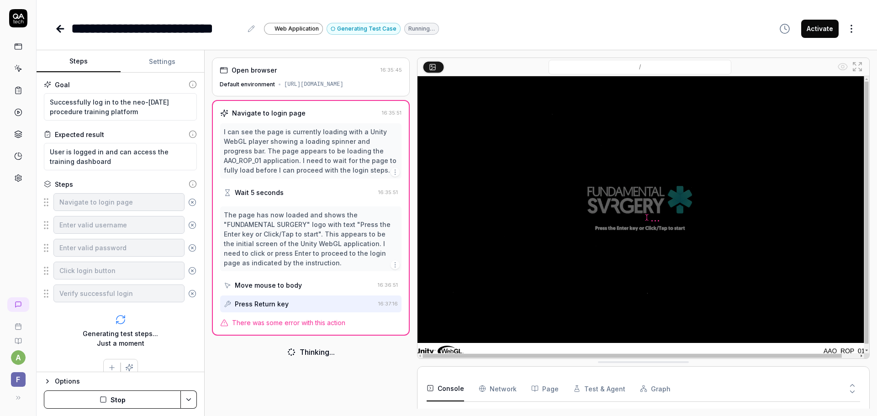
drag, startPoint x: 400, startPoint y: 365, endPoint x: 403, endPoint y: 358, distance: 7.1
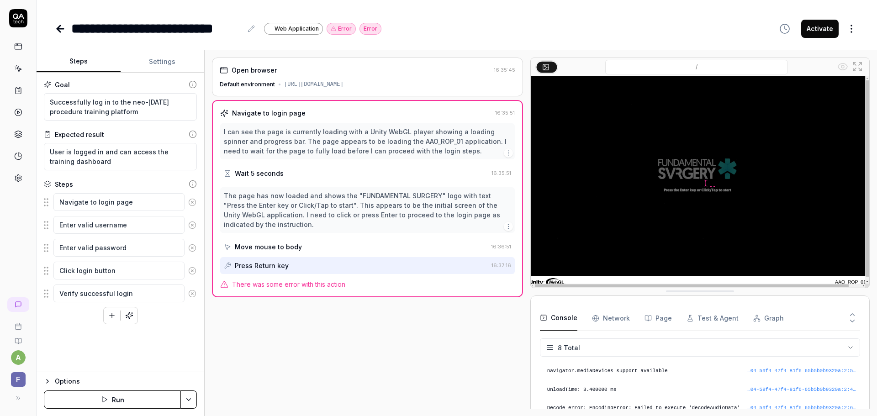
scroll to position [120, 0]
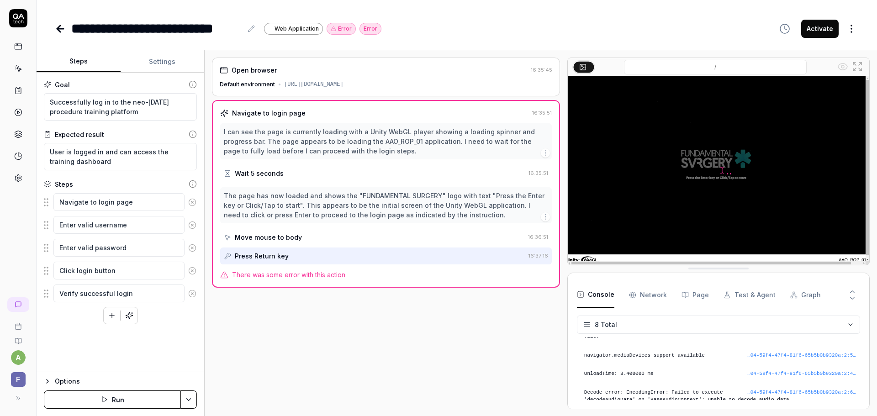
click at [569, 290] on div "Open browser 16:35:45 Default environment https://staging.d6sigfl6p8vvq.amplify…" at bounding box center [540, 233] width 657 height 351
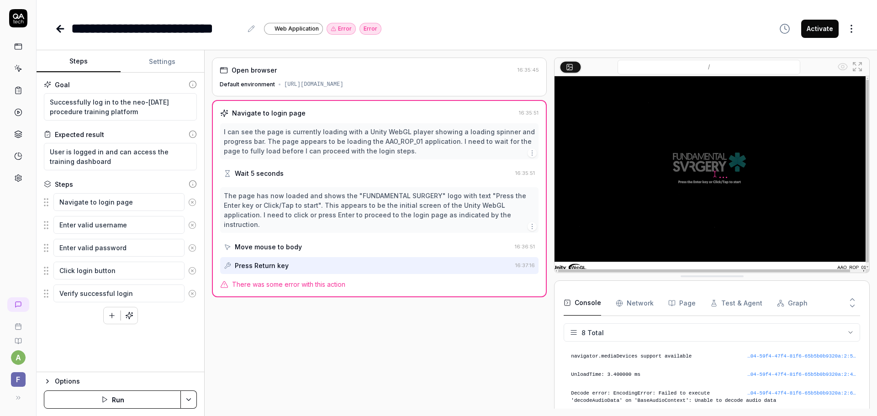
scroll to position [111, 0]
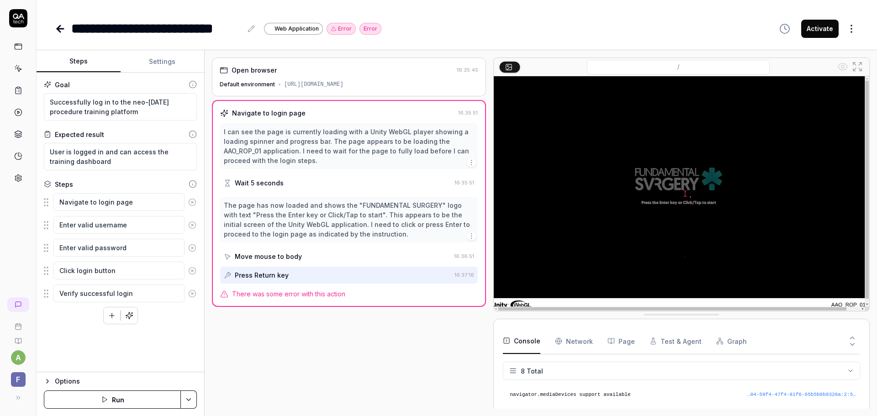
click at [492, 385] on div "Open browser 16:35:45 Default environment https://staging.d6sigfl6p8vvq.amplify…" at bounding box center [540, 233] width 657 height 351
click at [353, 295] on div "There was some error with this action" at bounding box center [348, 294] width 257 height 10
click at [340, 279] on div "Press Return key" at bounding box center [337, 275] width 226 height 17
click at [298, 273] on div "Press Return key" at bounding box center [337, 275] width 226 height 17
click at [470, 239] on icon "button" at bounding box center [470, 235] width 7 height 7
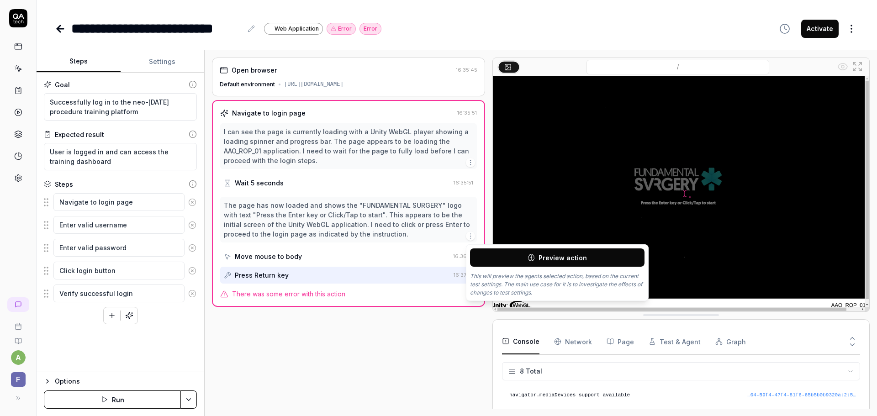
click at [511, 260] on button "Preview action" at bounding box center [557, 257] width 174 height 18
click at [457, 332] on div "Open browser 16:35:45 Default environment https://staging.d6sigfl6p8vvq.amplify…" at bounding box center [348, 233] width 273 height 351
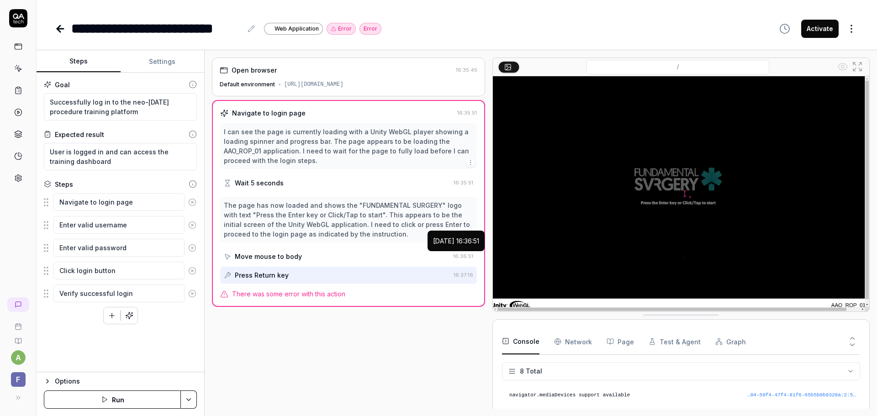
click at [473, 257] on div "Move mouse to body 16:36:51" at bounding box center [348, 256] width 257 height 17
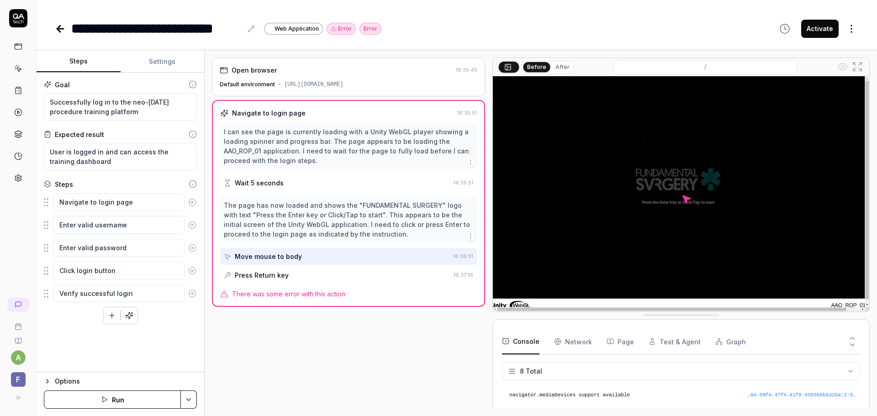
click at [430, 256] on div "Move mouse to body" at bounding box center [337, 256] width 226 height 17
click at [114, 316] on icon "button" at bounding box center [112, 315] width 8 height 8
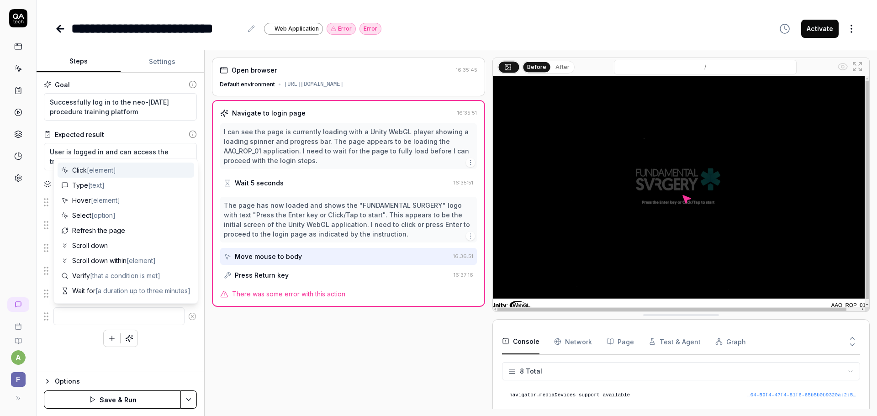
type textarea "*"
type textarea "r"
type textarea "*"
type textarea "ri"
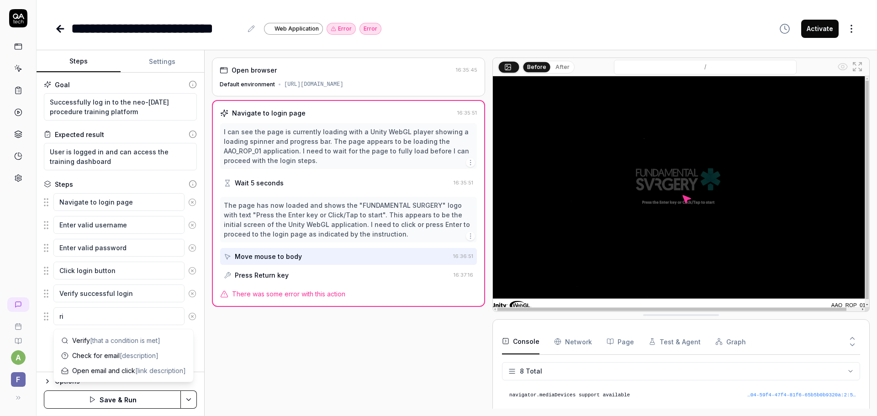
type textarea "*"
type textarea "r"
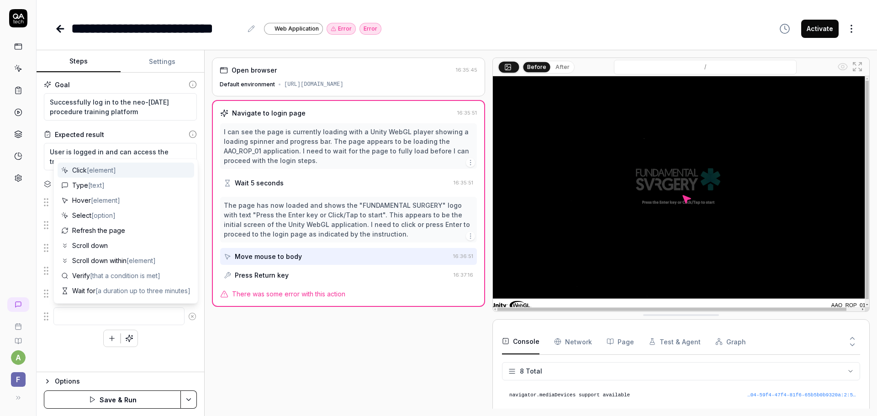
type textarea "*"
type textarea "l"
type textarea "*"
type textarea "le"
type textarea "*"
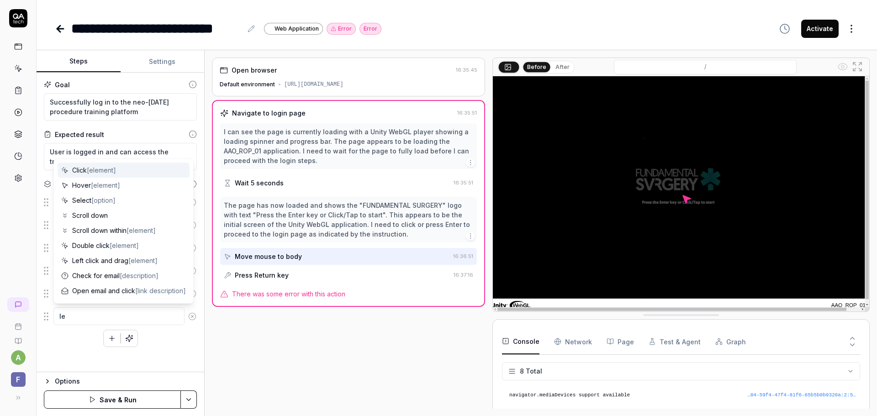
type textarea "lef"
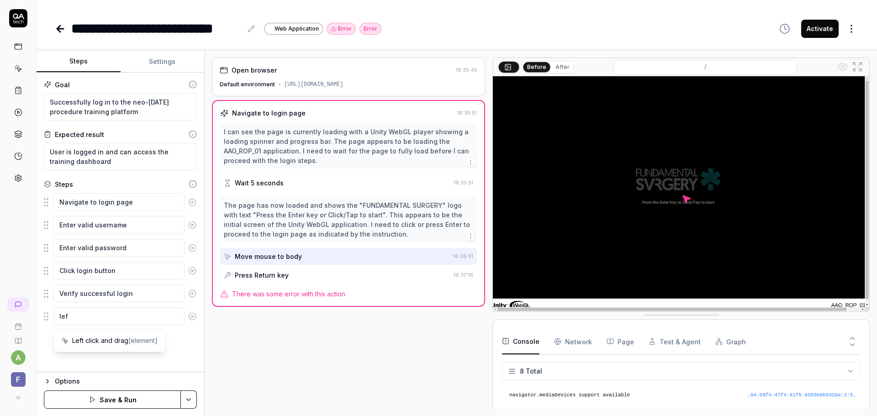
type textarea "*"
type textarea "left"
type textarea "*"
type textarea "left"
type textarea "*"
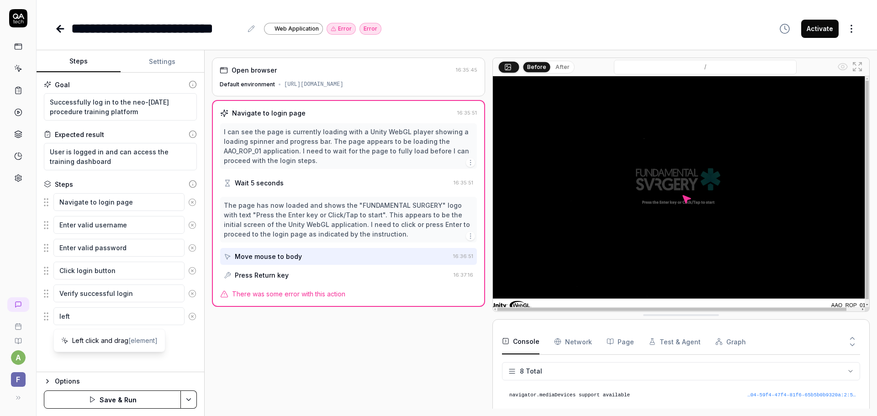
type textarea "left c"
type textarea "*"
type textarea "left cl"
type textarea "*"
type textarea "left cli"
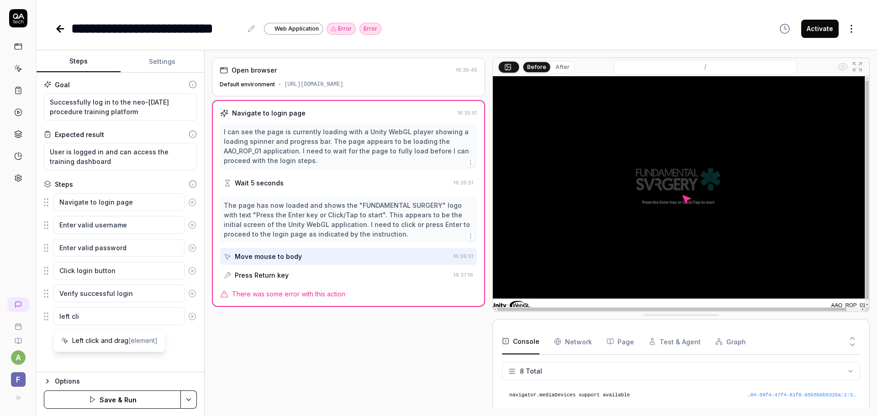
type textarea "*"
type textarea "left clic"
type textarea "*"
type textarea "left click"
type textarea "*"
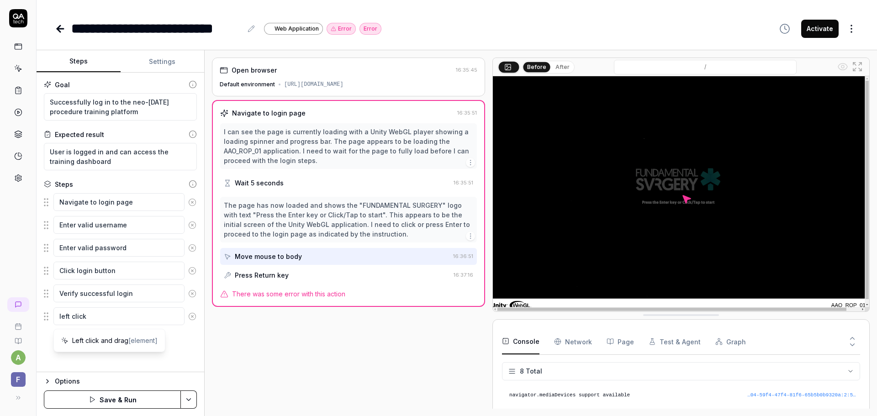
type textarea "left click"
type textarea "*"
type textarea "left click t"
type textarea "*"
type textarea "left click th"
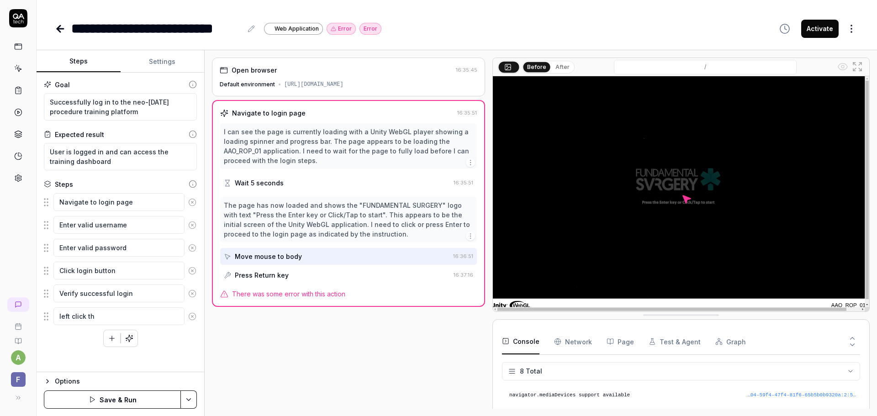
type textarea "*"
type textarea "left click the"
type textarea "*"
type textarea "left click the"
type textarea "*"
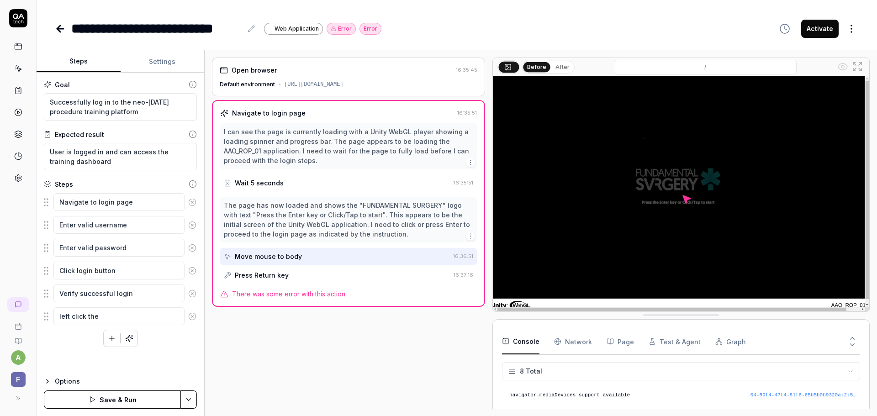
type textarea "left click the m"
type textarea "*"
type textarea "left click the mo"
type textarea "*"
type textarea "left click the mou"
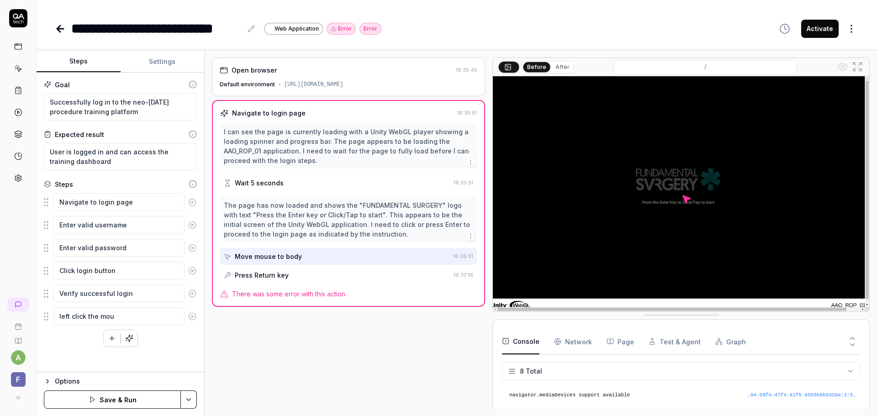
type textarea "*"
type textarea "left click the mous"
type textarea "*"
type textarea "left click the mouse"
type textarea "*"
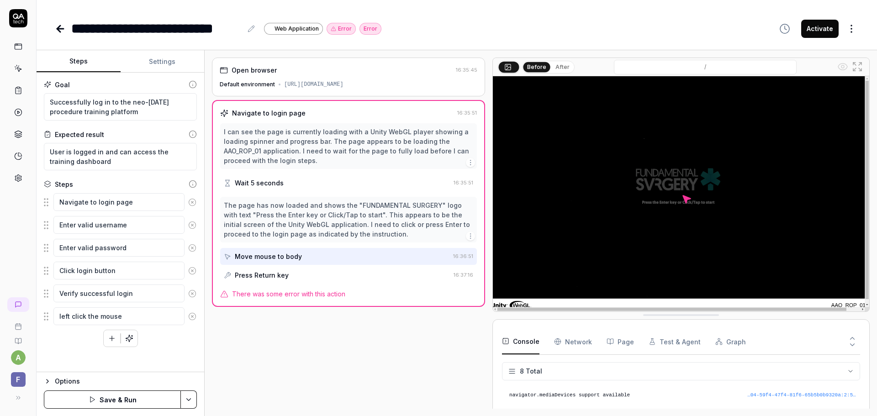
type textarea "left click the mouse"
type textarea "*"
type textarea "left click the mouse o"
type textarea "*"
type textarea "left click the mouse on"
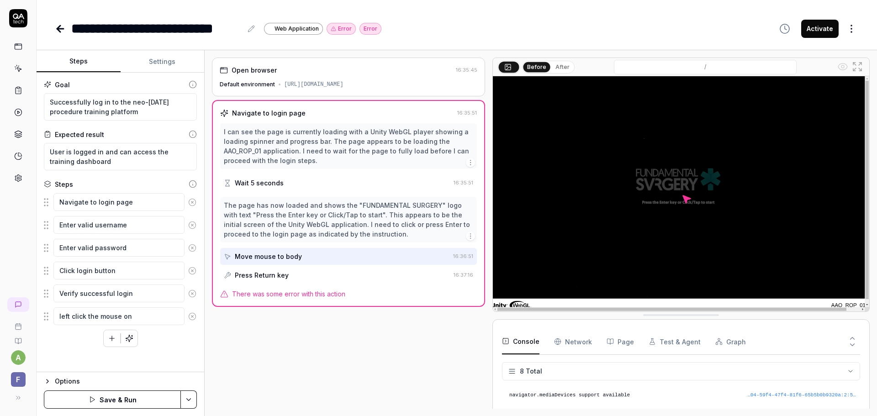
type textarea "*"
type textarea "left click the mouse on"
type textarea "*"
type textarea "left click the mouse on t"
type textarea "*"
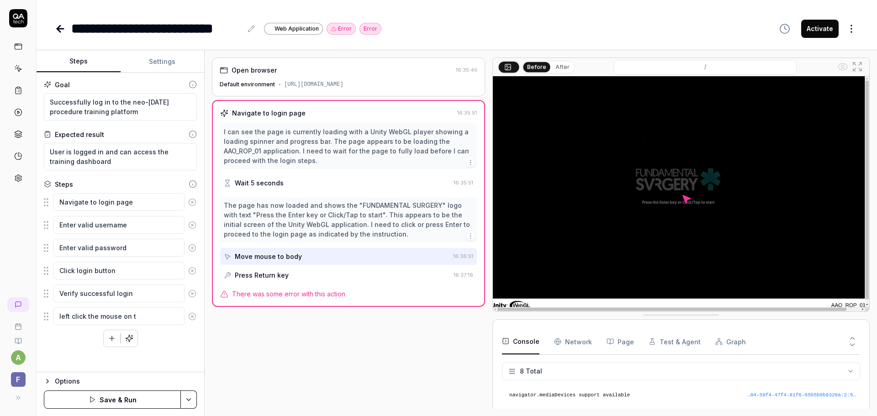
type textarea "left click the mouse on th"
type textarea "*"
type textarea "left click the mouse on the"
type textarea "*"
type textarea "left click the mouse on the"
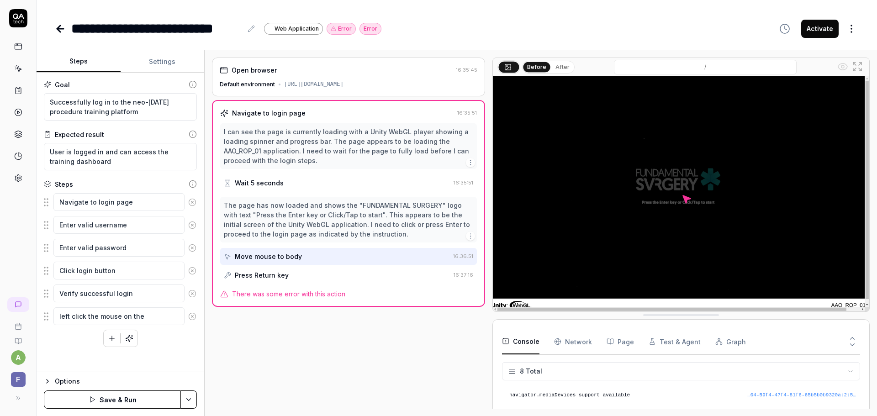
type textarea "*"
type textarea "left click the mouse on the P"
type textarea "*"
type textarea "left click the mouse on the Pr"
type textarea "*"
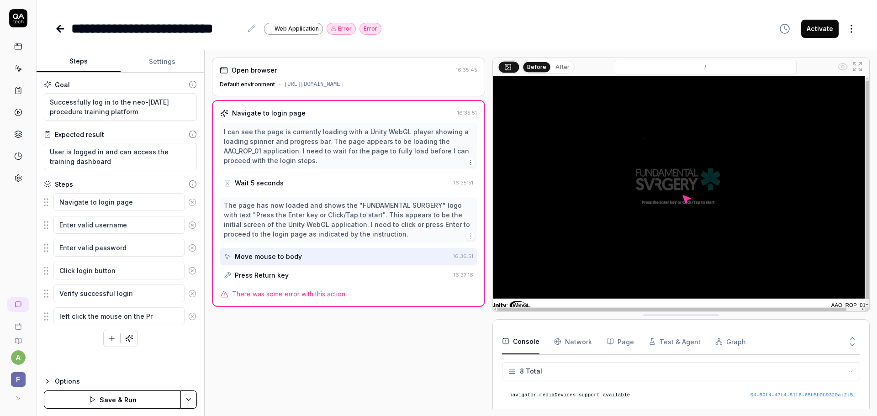
type textarea "left click the mouse on the Pre"
type textarea "*"
type textarea "left click the mouse on the Pree"
type textarea "*"
type textarea "left click the mouse on the Prees"
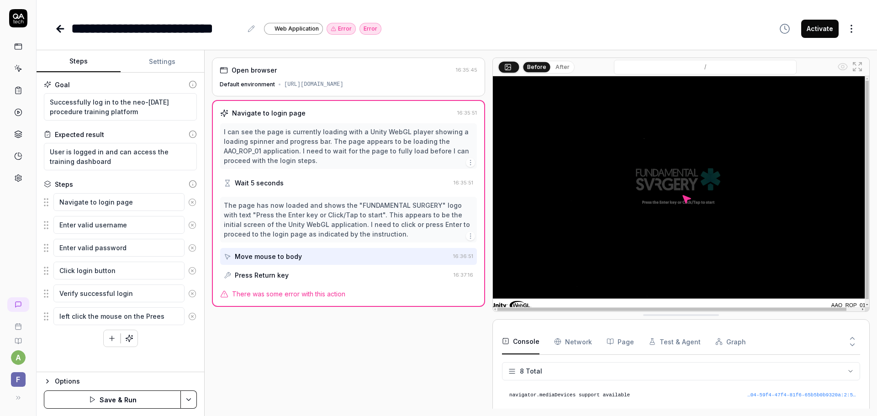
type textarea "*"
type textarea "left click the mouse on the Prees"
type textarea "*"
type textarea "left click the mouse on the Prees t"
type textarea "*"
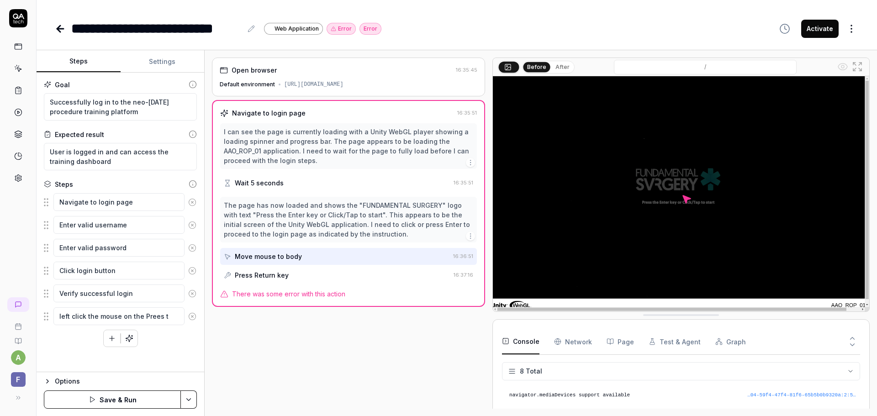
type textarea "left click the mouse on the Prees th"
type textarea "*"
type textarea "left click the mouse on the Prees the"
type textarea "*"
type textarea "left click the mouse on the Prees the"
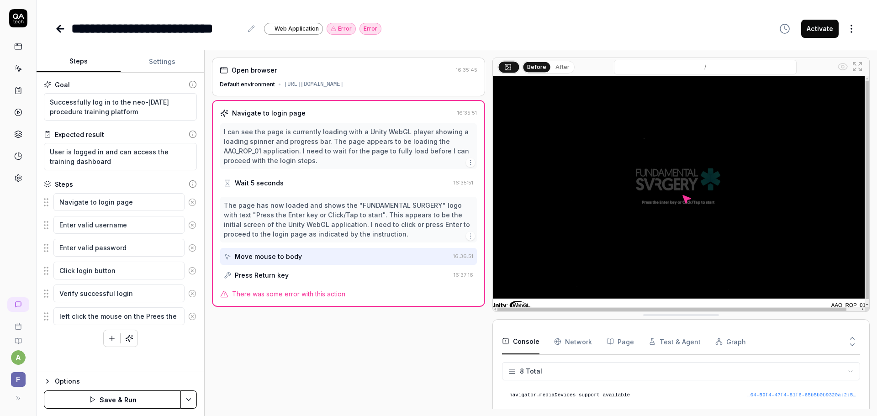
type textarea "*"
type textarea "left click the mouse on the Prees the E"
type textarea "*"
type textarea "left click the mouse on the Prees the En"
type textarea "*"
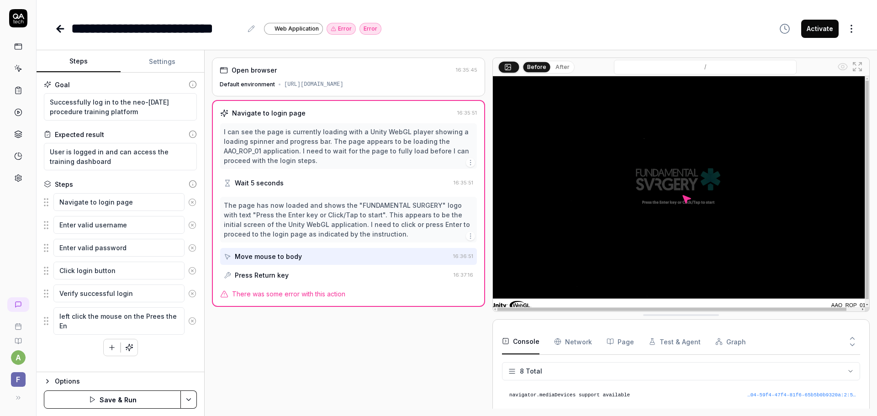
type textarea "left click the mouse on the Prees the Ent"
type textarea "*"
type textarea "left click the mouse on the Prees the Ente"
type textarea "*"
type textarea "left click the mouse on the Prees the Enter"
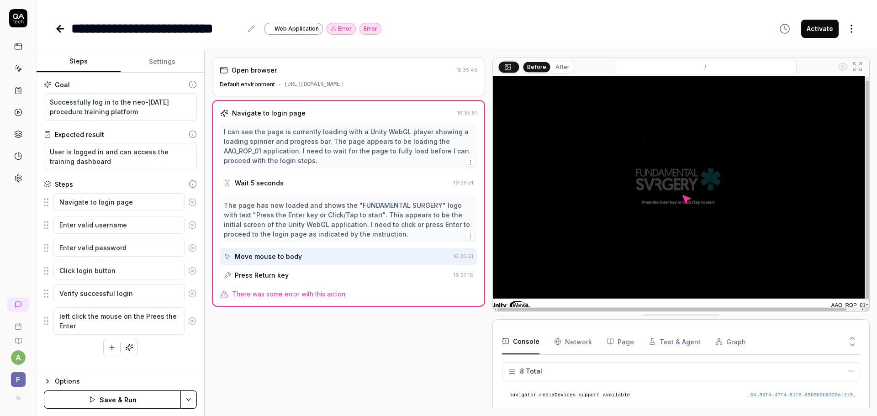
type textarea "*"
type textarea "left click the mouse on the Prees the Enter"
type textarea "*"
type textarea "left click the mouse on the Prees the Enter k"
type textarea "*"
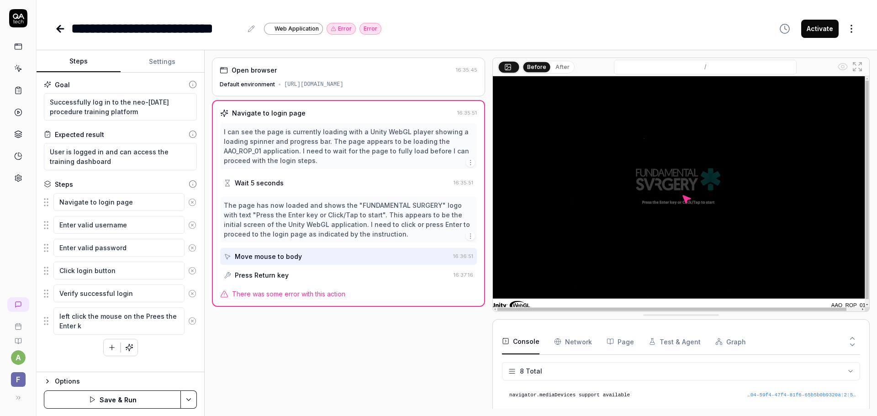
type textarea "left click the mouse on the Prees the Enter ke"
type textarea "*"
type textarea "left click the mouse on the Prees the Enter key"
type textarea "*"
type textarea "left click the mouse on the Prees the Enter key"
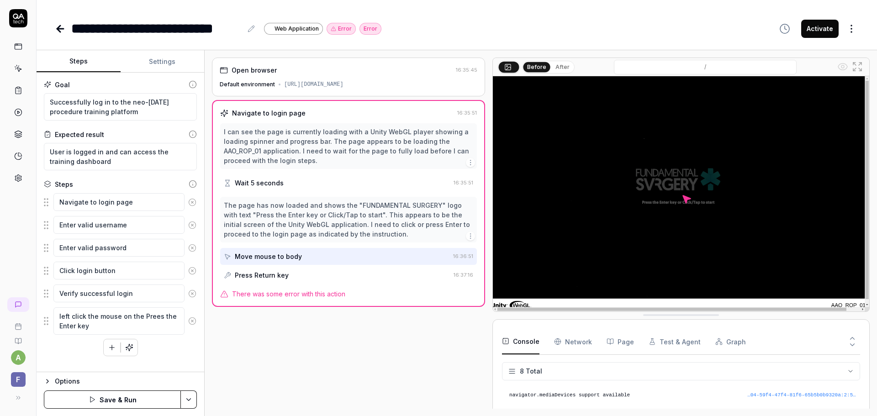
type textarea "*"
type textarea "left click the mouse on the Prees the Enter key s"
type textarea "*"
type textarea "left click the mouse on the Prees the Enter key sc"
type textarea "*"
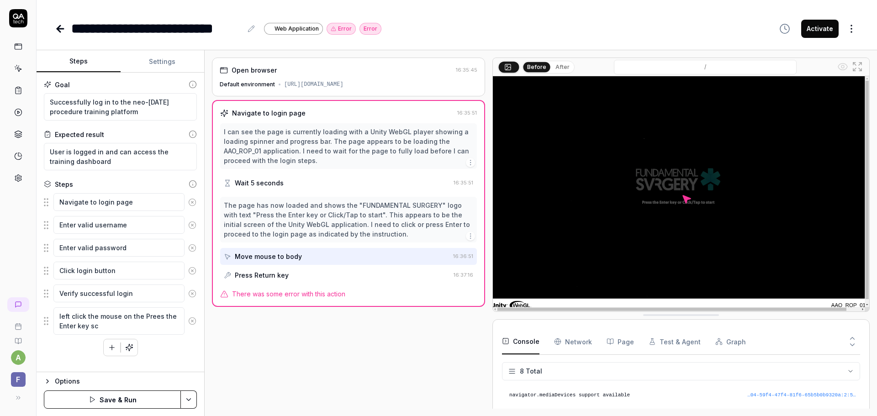
type textarea "left click the mouse on the Prees the Enter key scr"
type textarea "*"
type textarea "left click the mouse on the Prees the Enter key scre"
type textarea "*"
type textarea "left click the mouse on the Prees the Enter key scree"
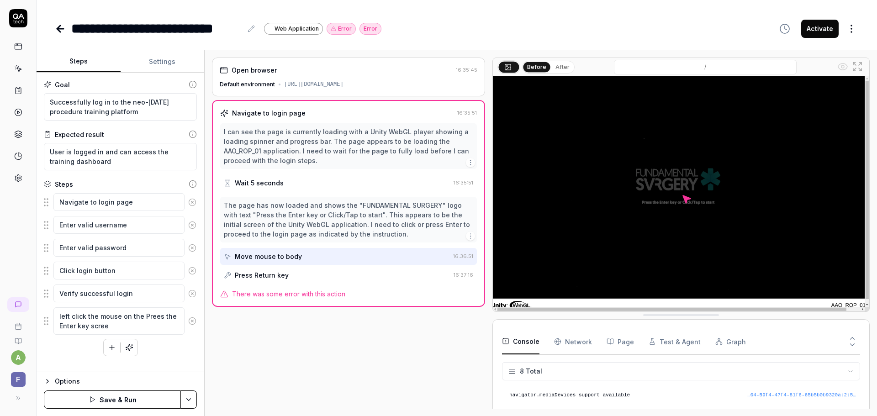
type textarea "*"
type textarea "left click the mouse on the Prees the Enter key screen"
type textarea "*"
type textarea "left click the mouse on the Prees the Enter key screen"
drag, startPoint x: 146, startPoint y: 316, endPoint x: 141, endPoint y: 326, distance: 11.2
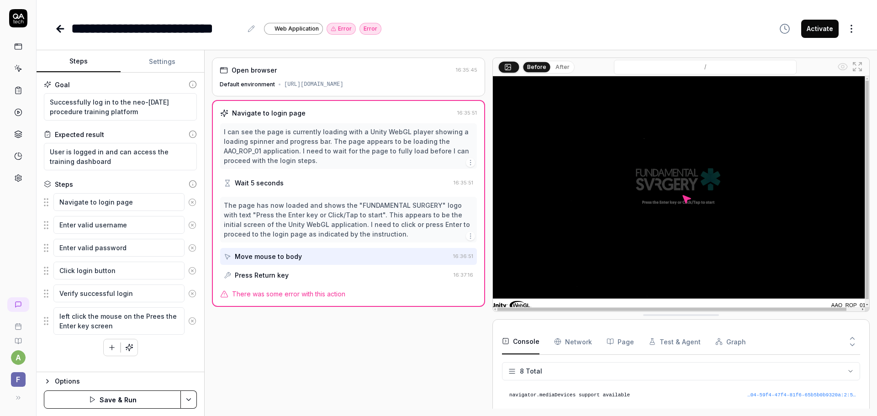
click at [141, 326] on textarea "left click the mouse on the Prees the Enter key screen" at bounding box center [118, 320] width 131 height 27
click at [154, 317] on textarea "left click the mouse on the Prees the Enter key screen" at bounding box center [118, 320] width 131 height 27
type textarea "*"
type textarea "left click the mouse on the Pres the Enter key screen"
type textarea "*"
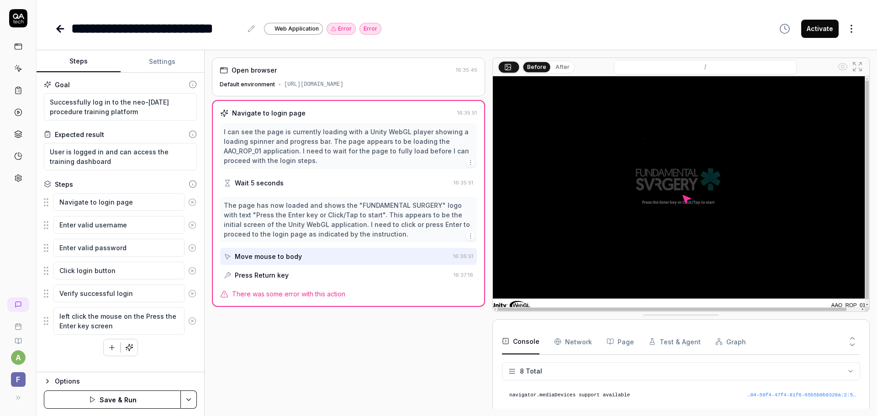
click at [163, 329] on textarea "left click the mouse on the Press the Enter key screen" at bounding box center [118, 320] width 131 height 27
type textarea "left click the mouse on the Press the Enter key screen"
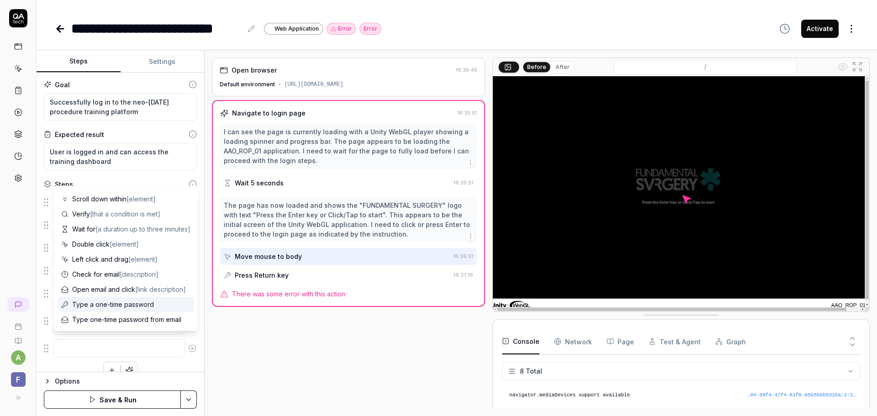
scroll to position [14, 0]
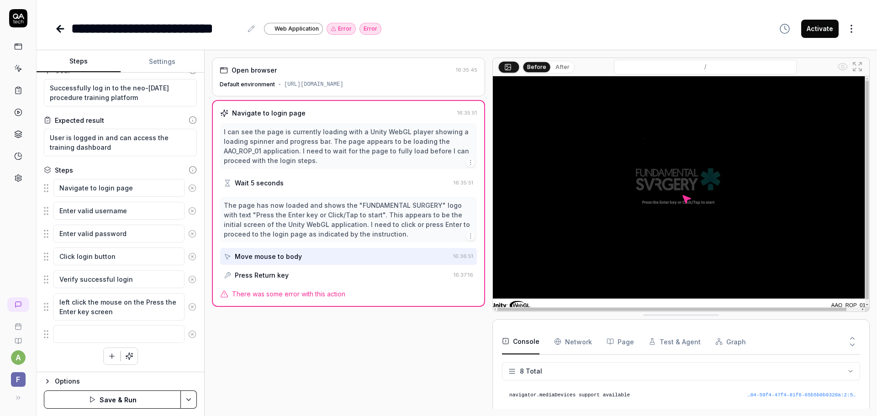
click at [558, 67] on button "After" at bounding box center [562, 67] width 21 height 10
click at [539, 67] on button "Before" at bounding box center [536, 67] width 26 height 10
click at [564, 67] on button "After" at bounding box center [562, 67] width 21 height 10
type textarea "*"
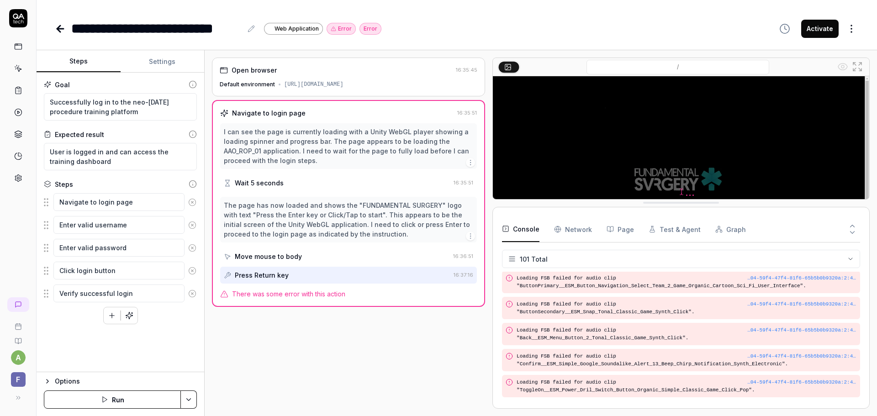
scroll to position [2166, 0]
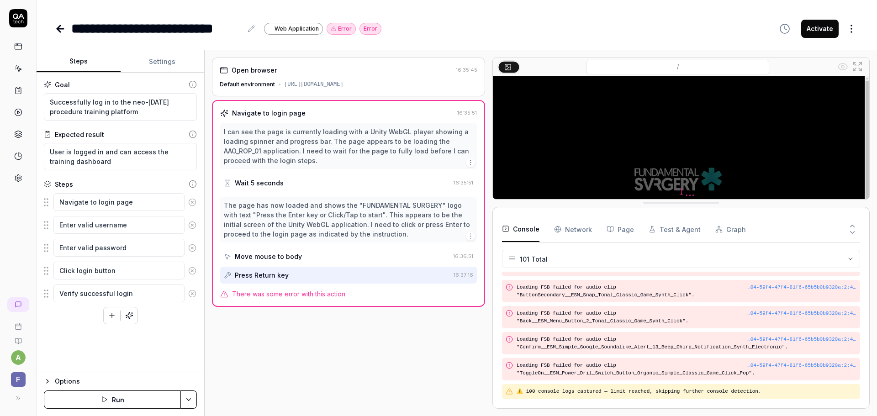
drag, startPoint x: 504, startPoint y: 310, endPoint x: 510, endPoint y: 198, distance: 112.5
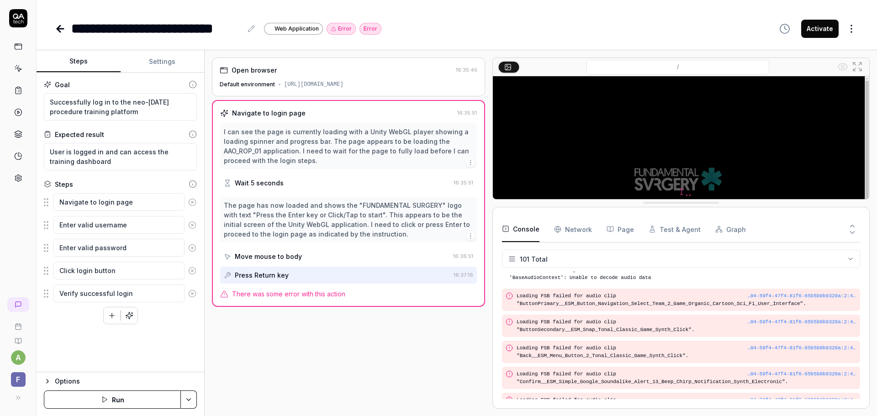
scroll to position [2120, 0]
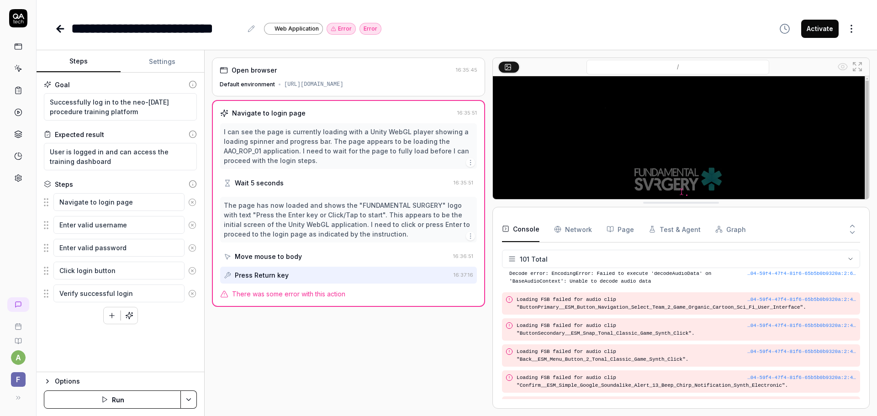
type textarea "*"
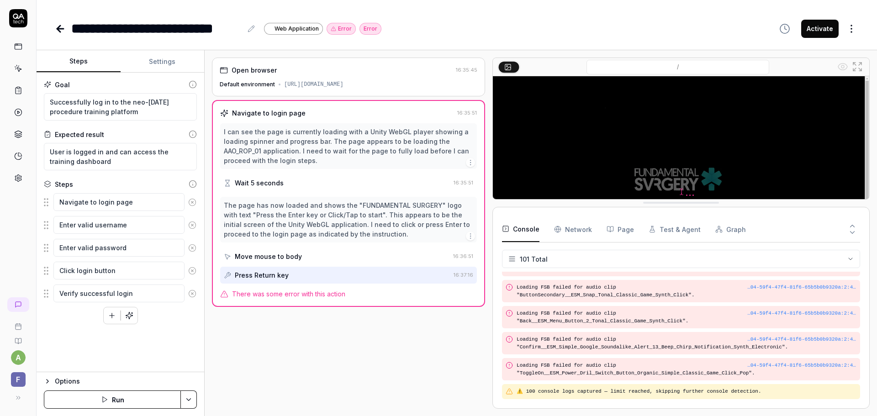
scroll to position [2166, 0]
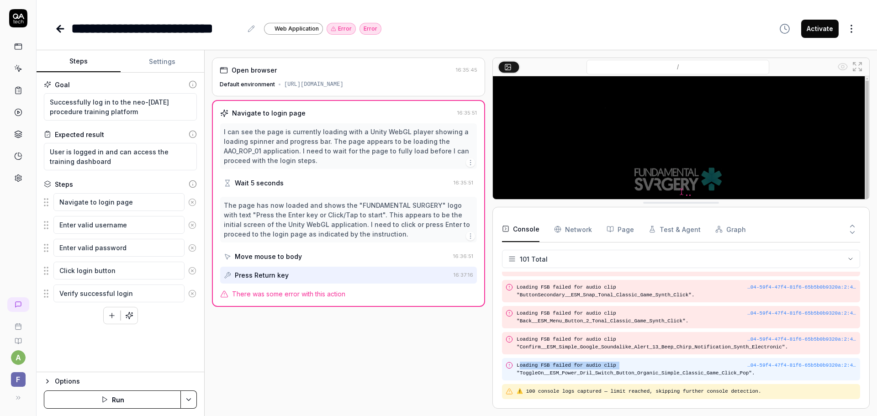
drag, startPoint x: 620, startPoint y: 367, endPoint x: 520, endPoint y: 363, distance: 99.2
click at [520, 363] on pre "Loading FSB failed for audio clip "ToggleOn__ESM_Power_Dril_Switch_Button_Organ…" at bounding box center [686, 369] width 340 height 15
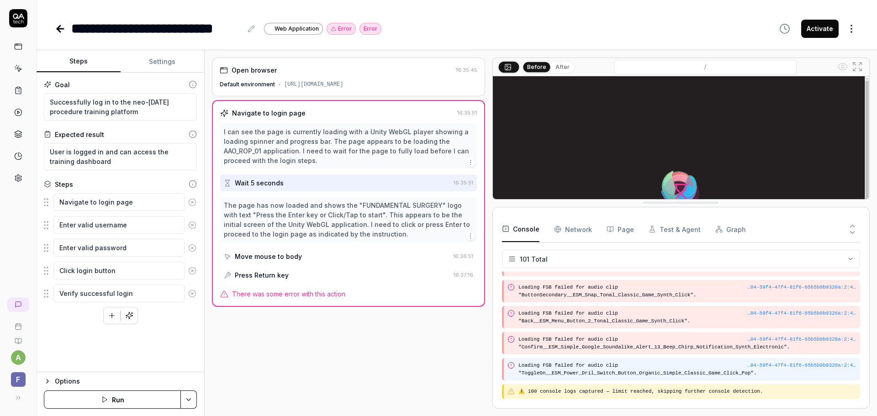
click at [589, 375] on pre "Loading FSB failed for audio clip "ToggleOn__ESM_Power_Dril_Switch_Button_Organ…" at bounding box center [687, 369] width 338 height 15
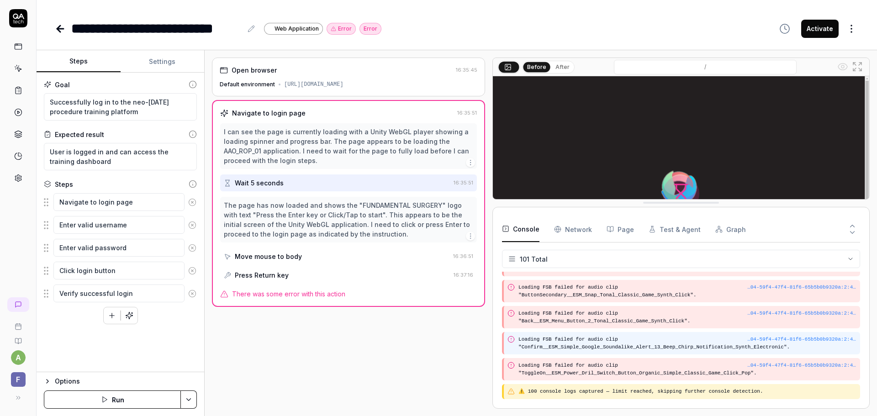
click at [620, 349] on pre "Loading FSB failed for audio clip "Confirm__ESM_Simple_Google_Soundalike_Alert_…" at bounding box center [687, 343] width 338 height 15
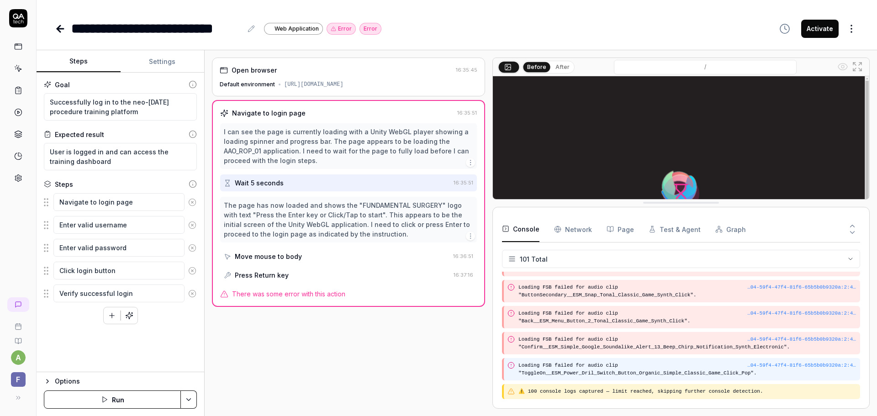
click at [618, 370] on pre "Loading FSB failed for audio clip "ToggleOn__ESM_Power_Dril_Switch_Button_Organ…" at bounding box center [687, 369] width 338 height 15
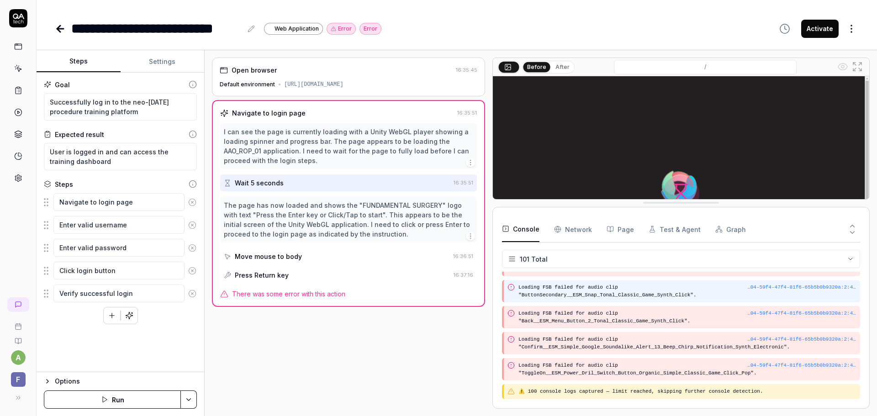
click at [616, 298] on pre "Loading FSB failed for audio clip "ButtonSecondary__ESM_Snap_Tonal_Classic_Game…" at bounding box center [687, 291] width 338 height 15
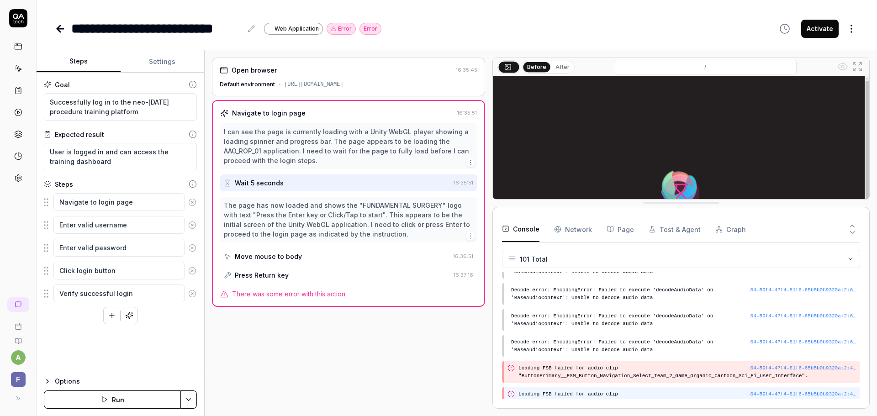
scroll to position [2029, 0]
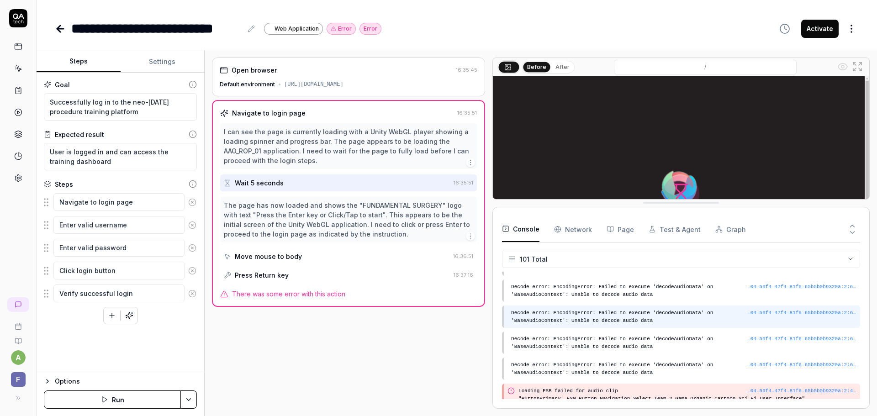
click at [609, 316] on pre "Decode error: EncodingError: Failed to execute 'decodeAudioData' on 'BaseAudioC…" at bounding box center [683, 316] width 345 height 15
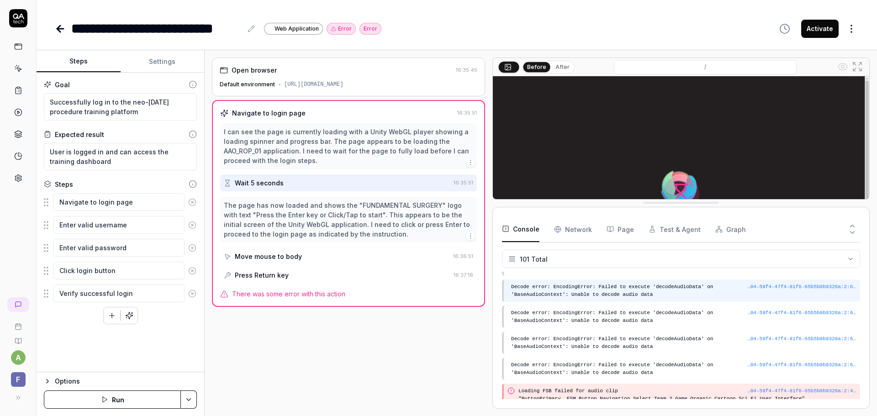
click at [611, 298] on pre "Decode error: EncodingError: Failed to execute 'decodeAudioData' on 'BaseAudioC…" at bounding box center [683, 290] width 345 height 15
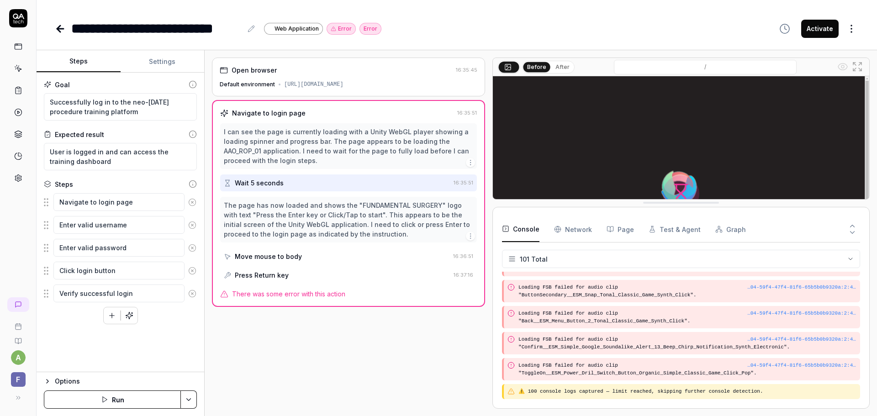
scroll to position [2166, 0]
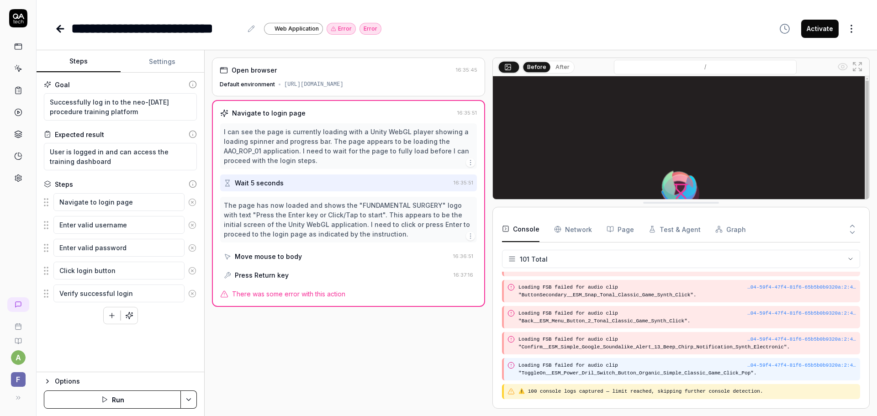
click at [602, 368] on pre "Loading FSB failed for audio clip "ToggleOn__ESM_Power_Dril_Switch_Button_Organ…" at bounding box center [687, 369] width 338 height 15
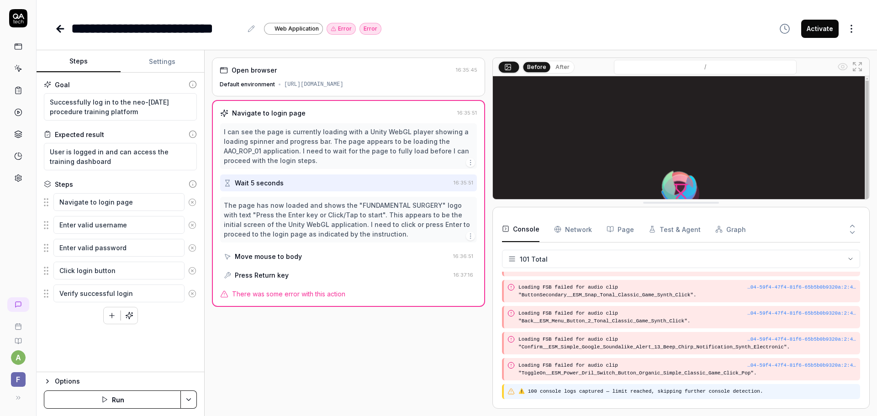
click at [596, 389] on pre "⚠️ 100 console logs captured — limit reached, skipping further console detectio…" at bounding box center [687, 392] width 338 height 8
click at [522, 391] on pre "⚠️ 100 console logs captured — limit reached, skipping further console detectio…" at bounding box center [687, 392] width 338 height 8
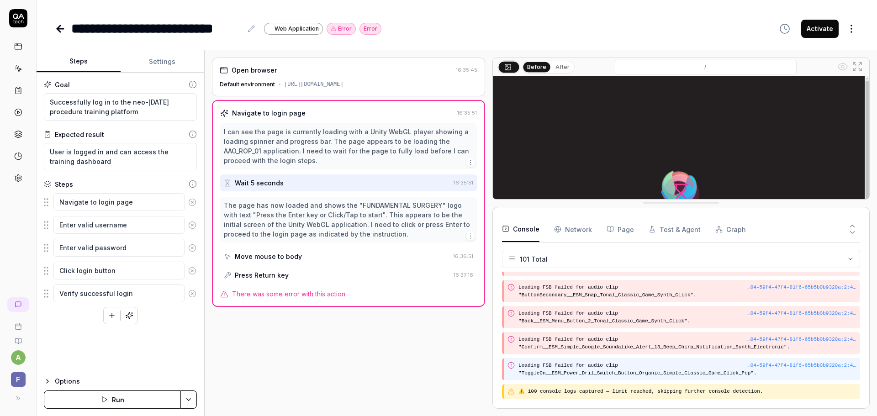
click at [826, 371] on pre "Loading FSB failed for audio clip "ToggleOn__ESM_Power_Dril_Switch_Button_Organ…" at bounding box center [687, 369] width 338 height 15
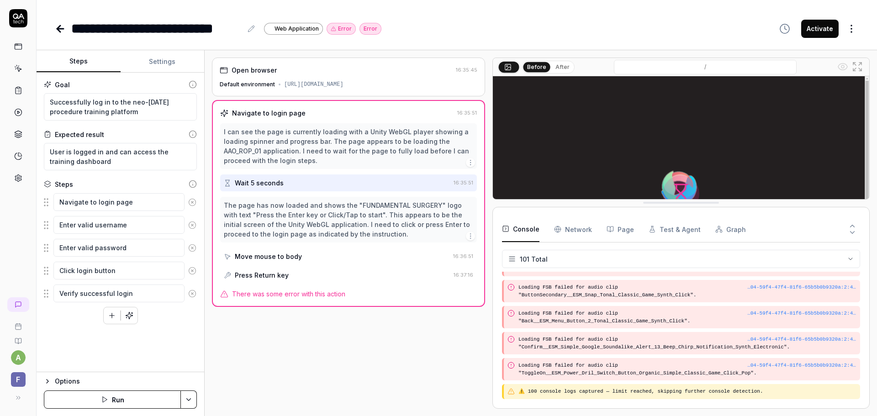
click at [828, 365] on div "…04-59f4-47f4-81f6-65b5b0b9320a : 2 : 49498" at bounding box center [801, 366] width 110 height 8
click at [806, 365] on div "…04-59f4-47f4-81f6-65b5b0b9320a : 2 : 49498" at bounding box center [801, 366] width 110 height 8
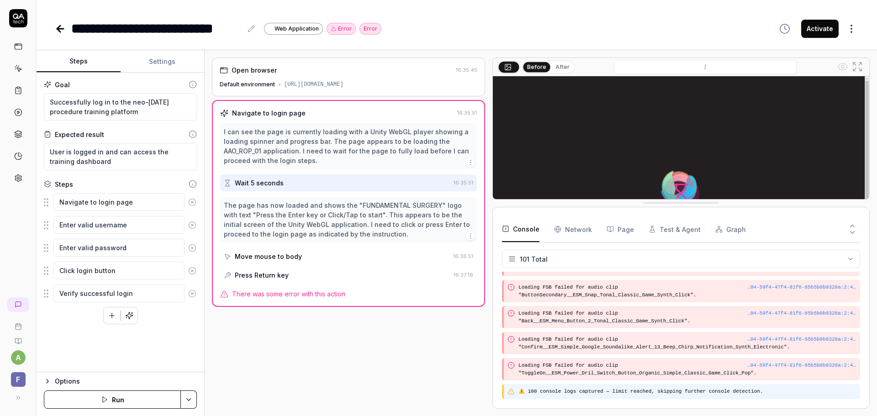
click at [739, 390] on pre "⚠️ 100 console logs captured — limit reached, skipping further console detectio…" at bounding box center [687, 392] width 338 height 8
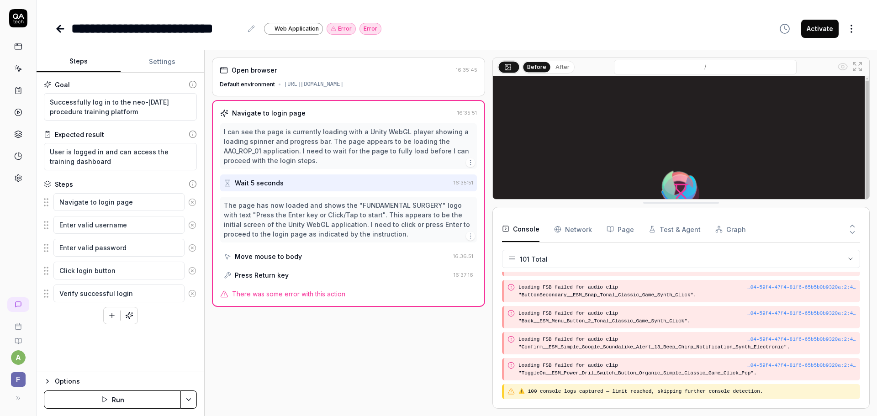
click at [334, 296] on span "There was some error with this action" at bounding box center [288, 294] width 113 height 10
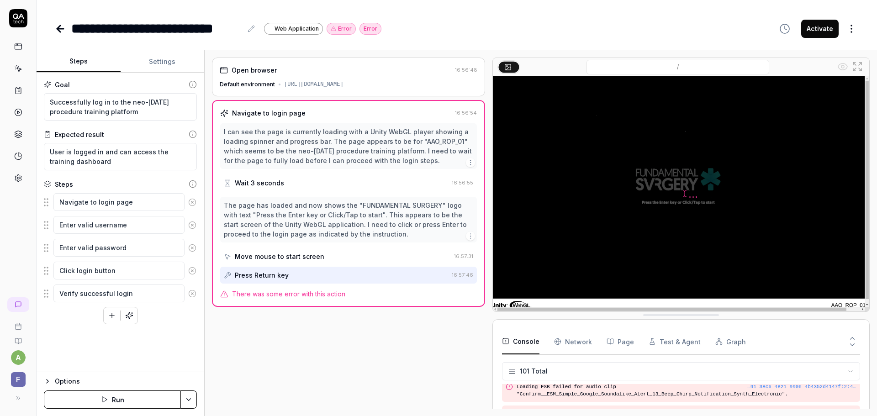
scroll to position [2231, 0]
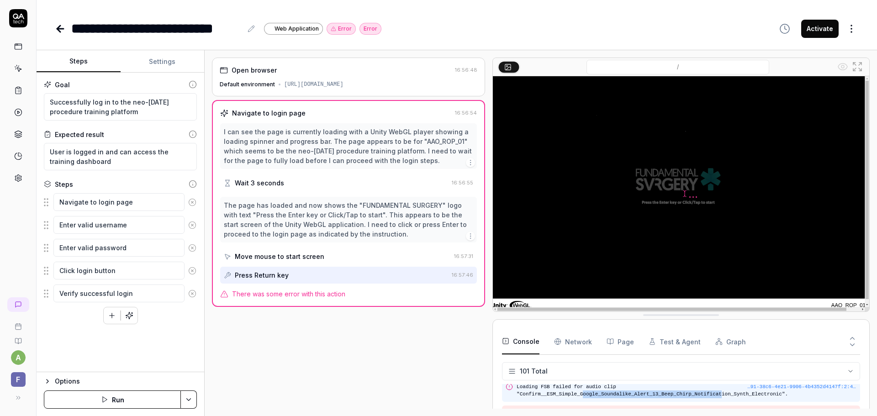
drag, startPoint x: 577, startPoint y: 394, endPoint x: 675, endPoint y: 394, distance: 98.6
click at [704, 394] on pre "Loading FSB failed for audio clip "Confirm__ESM_Simple_Google_Soundalike_Alert_…" at bounding box center [686, 390] width 340 height 15
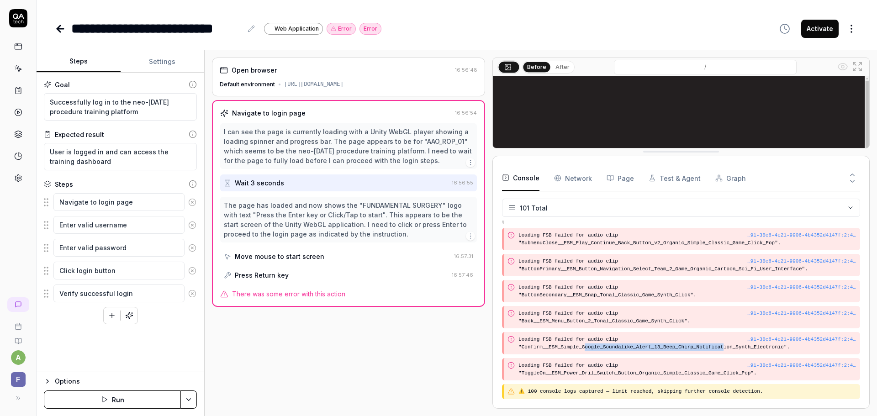
scroll to position [2112, 0]
drag, startPoint x: 498, startPoint y: 310, endPoint x: 506, endPoint y: 144, distance: 166.9
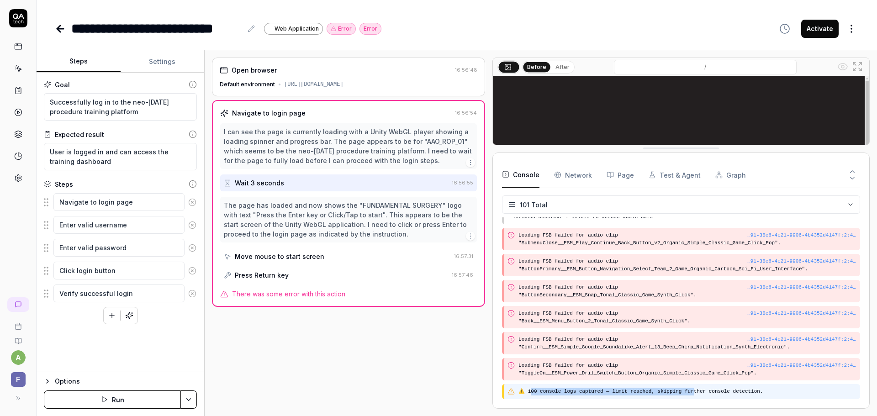
drag, startPoint x: 531, startPoint y: 394, endPoint x: 681, endPoint y: 393, distance: 150.2
click at [681, 393] on pre "⚠️ 100 console logs captured — limit reached, skipping further console detectio…" at bounding box center [687, 392] width 338 height 8
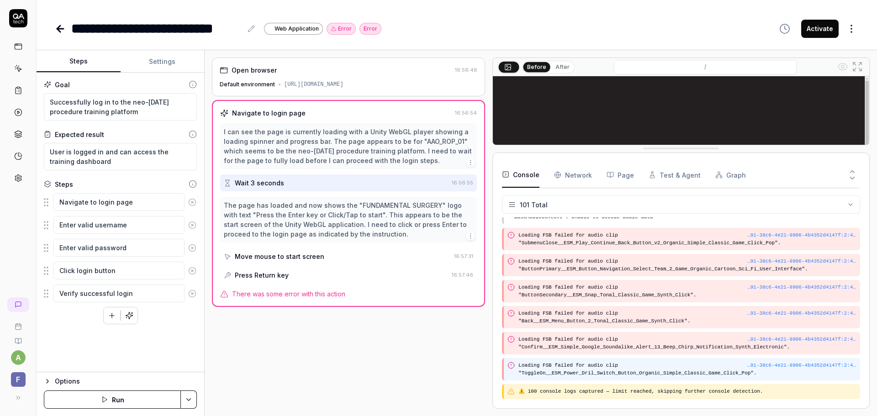
click at [574, 364] on pre "Loading FSB failed for audio clip "ToggleOn__ESM_Power_Dril_Switch_Button_Organ…" at bounding box center [687, 369] width 338 height 15
drag, startPoint x: 521, startPoint y: 374, endPoint x: 622, endPoint y: 377, distance: 101.0
click at [622, 377] on div "…91-38c6-4e21-9906-4b4352d4147f : 2 : 49498 Loading FSB failed for audio clip "…" at bounding box center [681, 369] width 358 height 22
click at [628, 375] on pre "Loading FSB failed for audio clip "ToggleOn__ESM_Power_Dril_Switch_Button_Organ…" at bounding box center [687, 369] width 338 height 15
drag, startPoint x: 730, startPoint y: 374, endPoint x: 659, endPoint y: 374, distance: 71.2
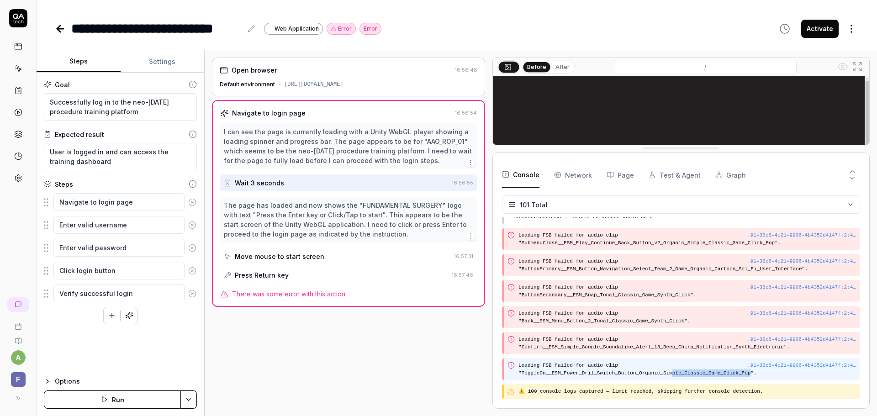
click at [659, 374] on pre "Loading FSB failed for audio clip "ToggleOn__ESM_Power_Dril_Switch_Button_Organ…" at bounding box center [687, 369] width 338 height 15
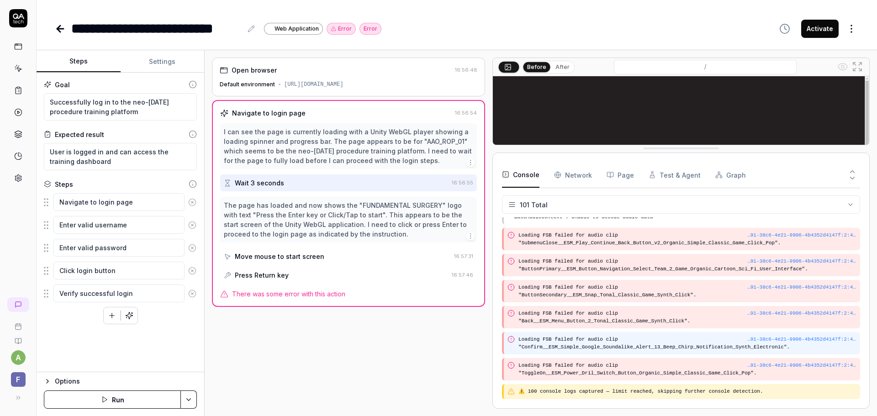
click at [673, 349] on pre "Loading FSB failed for audio clip "Confirm__ESM_Simple_Google_Soundalike_Alert_…" at bounding box center [687, 343] width 338 height 15
drag, startPoint x: 647, startPoint y: 347, endPoint x: 704, endPoint y: 348, distance: 57.1
click at [704, 348] on pre "Loading FSB failed for audio clip "Confirm__ESM_Simple_Google_Soundalike_Alert_…" at bounding box center [687, 343] width 338 height 15
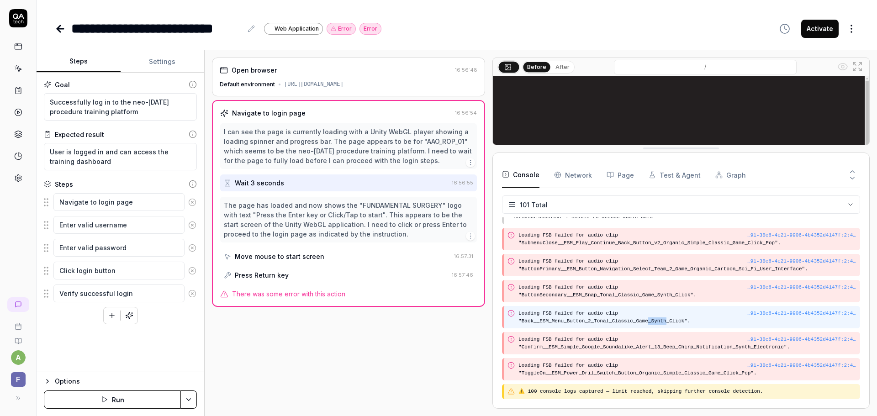
drag, startPoint x: 636, startPoint y: 320, endPoint x: 655, endPoint y: 319, distance: 18.7
click at [655, 319] on pre "Loading FSB failed for audio clip "Back__ESM_Menu_Button_2_Tonal_Classic_Game_S…" at bounding box center [687, 317] width 338 height 15
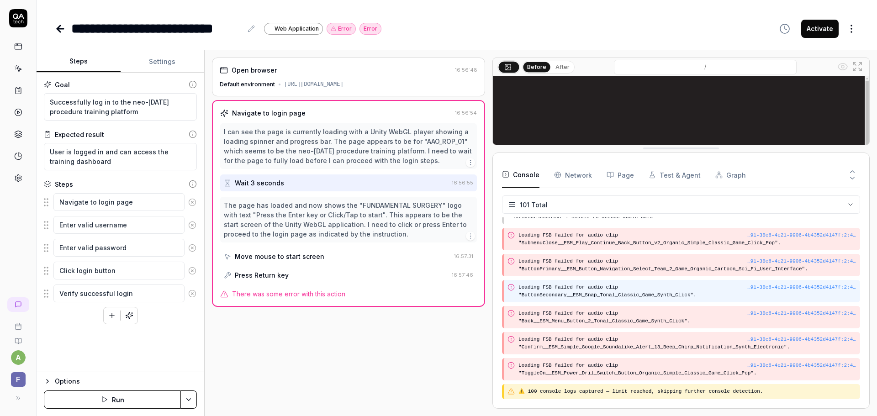
drag, startPoint x: 641, startPoint y: 288, endPoint x: 665, endPoint y: 289, distance: 24.2
click at [662, 289] on pre "Loading FSB failed for audio clip "ButtonSecondary__ESM_Snap_Tonal_Classic_Game…" at bounding box center [687, 291] width 338 height 15
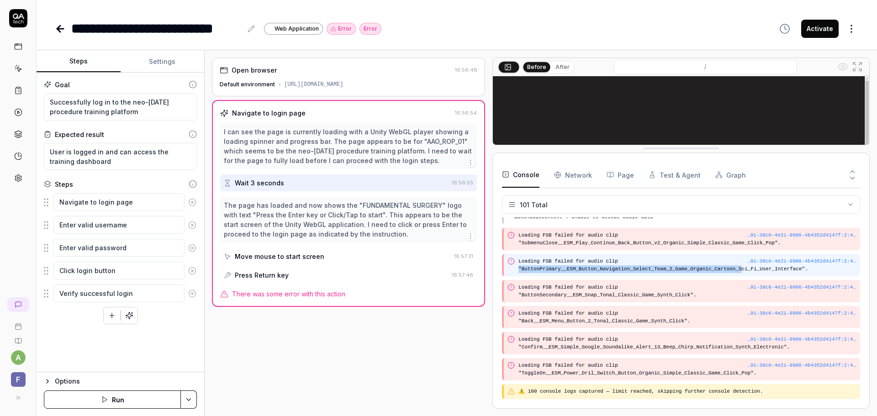
drag, startPoint x: 694, startPoint y: 265, endPoint x: 723, endPoint y: 269, distance: 30.0
click at [723, 269] on pre "Loading FSB failed for audio clip "ButtonPrimary__ESM_Button_Navigation_Select_…" at bounding box center [687, 265] width 338 height 15
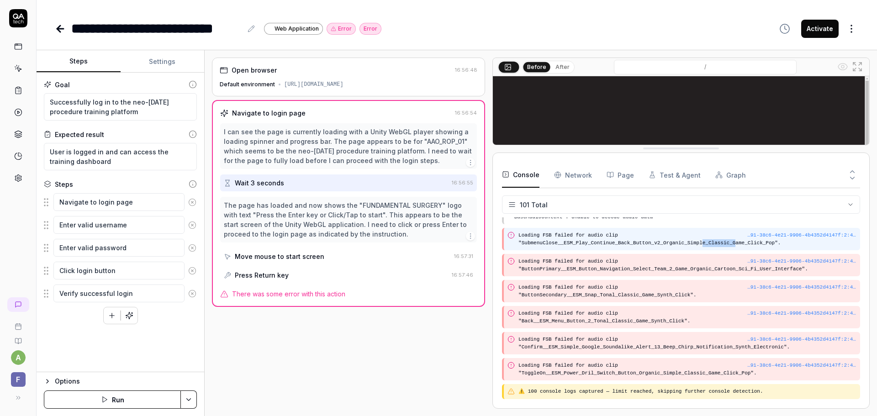
drag, startPoint x: 687, startPoint y: 243, endPoint x: 717, endPoint y: 244, distance: 30.1
click at [717, 244] on pre "Loading FSB failed for audio clip "SubmenuClose__ESM_Play_Continue_Back_Button_…" at bounding box center [687, 238] width 338 height 15
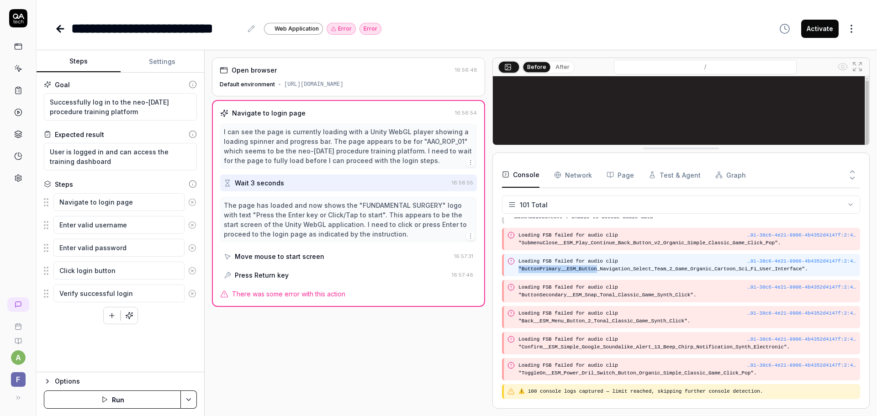
drag, startPoint x: 615, startPoint y: 264, endPoint x: 589, endPoint y: 266, distance: 26.1
click at [589, 266] on pre "Loading FSB failed for audio clip "ButtonPrimary__ESM_Button_Navigation_Select_…" at bounding box center [687, 265] width 338 height 15
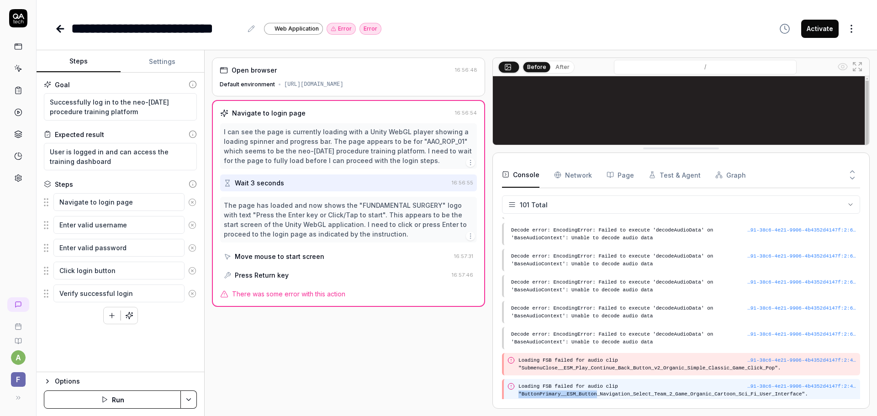
scroll to position [1975, 0]
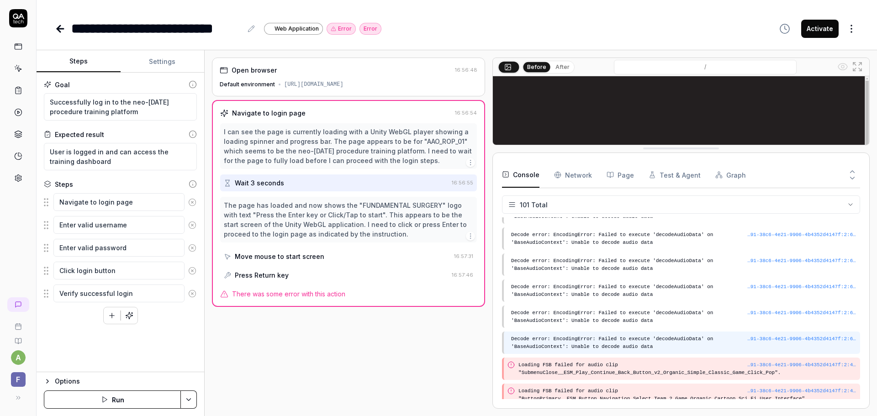
click at [652, 350] on pre "Decode error: EncodingError: Failed to execute 'decodeAudioData' on 'BaseAudioC…" at bounding box center [683, 342] width 345 height 15
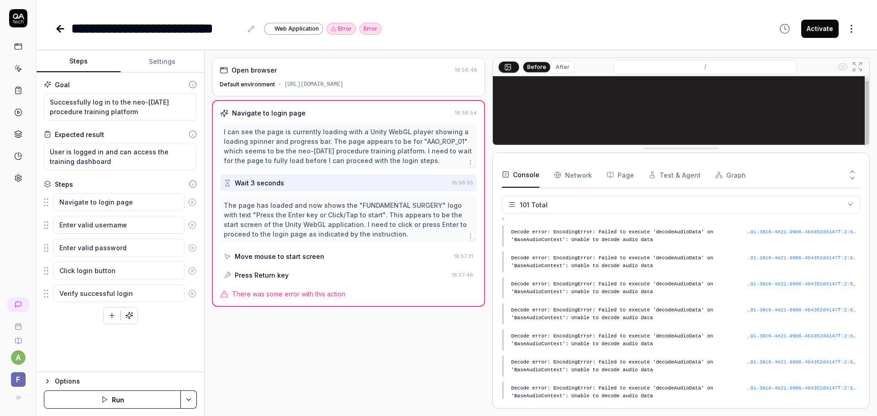
scroll to position [1792, 0]
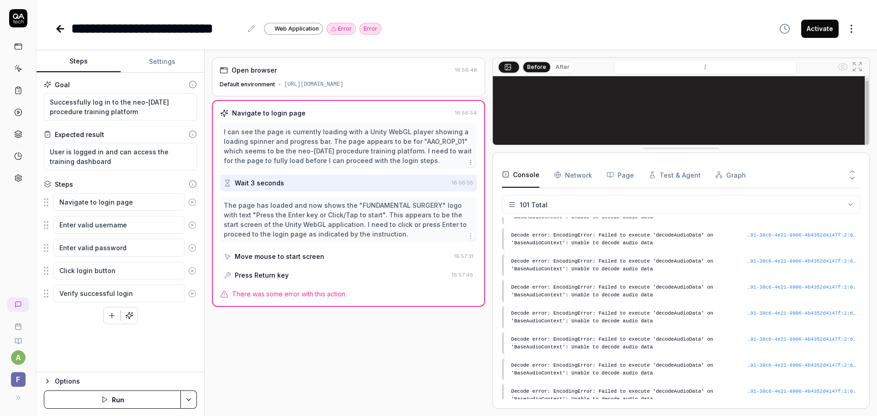
click at [575, 175] on Requests "Network" at bounding box center [573, 175] width 38 height 26
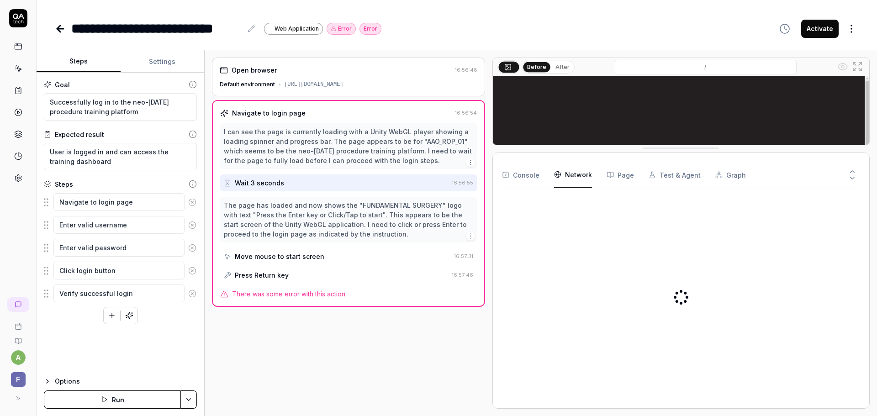
click at [620, 179] on button "Page" at bounding box center [619, 175] width 27 height 26
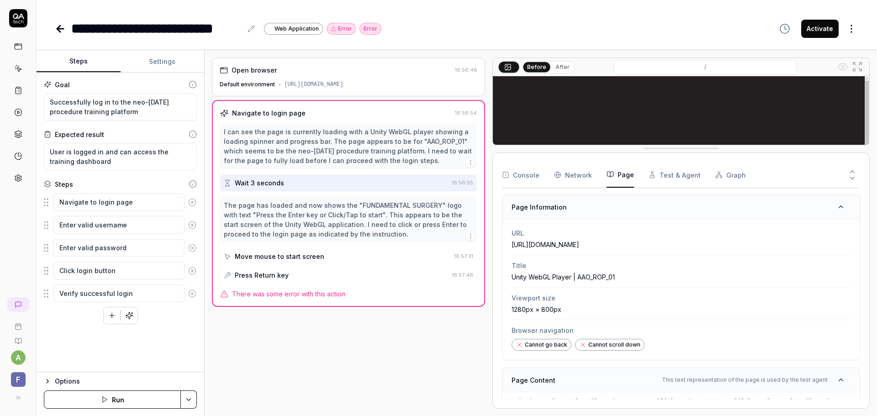
scroll to position [0, 0]
click at [672, 164] on button "Test & Agent" at bounding box center [674, 175] width 52 height 26
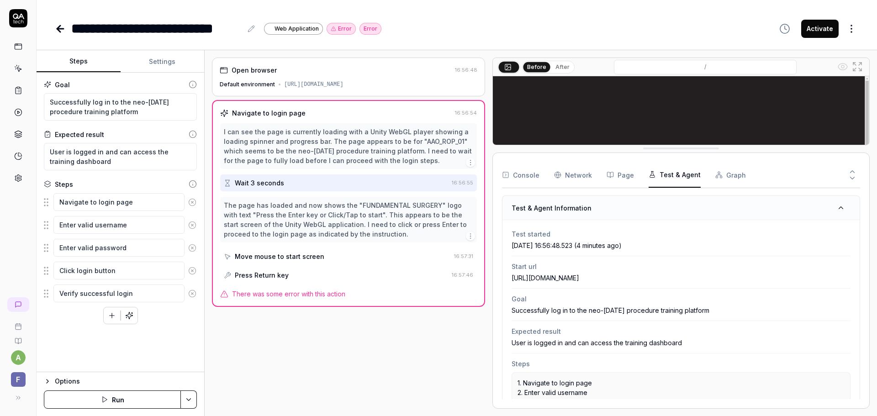
click at [58, 29] on icon at bounding box center [60, 29] width 6 height 0
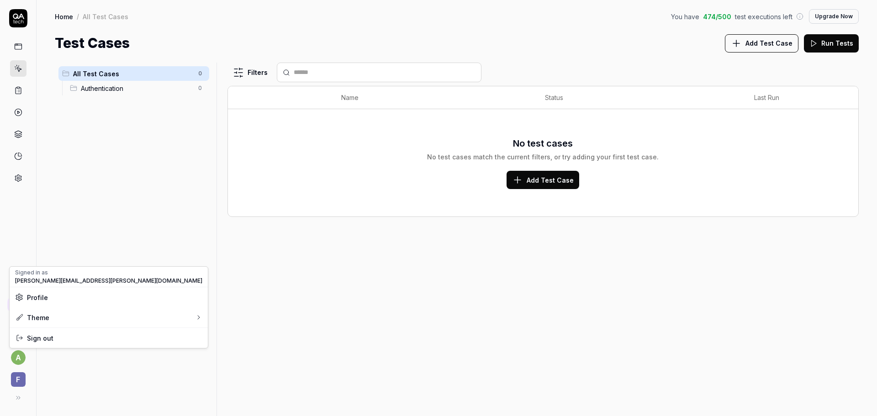
click at [15, 358] on html "a F Home / All Test Cases You have 474 / 500 test executions left Upgrade Now H…" at bounding box center [438, 208] width 877 height 416
click at [18, 358] on html "a F Home / All Test Cases You have 474 / 500 test executions left Upgrade Now H…" at bounding box center [438, 208] width 877 height 416
click at [20, 380] on html "a F Home / All Test Cases You have 474 / 500 test executions left Upgrade Now H…" at bounding box center [438, 208] width 877 height 416
click at [22, 378] on span "F" at bounding box center [18, 379] width 15 height 15
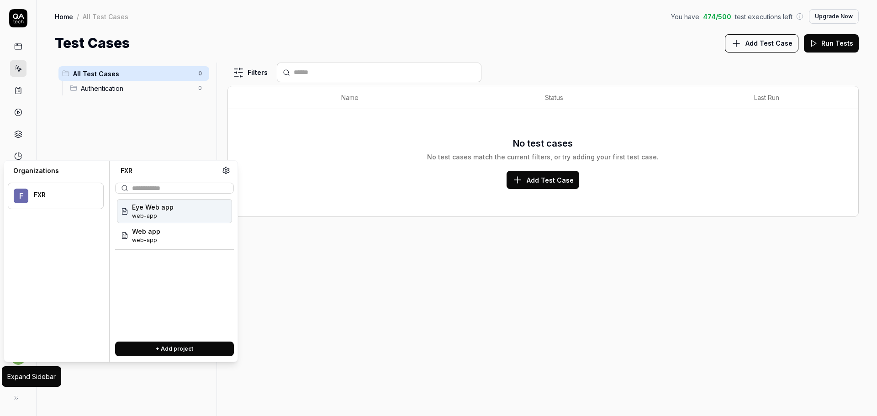
click at [20, 399] on button at bounding box center [16, 398] width 18 height 18
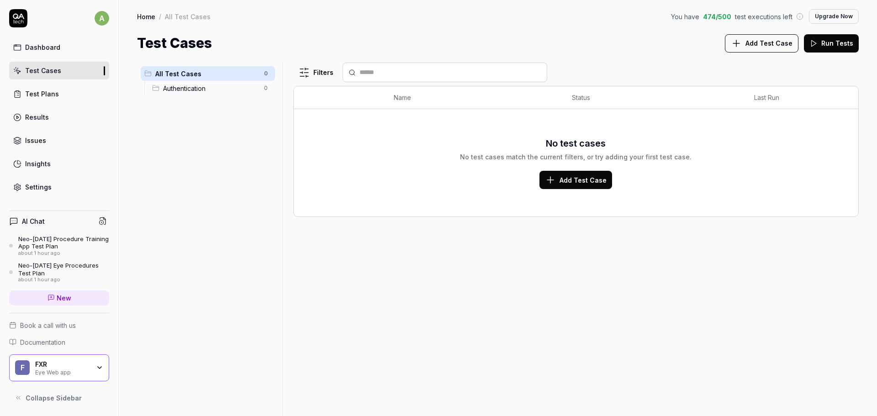
click at [71, 244] on div "Neo-Natal Procedure Training App Test Plan" at bounding box center [63, 242] width 91 height 15
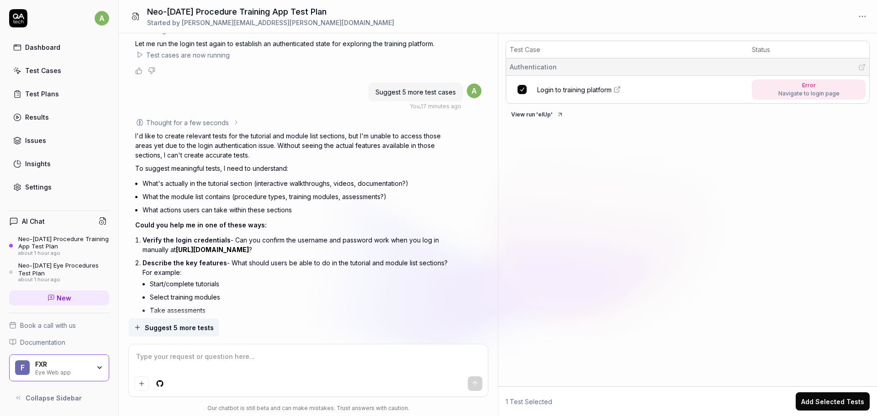
scroll to position [981, 0]
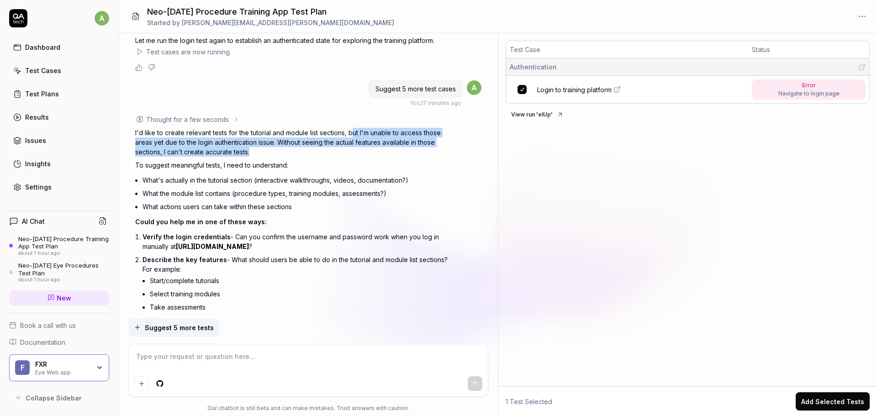
drag, startPoint x: 354, startPoint y: 142, endPoint x: 400, endPoint y: 163, distance: 51.1
click at [400, 157] on p "I'd like to create relevant tests for the tutorial and module list sections, bu…" at bounding box center [295, 142] width 320 height 29
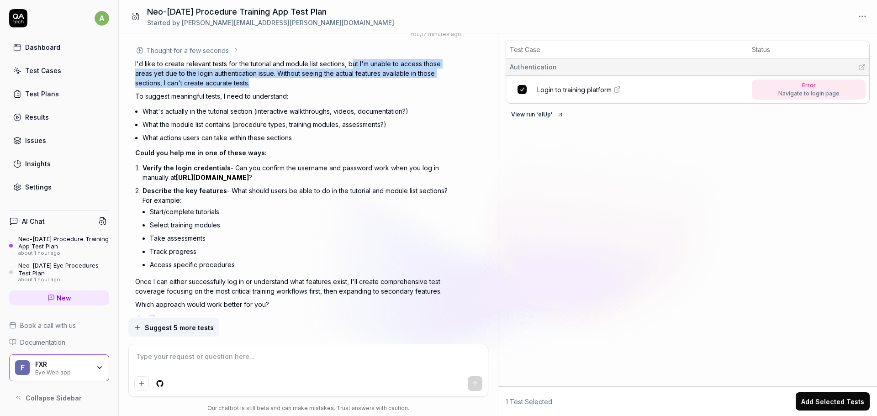
scroll to position [1072, 0]
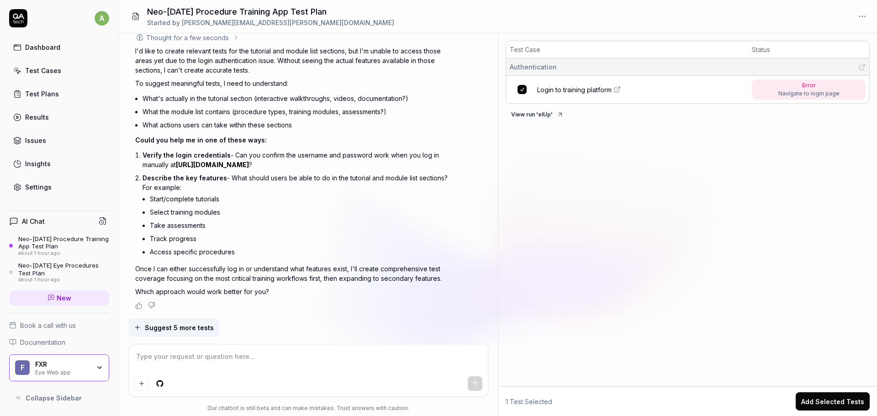
click at [258, 363] on textarea at bounding box center [308, 361] width 348 height 23
type textarea "*"
type textarea "t"
type textarea "*"
type textarea "tr"
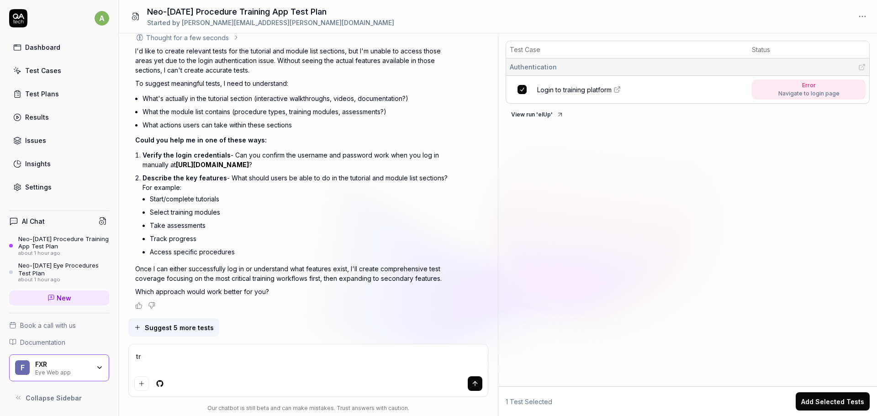
type textarea "*"
type textarea "try"
type textarea "*"
type textarea "try"
type textarea "*"
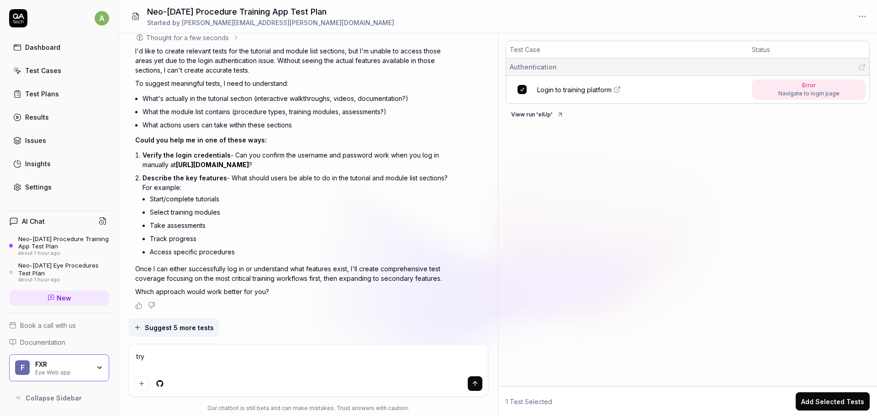
type textarea "try l"
type textarea "*"
type textarea "try lo"
type textarea "*"
type textarea "try log"
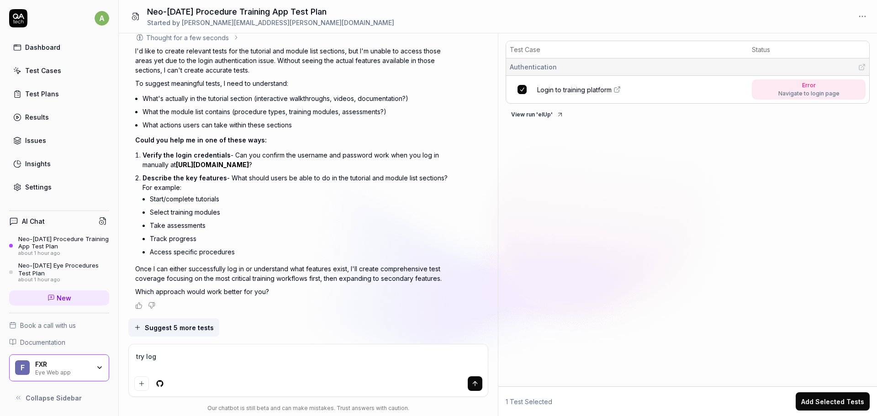
type textarea "*"
type textarea "try logg"
type textarea "*"
type textarea "try loggi"
type textarea "*"
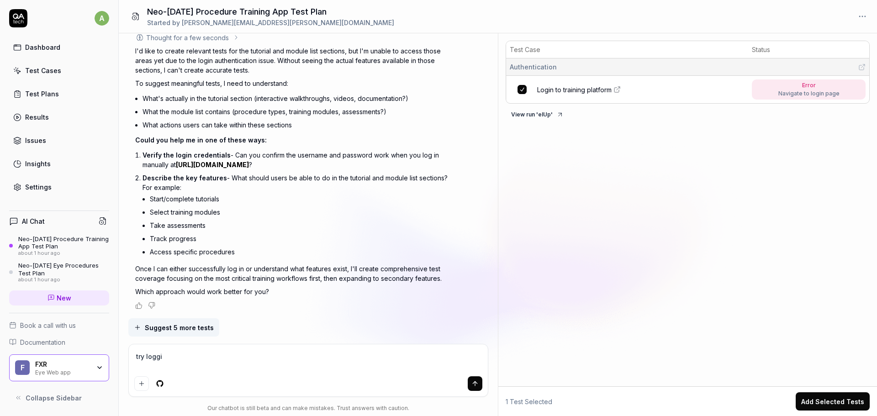
type textarea "try loggin"
type textarea "*"
type textarea "try logging"
type textarea "*"
type textarea "try logging"
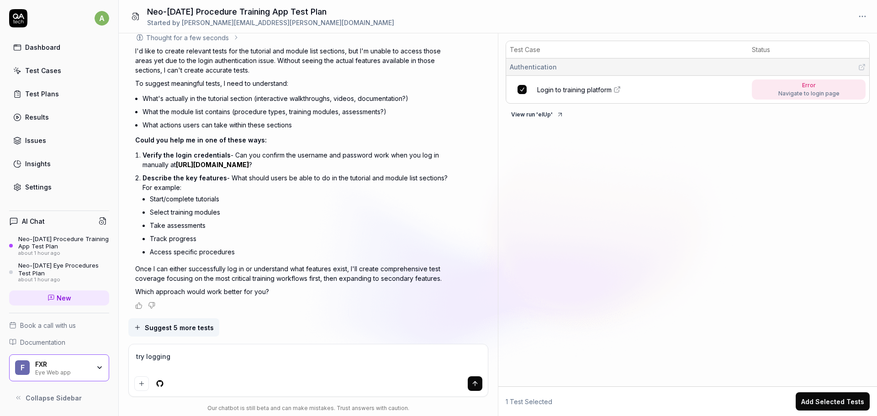
type textarea "*"
type textarea "try logging o"
type textarea "*"
type textarea "try logging on"
type textarea "*"
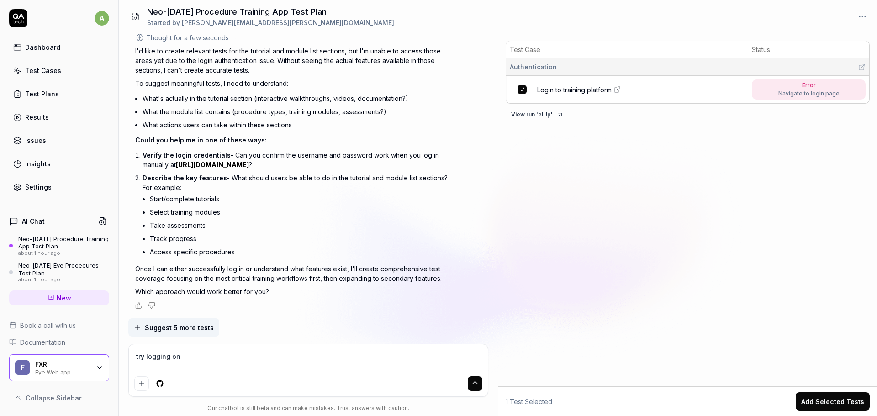
type textarea "try logging on"
type textarea "*"
type textarea "try logging on"
type textarea "*"
type textarea "try logging o"
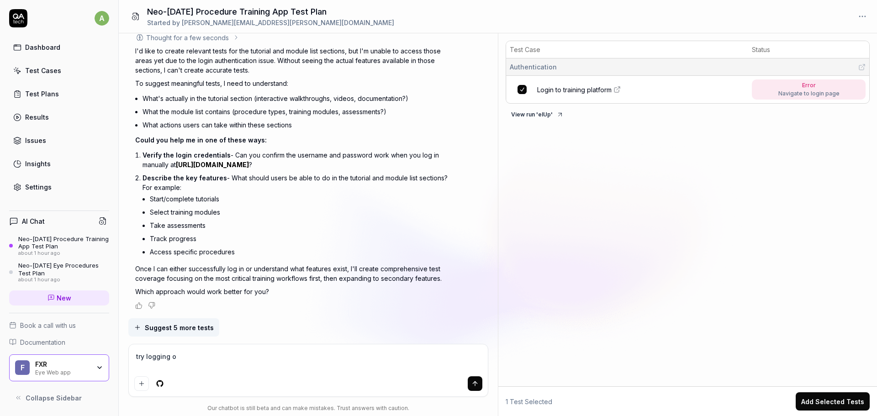
type textarea "*"
type textarea "try logging"
type textarea "*"
type textarea "try logging i"
type textarea "*"
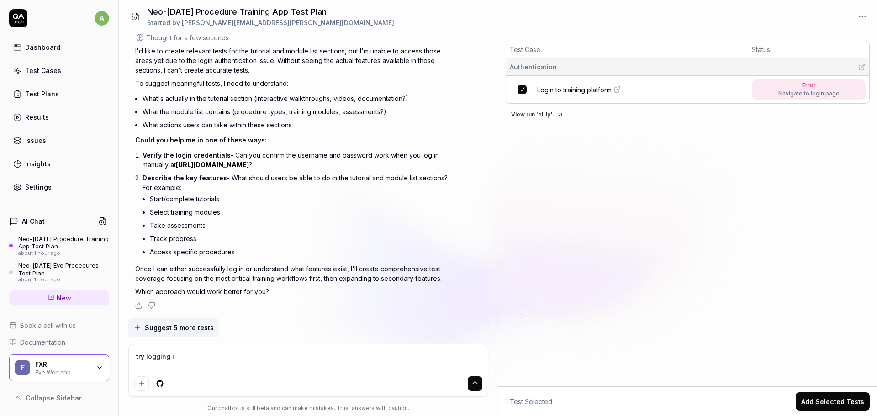
type textarea "try logging in"
type textarea "*"
type textarea "try logging in"
type textarea "*"
type textarea "try logging in a"
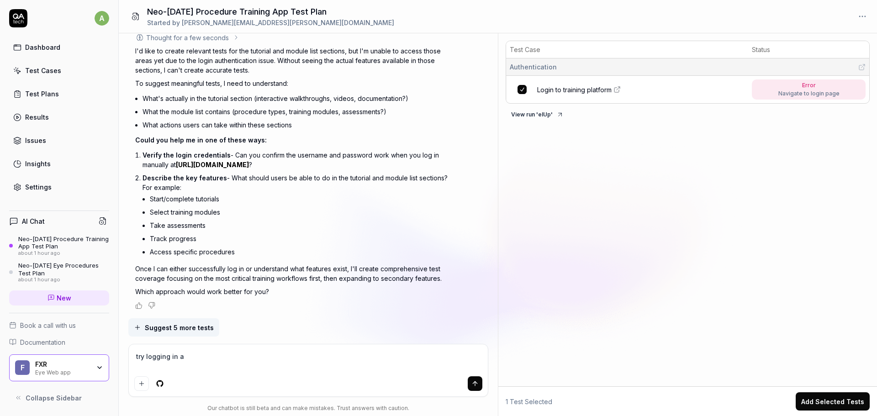
type textarea "*"
type textarea "try logging in ag"
type textarea "*"
type textarea "try logging in aga"
type textarea "*"
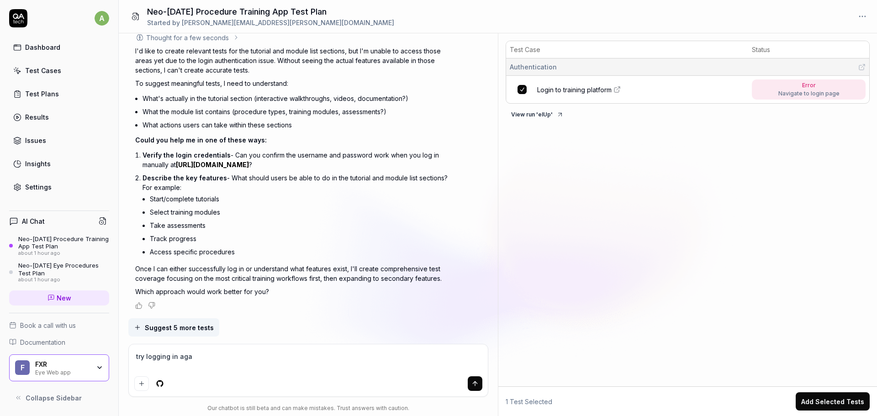
type textarea "try logging in agai"
type textarea "*"
type textarea "try logging in again"
type textarea "*"
type textarea "try logging in again"
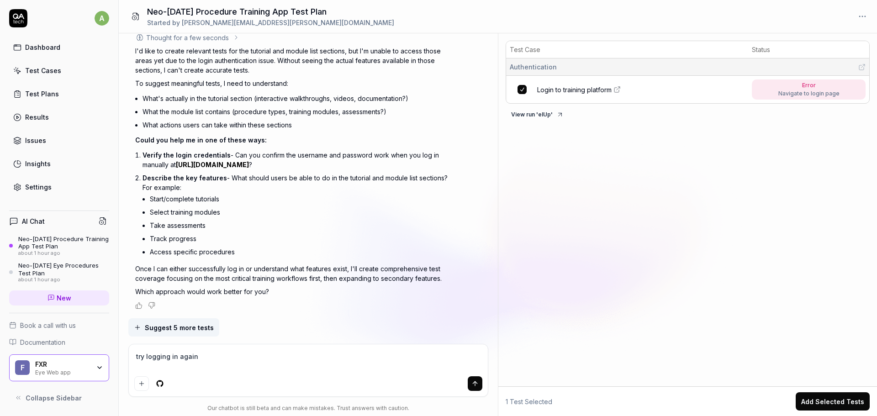
type textarea "*"
type textarea "try logging in again b"
type textarea "*"
type textarea "try logging in again bu"
type textarea "*"
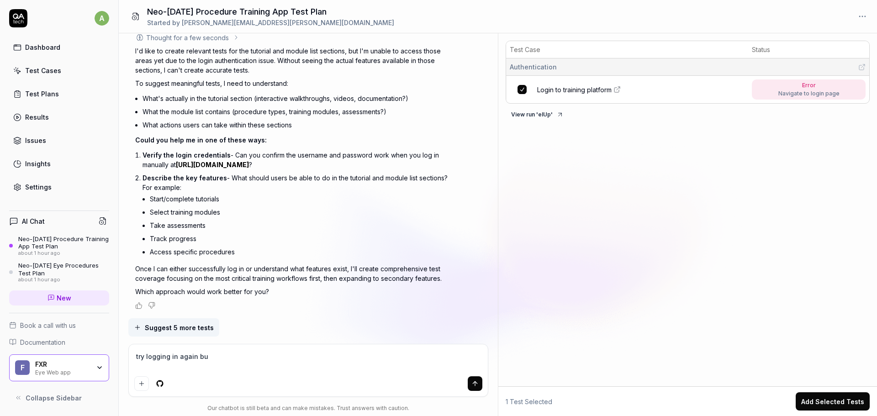
type textarea "try logging in again but"
type textarea "*"
type textarea "try logging in again but"
type textarea "*"
type textarea "try logging in again but l"
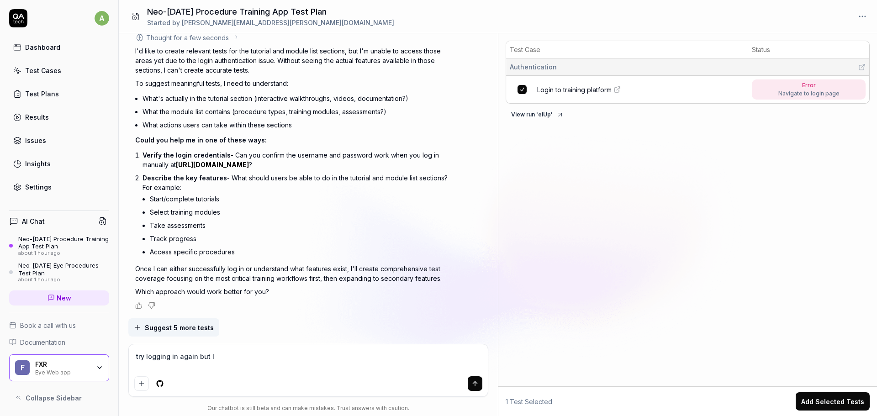
type textarea "*"
type textarea "try logging in again but le"
type textarea "*"
type textarea "try logging in again but lea"
type textarea "*"
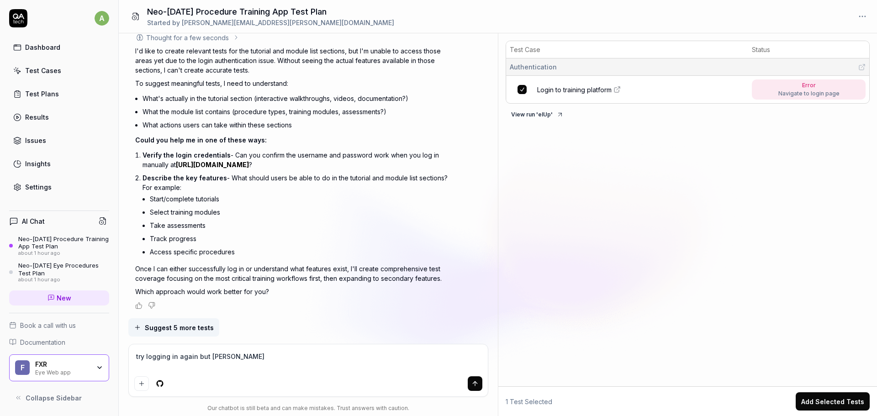
type textarea "try logging in again but leav"
type textarea "*"
type textarea "try logging in again but leavi"
type textarea "*"
type textarea "try logging in again but leavin"
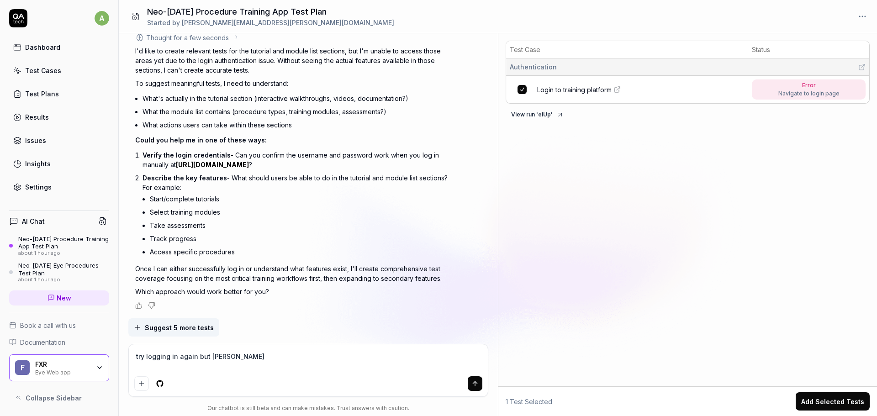
type textarea "*"
type textarea "try logging in again but leaving"
type textarea "*"
type textarea "try logging in again but leaving"
type textarea "*"
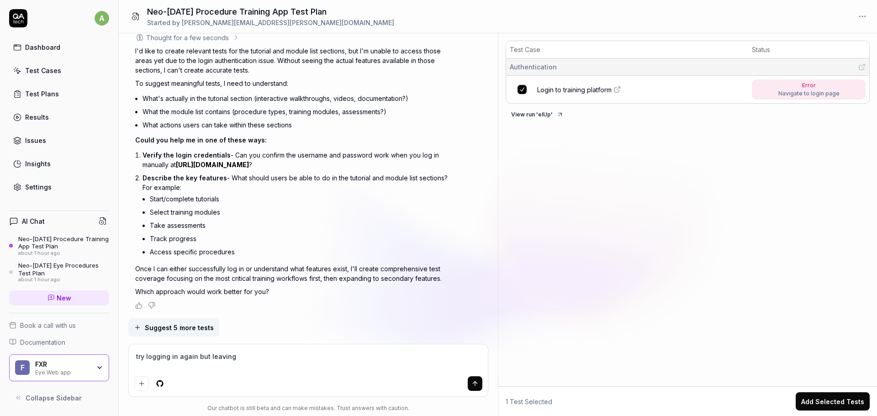
type textarea "try logging in again but leaving e"
type textarea "*"
type textarea "try logging in again but leaving en"
type textarea "*"
type textarea "try logging in again but leaving eno"
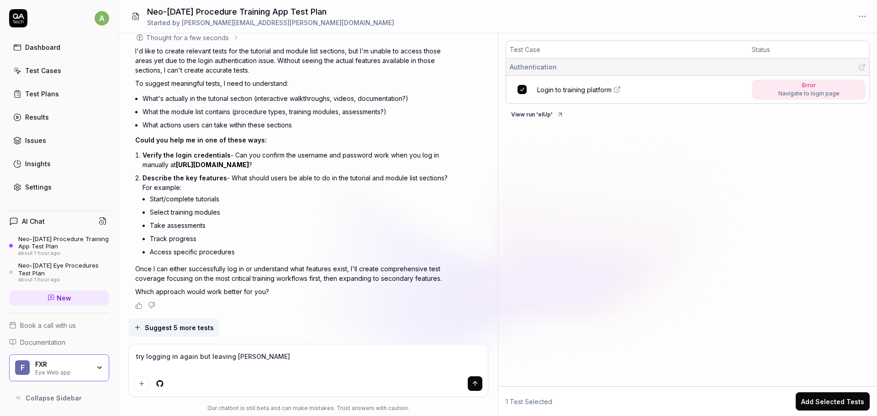
type textarea "*"
type textarea "try logging in again but leaving enou"
type textarea "*"
type textarea "try logging in again but leaving enoug"
type textarea "*"
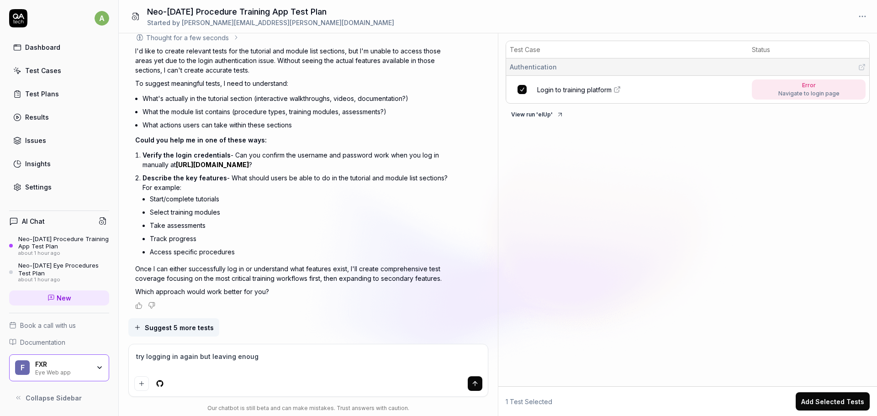
type textarea "try logging in again but leaving enough"
type textarea "*"
type textarea "try logging in again but leaving enough"
type textarea "*"
type textarea "try logging in again but leaving enough t"
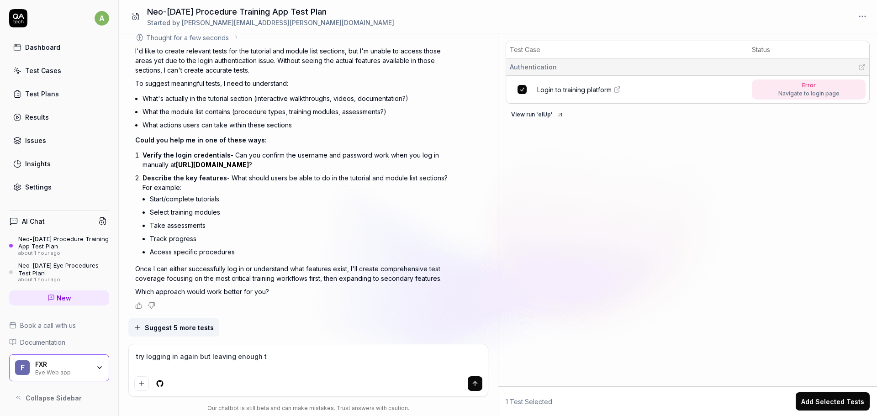
type textarea "*"
type textarea "try logging in again but leaving enough ti"
type textarea "*"
type textarea "try logging in again but leaving enough tim"
type textarea "*"
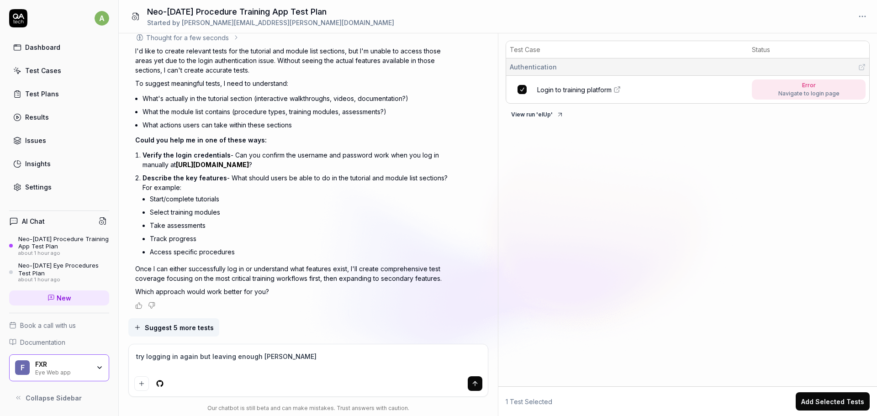
type textarea "try logging in again but leaving enough time"
type textarea "*"
type textarea "try logging in again but leaving enough time"
type textarea "*"
type textarea "try logging in again but leaving enough time fo"
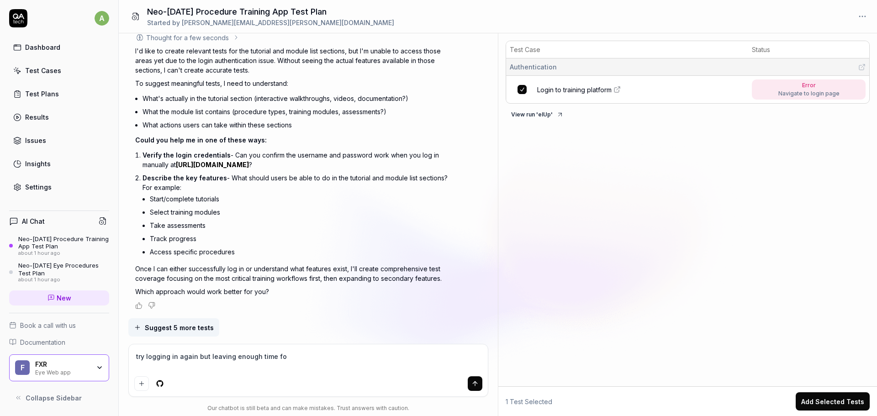
type textarea "*"
type textarea "try logging in again but leaving enough time foi"
type textarea "*"
type textarea "try logging in again but leaving enough time foir"
type textarea "*"
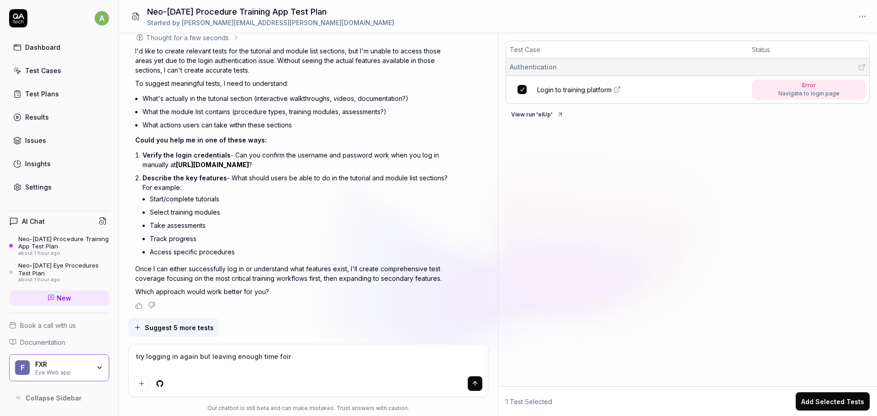
type textarea "try logging in again but leaving enough time foir"
type textarea "*"
type textarea "try logging in again but leaving enough time foir"
type textarea "*"
type textarea "try logging in again but leaving enough time foi"
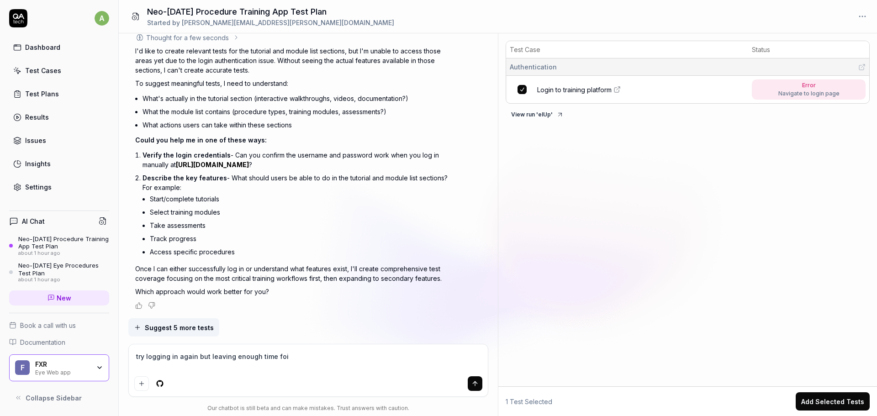
type textarea "*"
type textarea "try logging in again but leaving enough time fo"
type textarea "*"
type textarea "try logging in again but leaving enough time for"
type textarea "*"
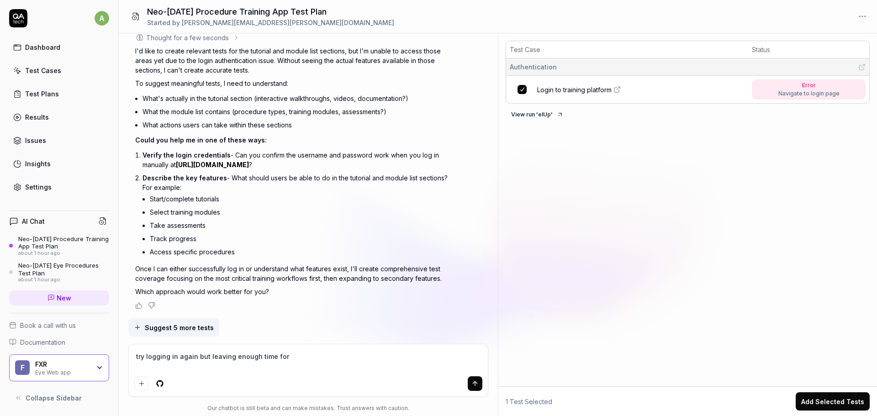
type textarea "try logging in again but leaving enough time for"
type textarea "*"
type textarea "try logging in again but leaving enough time for i"
type textarea "*"
type textarea "try logging in again but leaving enough time for it"
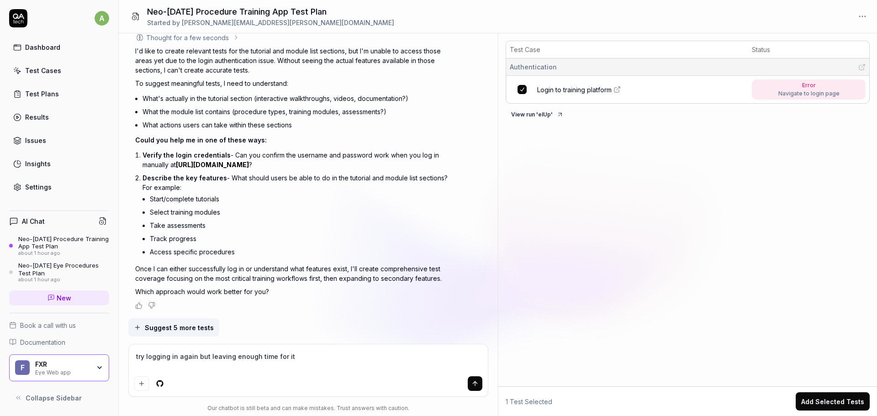
type textarea "*"
type textarea "try logging in again but leaving enough time for it"
type textarea "*"
type textarea "try logging in again but leaving enough time for it t"
type textarea "*"
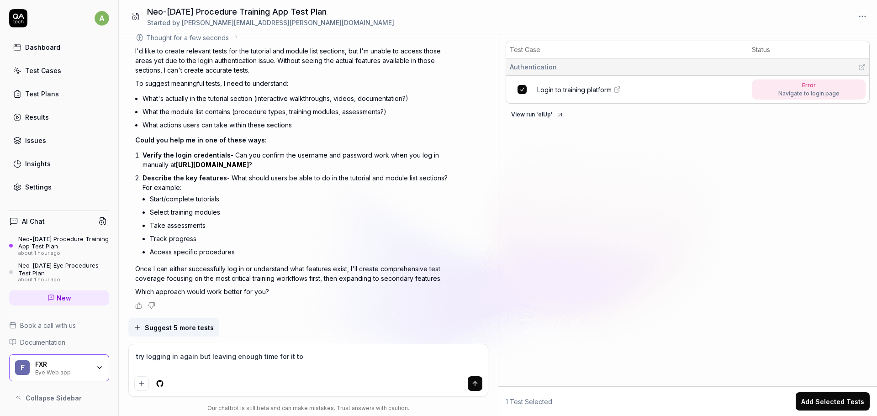
type textarea "try logging in again but leaving enough time for it to"
type textarea "*"
type textarea "try logging in again but leaving enough time for it to f"
type textarea "*"
type textarea "try logging in again but leaving enough time for it to fu"
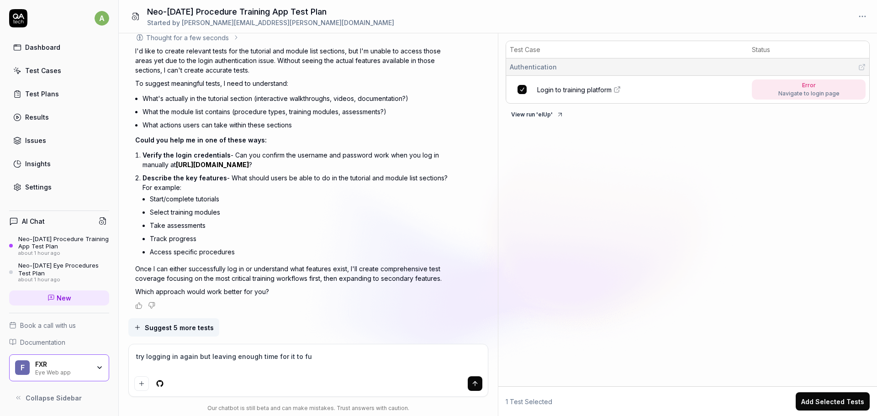
type textarea "*"
type textarea "try logging in again but leaving enough time for it to ful"
type textarea "*"
type textarea "try logging in again but leaving enough time for it to full"
type textarea "*"
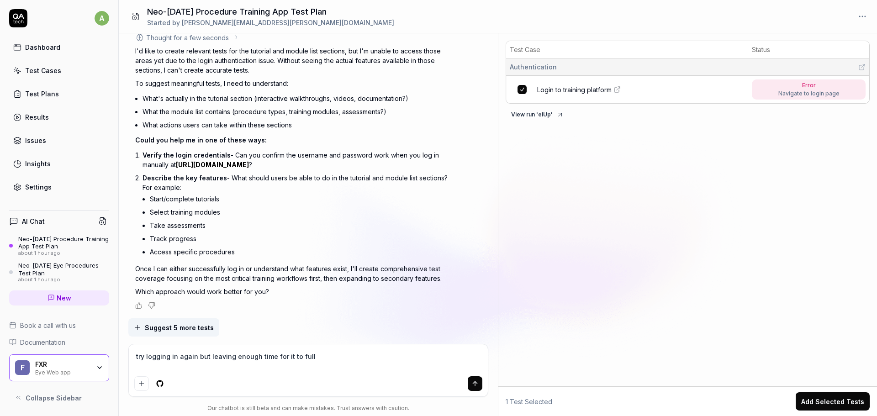
type textarea "try logging in again but leaving enough time for it to fully"
type textarea "*"
type textarea "try logging in again but leaving enough time for it to fully"
type textarea "*"
type textarea "try logging in again but leaving enough time for it to fully l"
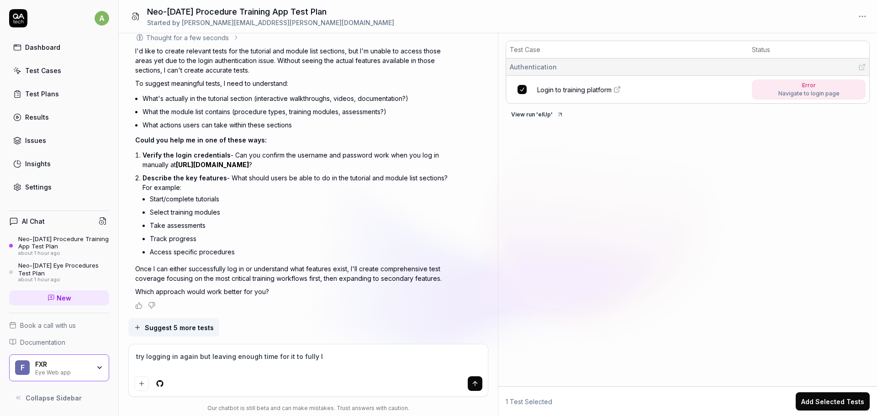
type textarea "*"
type textarea "try logging in again but leaving enough time for it to fully la"
type textarea "*"
type textarea "try logging in again but leaving enough time for it to fully lao"
type textarea "*"
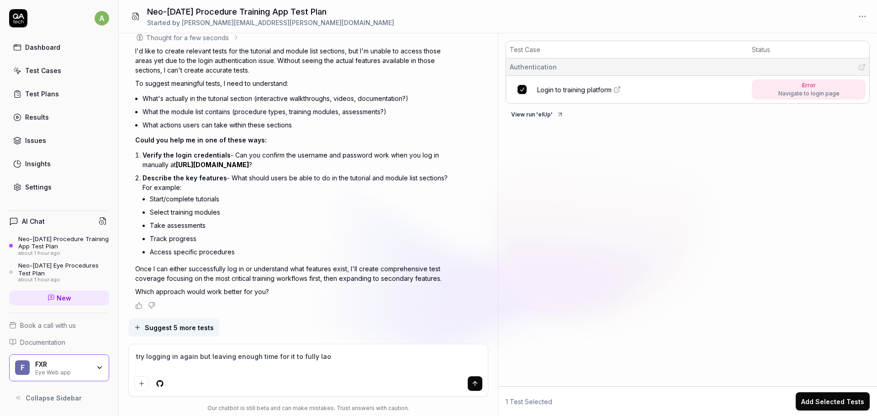
type textarea "try logging in again but leaving enough time for it to fully laod"
type textarea "*"
type textarea "try logging in again but leaving enough time for it to fully laod"
type textarea "*"
type textarea "try logging in again but leaving enough time for it to fully laod"
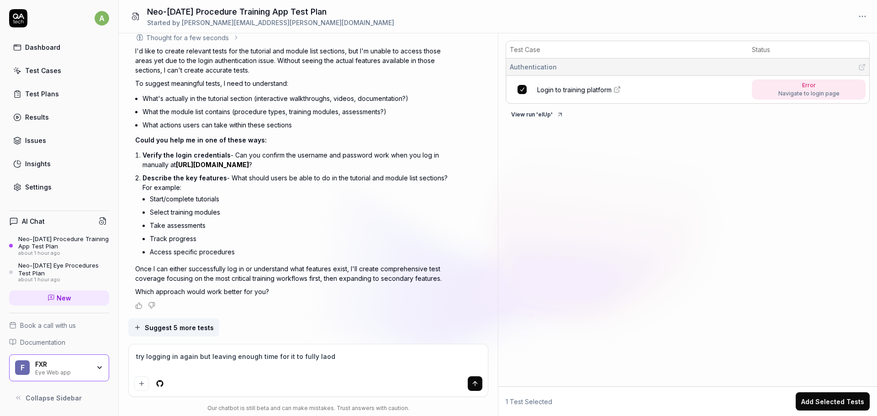
type textarea "*"
type textarea "try logging in again but leaving enough time for it to fully lao"
type textarea "*"
type textarea "try logging in again but leaving enough time for it to fully la"
type textarea "*"
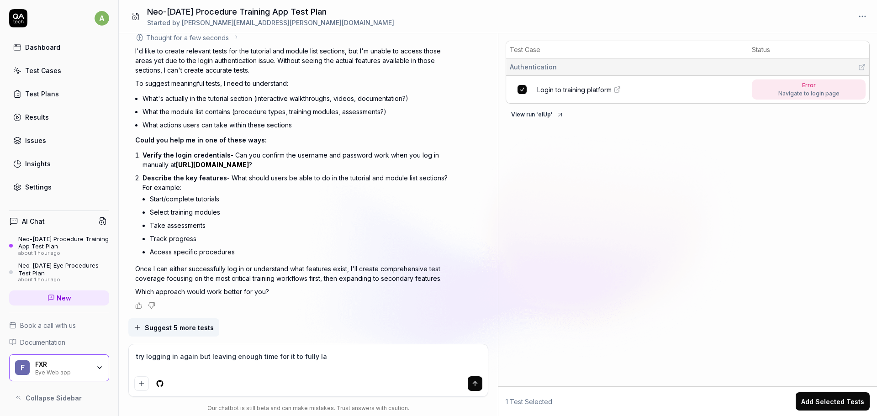
type textarea "try logging in again but leaving enough time for it to fully l"
type textarea "*"
type textarea "try logging in again but leaving enough time for it to fully lo"
type textarea "*"
type textarea "try logging in again but leaving enough time for it to fully loa"
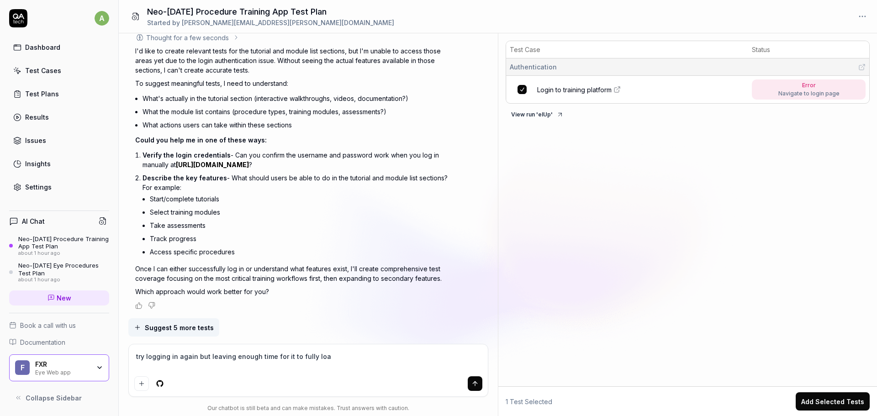
type textarea "*"
type textarea "try logging in again but leaving enough time for it to fully load"
type textarea "*"
type textarea "try logging in again but leaving enough time for it to fully load."
type textarea "*"
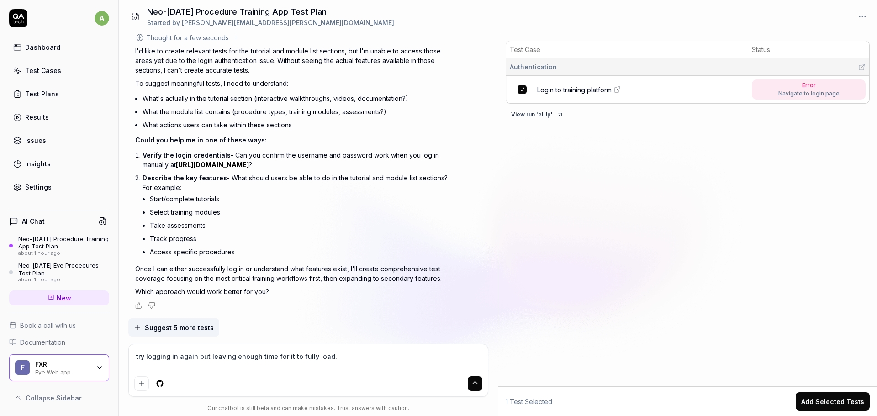
type textarea "try logging in again but leaving enough time for it to fully load."
type textarea "*"
type textarea "try logging in again but leaving enough time for it to fully load. O"
type textarea "*"
type textarea "try logging in again but leaving enough time for it to fully load. ON"
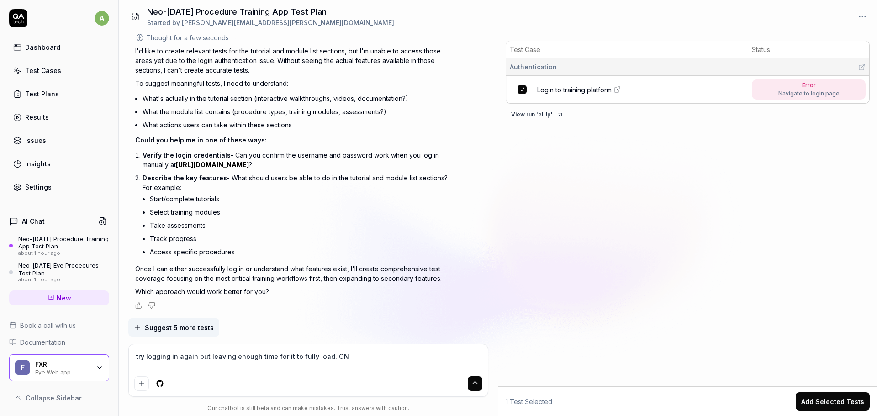
type textarea "*"
type textarea "try logging in again but leaving enough time for it to fully load. ONv"
type textarea "*"
type textarea "try logging in again but leaving enough time for it to fully load. ONve"
type textarea "*"
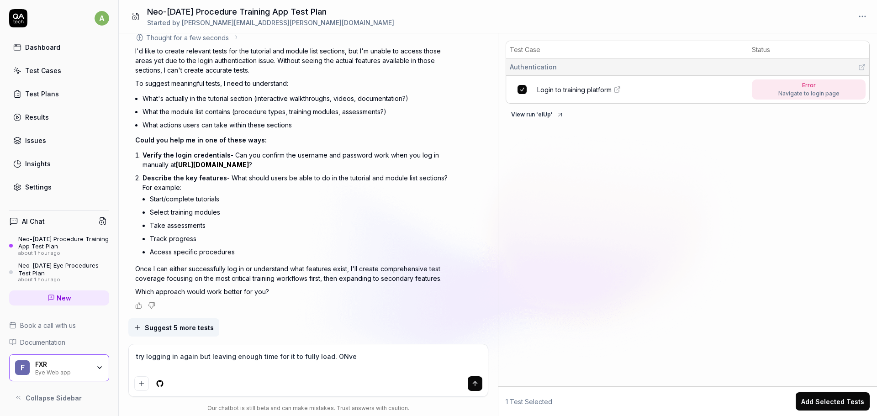
type textarea "try logging in again but leaving enough time for it to fully load. ONve"
type textarea "*"
type textarea "try logging in again but leaving enough time for it to fully load. ONve"
type textarea "*"
type textarea "try logging in again but leaving enough time for it to fully load. ONv"
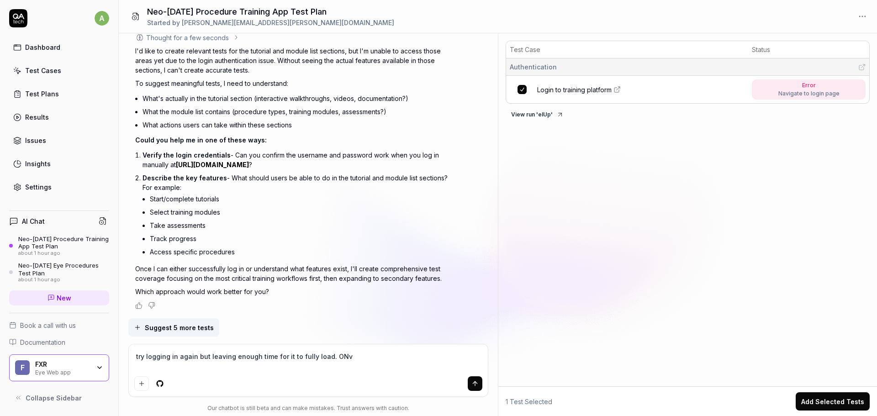
type textarea "*"
type textarea "try logging in again but leaving enough time for it to fully load. ON"
type textarea "*"
type textarea "try logging in again but leaving enough time for it to fully load. O"
type textarea "*"
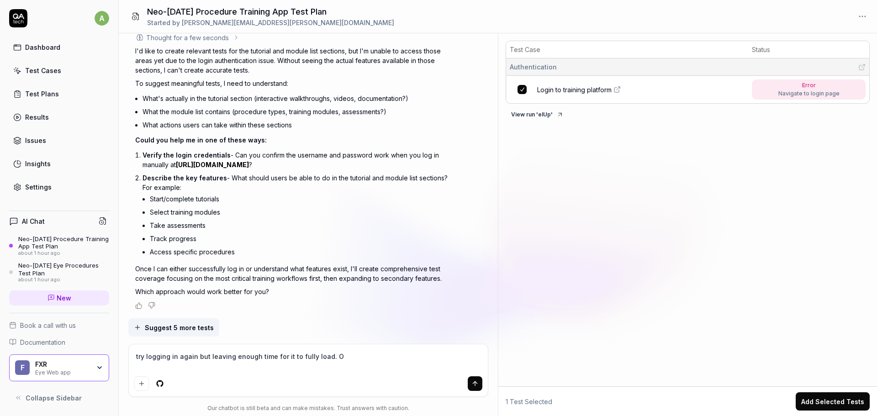
type textarea "try logging in again but leaving enough time for it to fully load. On"
type textarea "*"
type textarea "try logging in again but leaving enough time for it to fully load. Onc"
type textarea "*"
type textarea "try logging in again but leaving enough time for it to fully load. Once"
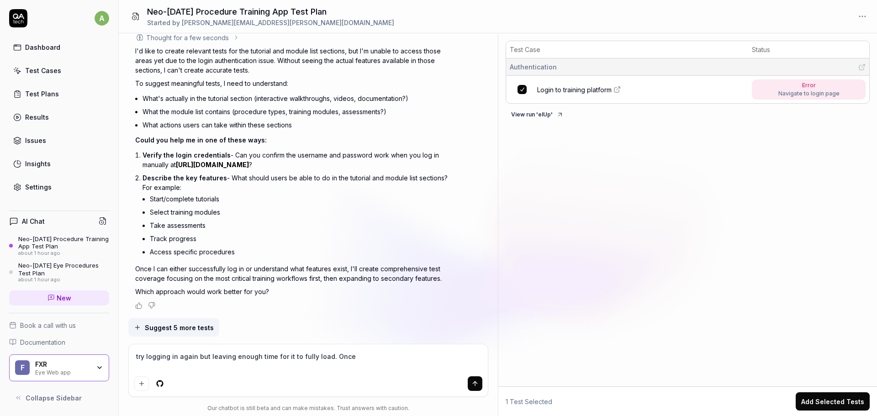
type textarea "*"
type textarea "try logging in again but leaving enough time for it to fully load. Once"
type textarea "*"
type textarea "try logging in again but leaving enough time for it to fully load. Once at"
type textarea "*"
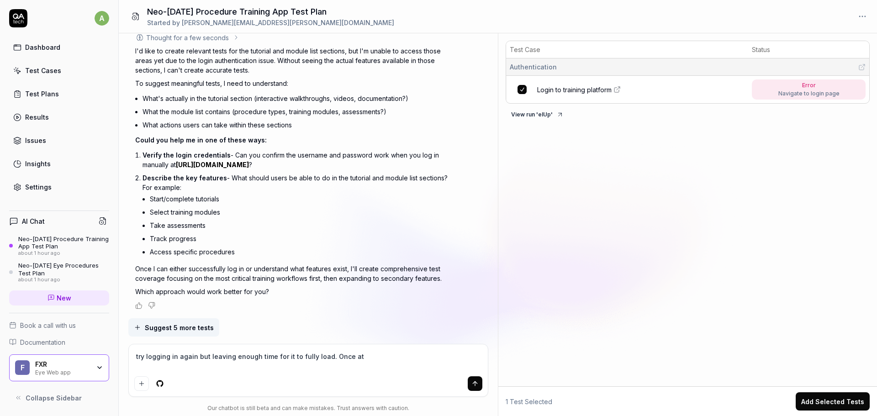
type textarea "try logging in again but leaving enough time for it to fully load. Once at"
click at [431, 356] on textarea "try logging in again but leaving enough time for it to fully load. Once at the …" at bounding box center [308, 361] width 348 height 23
click at [474, 381] on icon "submit" at bounding box center [474, 383] width 7 height 7
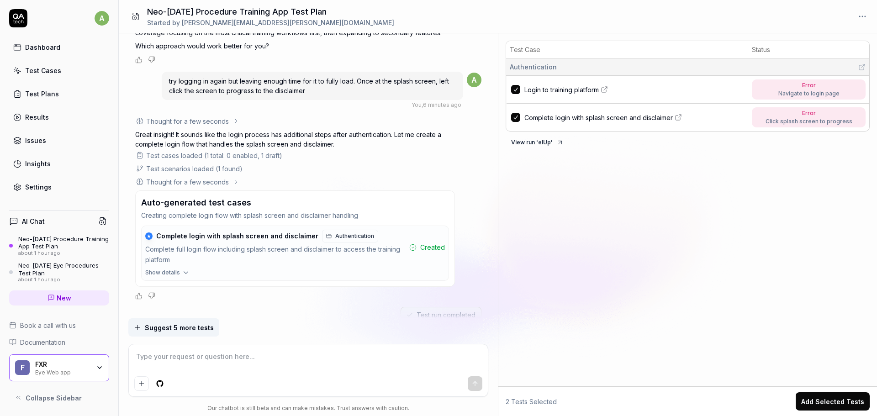
scroll to position [1346, 0]
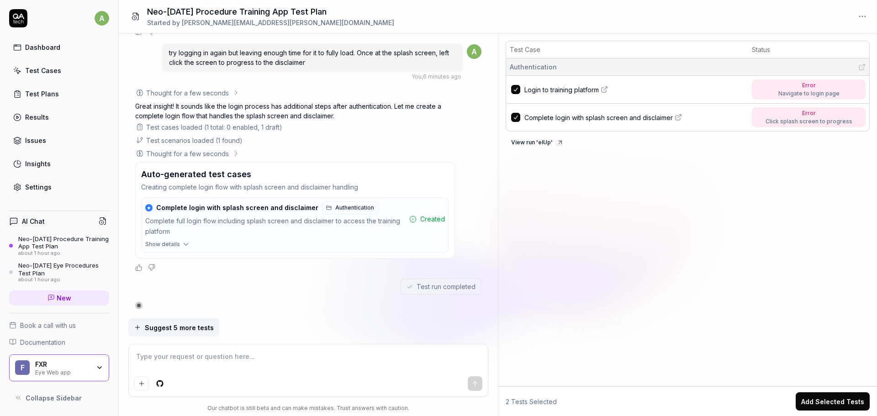
click at [646, 118] on span "Complete login with splash screen and disclaimer" at bounding box center [598, 118] width 148 height 10
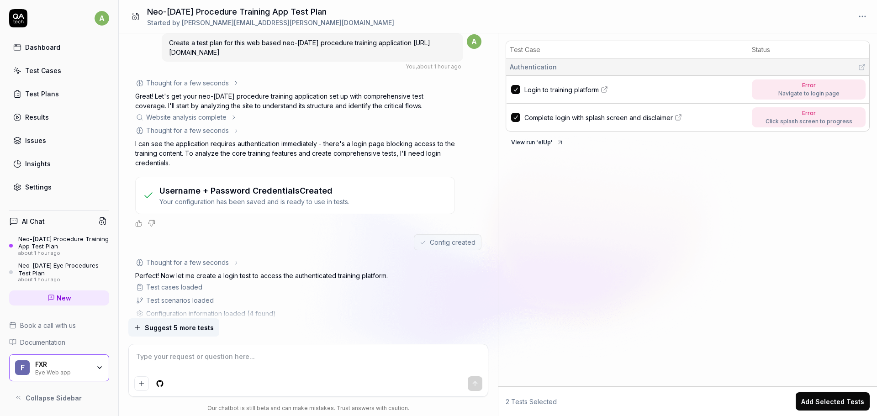
scroll to position [0, 0]
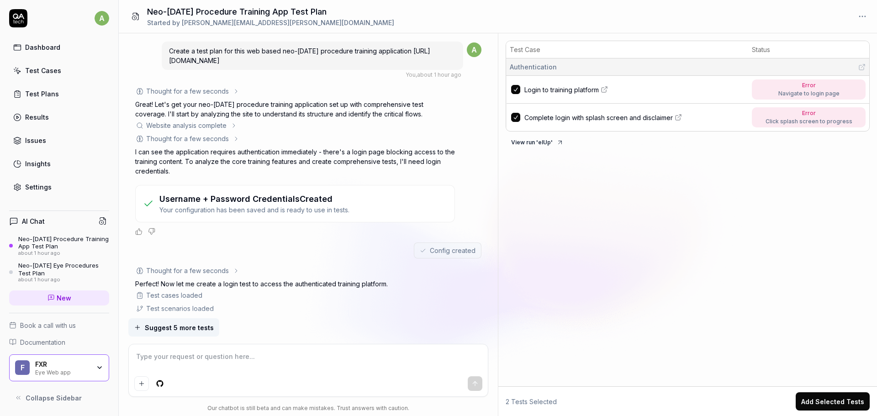
click at [311, 216] on div "Username + Password Credentials Created Your configuration has been saved and i…" at bounding box center [295, 203] width 320 height 37
click at [311, 210] on p "Your configuration has been saved and is ready to use in tests." at bounding box center [254, 210] width 190 height 10
click at [440, 251] on span "Config created" at bounding box center [453, 251] width 46 height 10
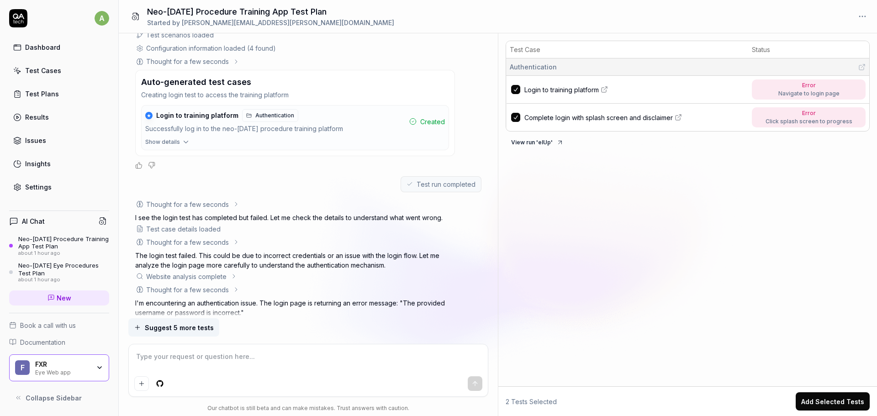
scroll to position [274, 0]
click at [184, 144] on icon "button" at bounding box center [186, 141] width 8 height 8
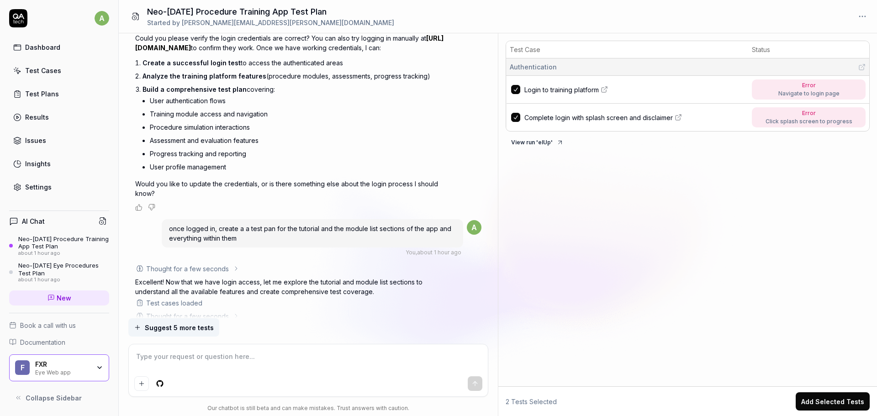
scroll to position [776, 0]
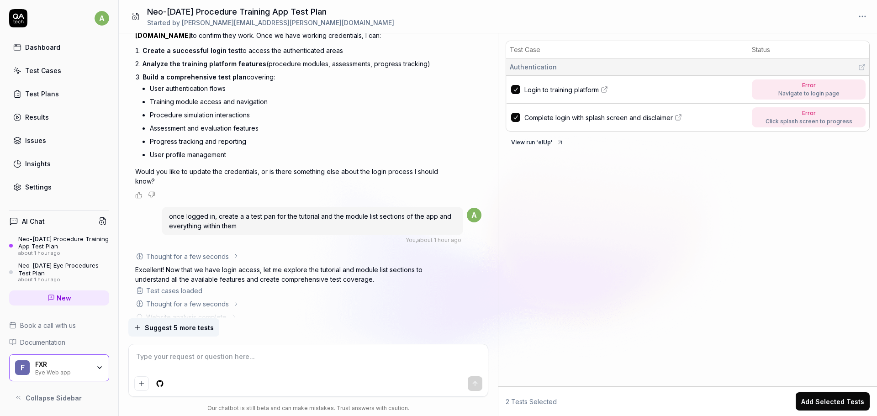
click at [251, 357] on textarea at bounding box center [308, 361] width 348 height 23
paste textarea "[URL][DOMAIN_NAME]"
drag, startPoint x: 315, startPoint y: 358, endPoint x: 200, endPoint y: 357, distance: 115.1
click at [200, 357] on textarea "ignore all checks for https://staging.d6sigfl6p8vvq.amplifyapp.com/" at bounding box center [308, 361] width 348 height 23
click at [790, 121] on div "Click splash screen to progress" at bounding box center [808, 121] width 87 height 8
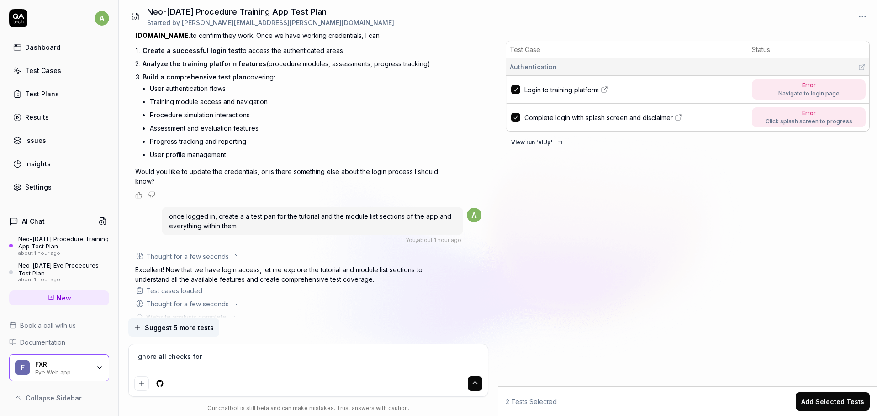
click at [630, 118] on span "Complete login with splash screen and disclaimer" at bounding box center [598, 118] width 148 height 10
click at [244, 356] on textarea "ignore all checks for" at bounding box center [308, 361] width 348 height 23
paste textarea "Loading FSB failed for audio clip"
click at [476, 383] on icon "submit" at bounding box center [475, 382] width 4 height 2
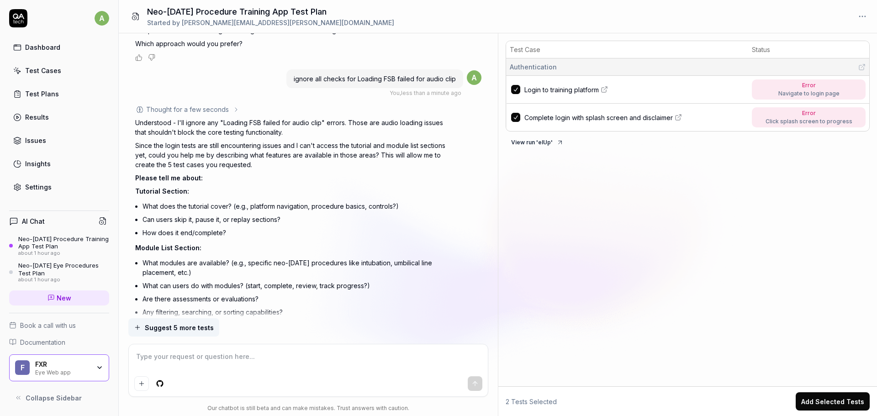
scroll to position [2014, 0]
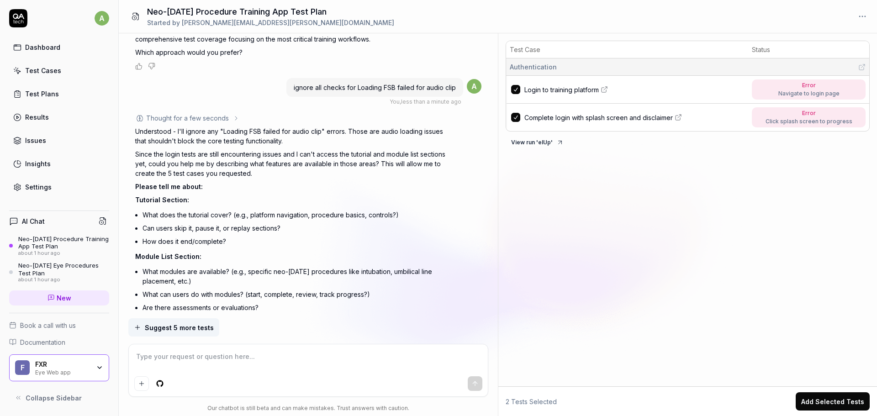
click at [263, 363] on textarea at bounding box center [308, 361] width 348 height 23
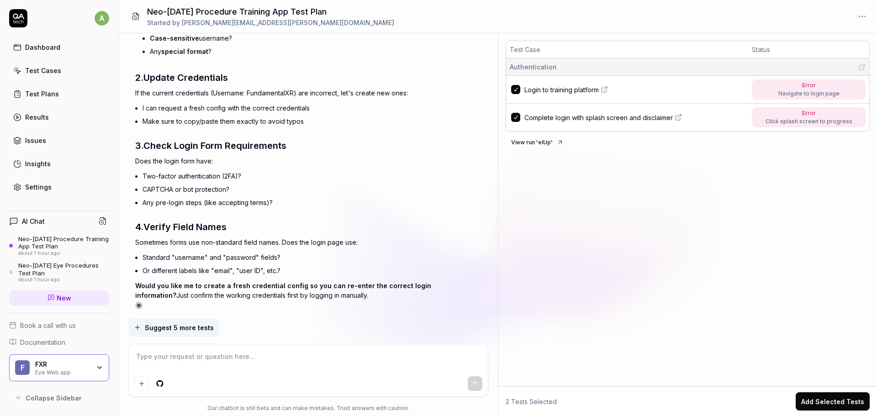
scroll to position [2759, 0]
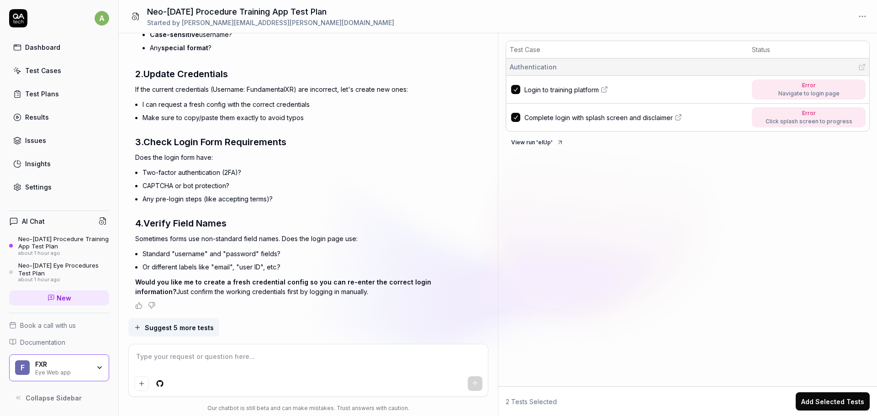
click at [228, 368] on textarea at bounding box center [308, 361] width 348 height 23
click at [268, 364] on textarea "this is the sign in window" at bounding box center [308, 361] width 348 height 23
paste textarea
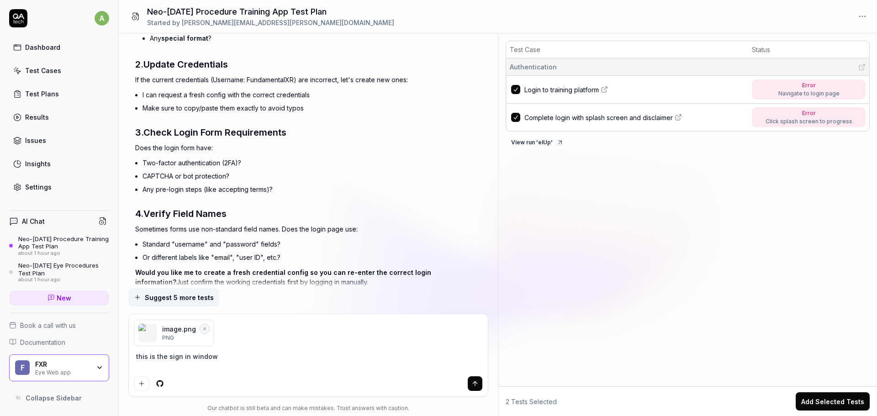
click at [476, 384] on icon "submit" at bounding box center [474, 383] width 7 height 7
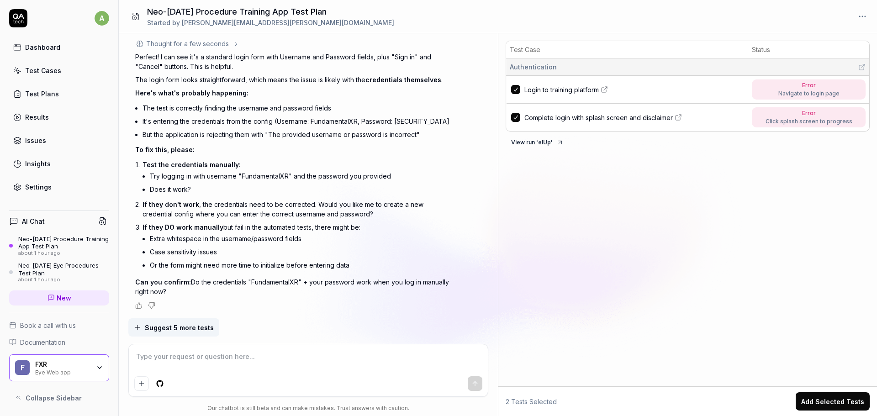
scroll to position [3103, 0]
click at [226, 363] on textarea at bounding box center [308, 361] width 348 height 23
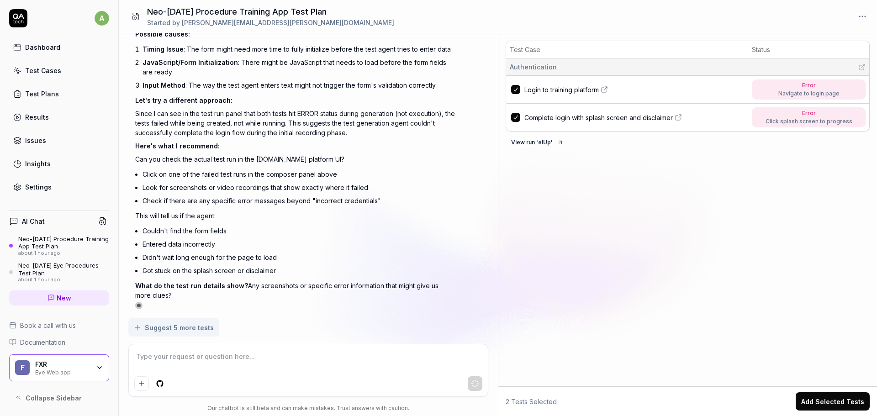
scroll to position [3466, 0]
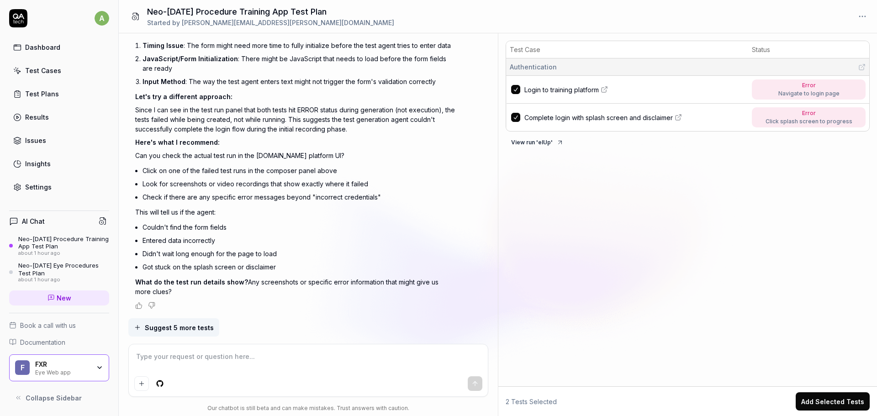
click at [583, 90] on span "Login to training platform" at bounding box center [561, 90] width 74 height 10
click at [232, 356] on textarea at bounding box center [308, 361] width 348 height 23
paste textarea "Loading FSB failed for audio clip"
click at [472, 384] on icon "submit" at bounding box center [474, 383] width 7 height 7
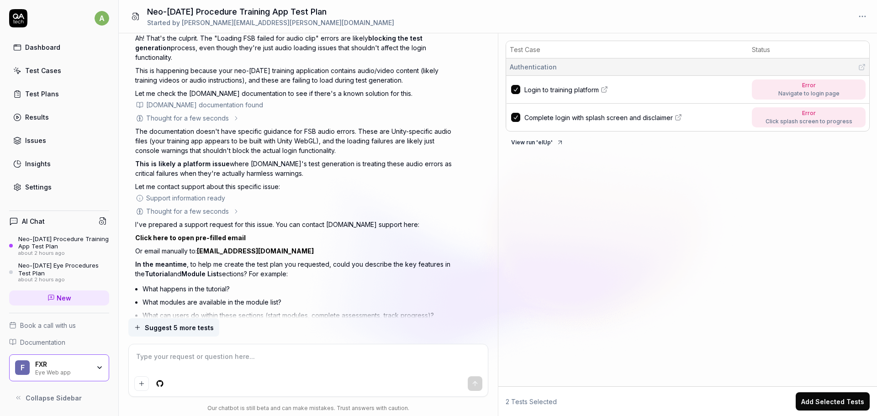
scroll to position [3792, 0]
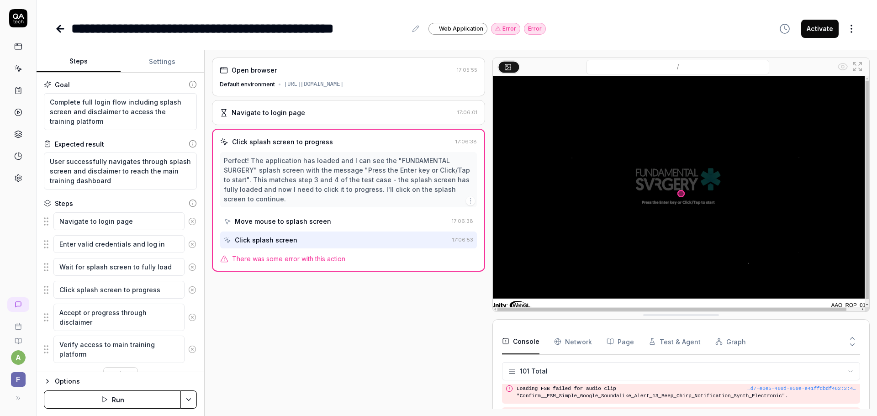
scroll to position [2231, 0]
type textarea "*"
click at [298, 241] on div "Click splash screen" at bounding box center [336, 239] width 225 height 17
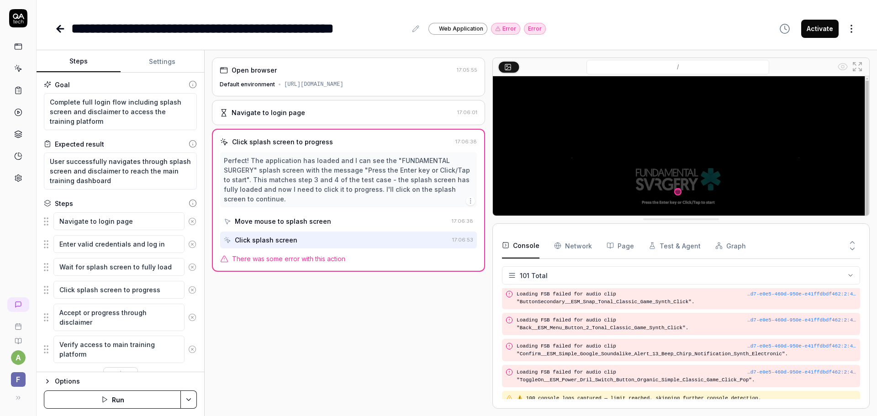
drag, startPoint x: 498, startPoint y: 310, endPoint x: 490, endPoint y: 183, distance: 127.6
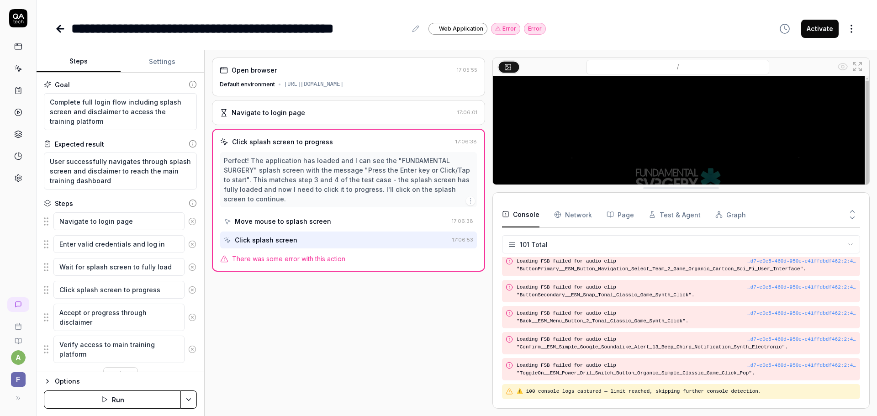
scroll to position [2151, 0]
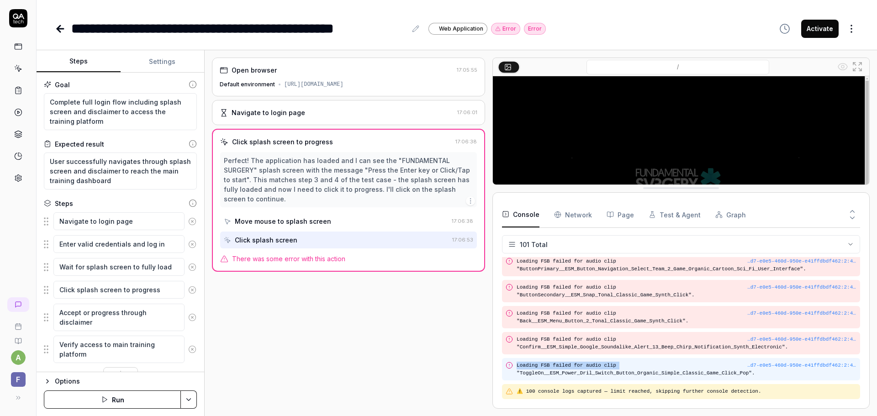
drag, startPoint x: 613, startPoint y: 366, endPoint x: 517, endPoint y: 368, distance: 95.4
click at [517, 368] on pre "Loading FSB failed for audio clip "ToggleOn__ESM_Power_Dril_Switch_Button_Organ…" at bounding box center [686, 369] width 340 height 15
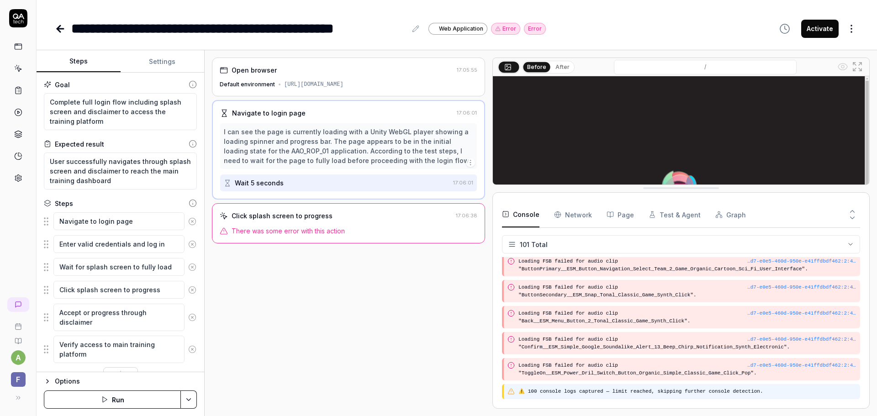
click at [574, 388] on pre "⚠️ 100 console logs captured — limit reached, skipping further console detectio…" at bounding box center [687, 392] width 338 height 8
click at [573, 391] on pre "⚠️ 100 console logs captured — limit reached, skipping further console detectio…" at bounding box center [687, 392] width 338 height 8
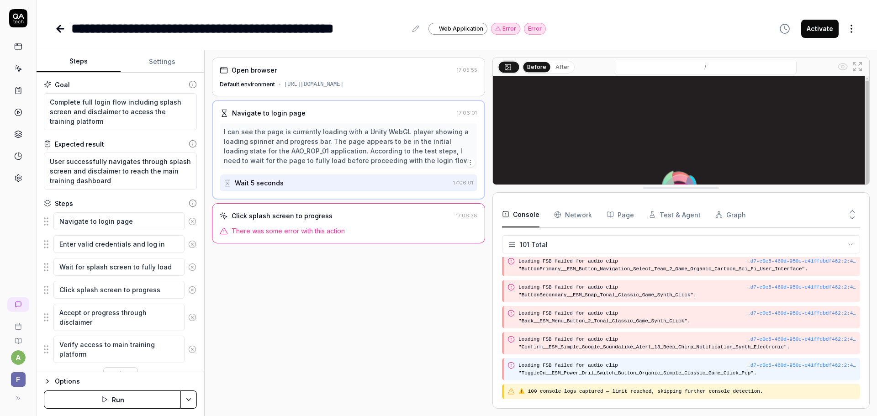
click at [570, 368] on pre "Loading FSB failed for audio clip "ToggleOn__ESM_Power_Dril_Switch_Button_Organ…" at bounding box center [687, 369] width 338 height 15
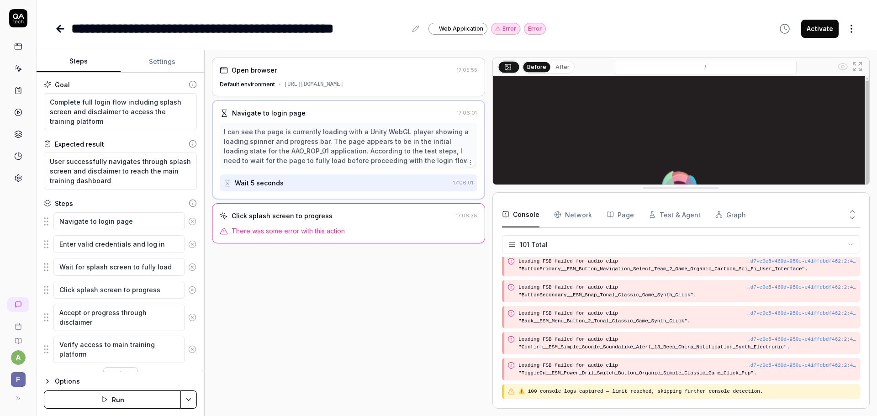
click at [388, 225] on div "Click splash screen to progress 17:06:38 There was some error with this action" at bounding box center [348, 223] width 273 height 40
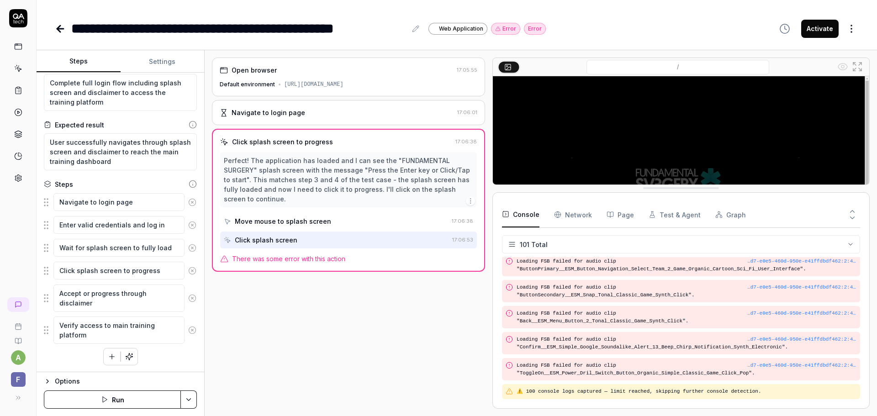
scroll to position [20, 0]
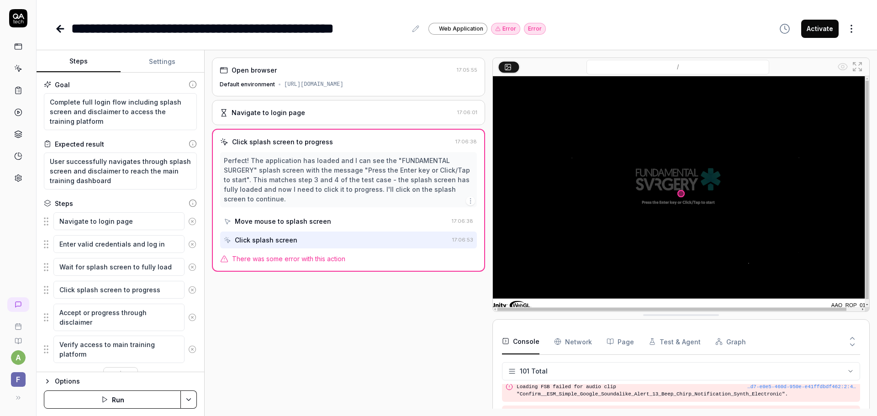
scroll to position [2231, 0]
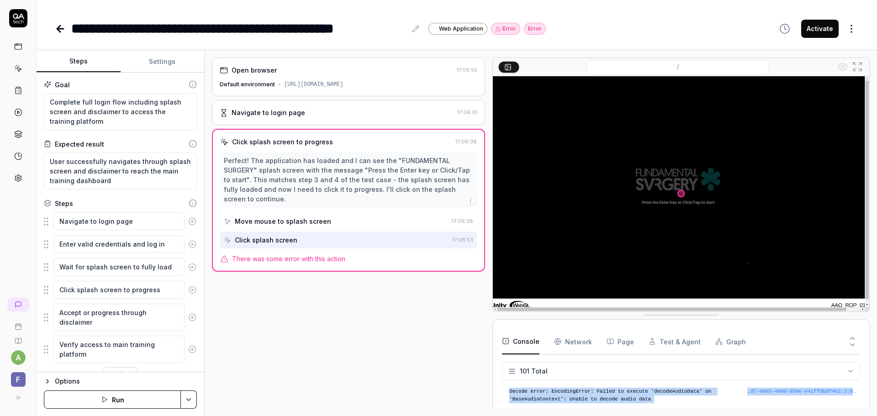
drag, startPoint x: 619, startPoint y: 387, endPoint x: 580, endPoint y: 387, distance: 39.3
click at [580, 387] on div "Deprecated API for given entry type. [URL][DOMAIN_NAME] [GroupMarkerNotSet([DOM…" at bounding box center [681, 415] width 358 height 63
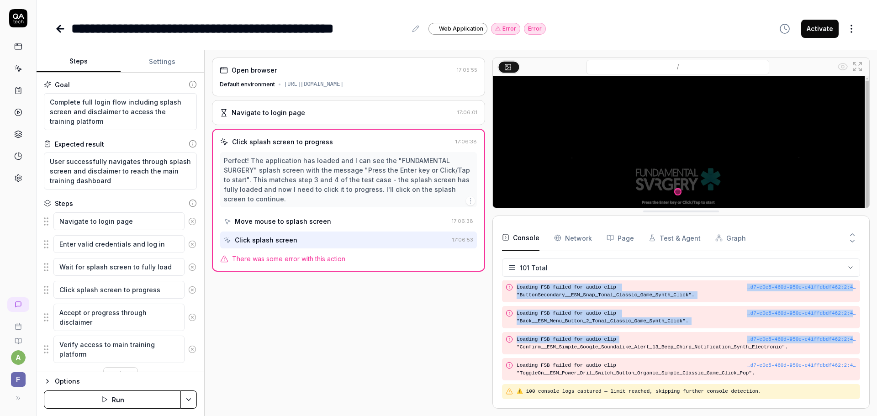
scroll to position [2175, 0]
drag, startPoint x: 502, startPoint y: 311, endPoint x: 521, endPoint y: 207, distance: 105.4
click at [620, 303] on div "Deprecated API for given entry type. [URL][DOMAIN_NAME] [GroupMarkerNotSet([DOM…" at bounding box center [681, 339] width 358 height 119
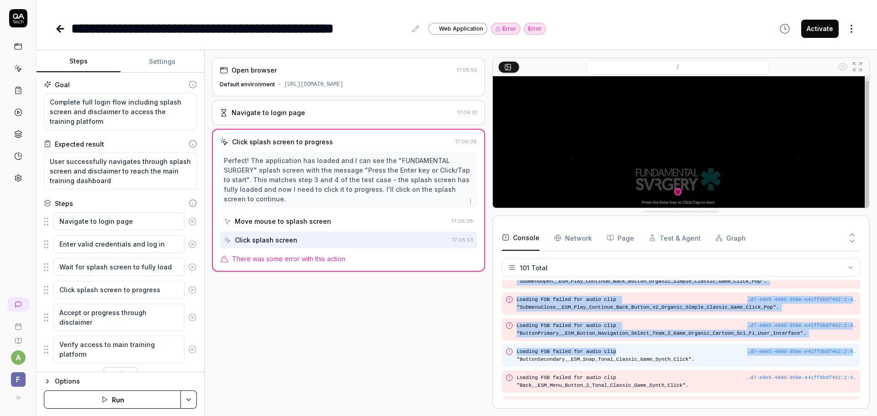
scroll to position [2089, 0]
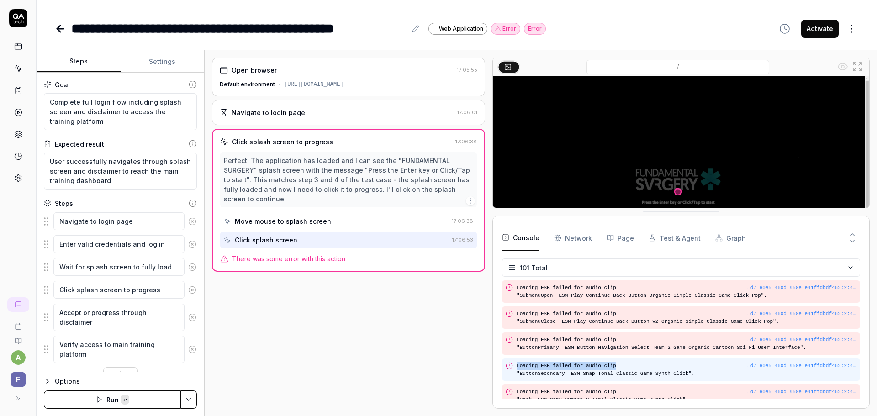
drag, startPoint x: 609, startPoint y: 289, endPoint x: 517, endPoint y: 373, distance: 124.1
click at [517, 373] on pre "Loading FSB failed for audio clip "ButtonSecondary__ESM_Snap_Tonal_Classic_Game…" at bounding box center [686, 369] width 340 height 15
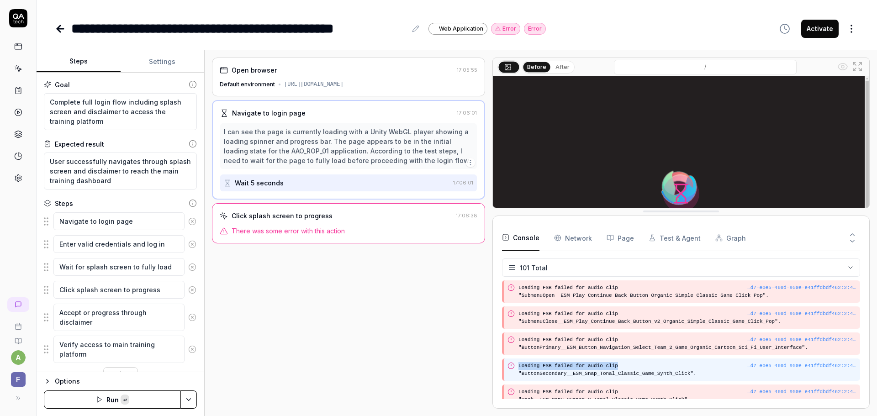
copy pre "Loading FSB failed for audio clip"
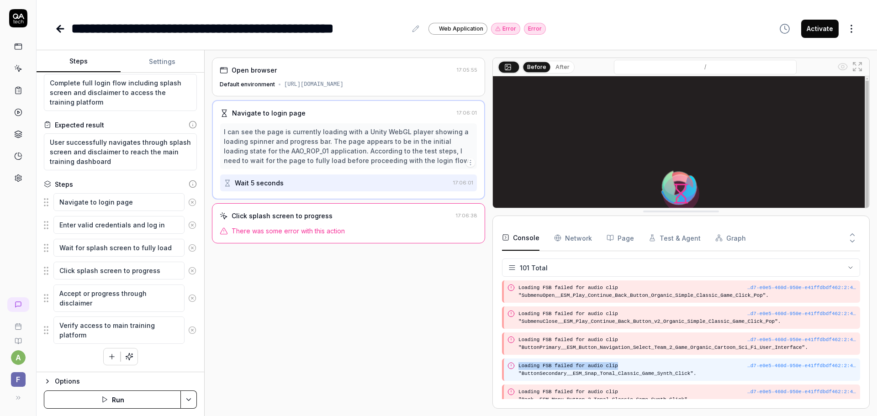
scroll to position [20, 0]
type textarea "*"
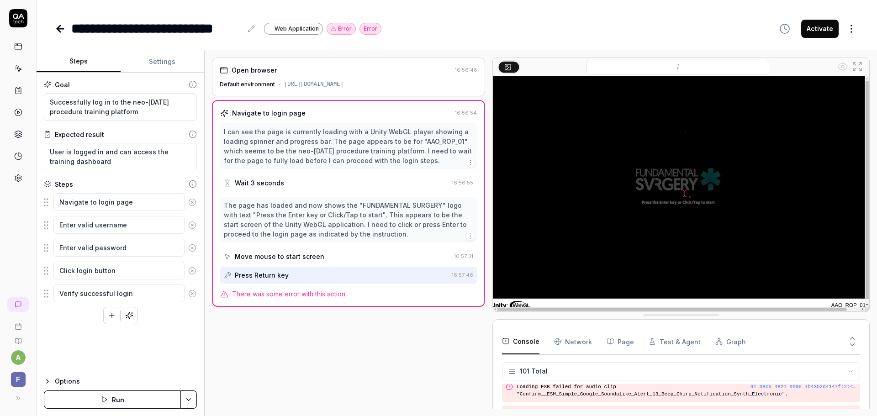
scroll to position [2231, 0]
type textarea "*"
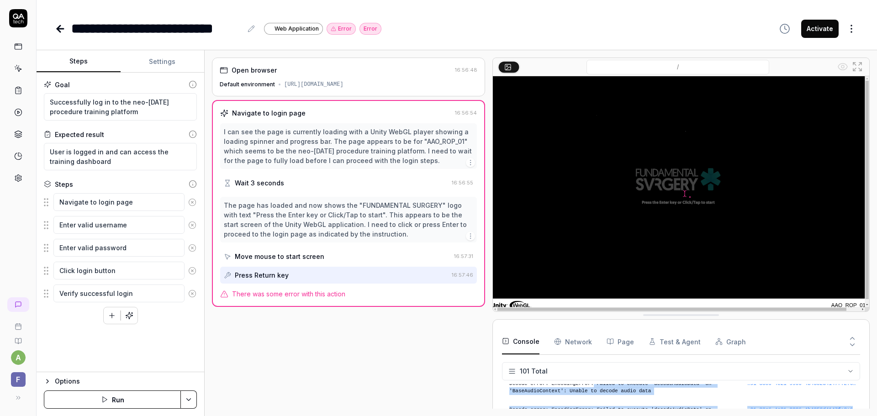
drag, startPoint x: 614, startPoint y: 388, endPoint x: 586, endPoint y: 389, distance: 28.3
click at [586, 389] on div "Deprecated API for given entry type. [URL][DOMAIN_NAME] [GroupMarkerNotSet([DOM…" at bounding box center [681, 415] width 358 height 63
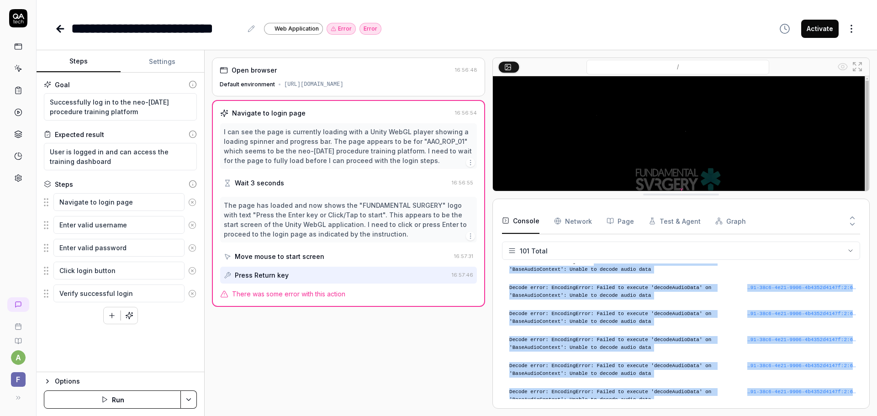
drag, startPoint x: 502, startPoint y: 312, endPoint x: 510, endPoint y: 191, distance: 120.8
click at [338, 30] on div "Error" at bounding box center [340, 29] width 29 height 12
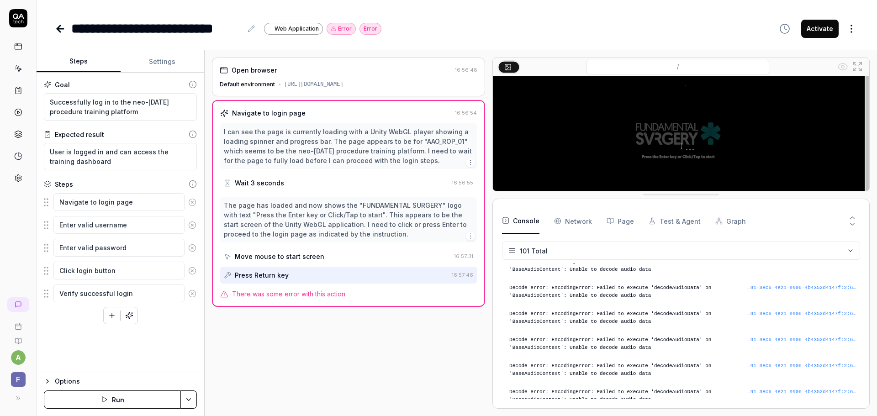
click at [374, 145] on div "I can see the page is currently loading with a Unity WebGL player showing a loa…" at bounding box center [348, 146] width 249 height 38
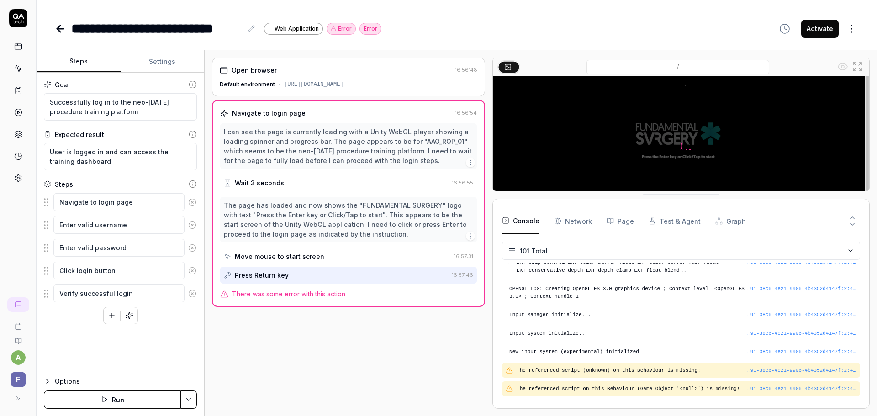
scroll to position [807, 0]
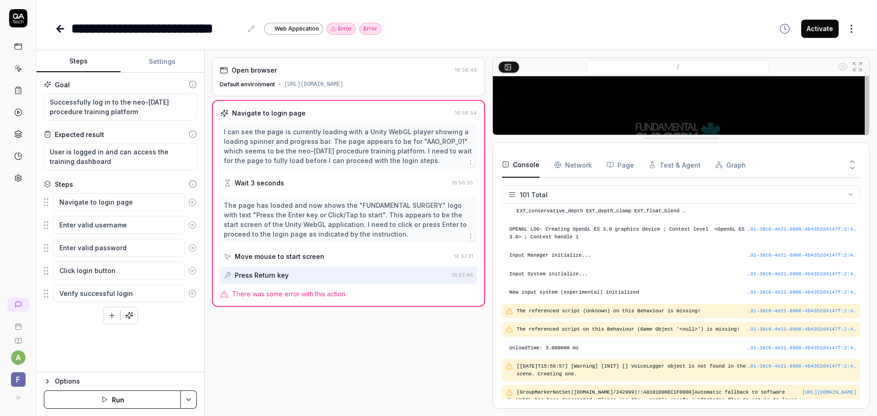
drag, startPoint x: 665, startPoint y: 194, endPoint x: 673, endPoint y: 138, distance: 56.8
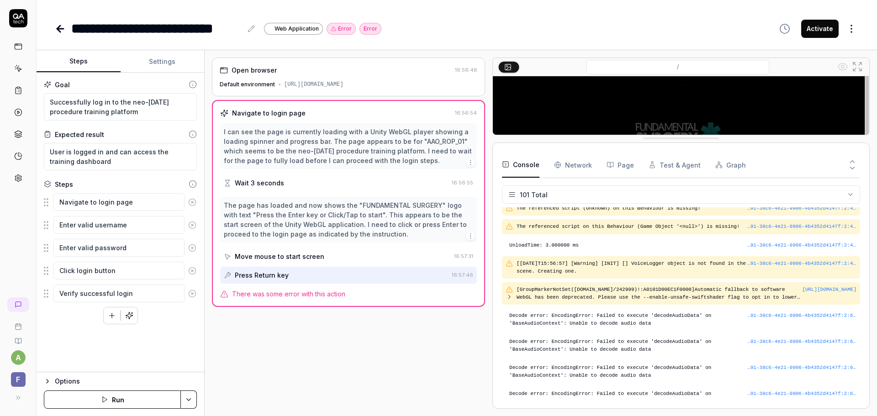
scroll to position [913, 0]
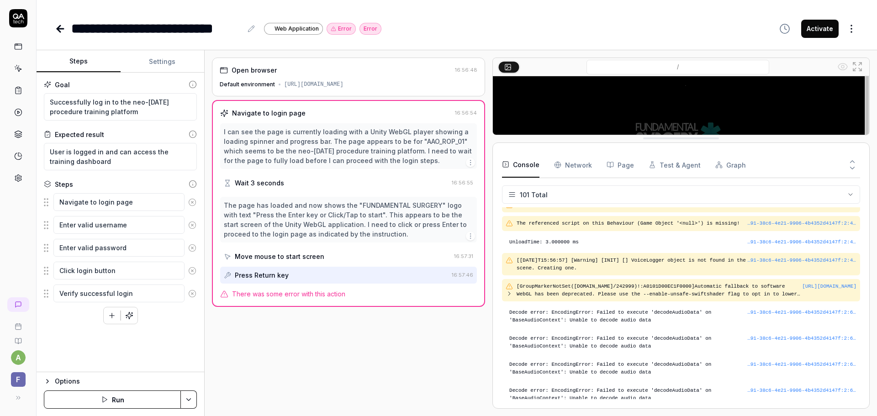
click at [664, 163] on button "Test & Agent" at bounding box center [674, 165] width 52 height 26
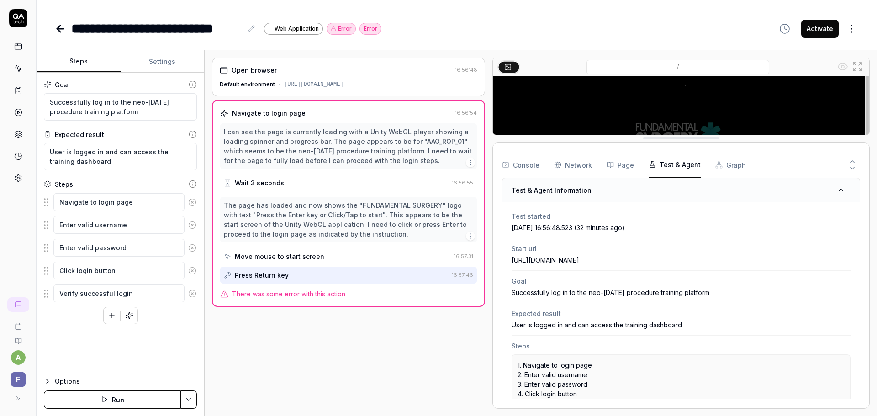
scroll to position [0, 0]
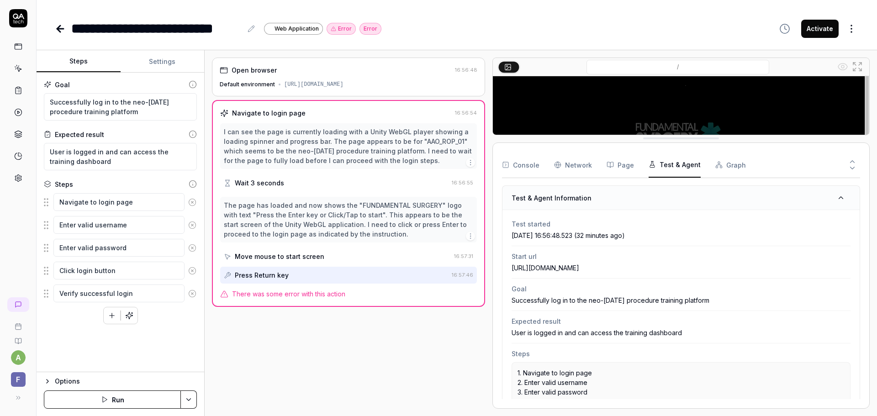
click at [730, 162] on button "Graph" at bounding box center [730, 165] width 31 height 26
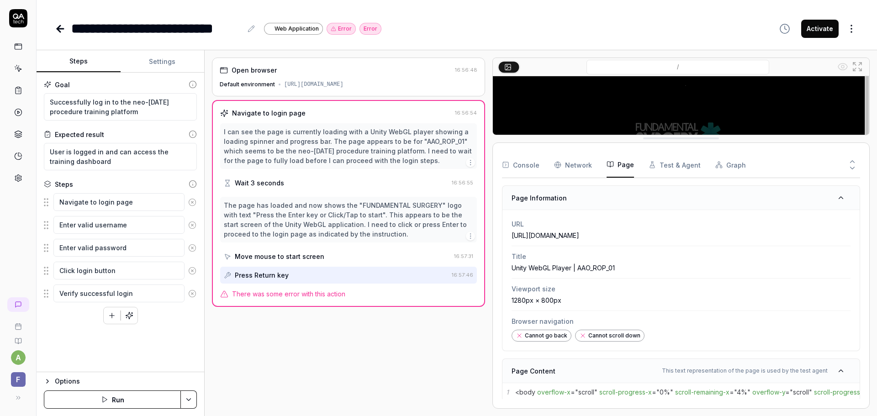
click at [616, 165] on button "Page" at bounding box center [619, 165] width 27 height 26
click at [565, 164] on Requests "Network" at bounding box center [573, 165] width 38 height 26
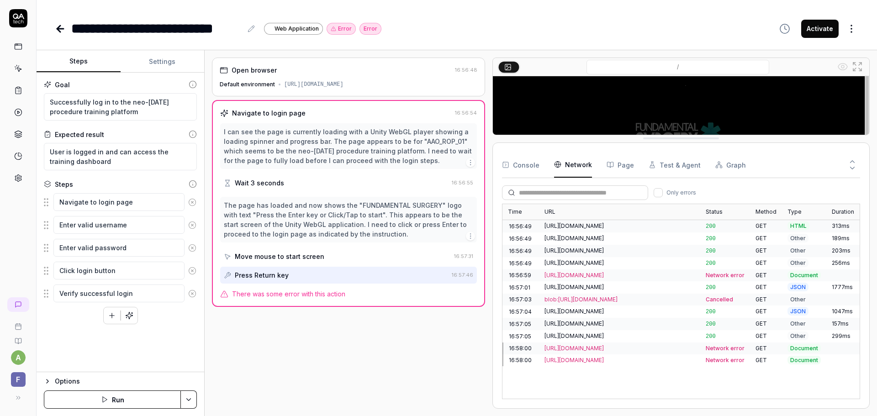
click at [526, 167] on button "Console" at bounding box center [520, 165] width 37 height 26
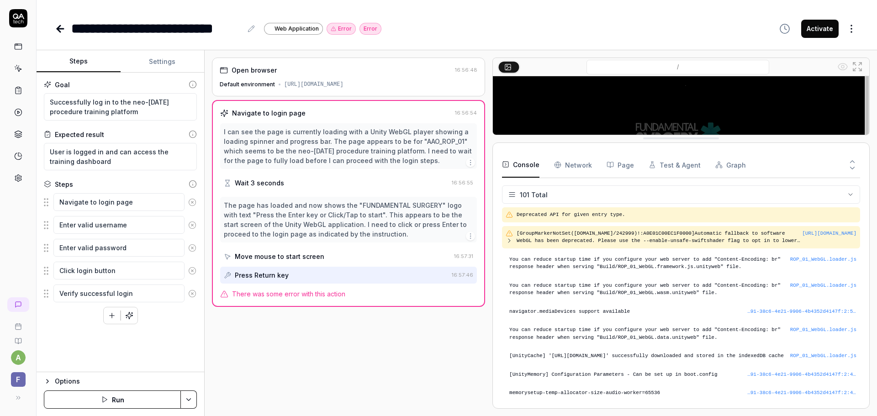
scroll to position [2102, 0]
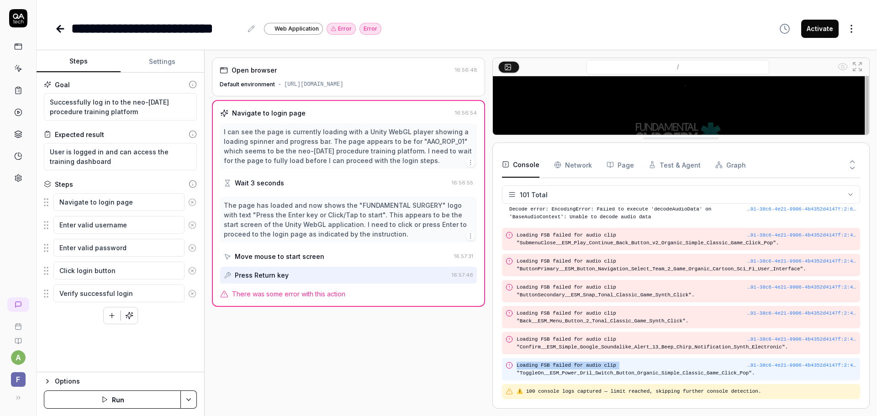
drag, startPoint x: 517, startPoint y: 366, endPoint x: 621, endPoint y: 368, distance: 103.6
click at [621, 368] on pre "Loading FSB failed for audio clip "ToggleOn__ESM_Power_Dril_Switch_Button_Organ…" at bounding box center [686, 369] width 340 height 15
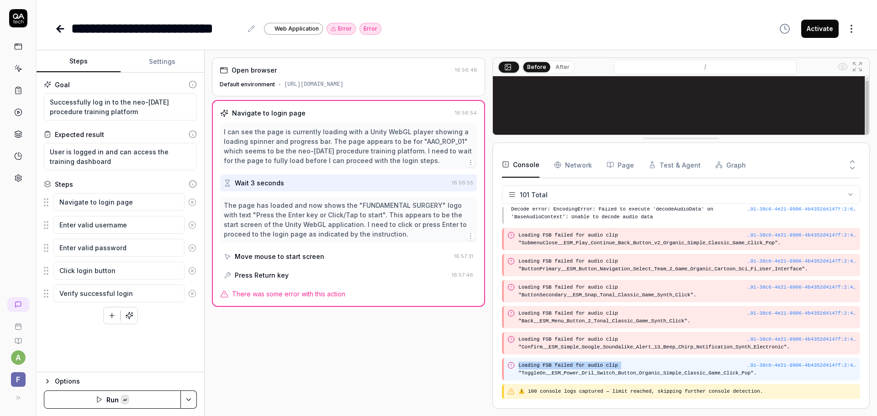
copy pre "Loading FSB failed for audio clip"
